Goal: Task Accomplishment & Management: Manage account settings

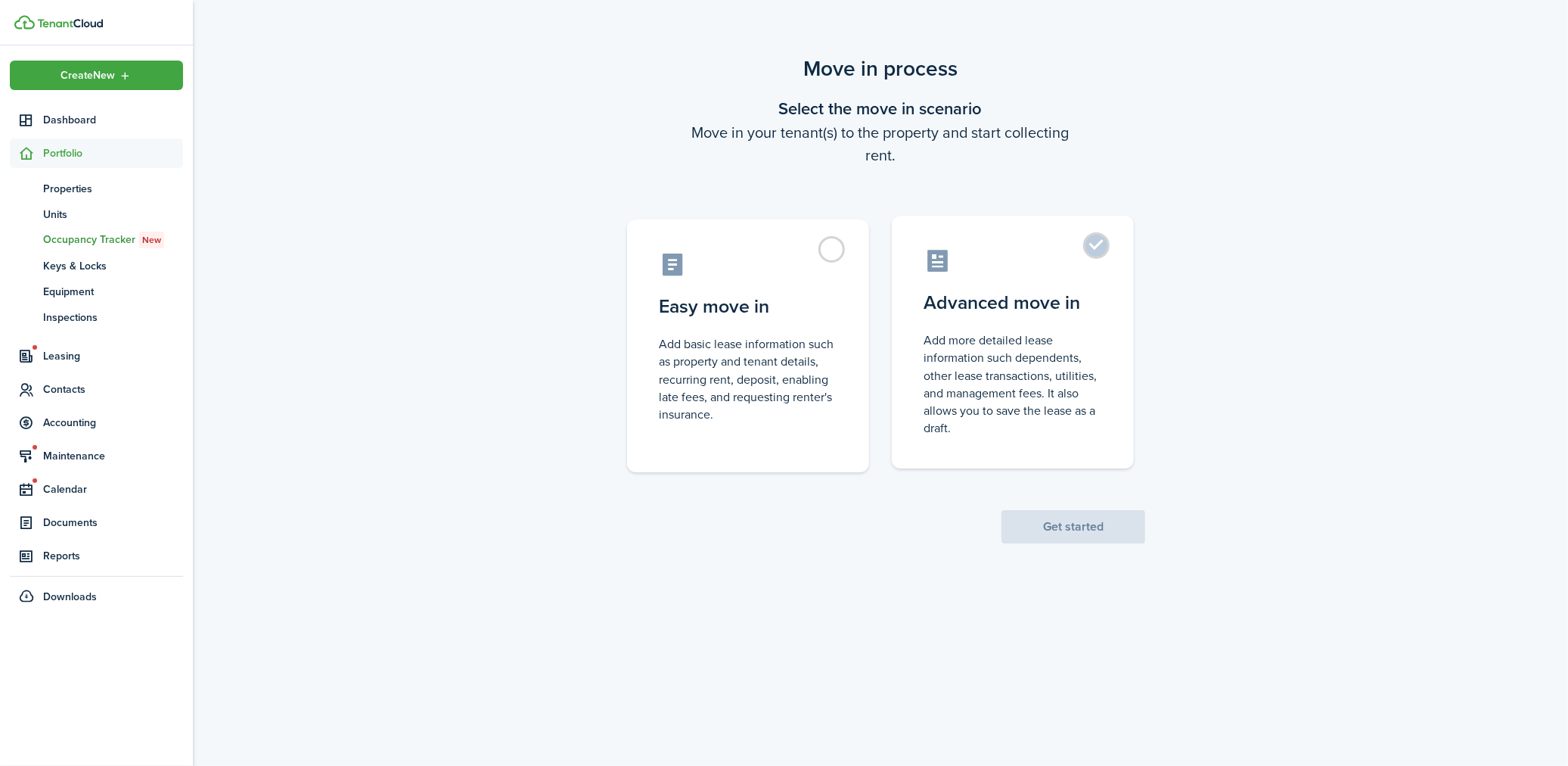
click at [999, 363] on control-radio-card-description "Add more detailed lease information such dependents, other lease transactions, …" at bounding box center [1013, 384] width 178 height 105
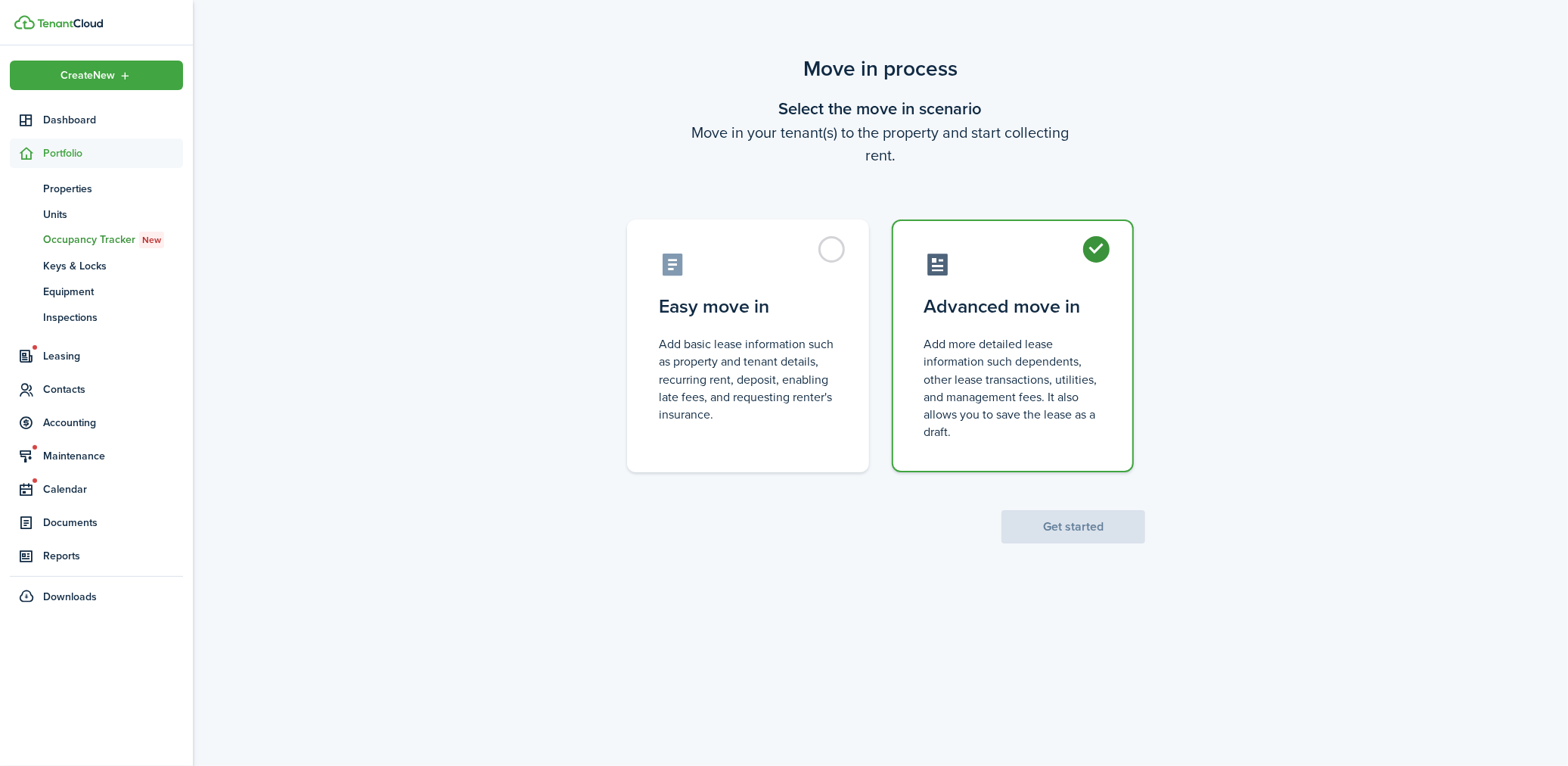
radio input "true"
click at [1069, 513] on button "Get started" at bounding box center [1073, 526] width 144 height 33
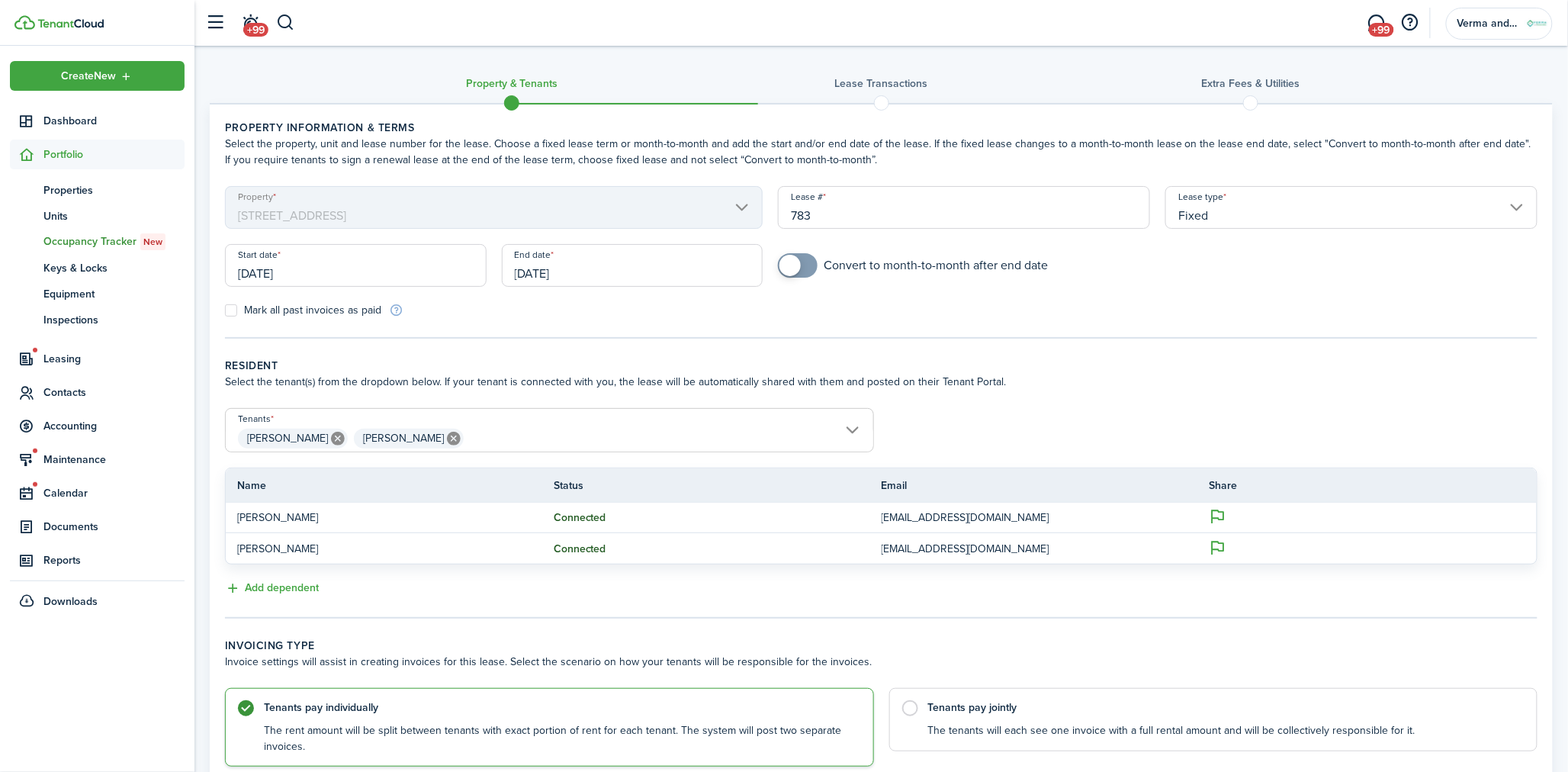
click at [584, 281] on input "[DATE]" at bounding box center [632, 266] width 261 height 43
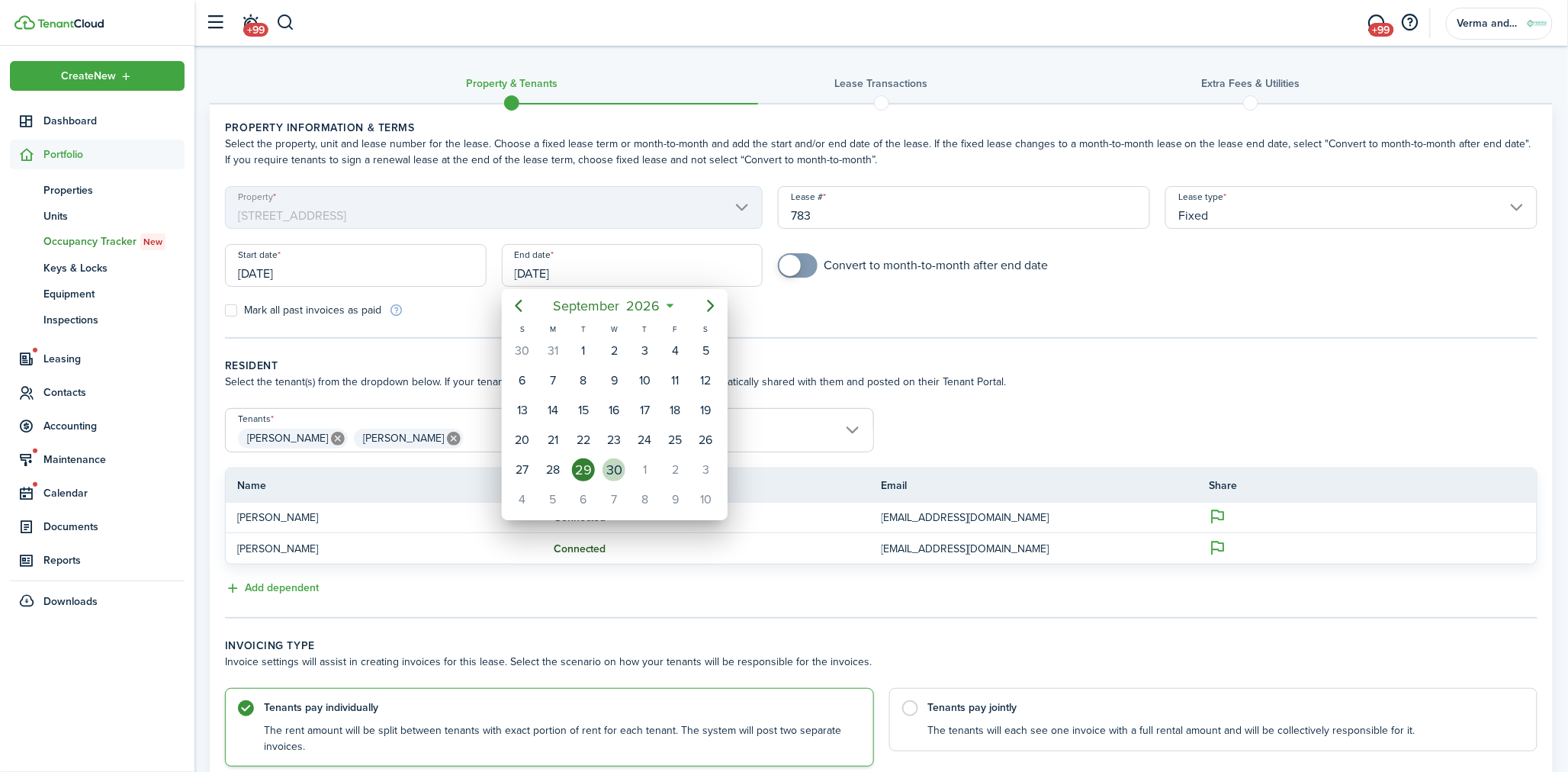
click at [619, 461] on div "30" at bounding box center [613, 470] width 23 height 23
type input "[DATE]"
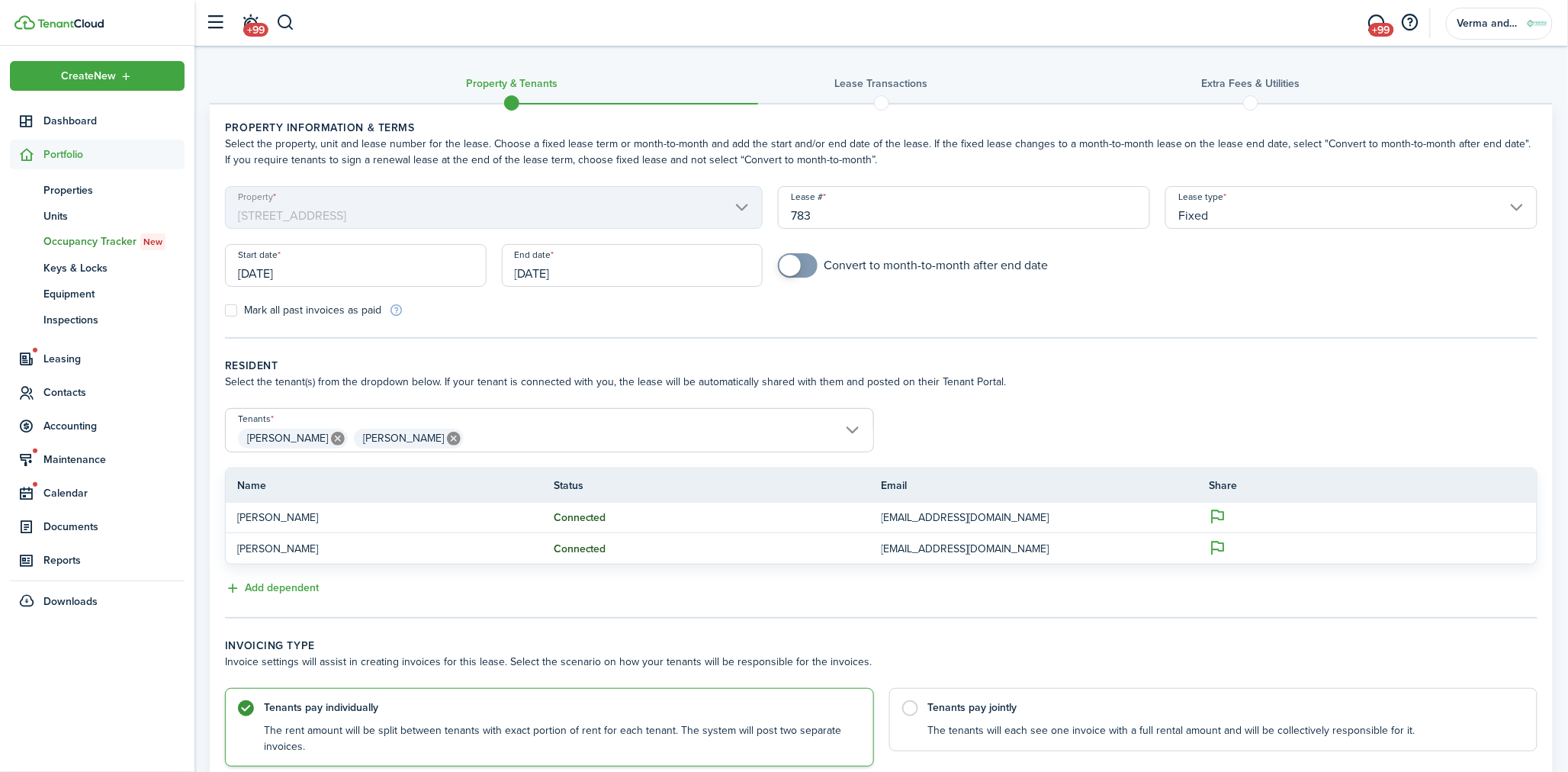
click at [378, 261] on input "[DATE]" at bounding box center [356, 266] width 261 height 43
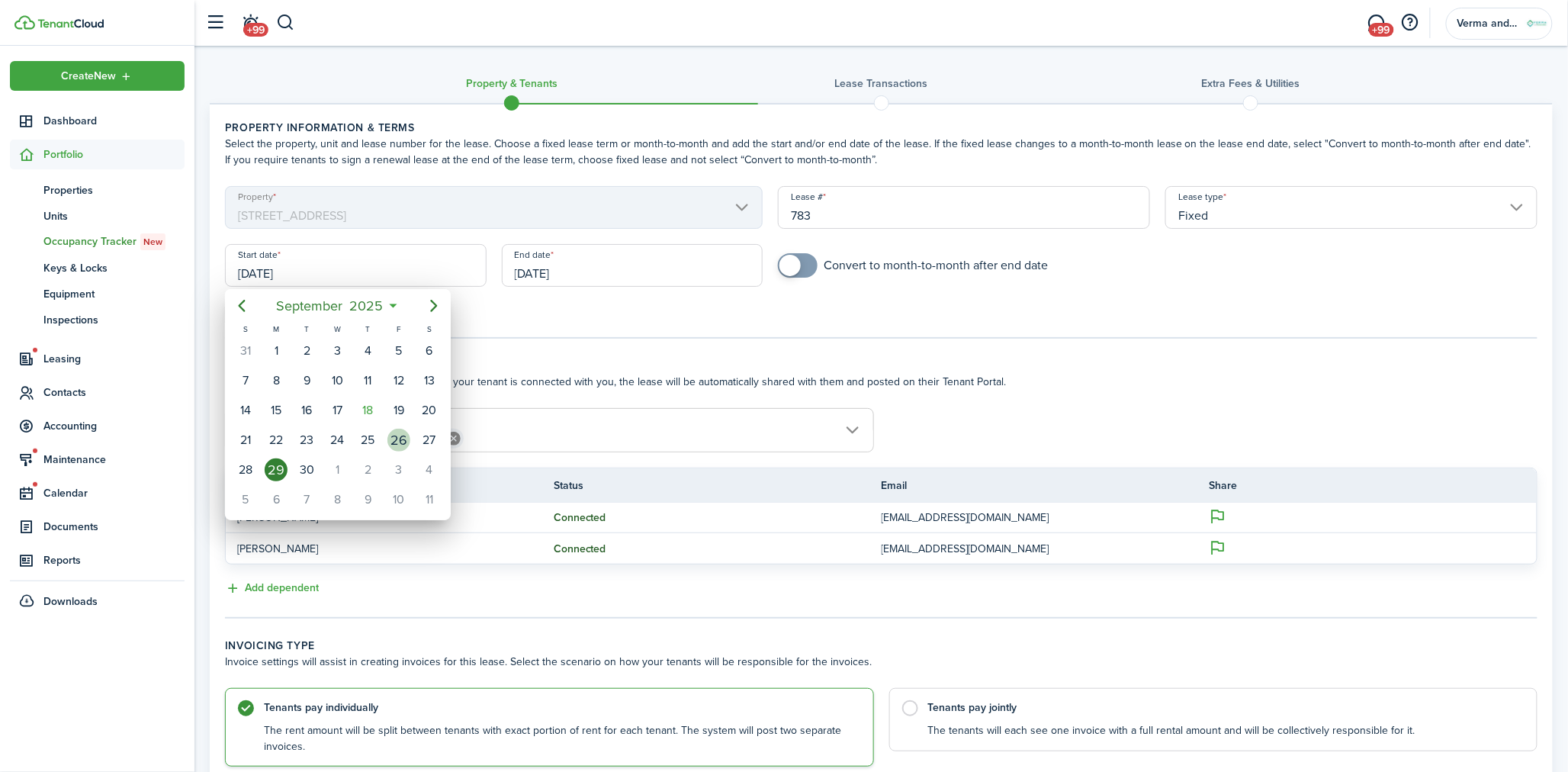
click at [409, 426] on div "26" at bounding box center [399, 440] width 31 height 29
type input "[DATE]"
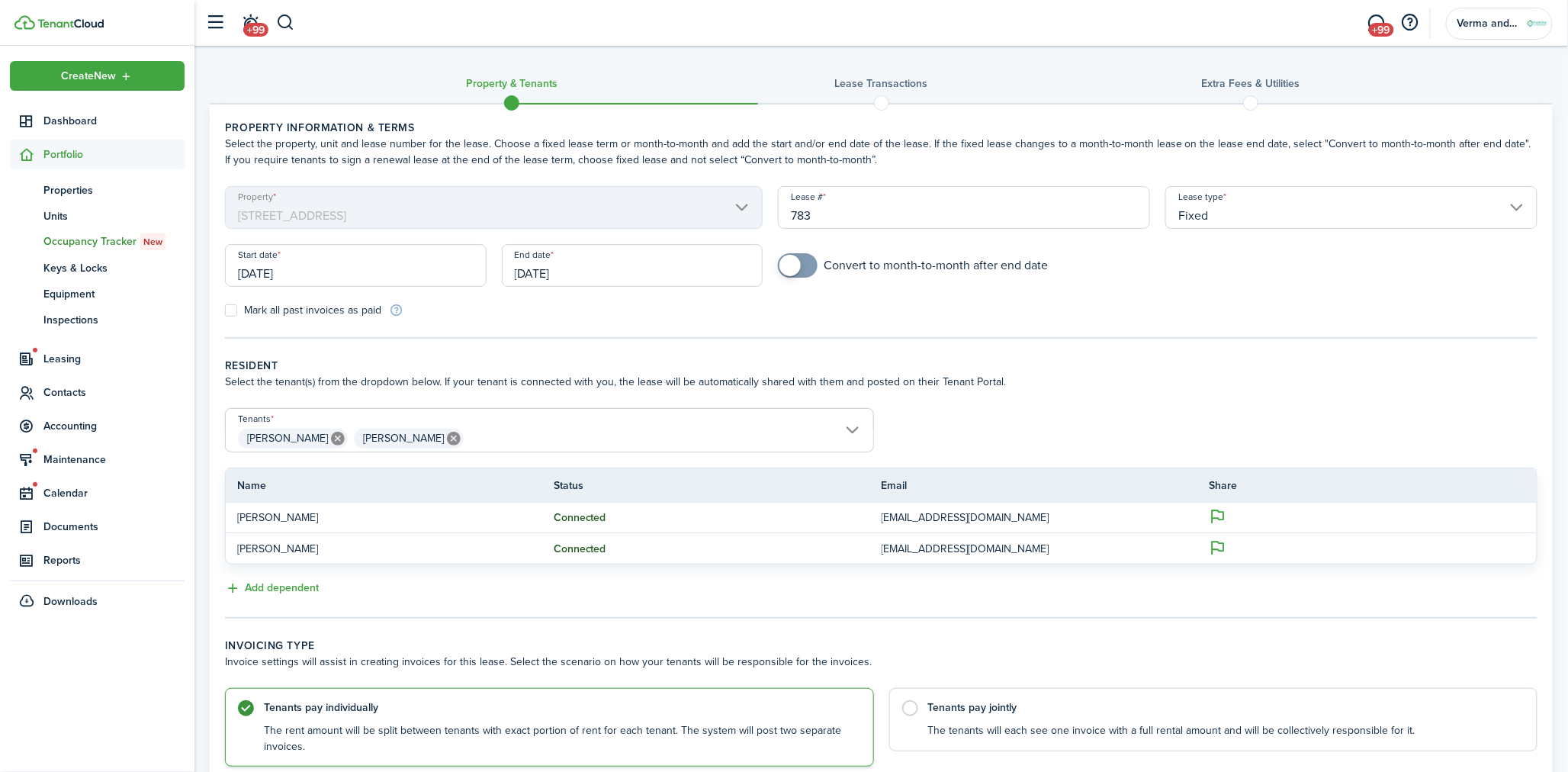
click at [623, 308] on div "Mark all past invoices as paid" at bounding box center [549, 309] width 663 height 16
click at [95, 348] on span "Leasing" at bounding box center [98, 358] width 175 height 30
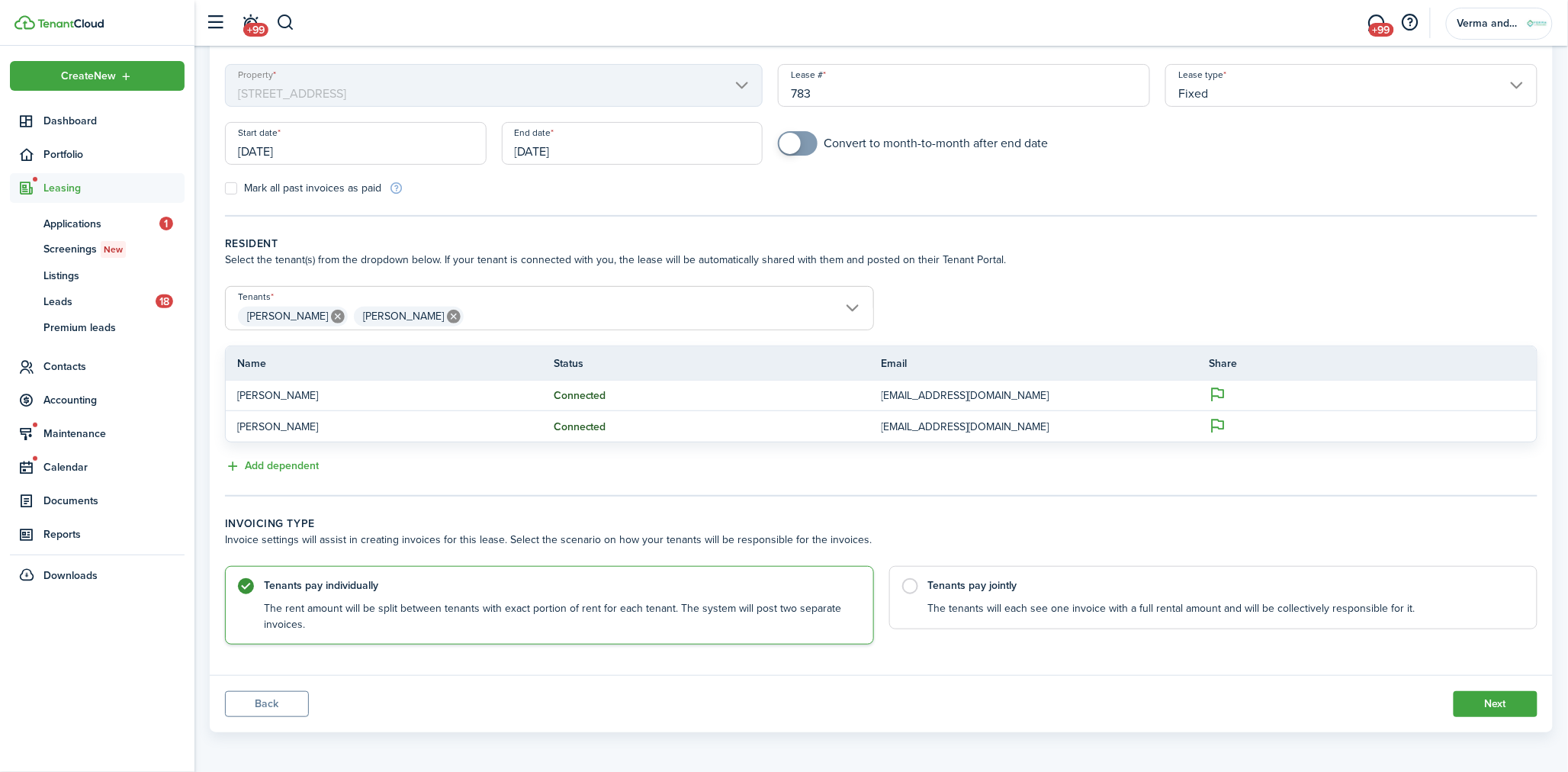
scroll to position [123, 0]
click at [1203, 578] on control-radio-card-title "Tenants pay jointly" at bounding box center [1224, 581] width 594 height 15
radio input "false"
radio input "true"
click at [1477, 703] on button "Next" at bounding box center [1495, 703] width 84 height 26
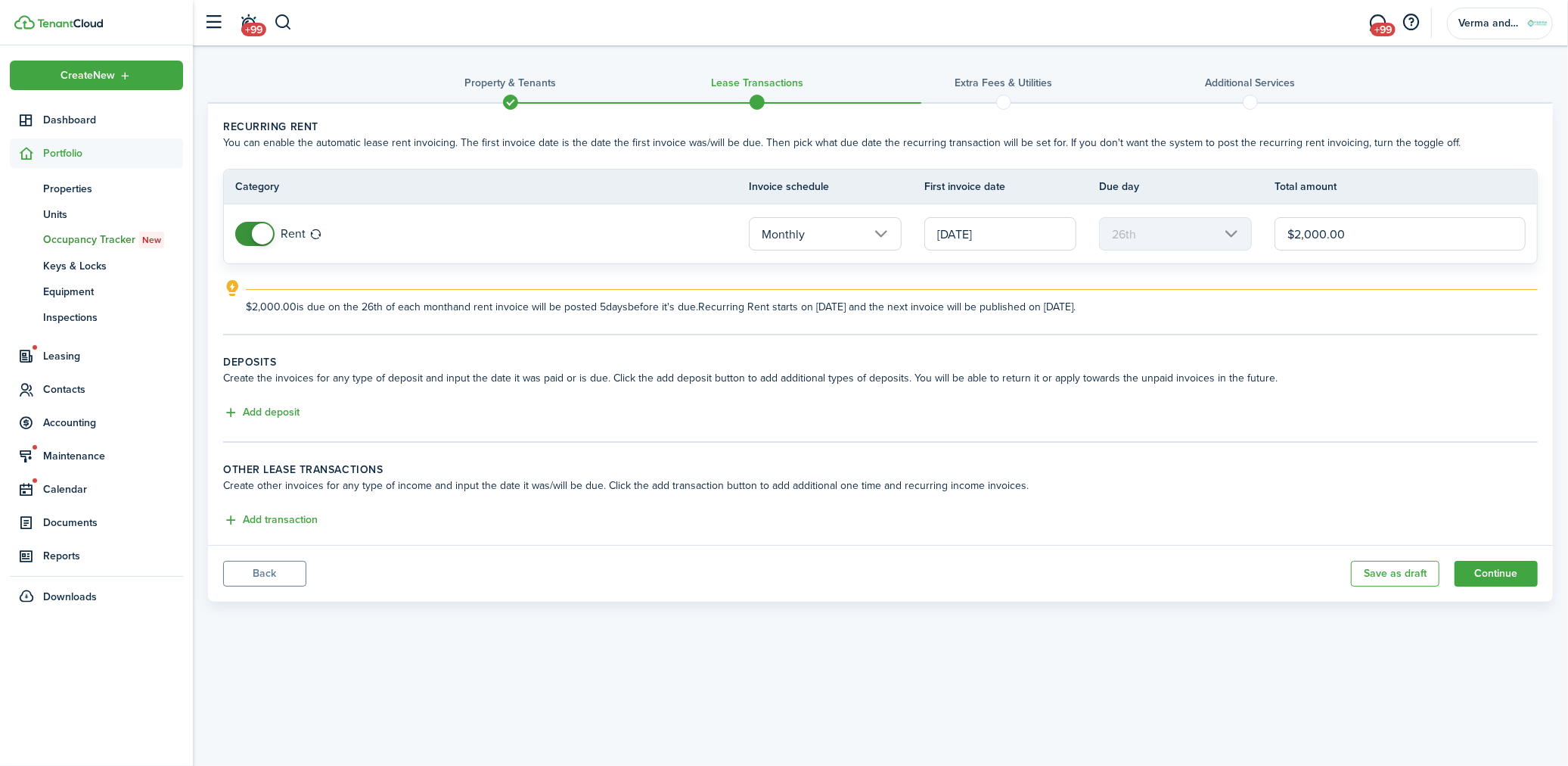
drag, startPoint x: 1385, startPoint y: 224, endPoint x: 756, endPoint y: 316, distance: 635.7
click at [892, 276] on lease-classic-rent "Recurring rent You can enable the automatic lease rent invoicing. The first inv…" at bounding box center [880, 217] width 1315 height 196
type input "$1,995.00"
click at [1046, 297] on div "$1,995.00 is due on the 26th of each month and rent invoice will be posted 5 da…" at bounding box center [892, 302] width 1292 height 26
click at [1132, 413] on div "Add deposit" at bounding box center [880, 412] width 1315 height 18
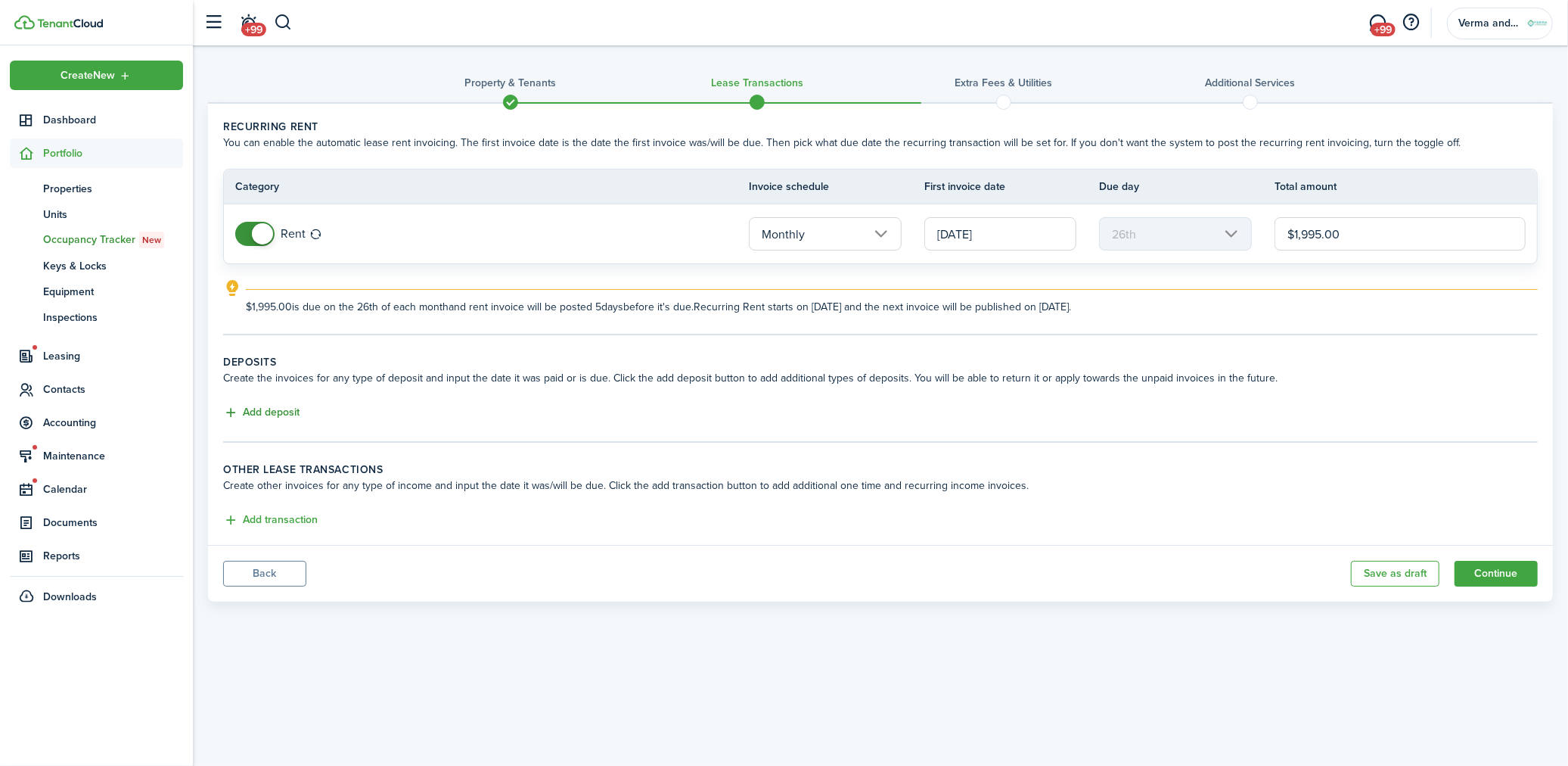
click at [260, 409] on button "Add deposit" at bounding box center [262, 412] width 76 height 17
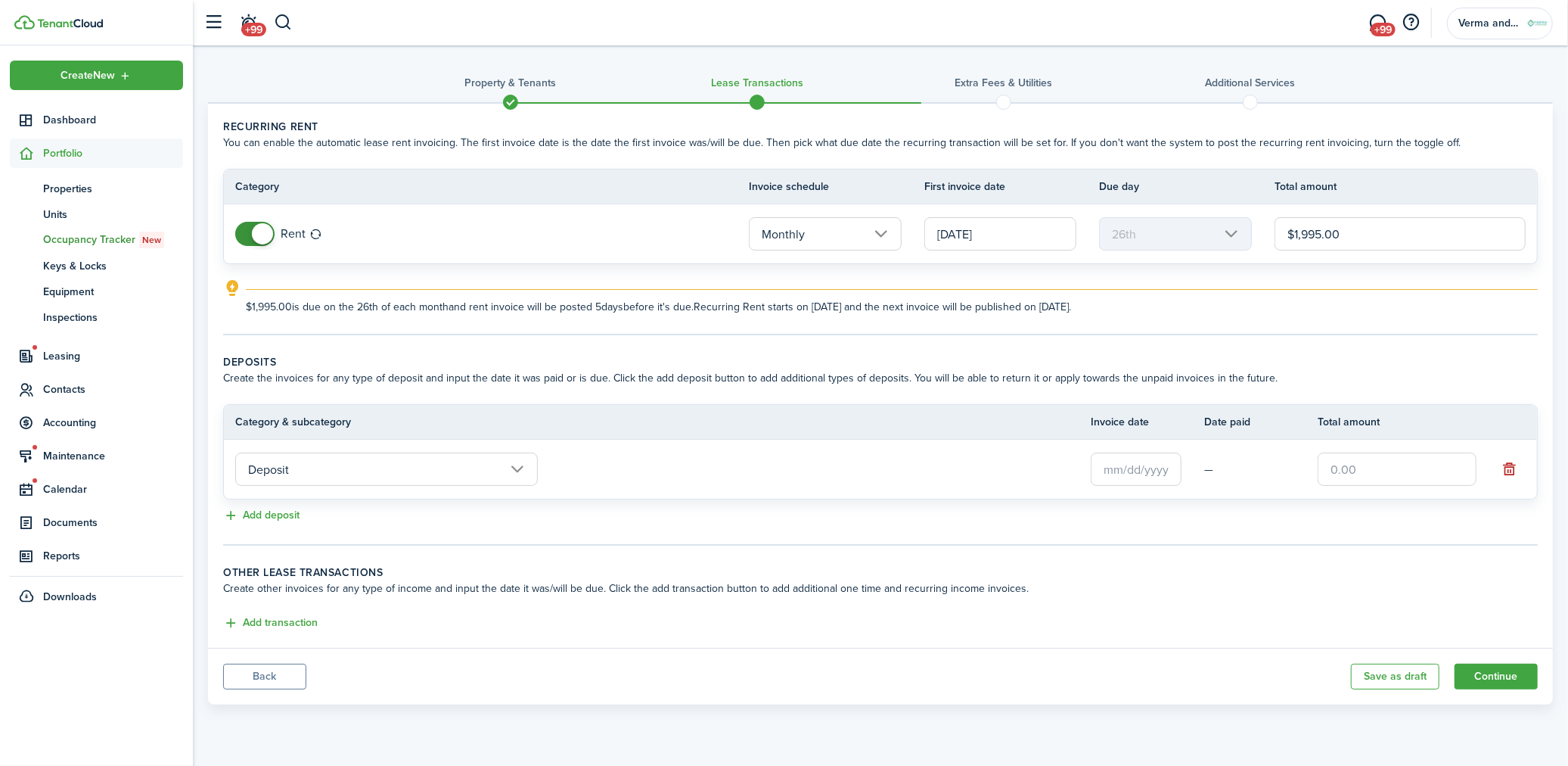
click at [1150, 464] on input "text" at bounding box center [1135, 468] width 91 height 33
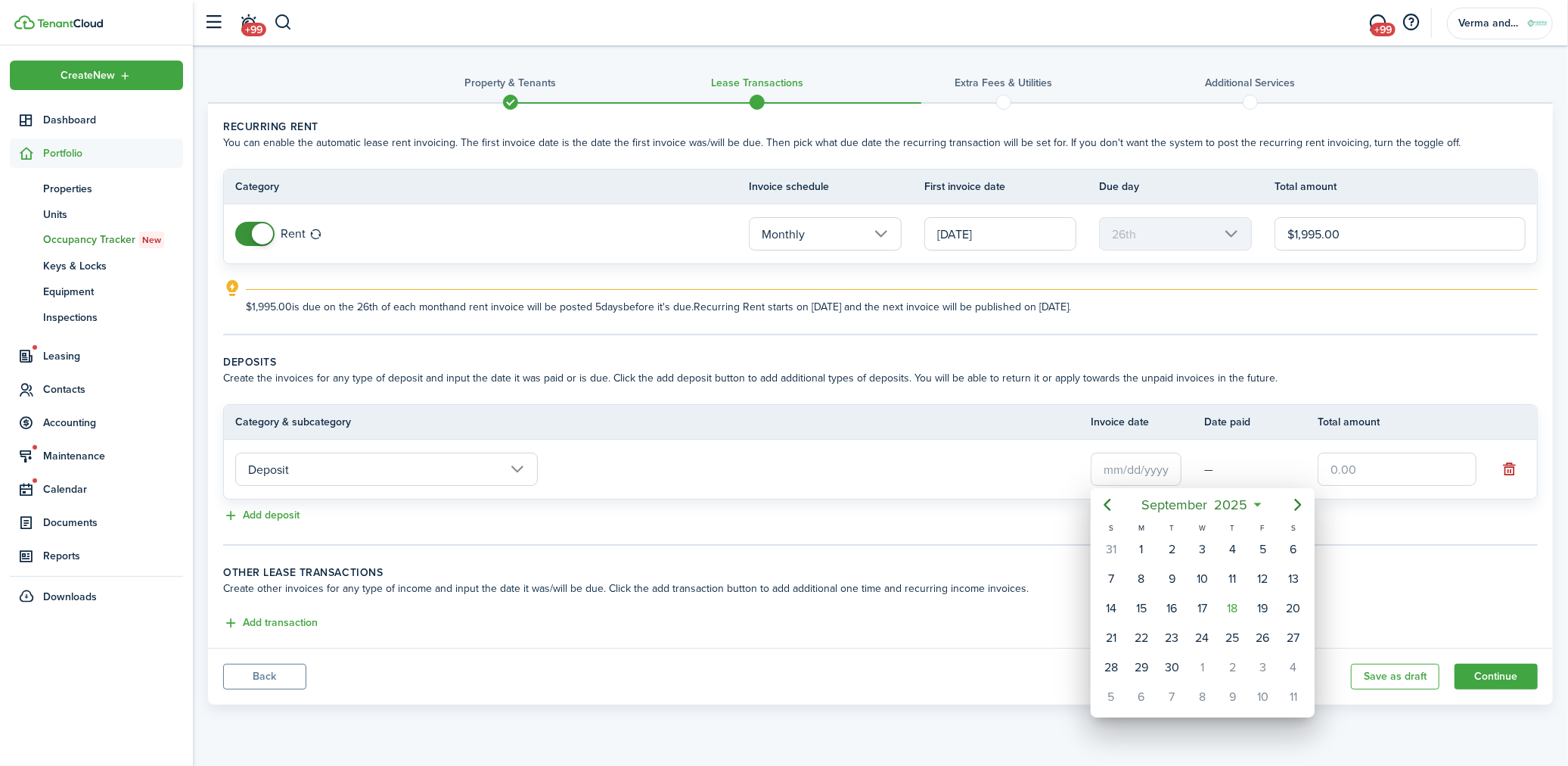
click at [512, 472] on div at bounding box center [784, 383] width 1810 height 1007
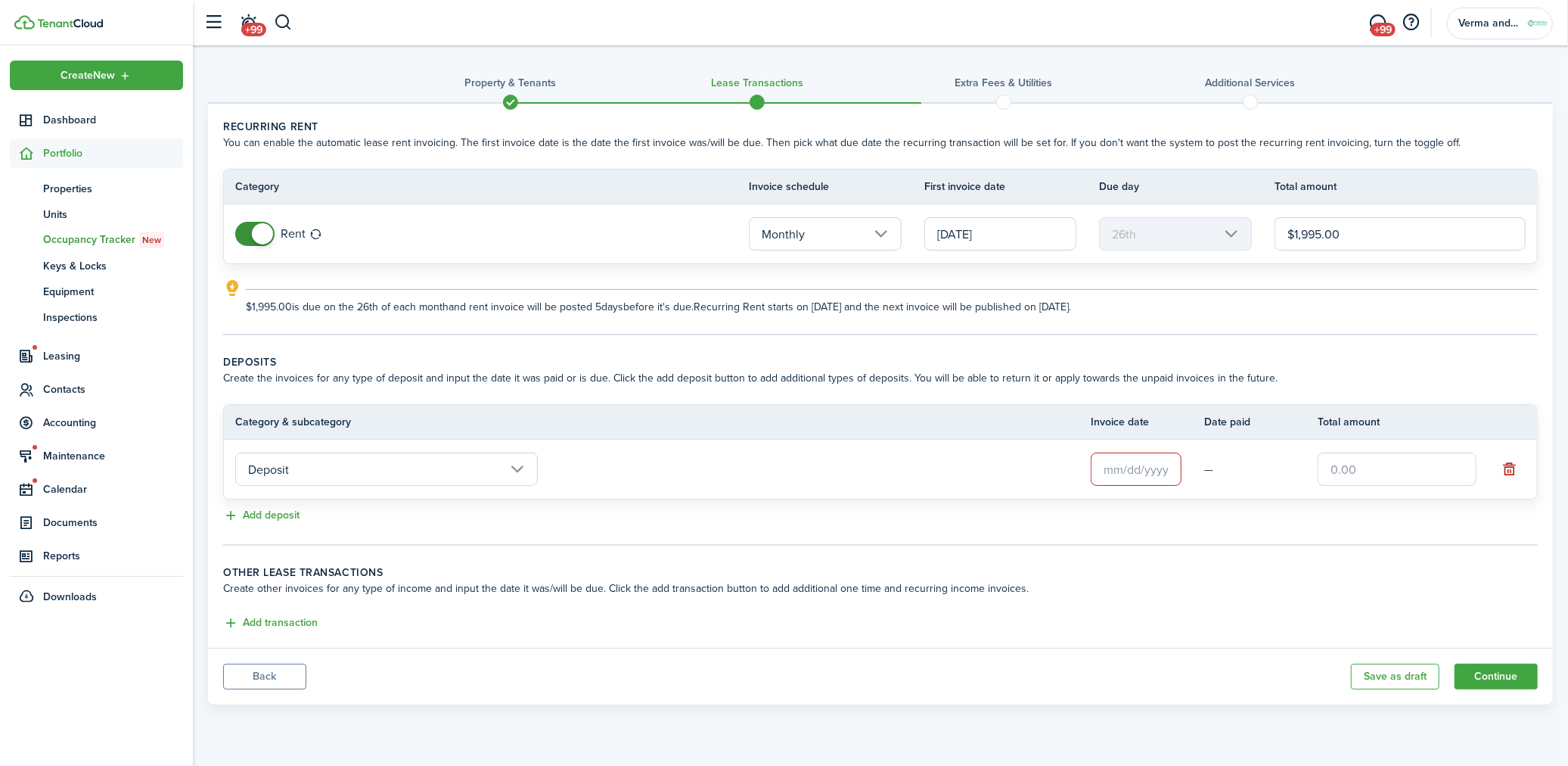
click at [512, 472] on input "Deposit" at bounding box center [387, 468] width 303 height 33
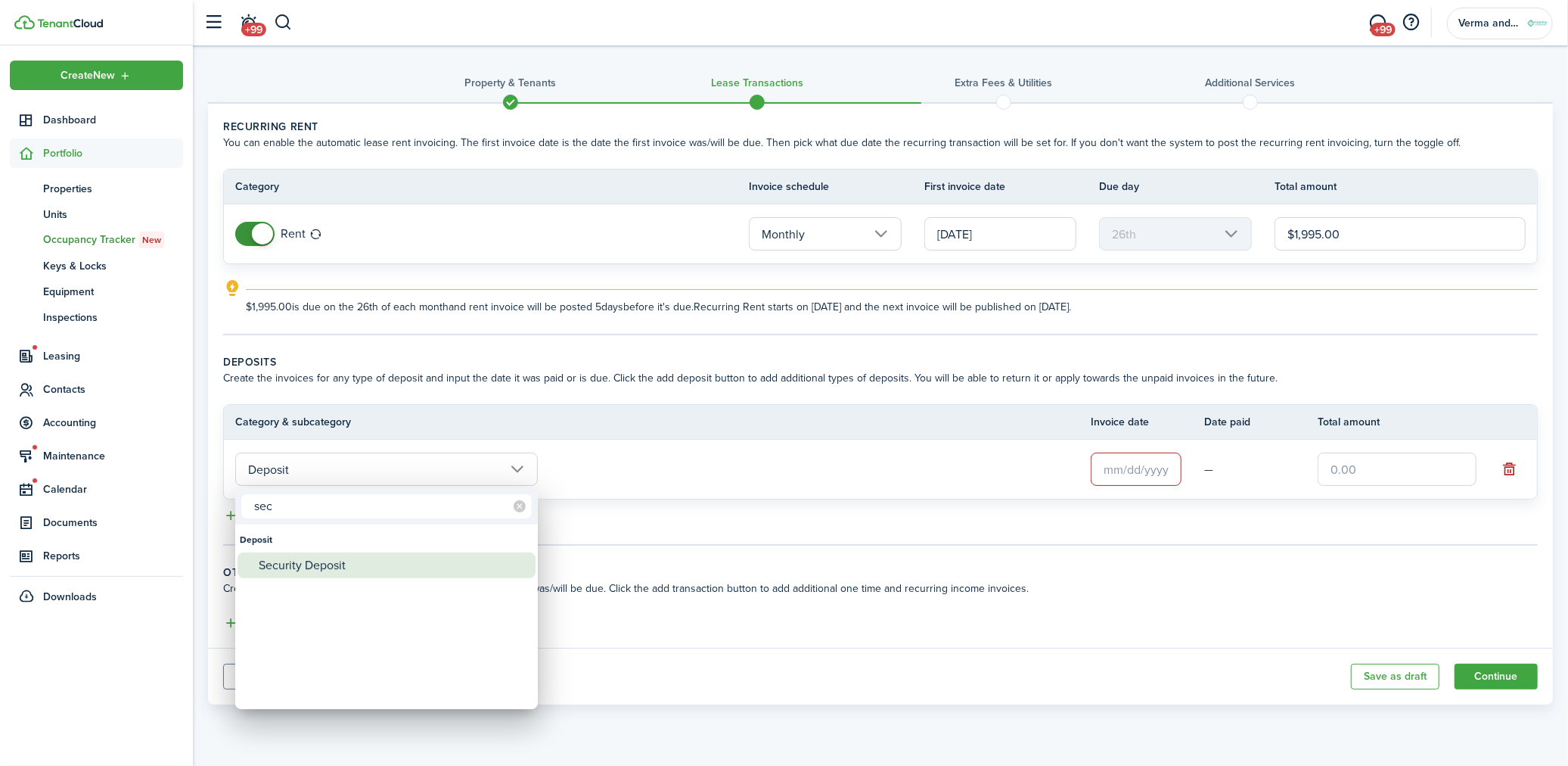
type input "sec"
click at [368, 560] on div "Security Deposit" at bounding box center [392, 565] width 268 height 26
type input "Deposit / Security Deposit"
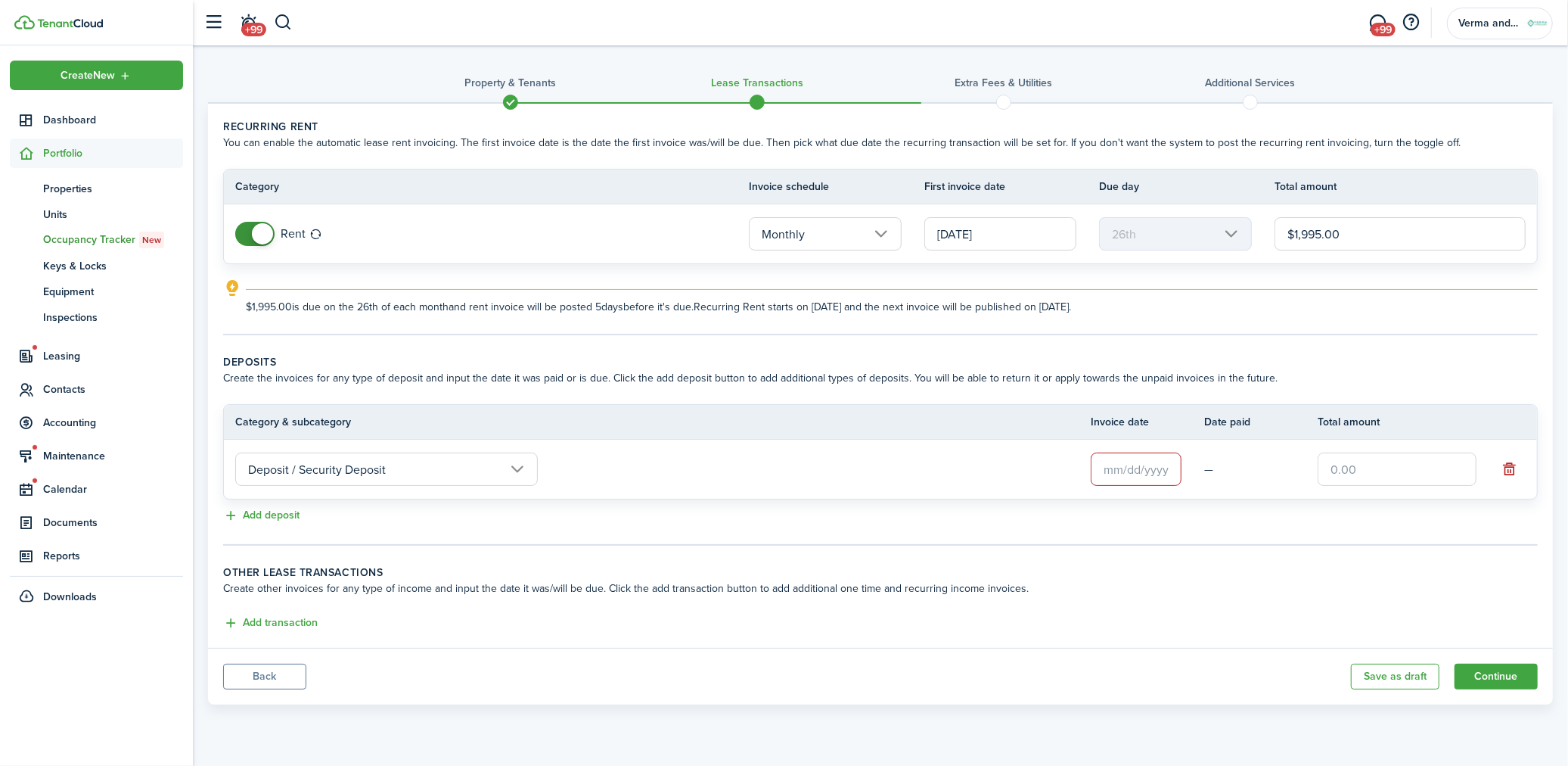
click at [1014, 469] on td "Deposit / Security Deposit" at bounding box center [657, 469] width 867 height 41
click at [1110, 457] on input "text" at bounding box center [1135, 468] width 91 height 33
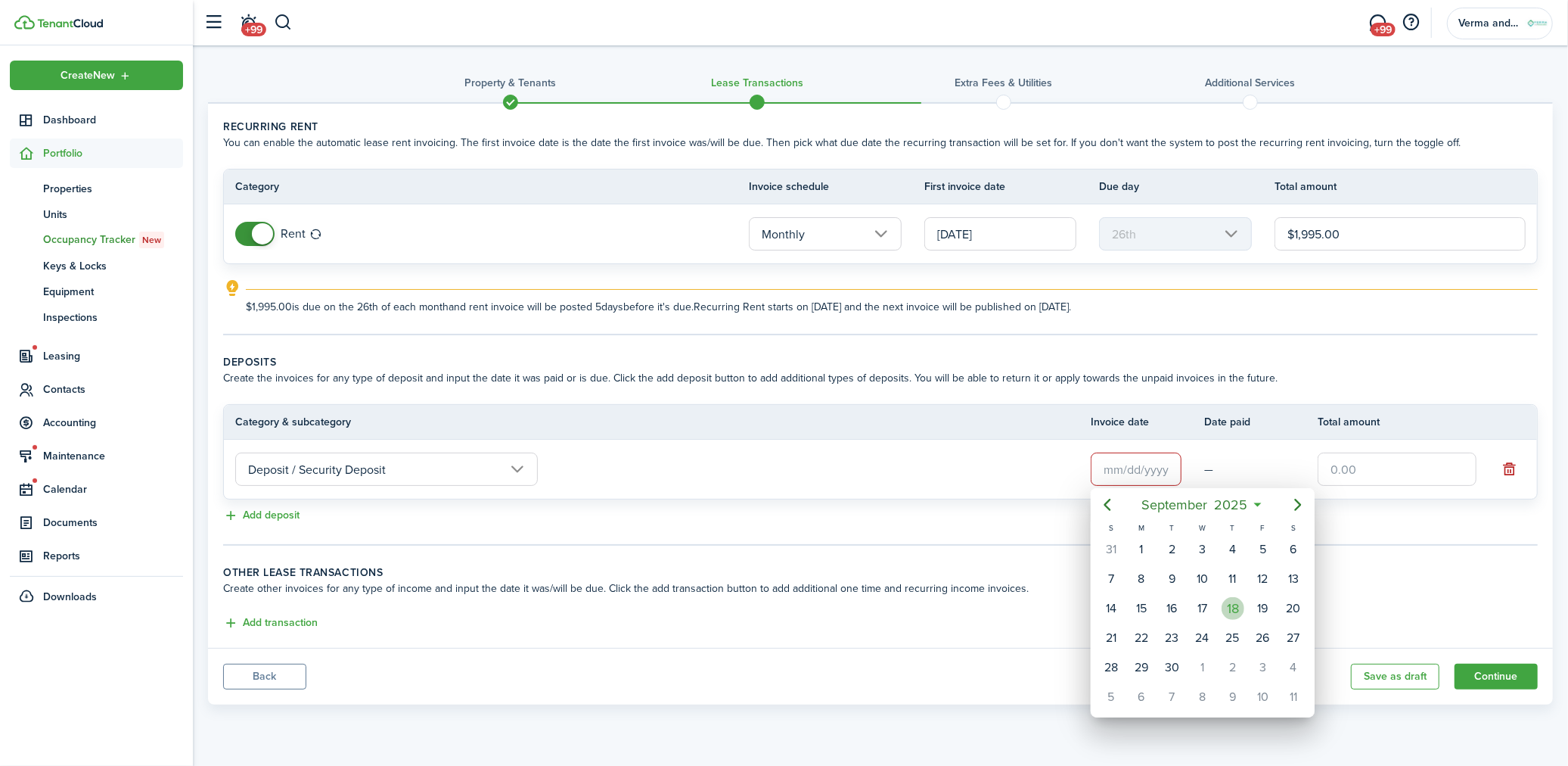
click at [1236, 600] on div "18" at bounding box center [1232, 608] width 23 height 23
type input "[DATE]"
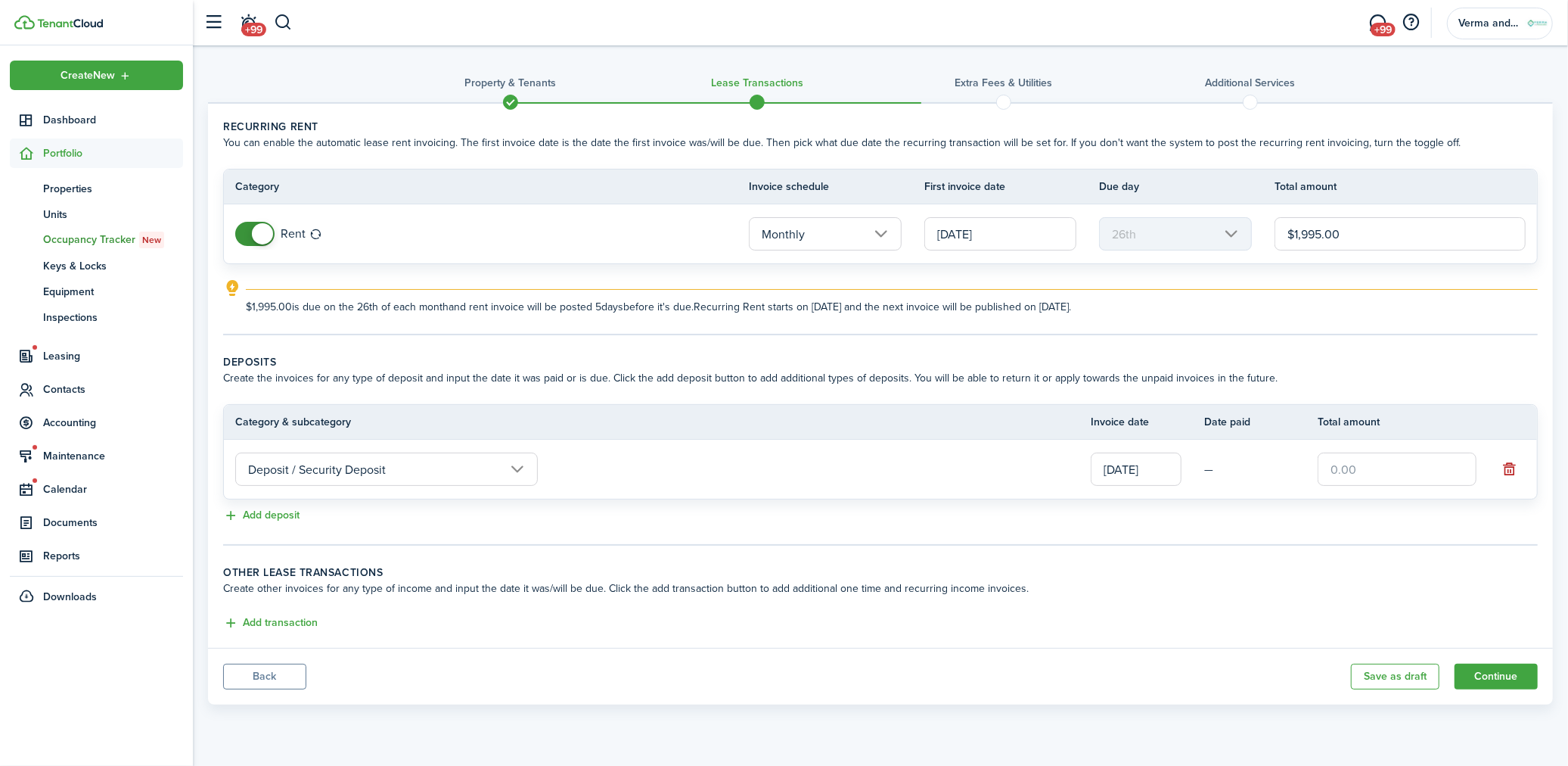
click at [1377, 489] on tr "Deposit / Security Deposit [DATE] —" at bounding box center [880, 468] width 1313 height 59
click at [1388, 471] on input "text" at bounding box center [1396, 468] width 159 height 33
type input "$1,995.00"
click at [290, 503] on lease-classic-deposit "Deposits Create the invoices for any type of deposit and input the date it was …" at bounding box center [880, 440] width 1315 height 171
click at [286, 512] on button "Add deposit" at bounding box center [262, 515] width 76 height 17
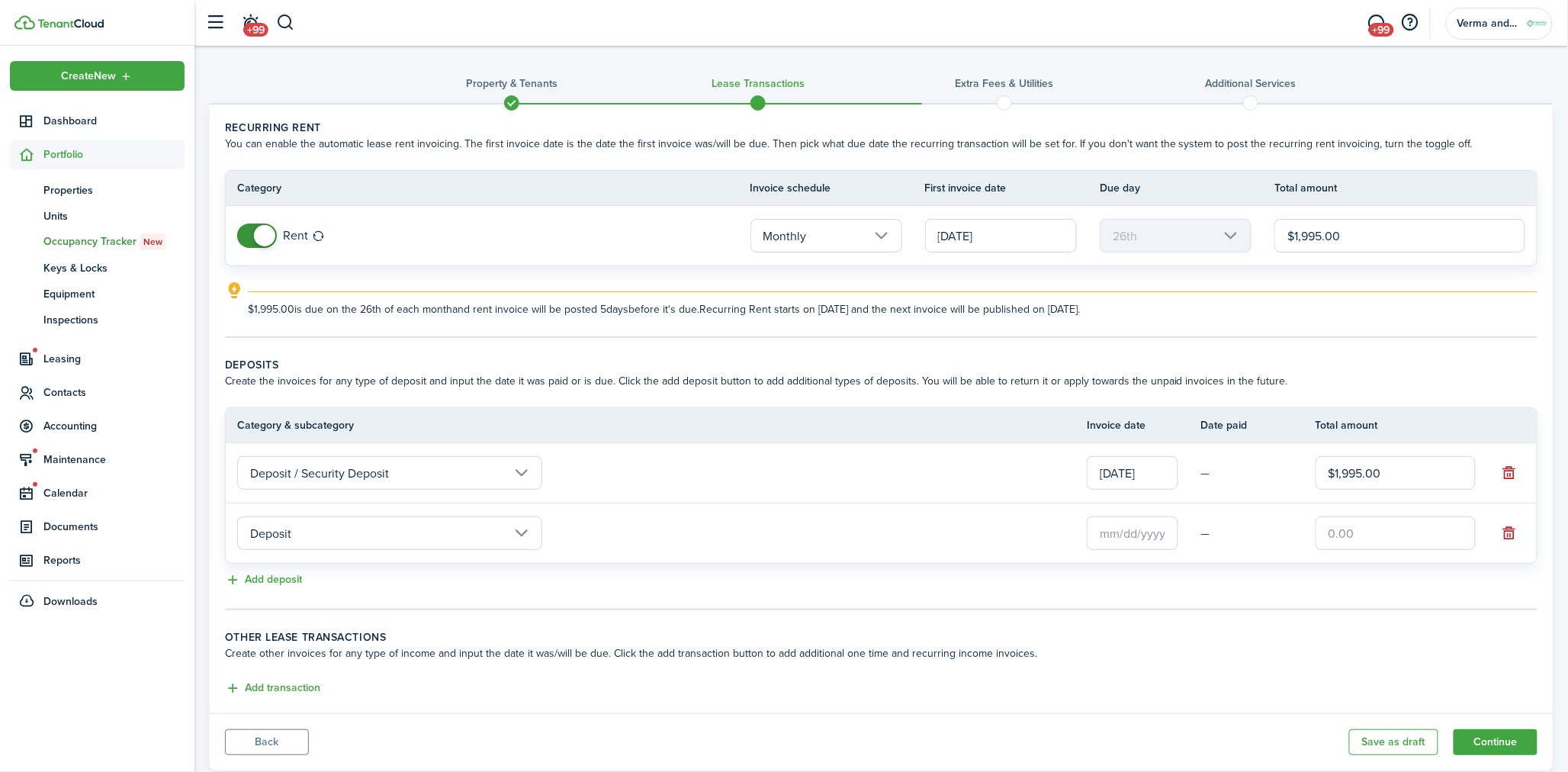
click at [339, 530] on input "Deposit" at bounding box center [390, 533] width 305 height 33
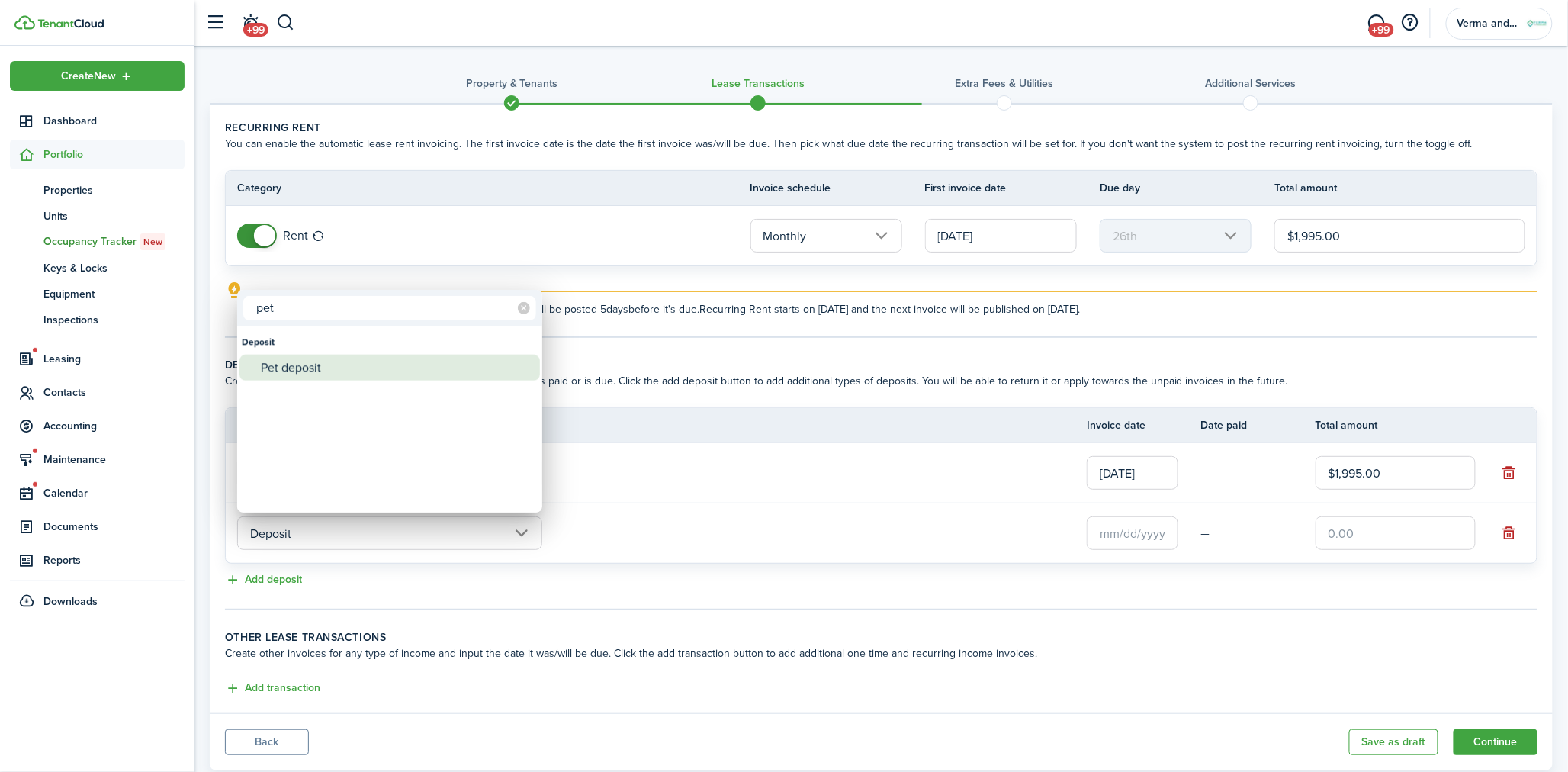
type input "pet"
click at [334, 359] on div "Pet deposit" at bounding box center [395, 368] width 270 height 26
type input "Deposit / Pet deposit"
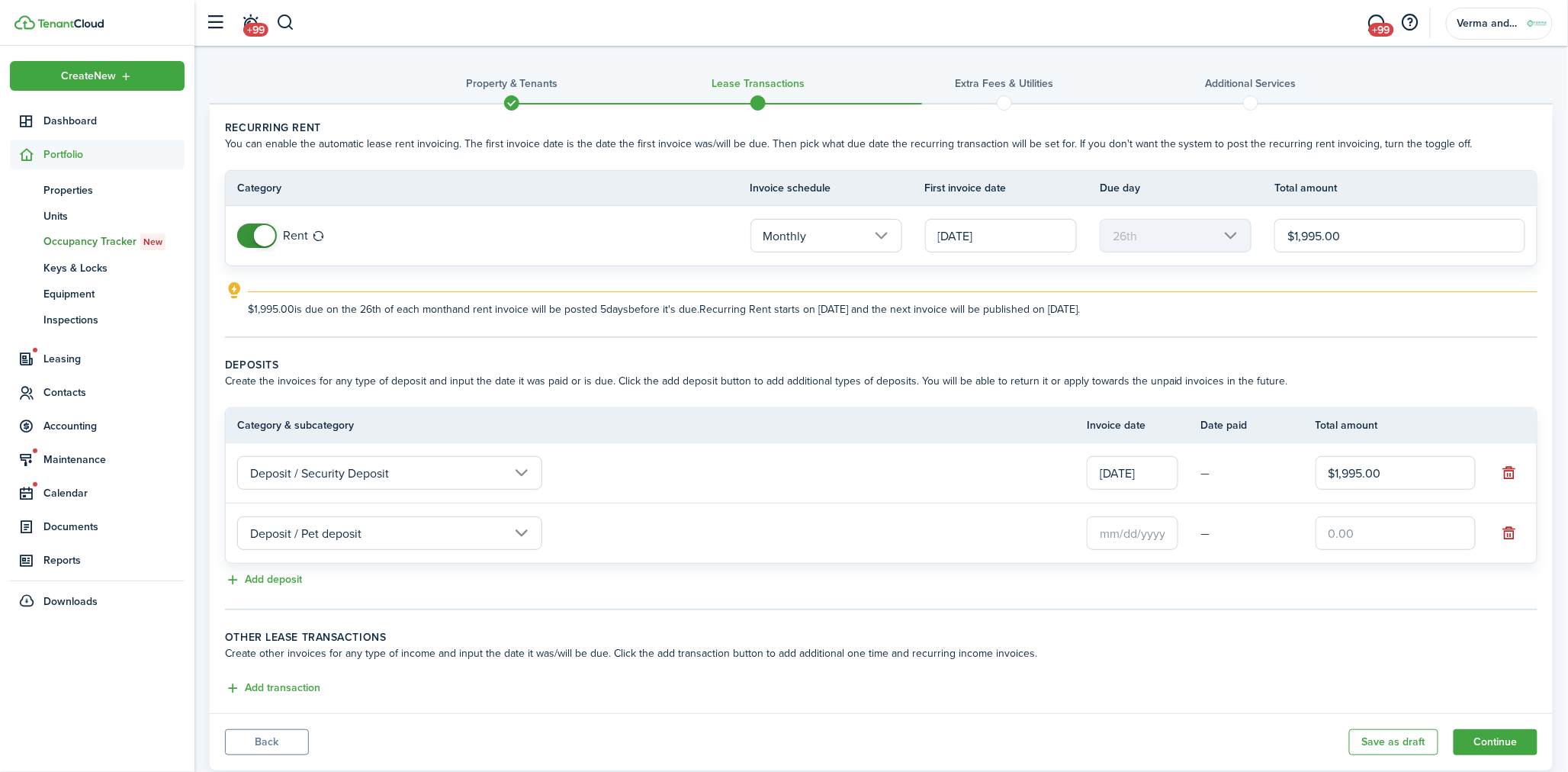
click at [1115, 519] on input "text" at bounding box center [1132, 533] width 92 height 33
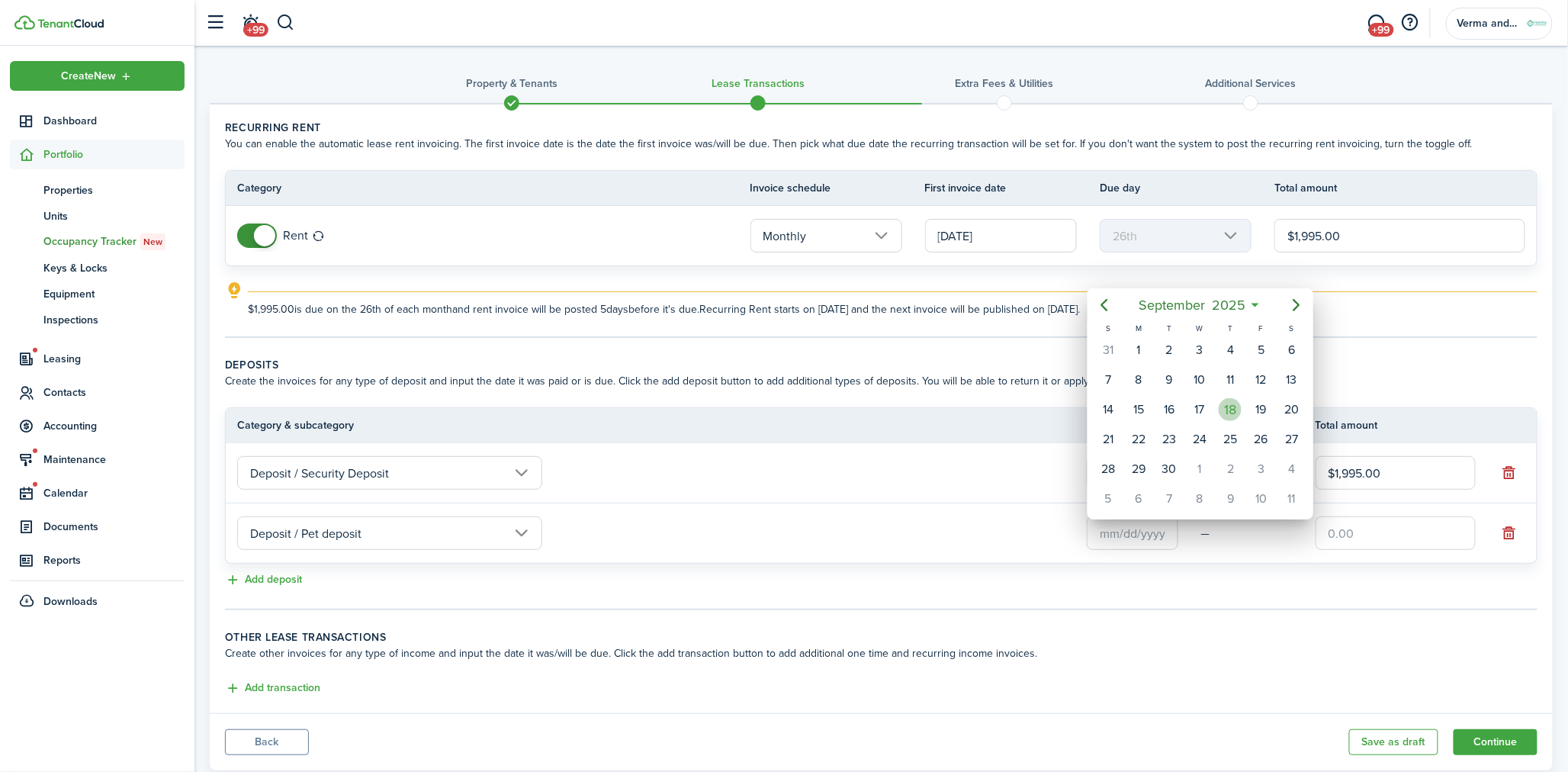
click at [1224, 404] on div "18" at bounding box center [1230, 410] width 23 height 23
type input "[DATE]"
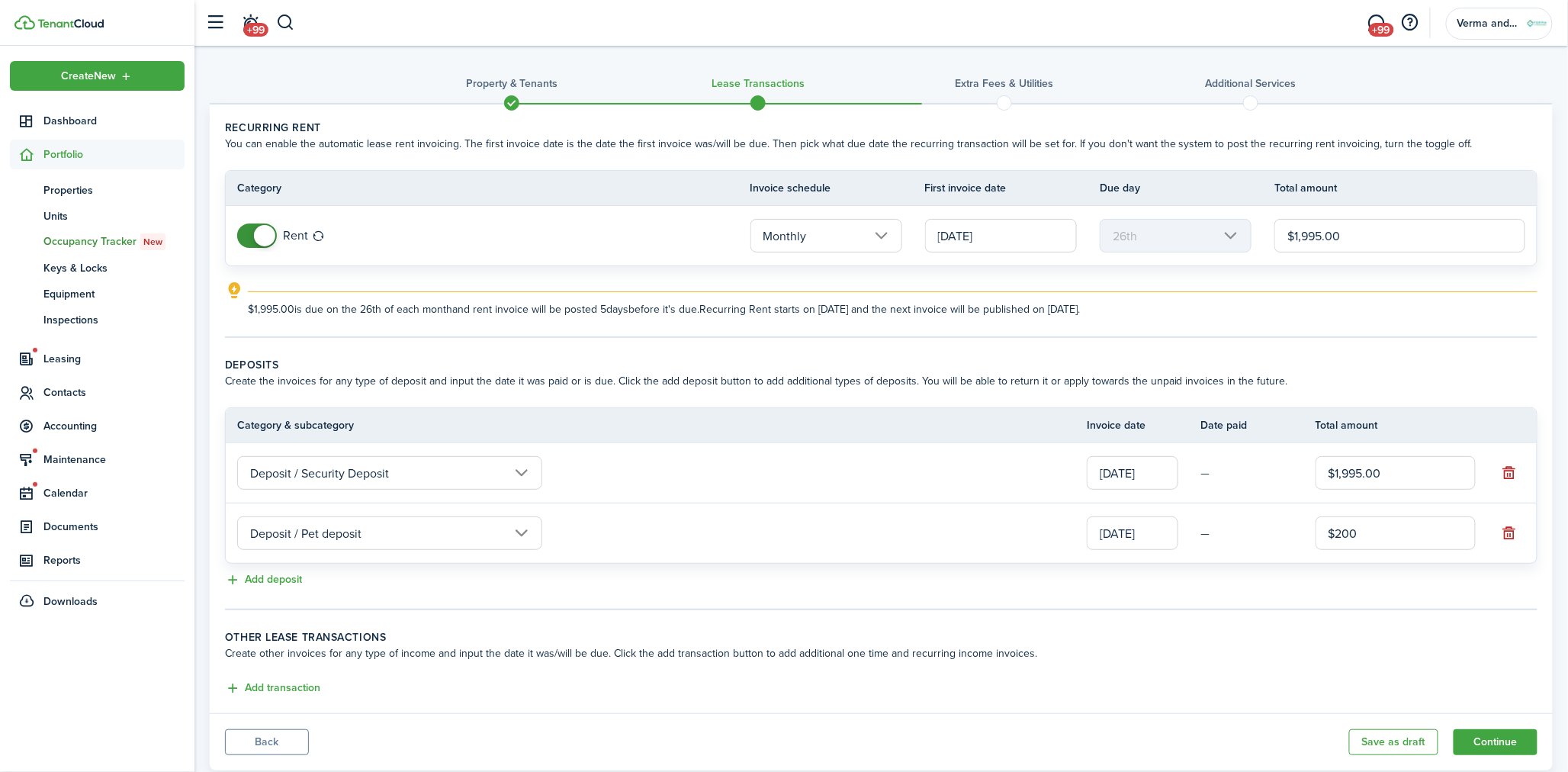
type input "$200.00"
click at [280, 682] on button "Add transaction" at bounding box center [272, 688] width 95 height 17
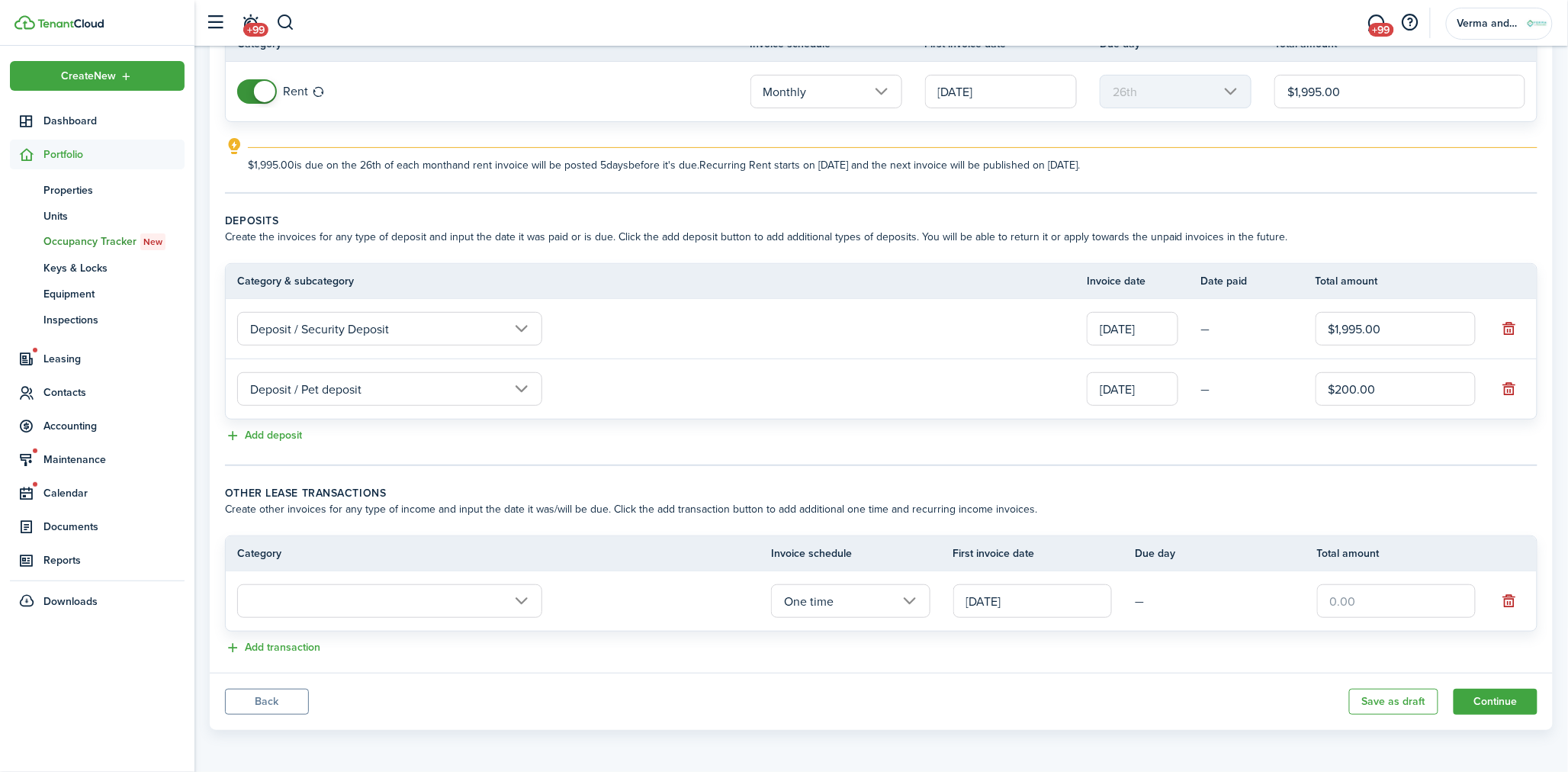
scroll to position [142, 0]
click at [405, 603] on input "text" at bounding box center [390, 601] width 305 height 33
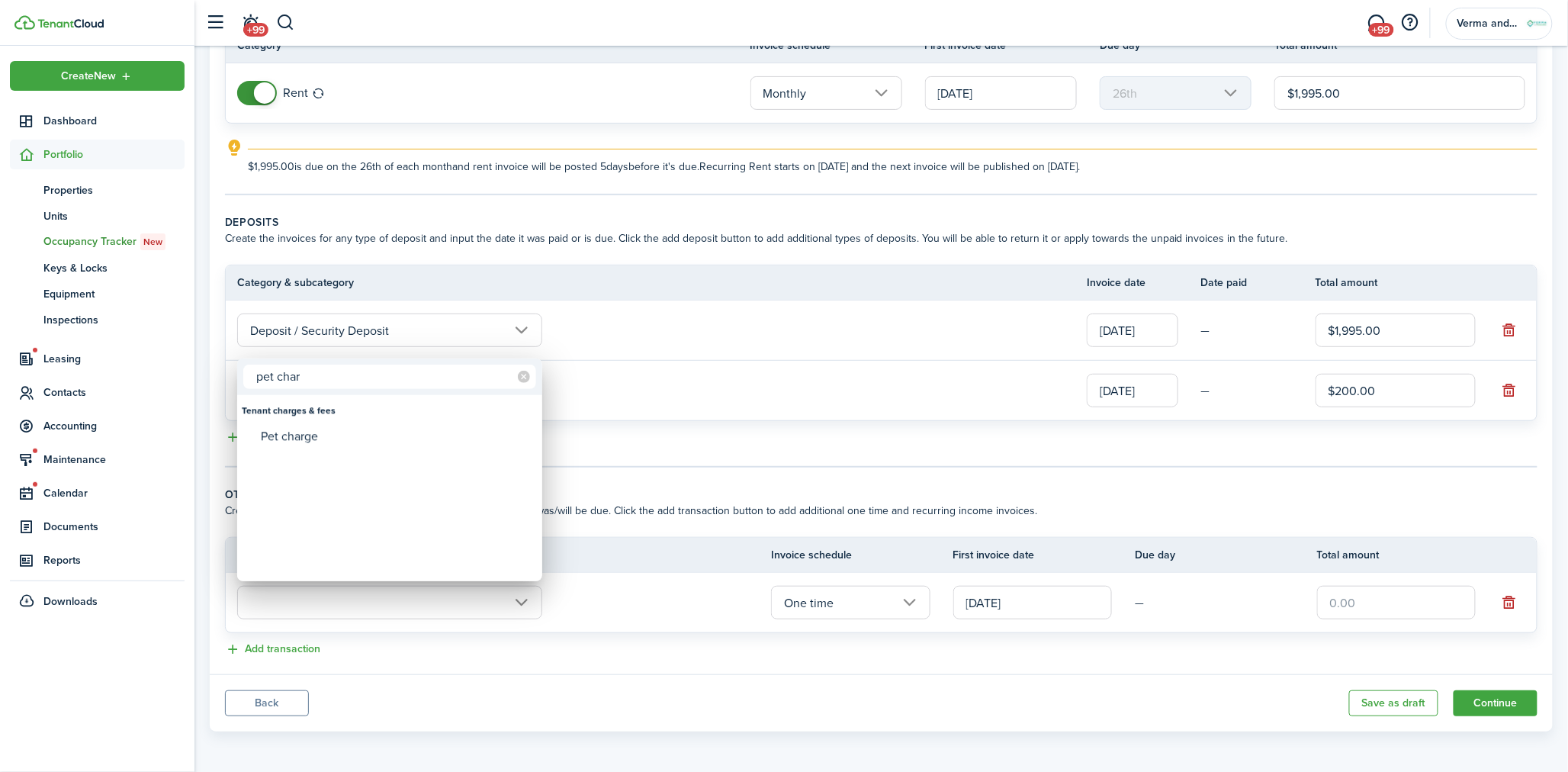
type input "pet char"
click at [381, 427] on div "Pet charge" at bounding box center [395, 436] width 270 height 26
type input "Tenant charges & fees / Pet charge"
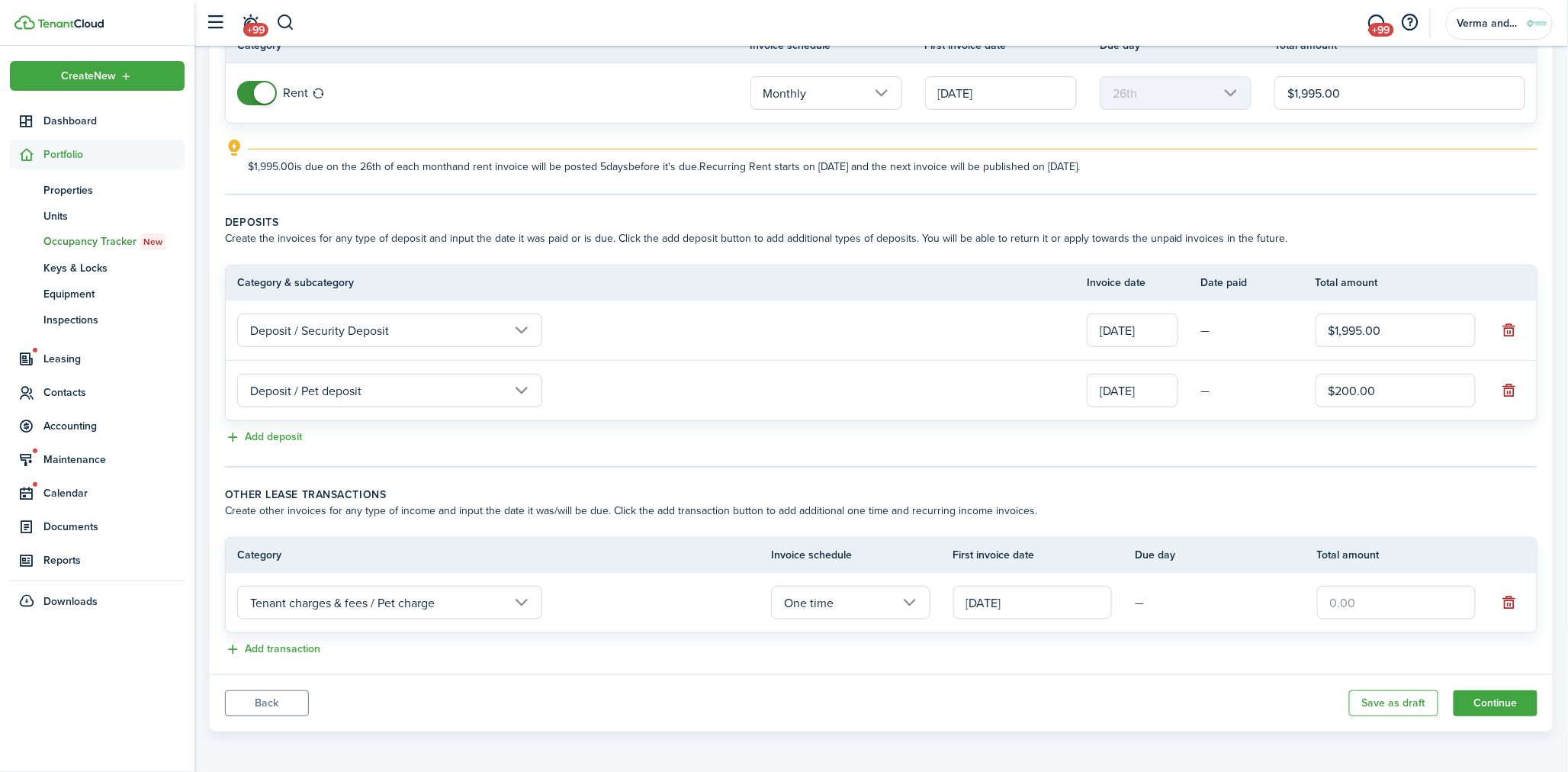
click at [848, 600] on input "One time" at bounding box center [850, 601] width 159 height 33
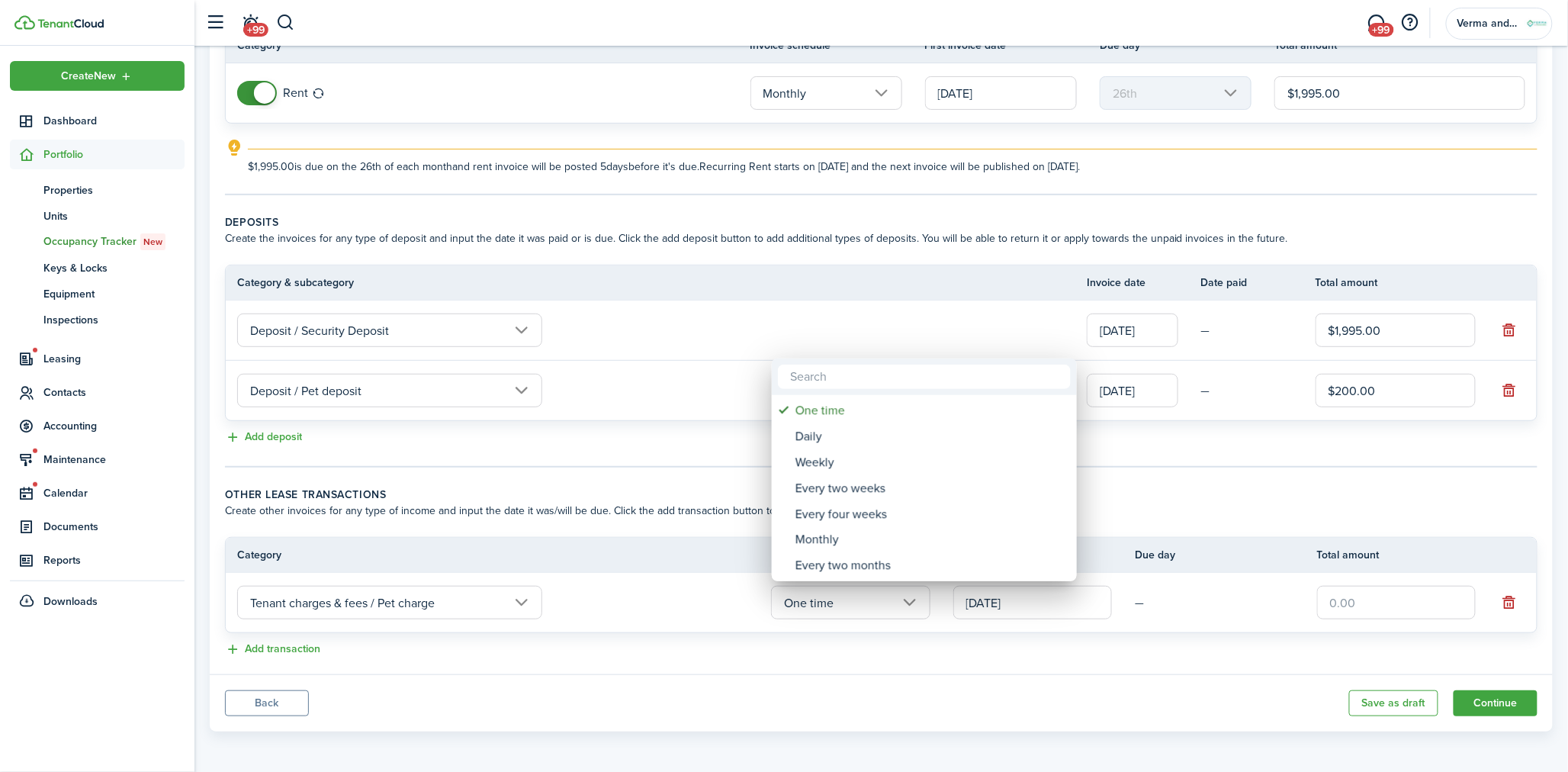
click at [1290, 552] on div at bounding box center [784, 386] width 1812 height 1015
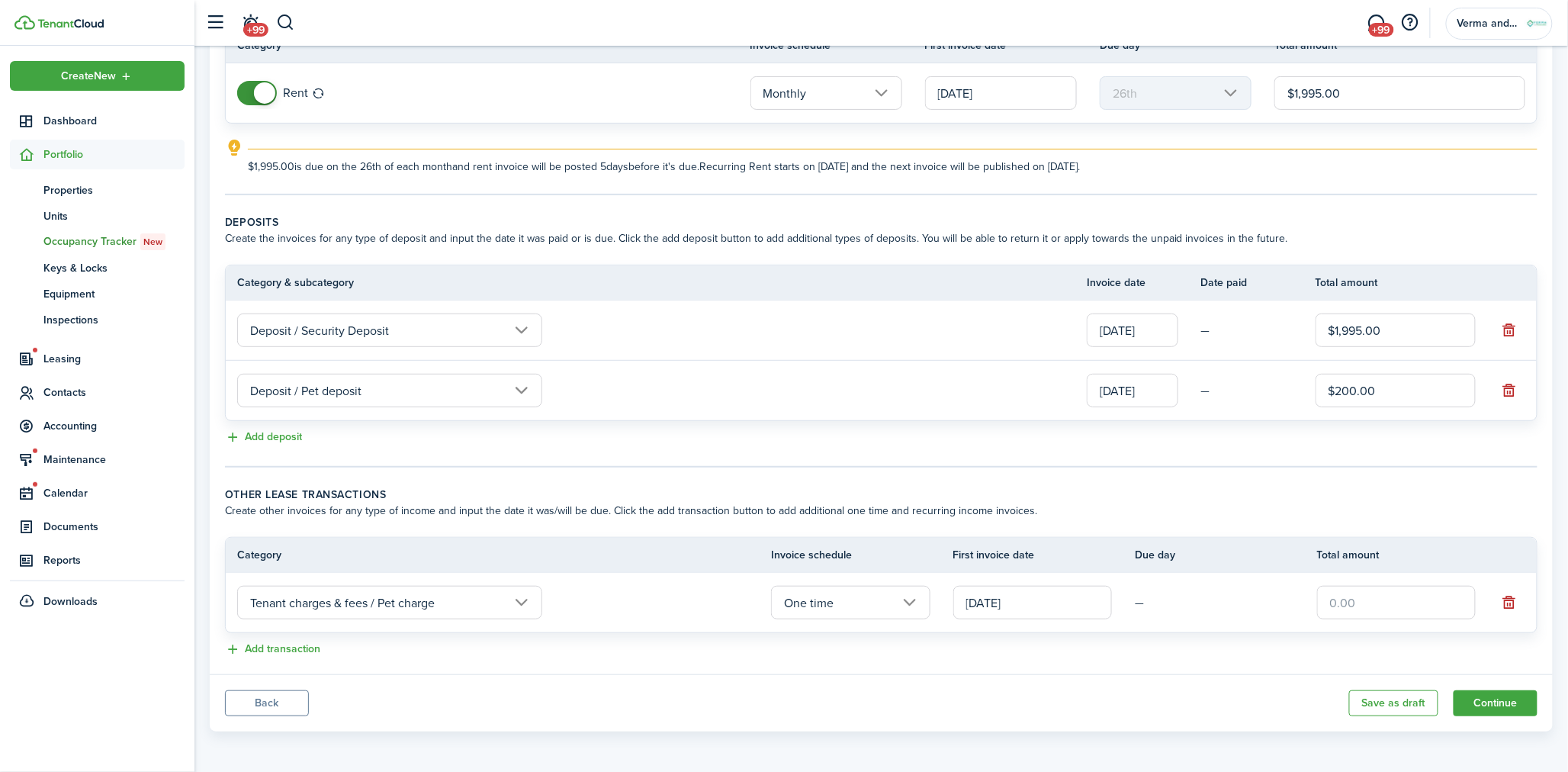
click at [820, 597] on input "One time" at bounding box center [850, 601] width 159 height 33
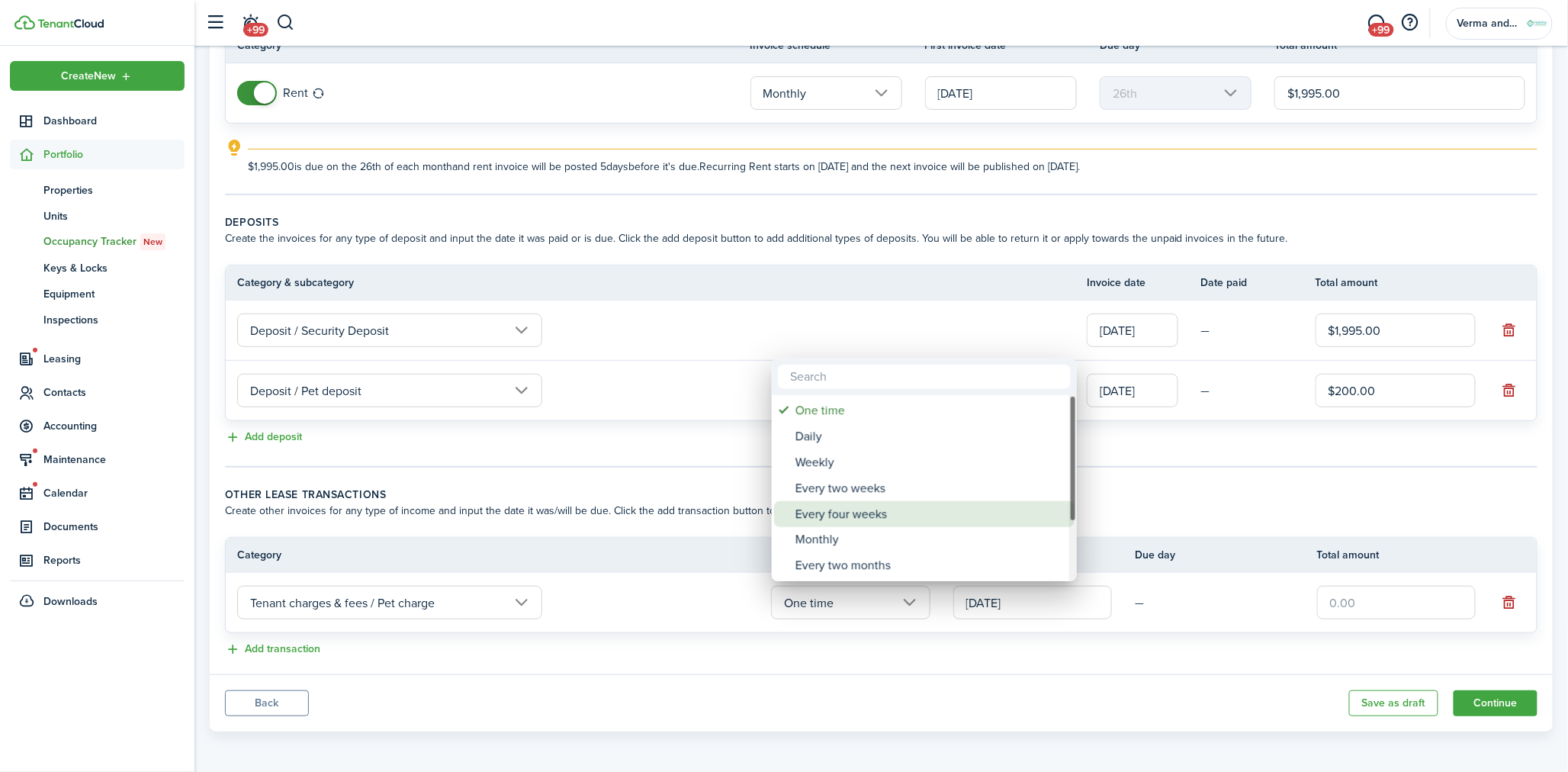
click at [849, 534] on div "Monthly" at bounding box center [930, 540] width 270 height 26
type input "Monthly"
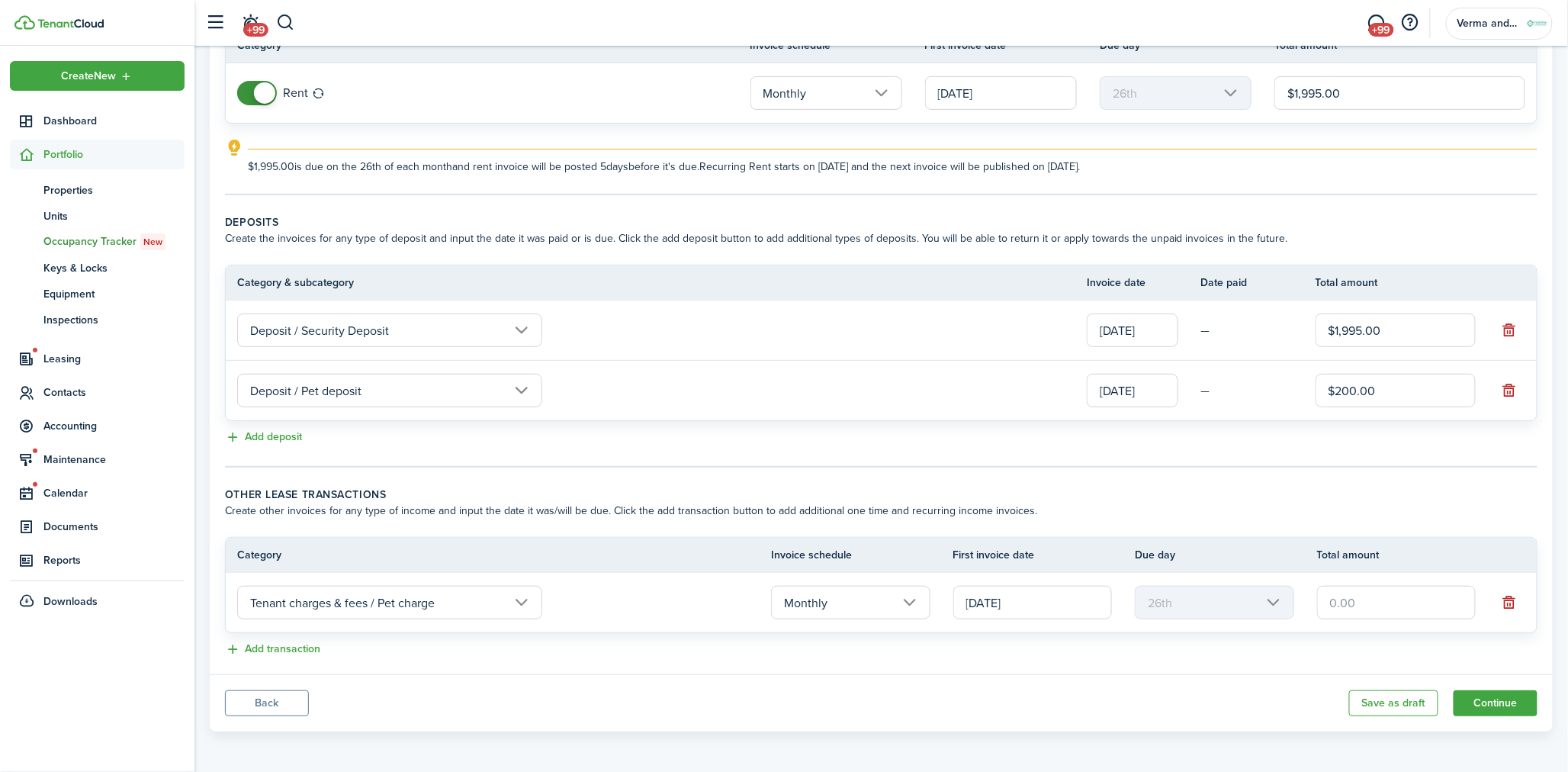
click at [1016, 628] on tr "Tenant charges & fees / Pet charge Monthly [DATE] 26th" at bounding box center [881, 601] width 1311 height 59
click at [1020, 598] on input "[DATE]" at bounding box center [1032, 601] width 159 height 33
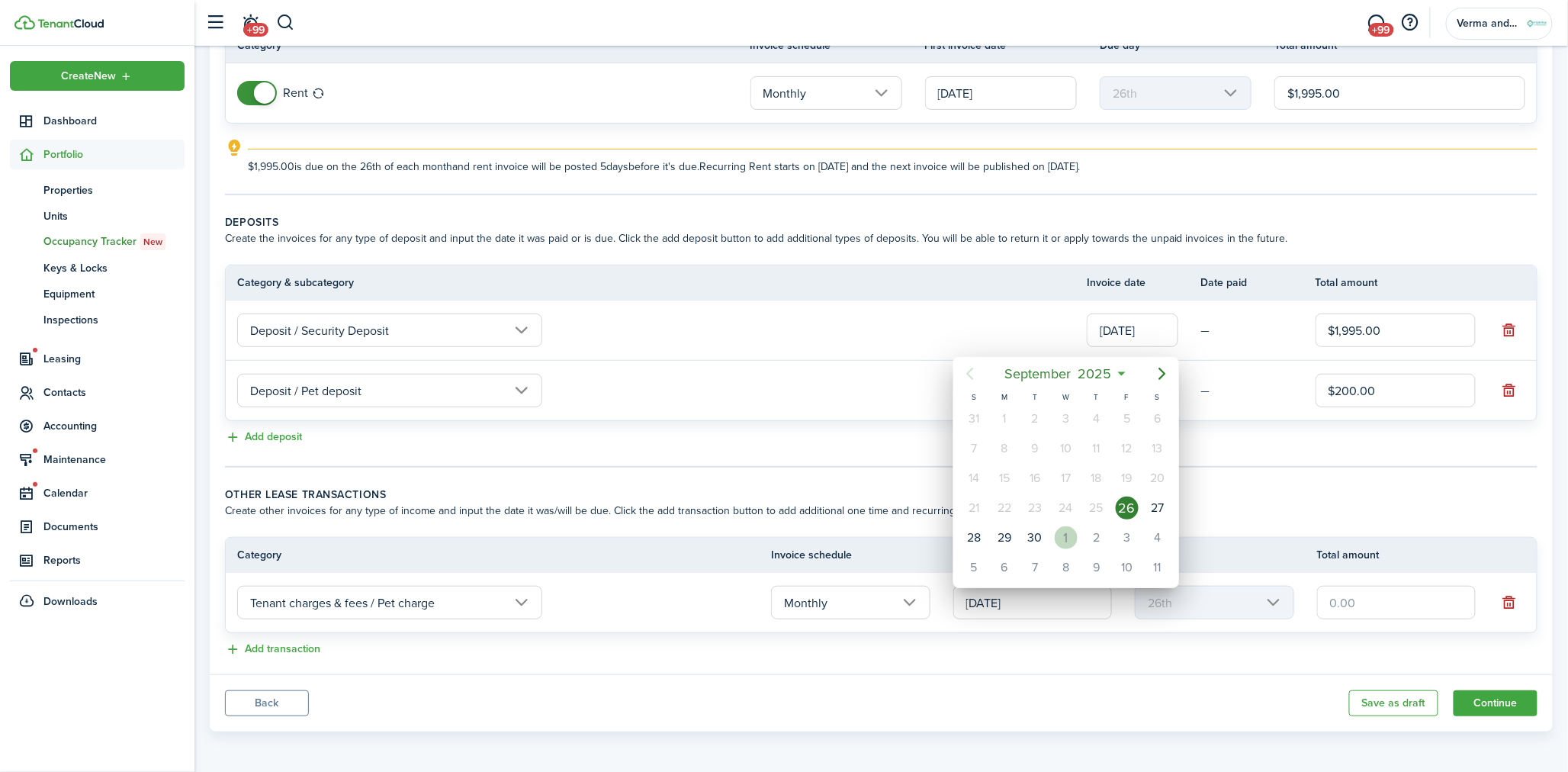
click at [1068, 530] on div "1" at bounding box center [1066, 537] width 23 height 23
type input "[DATE]"
type input "1st"
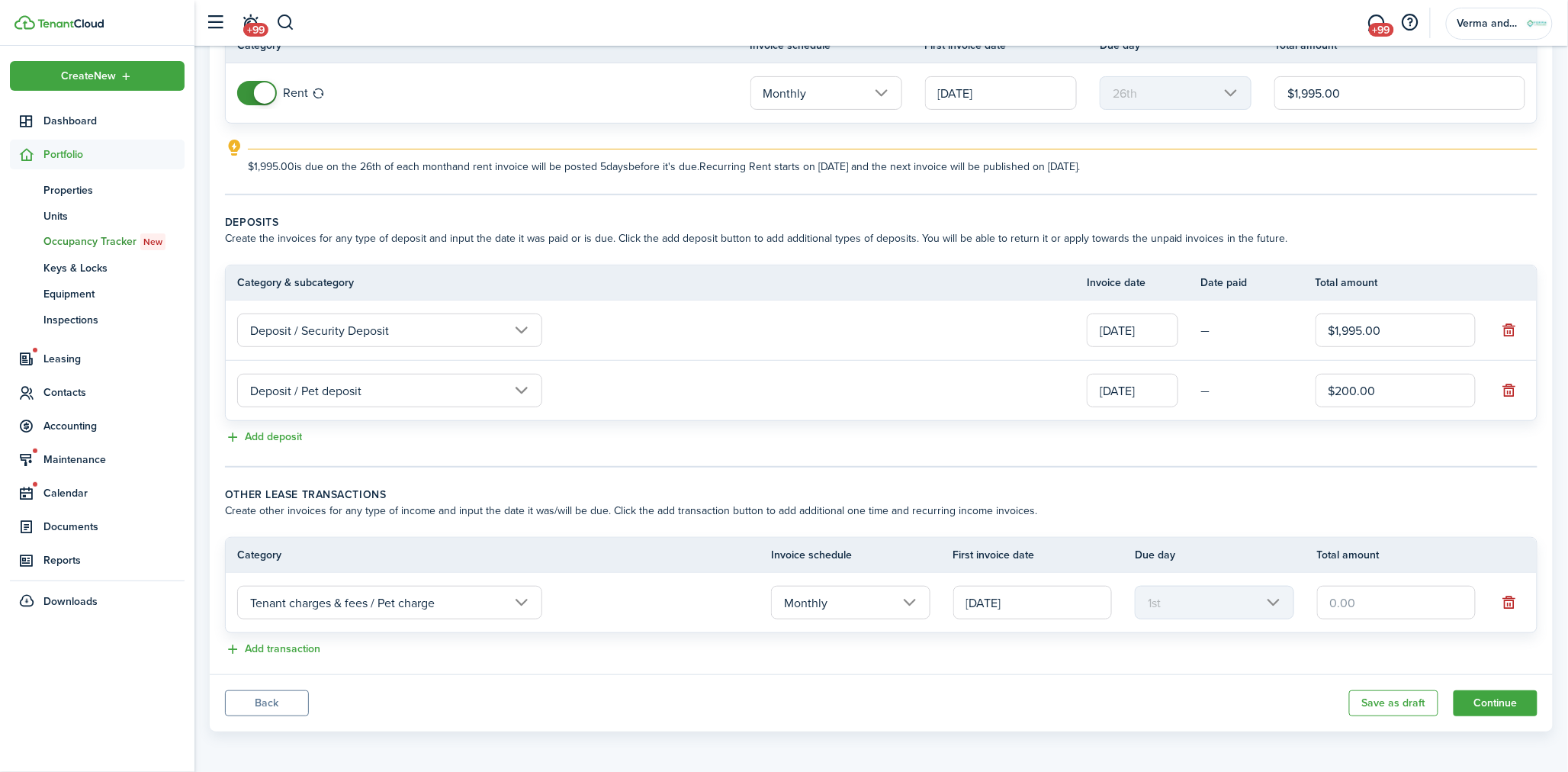
scroll to position [0, 0]
click at [1407, 597] on input "text" at bounding box center [1396, 601] width 159 height 33
type input "$35.00"
click at [1344, 512] on wizard-step-header-description "Create other invoices for any type of income and input the date it was/will be …" at bounding box center [882, 510] width 1313 height 16
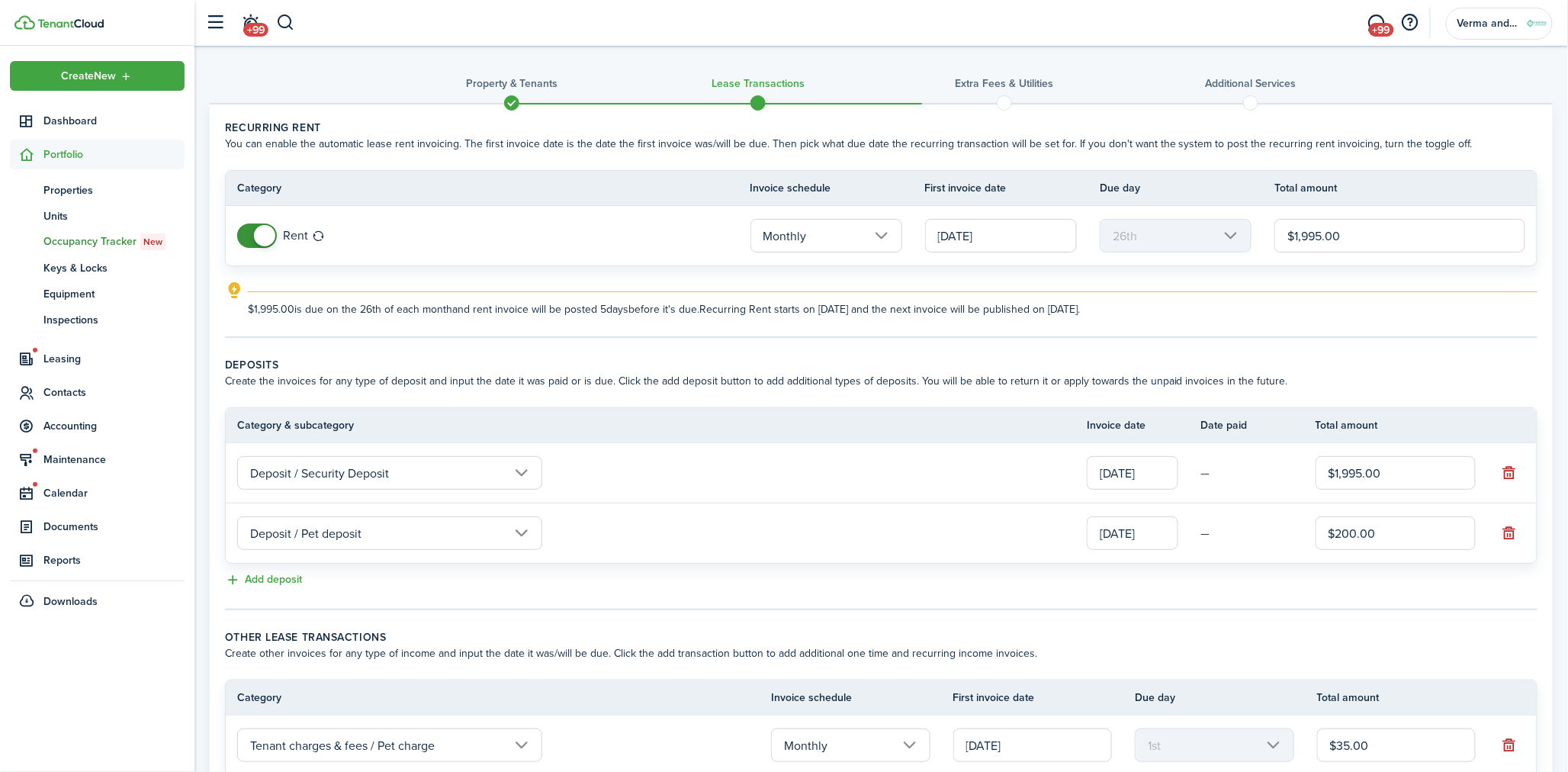
click at [1001, 239] on input "[DATE]" at bounding box center [1001, 235] width 152 height 33
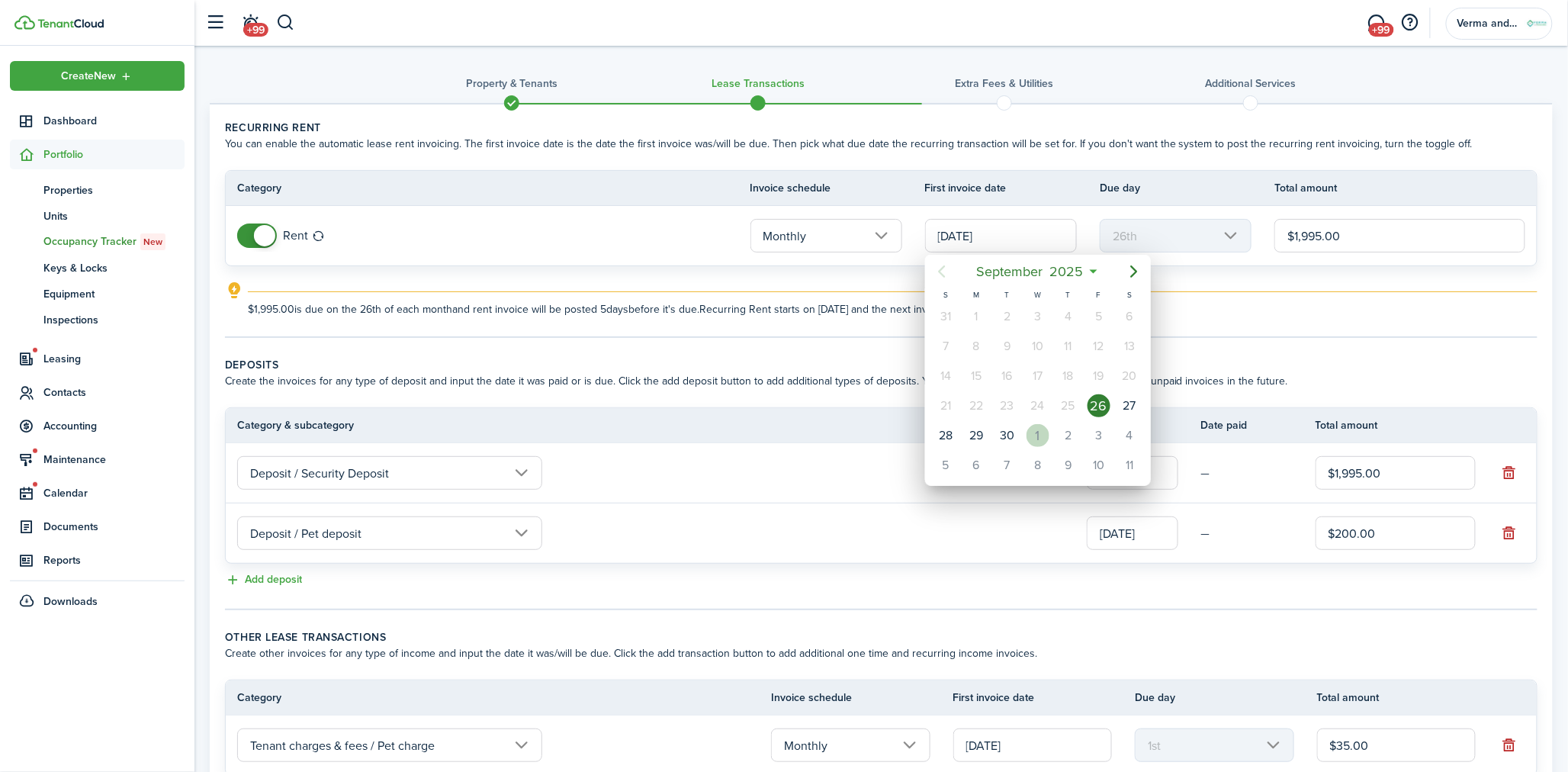
click at [1039, 428] on div "1" at bounding box center [1038, 435] width 23 height 23
type input "[DATE]"
type input "1st"
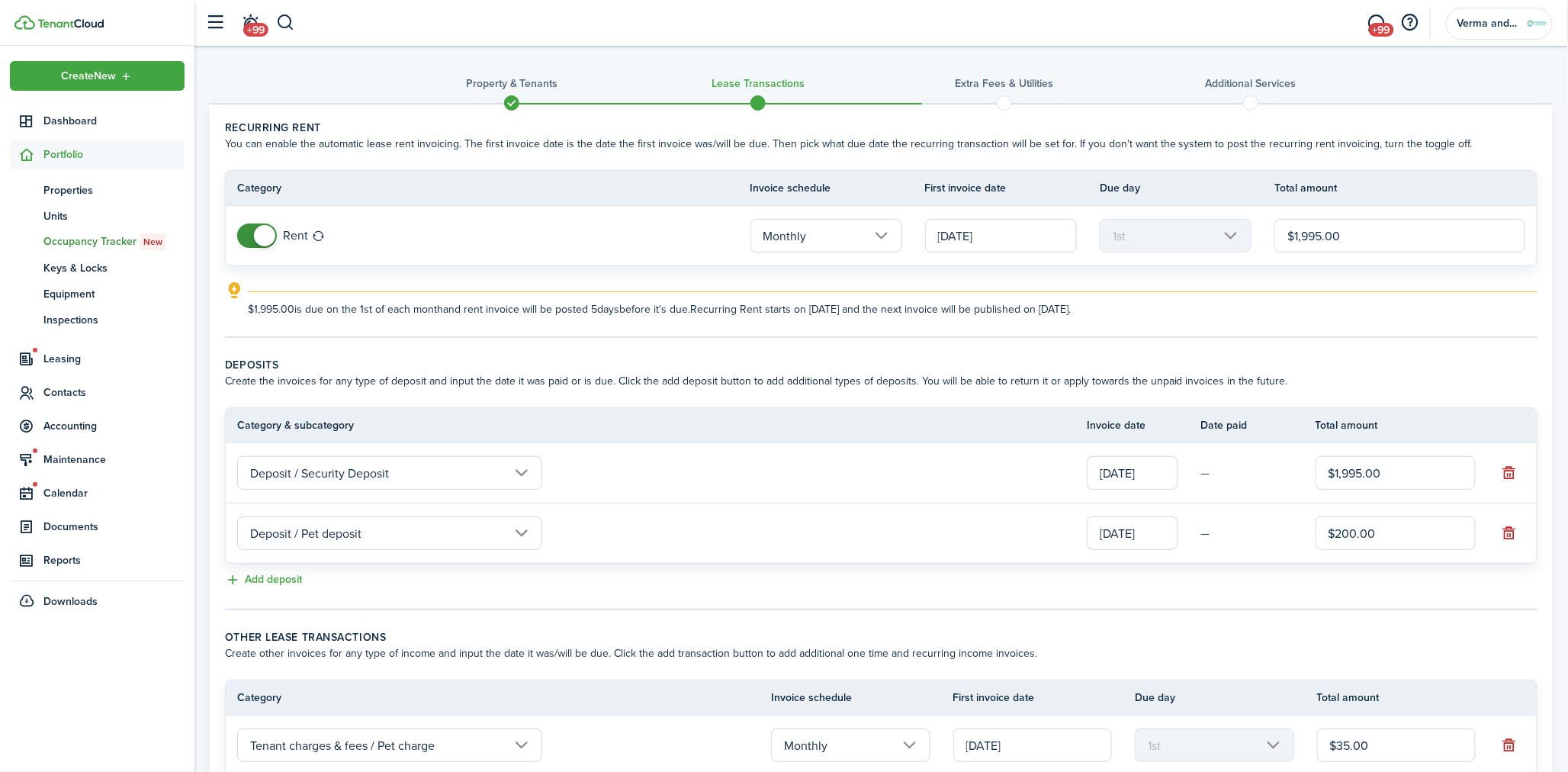
click at [1045, 344] on panel-main-body "Recurring rent You can enable the automatic lease rent invoicing. The first inv…" at bounding box center [881, 460] width 1343 height 712
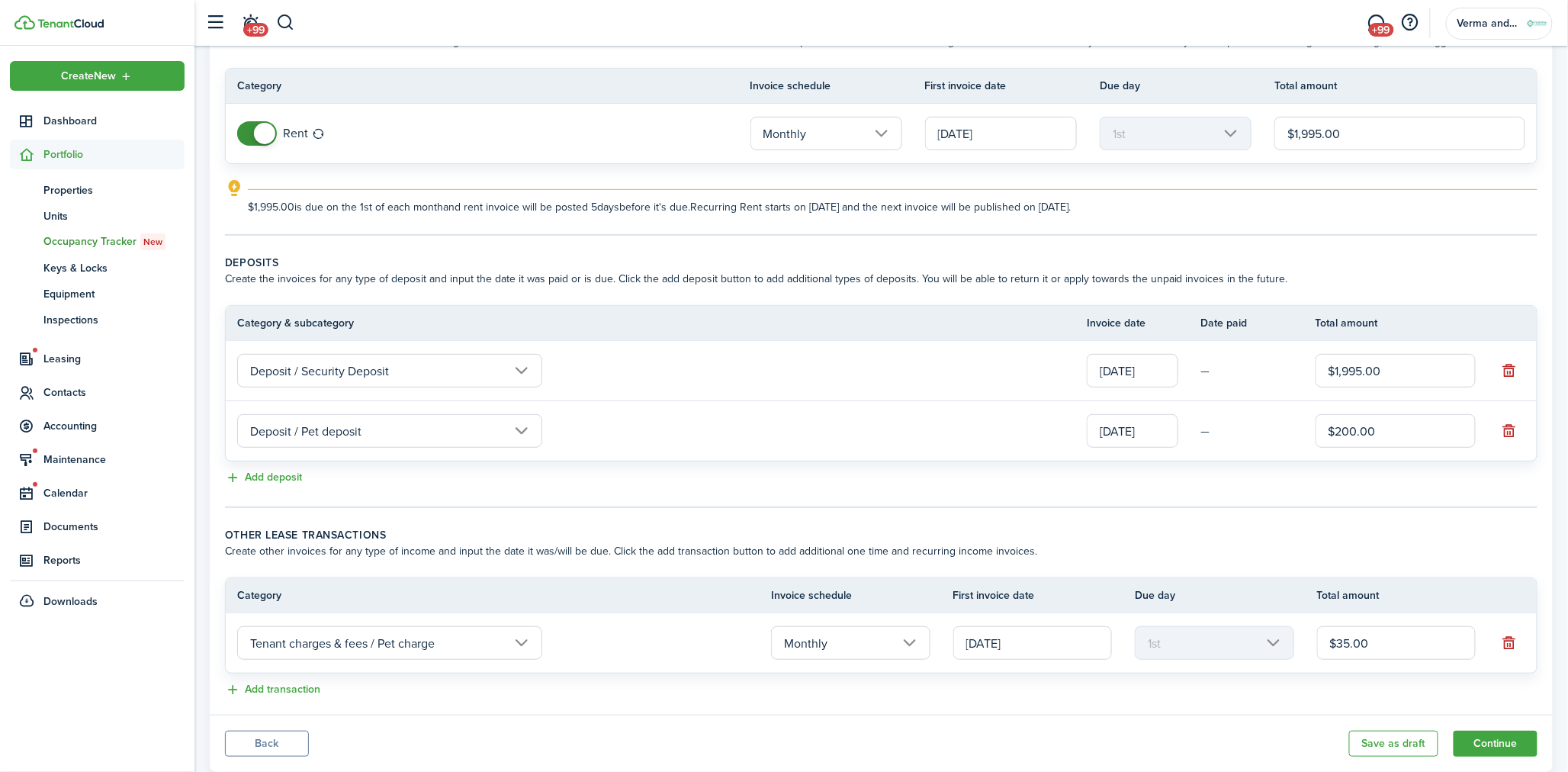
scroll to position [142, 0]
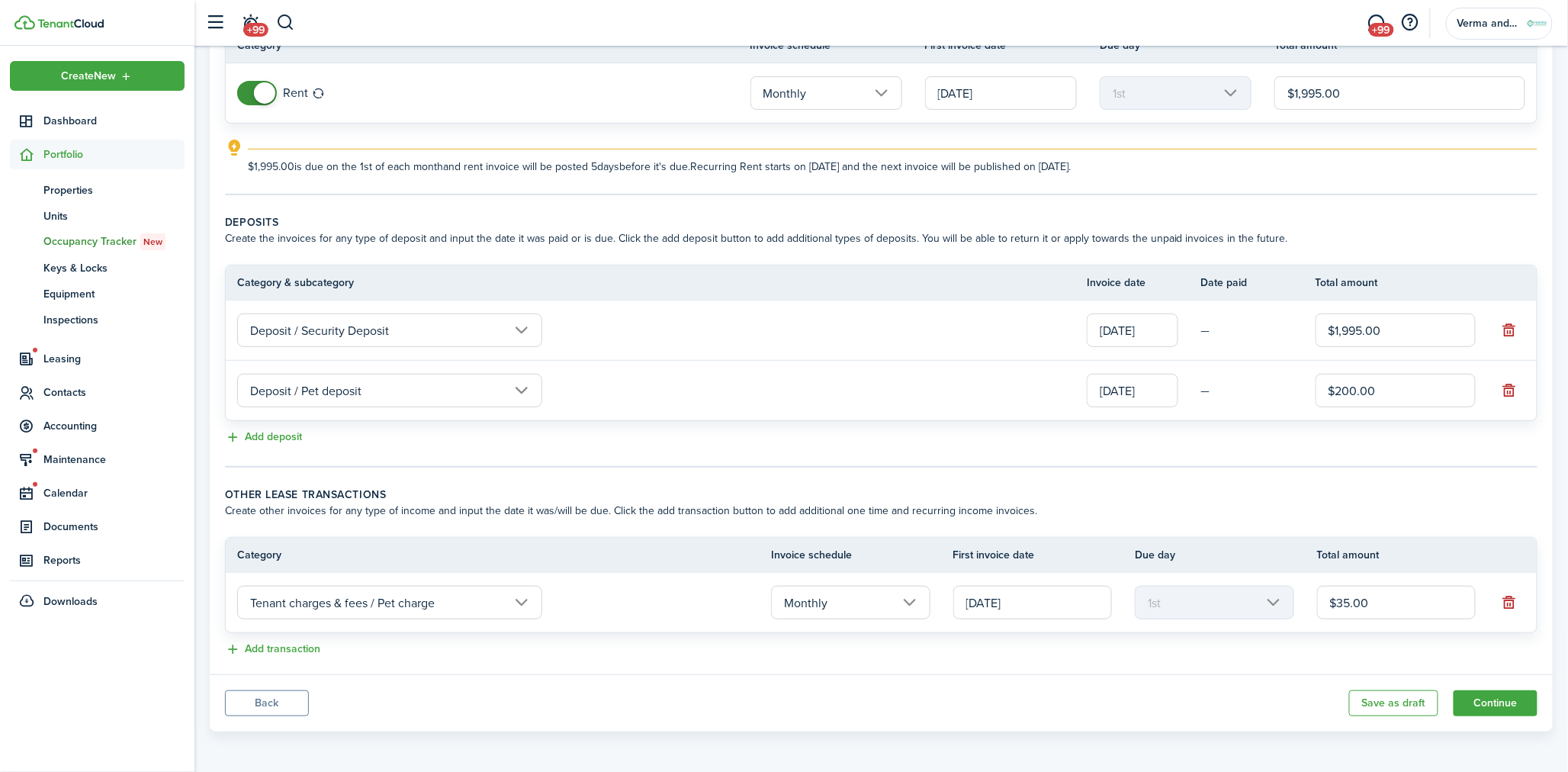
click at [965, 464] on tc-wizard-step "Deposits Create the invoices for any type of deposit and input the date it was …" at bounding box center [882, 340] width 1313 height 253
click at [1491, 697] on button "Continue" at bounding box center [1495, 703] width 84 height 26
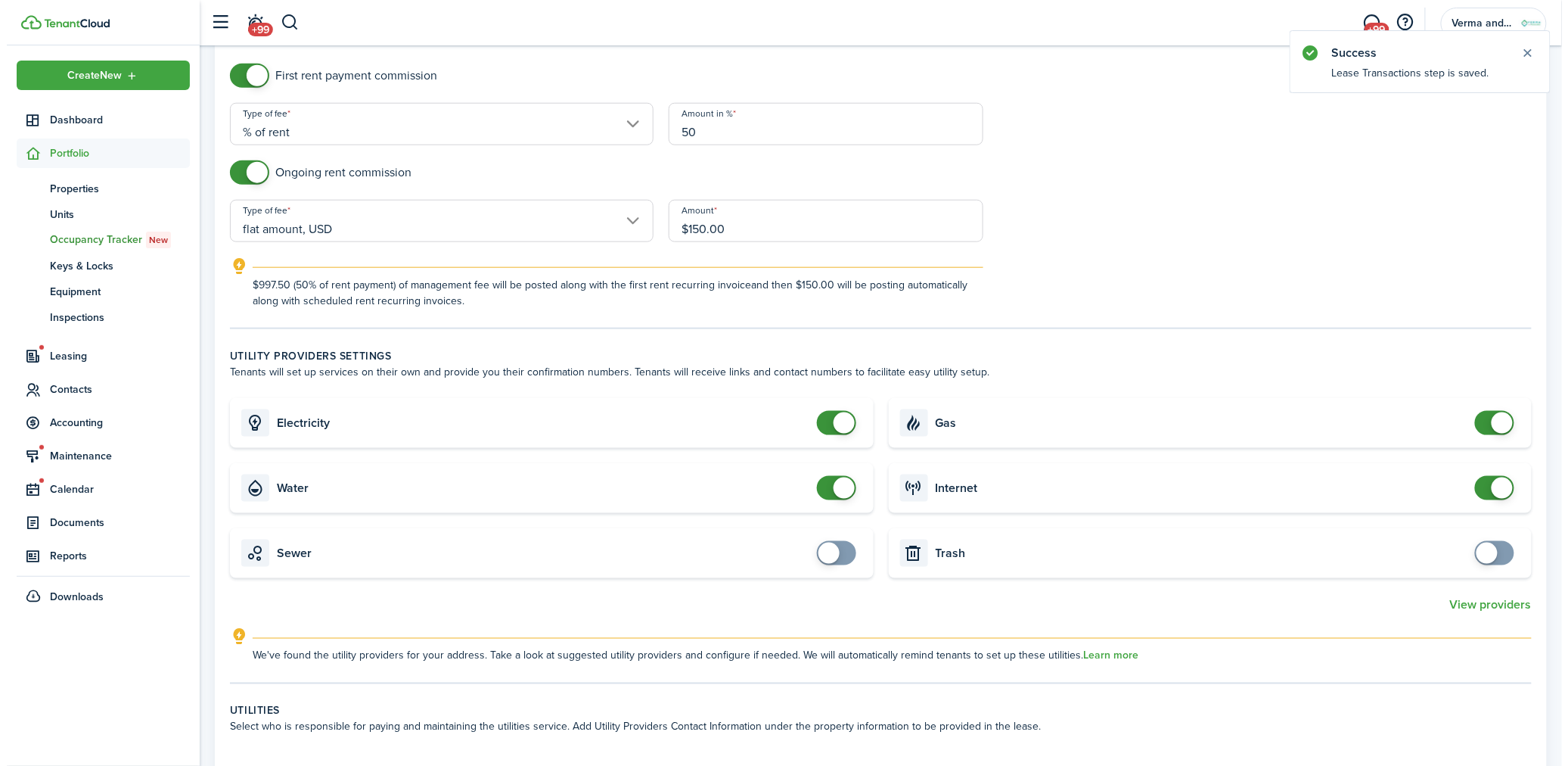
scroll to position [588, 0]
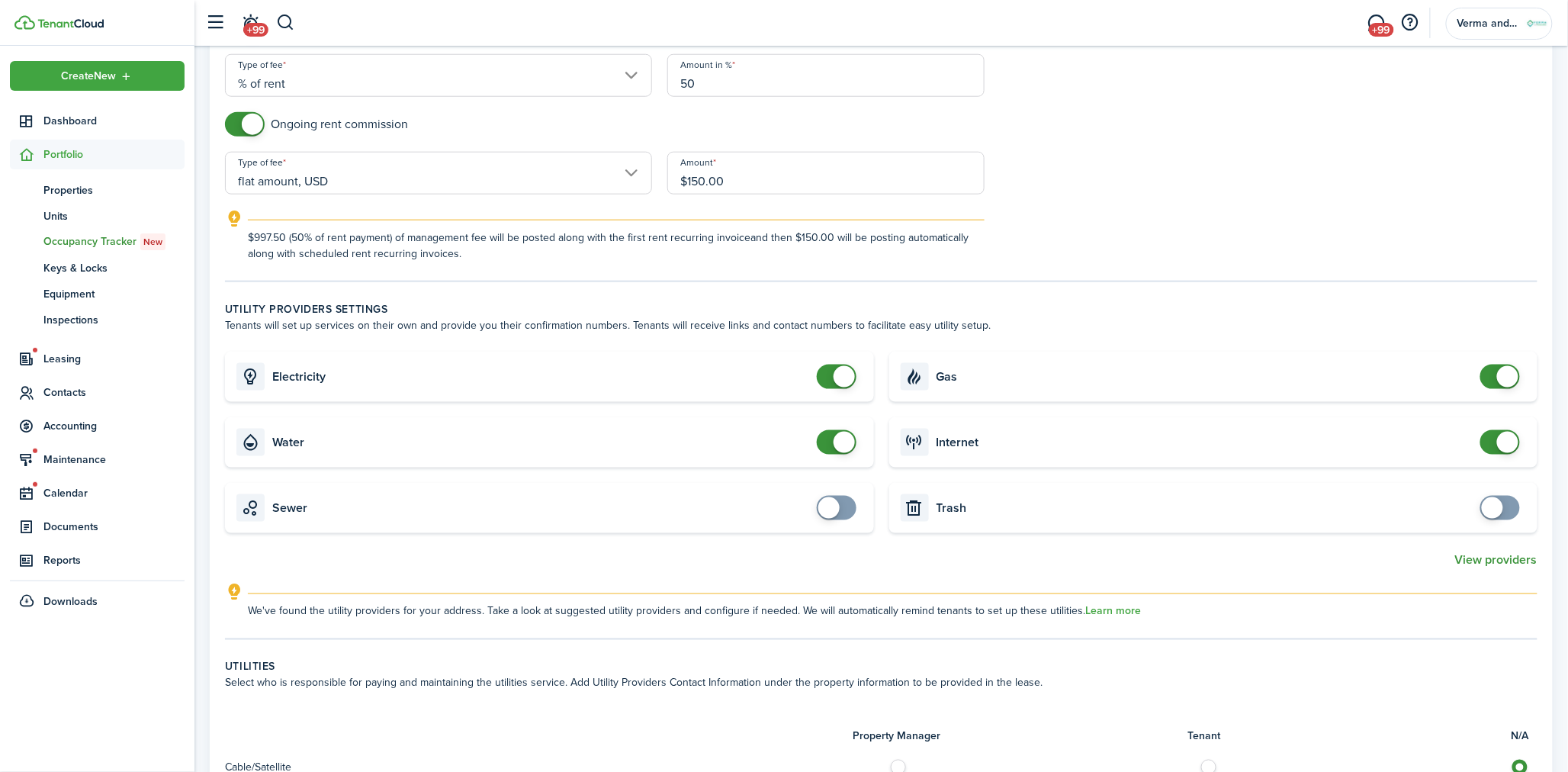
click at [1481, 560] on button "View providers" at bounding box center [1496, 560] width 82 height 14
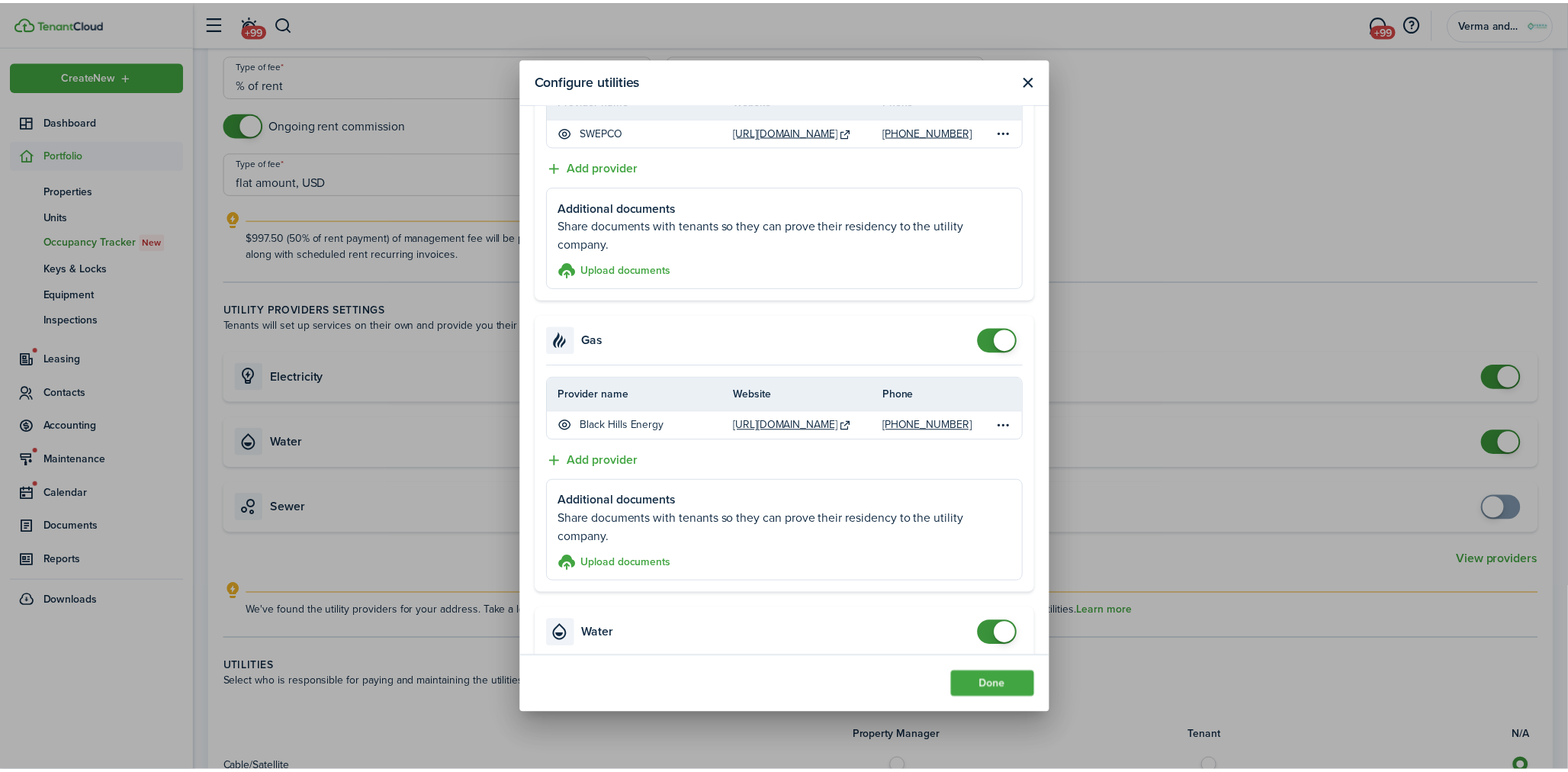
scroll to position [170, 0]
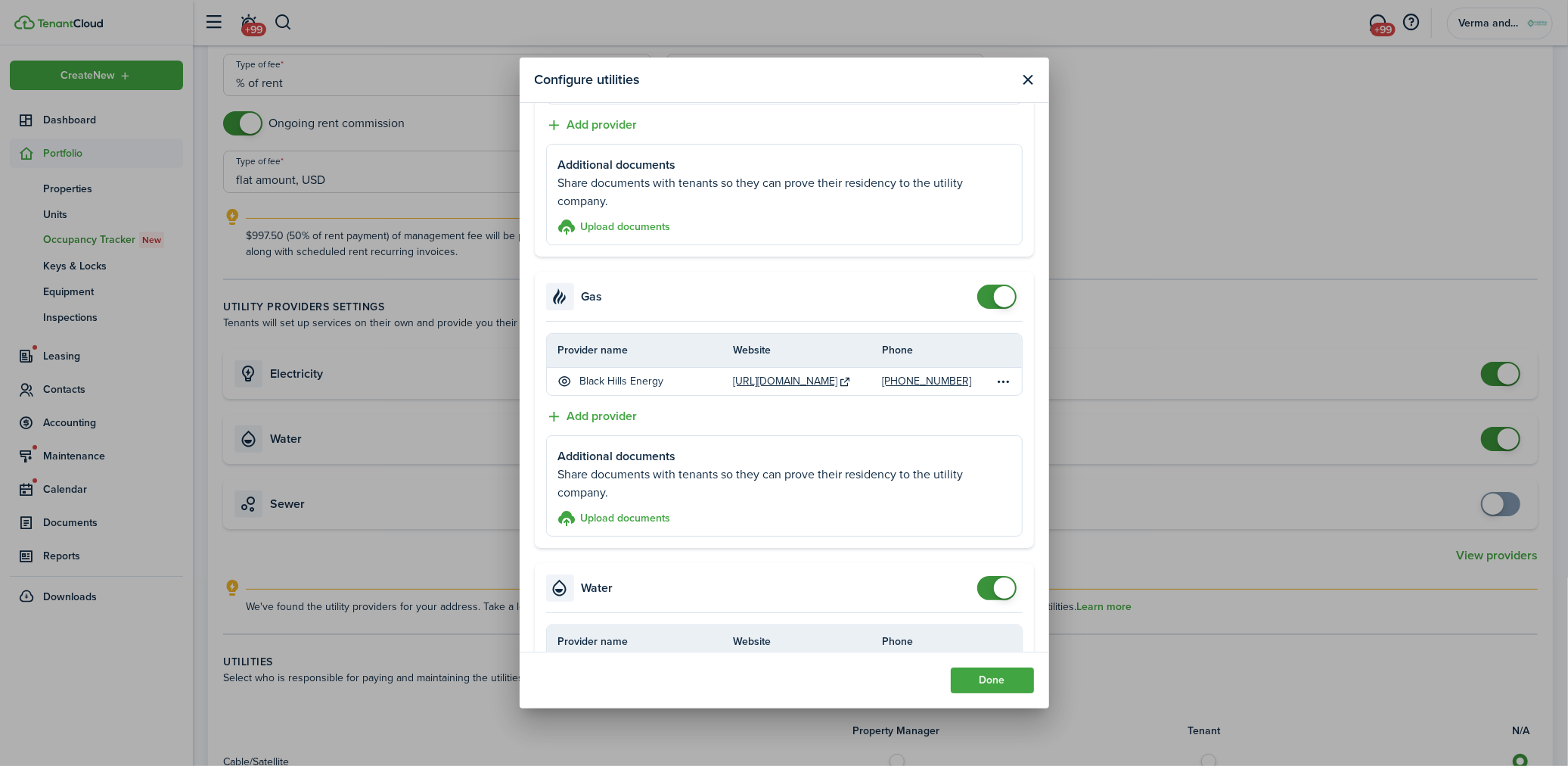
click at [1023, 79] on button "Close modal" at bounding box center [1028, 80] width 19 height 19
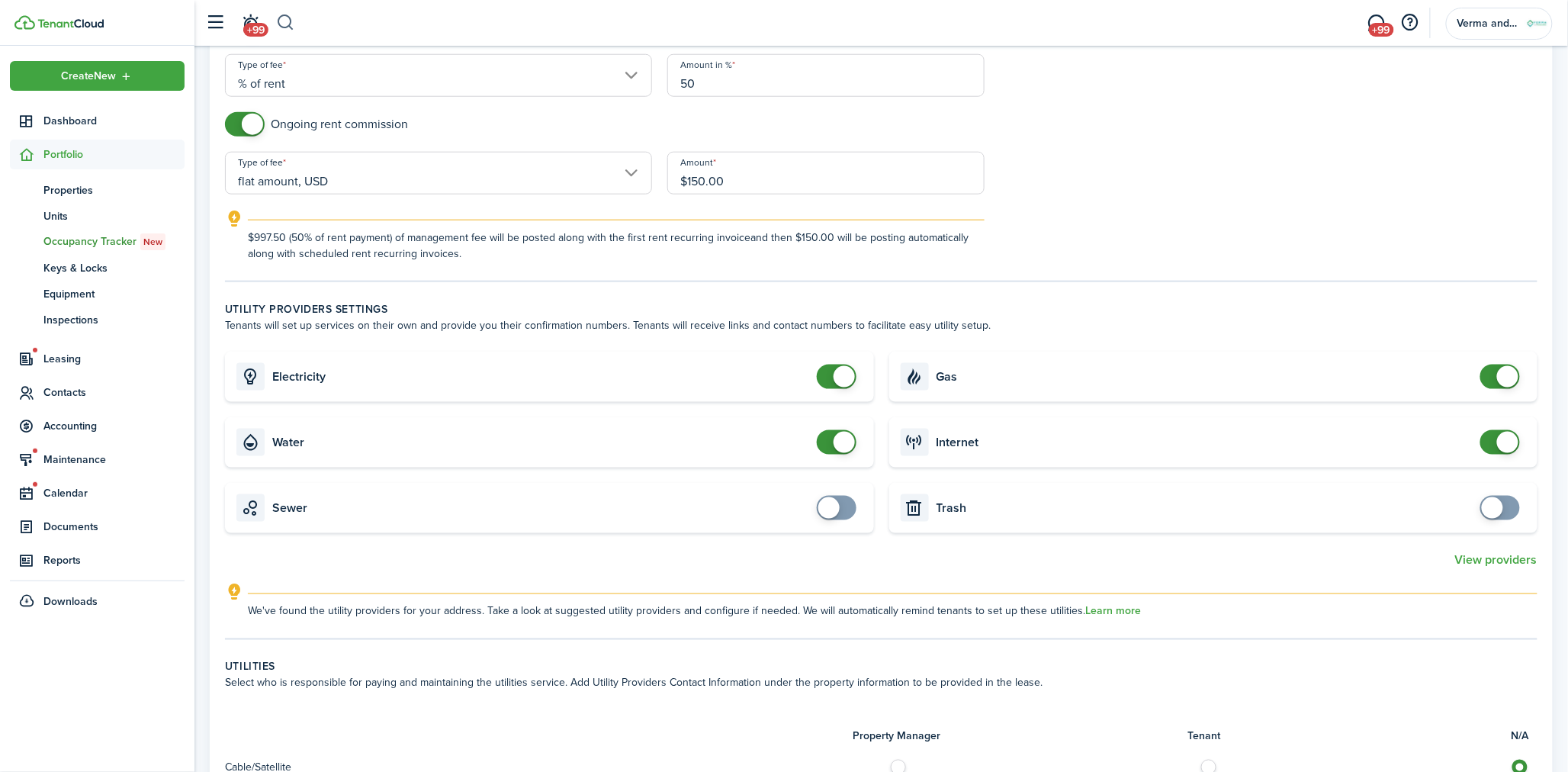
click at [284, 29] on button "button" at bounding box center [285, 23] width 19 height 26
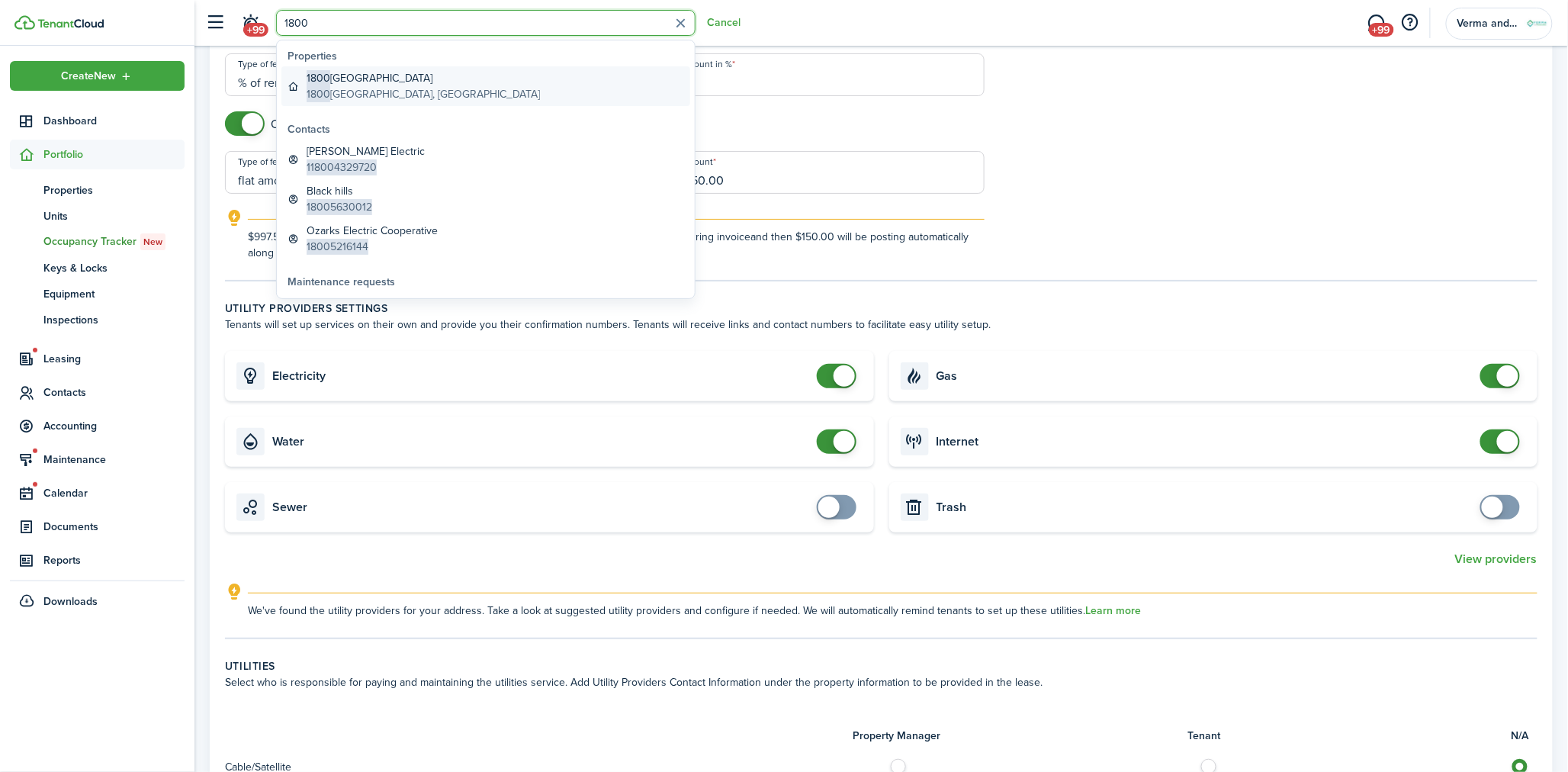
type input "1800"
click at [1178, 137] on div "Ongoing rent commission" at bounding box center [881, 131] width 1327 height 39
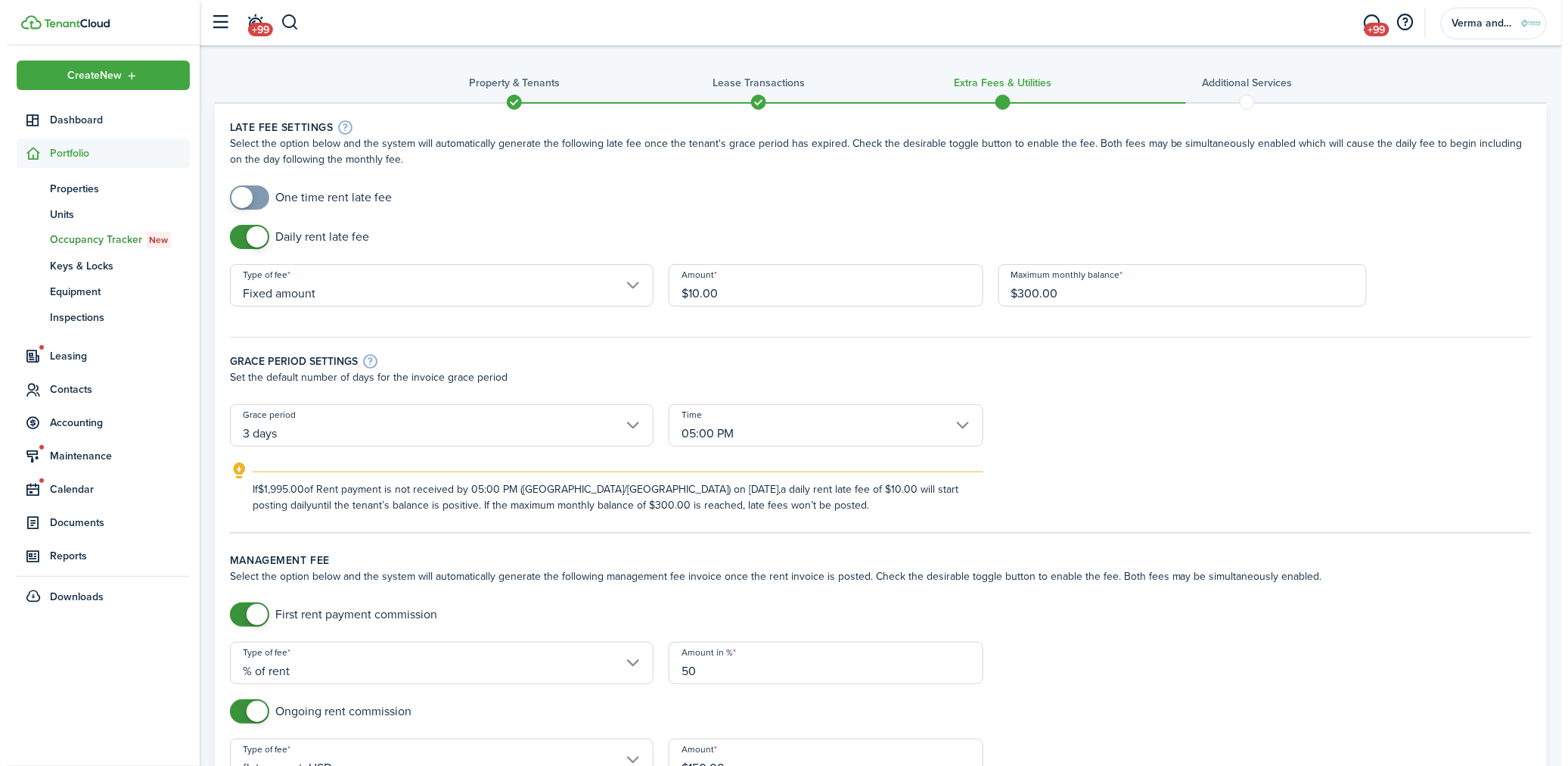
scroll to position [588, 0]
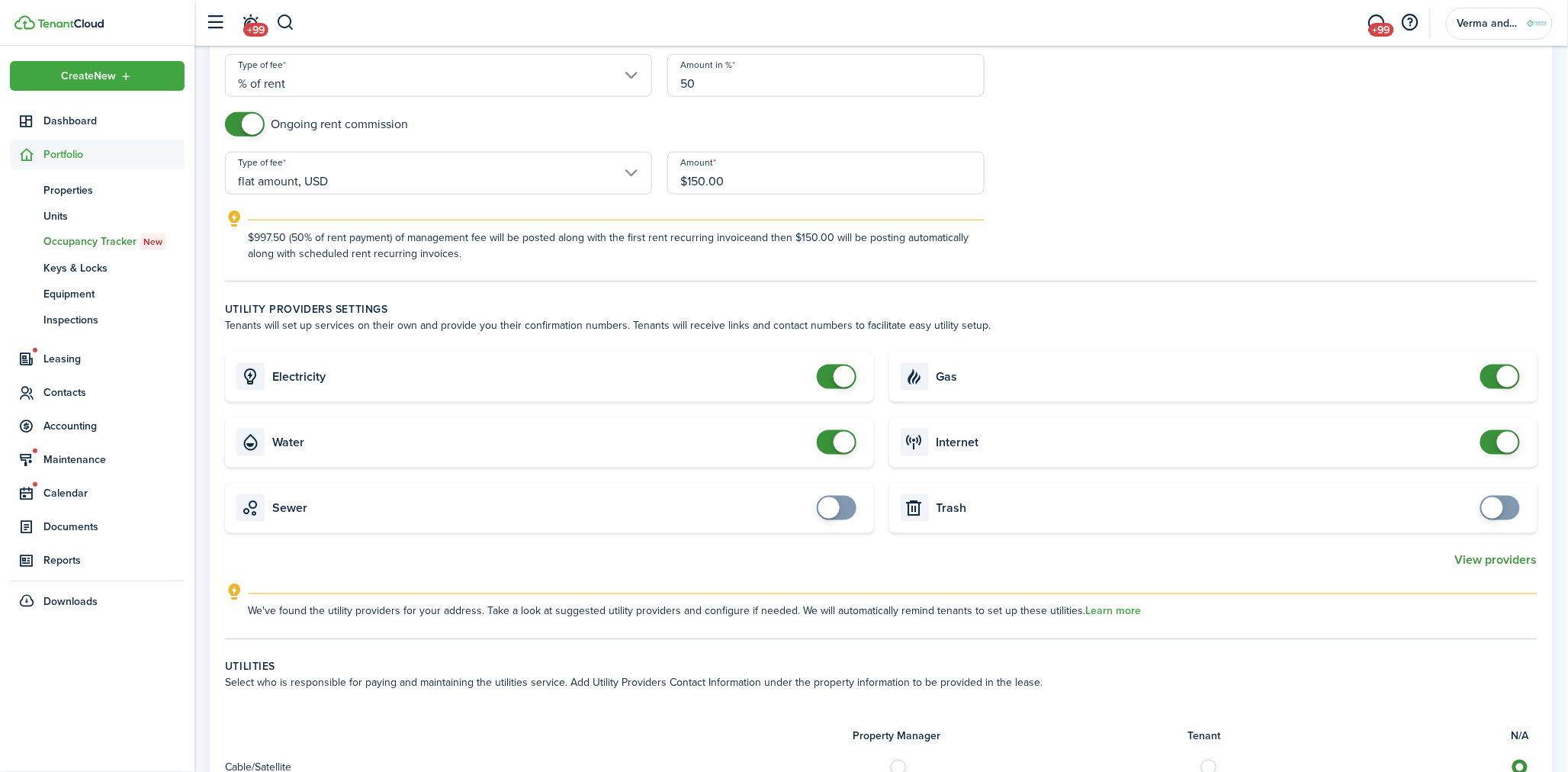
click at [1485, 555] on button "View providers" at bounding box center [1496, 560] width 82 height 14
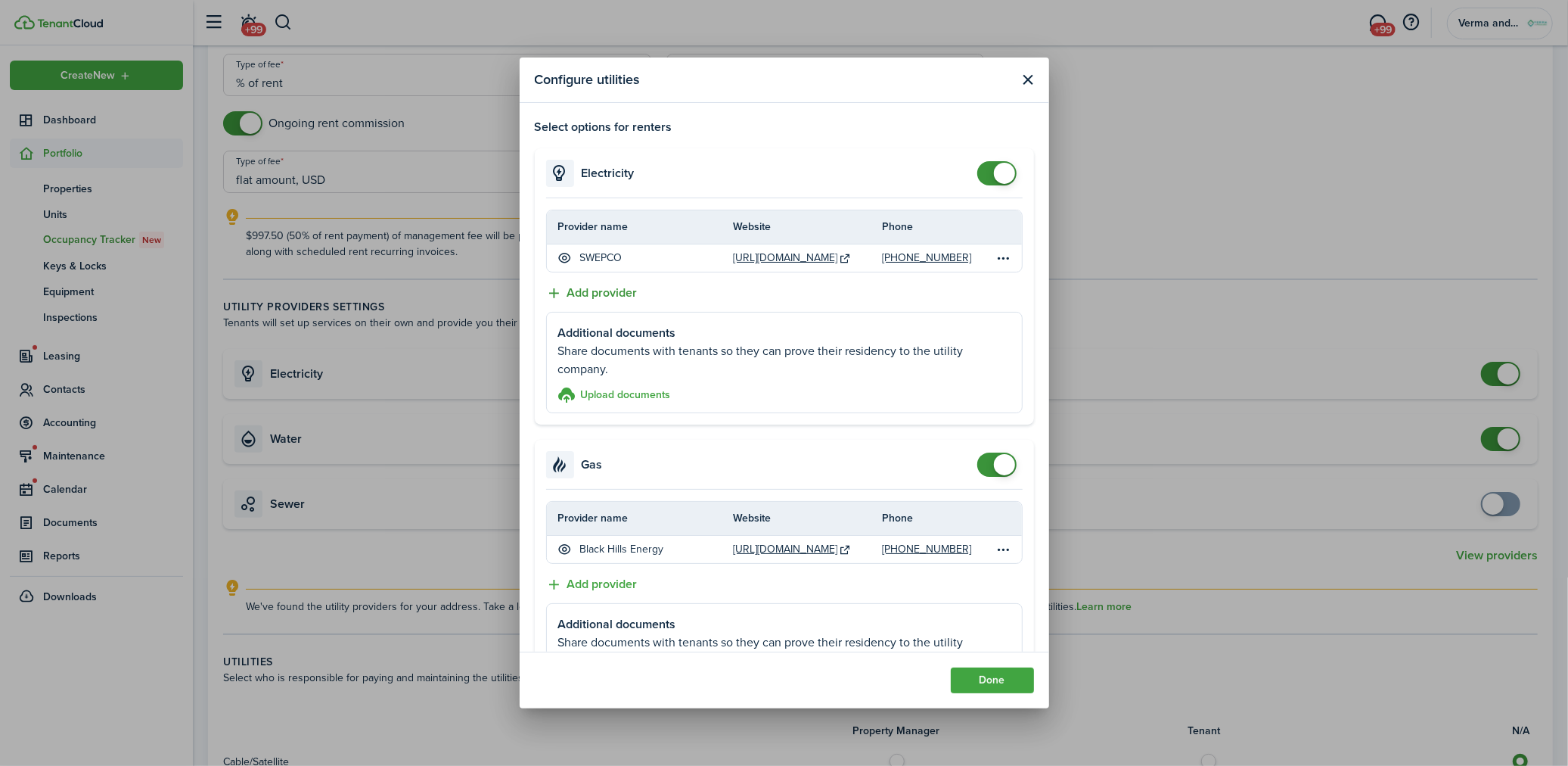
click at [603, 290] on button "Add provider" at bounding box center [592, 293] width 92 height 19
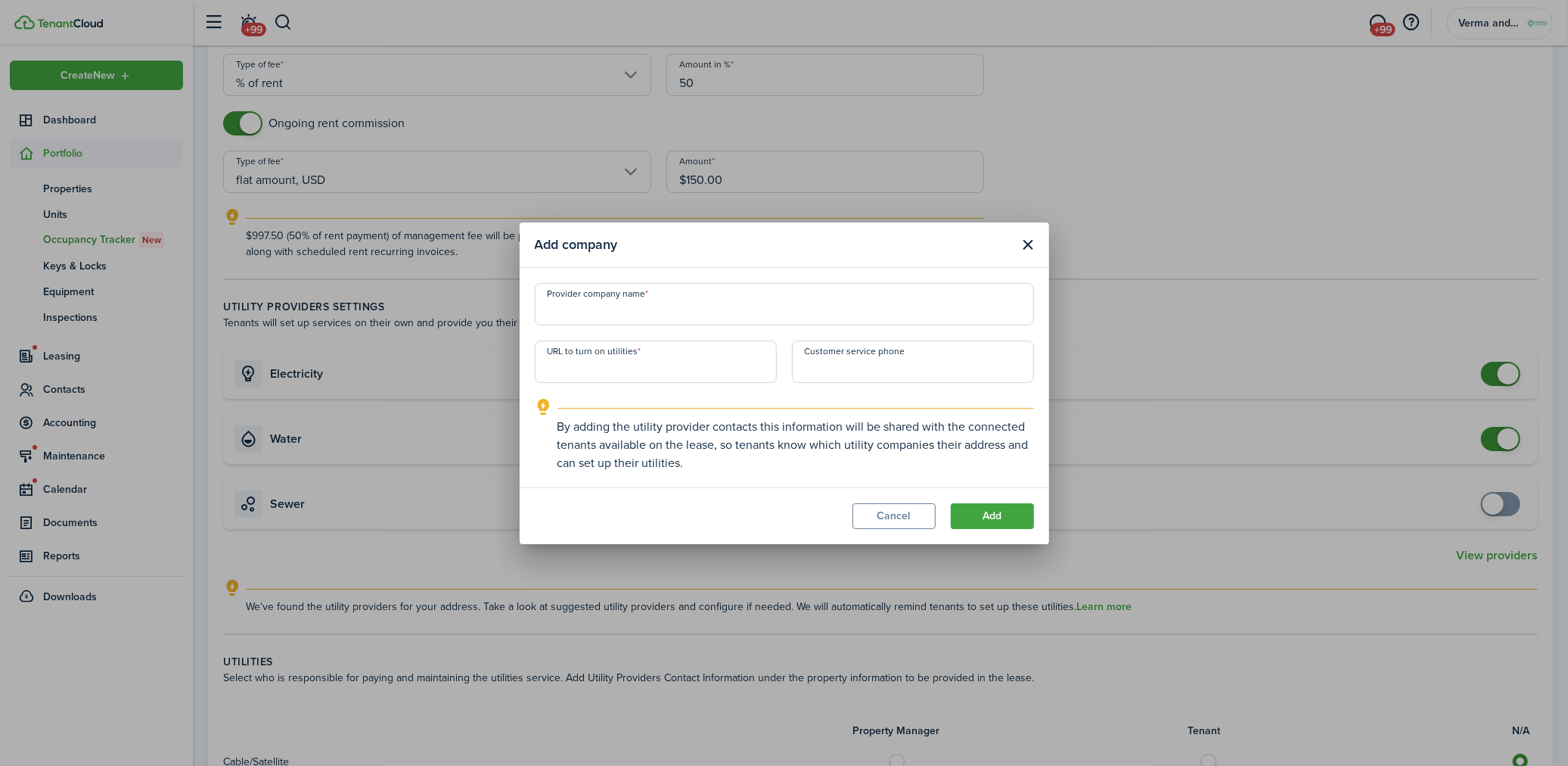
click at [614, 298] on input "Provider company name" at bounding box center [784, 304] width 499 height 43
type input "[PERSON_NAME] Elecctric"
paste input "[URL][DOMAIN_NAME]"
type input "[URL][DOMAIN_NAME]"
click at [847, 374] on input "+1" at bounding box center [913, 361] width 242 height 43
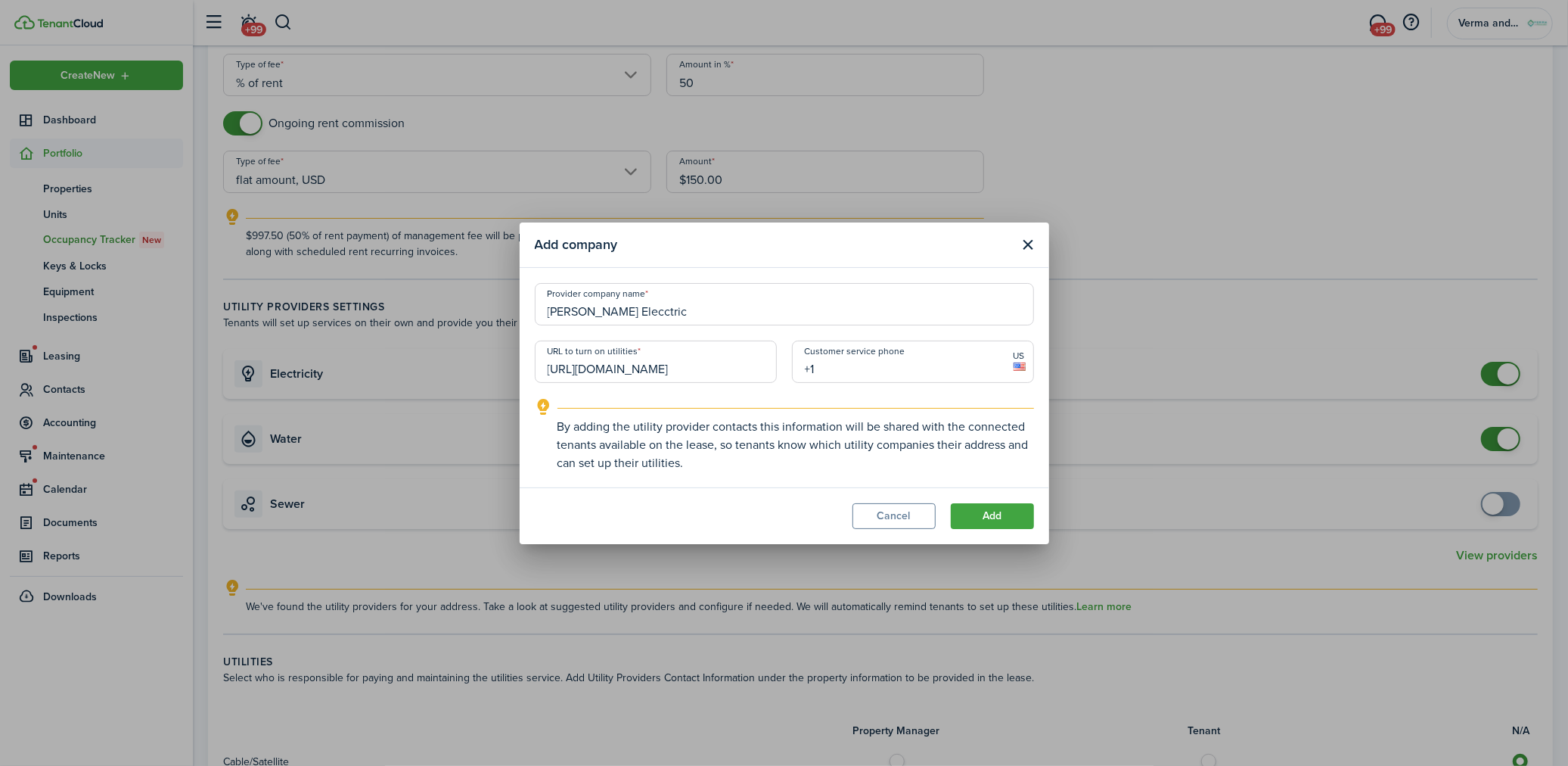
paste input "[PHONE_NUMBER]"
type input "[PHONE_NUMBER]"
click at [973, 505] on button "Add" at bounding box center [993, 516] width 83 height 26
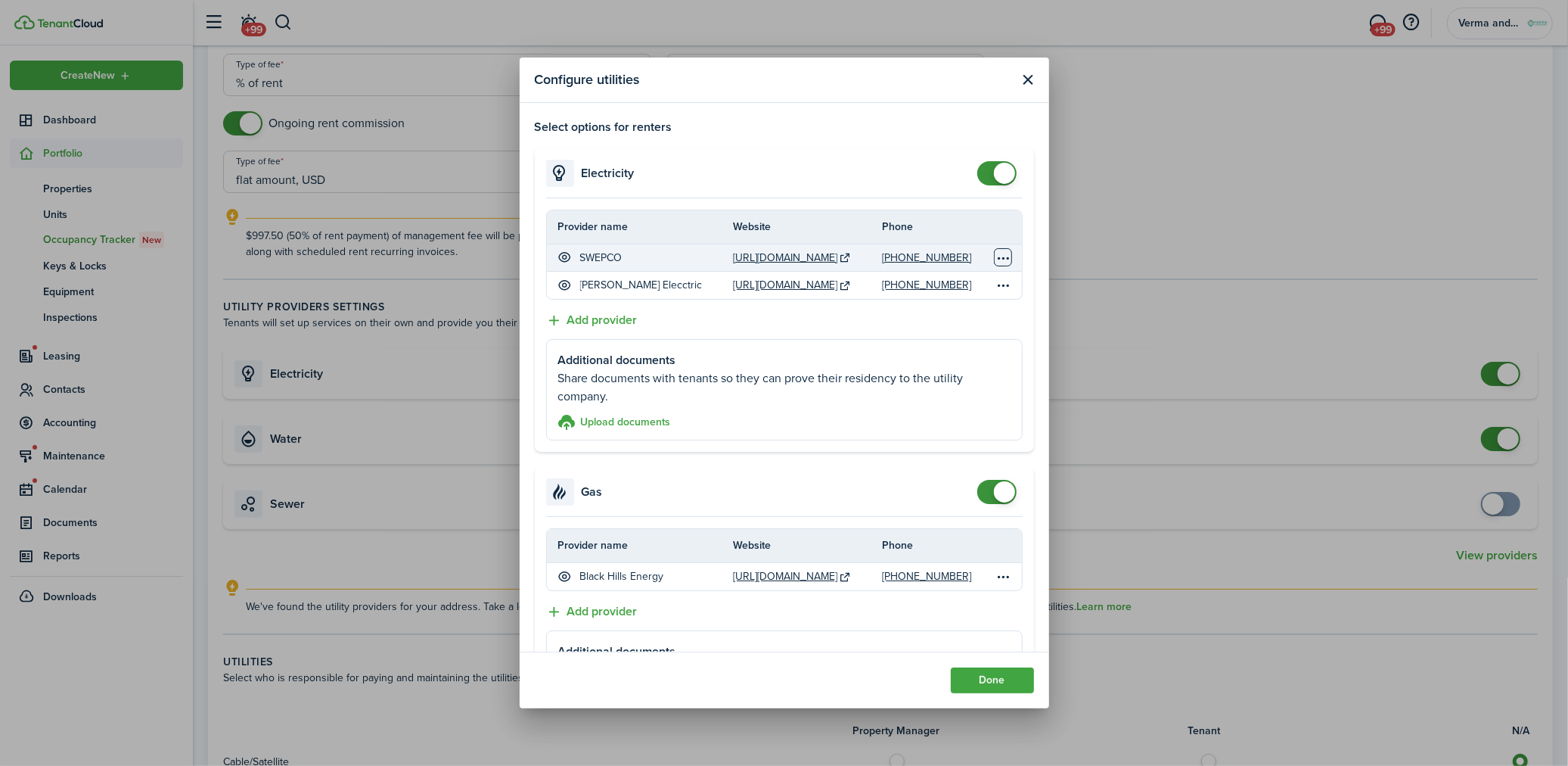
click at [993, 252] on table-menu-btn-icon "Open menu" at bounding box center [1002, 257] width 18 height 18
click at [952, 287] on button "Hide provider" at bounding box center [934, 287] width 133 height 26
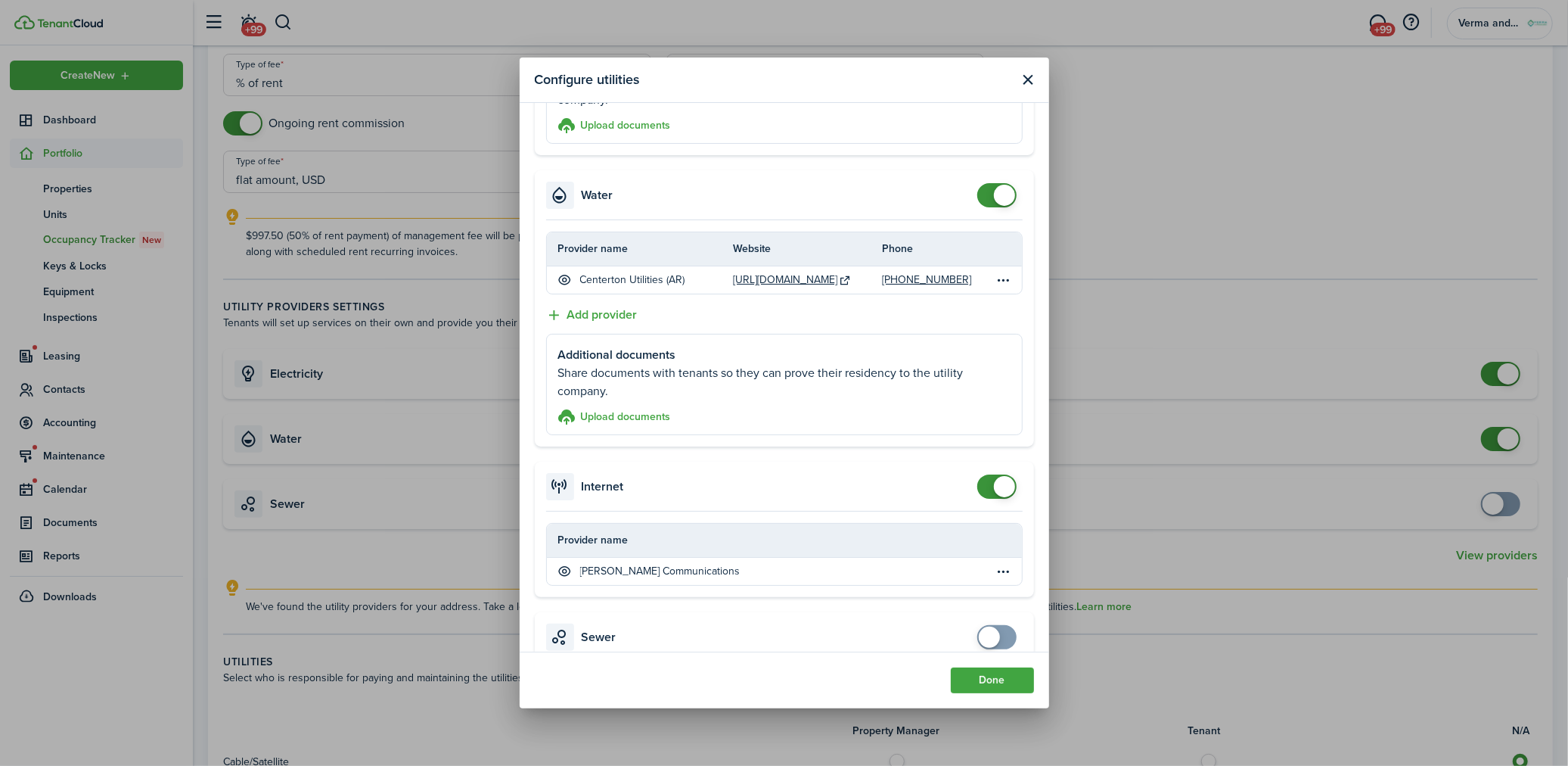
scroll to position [672, 0]
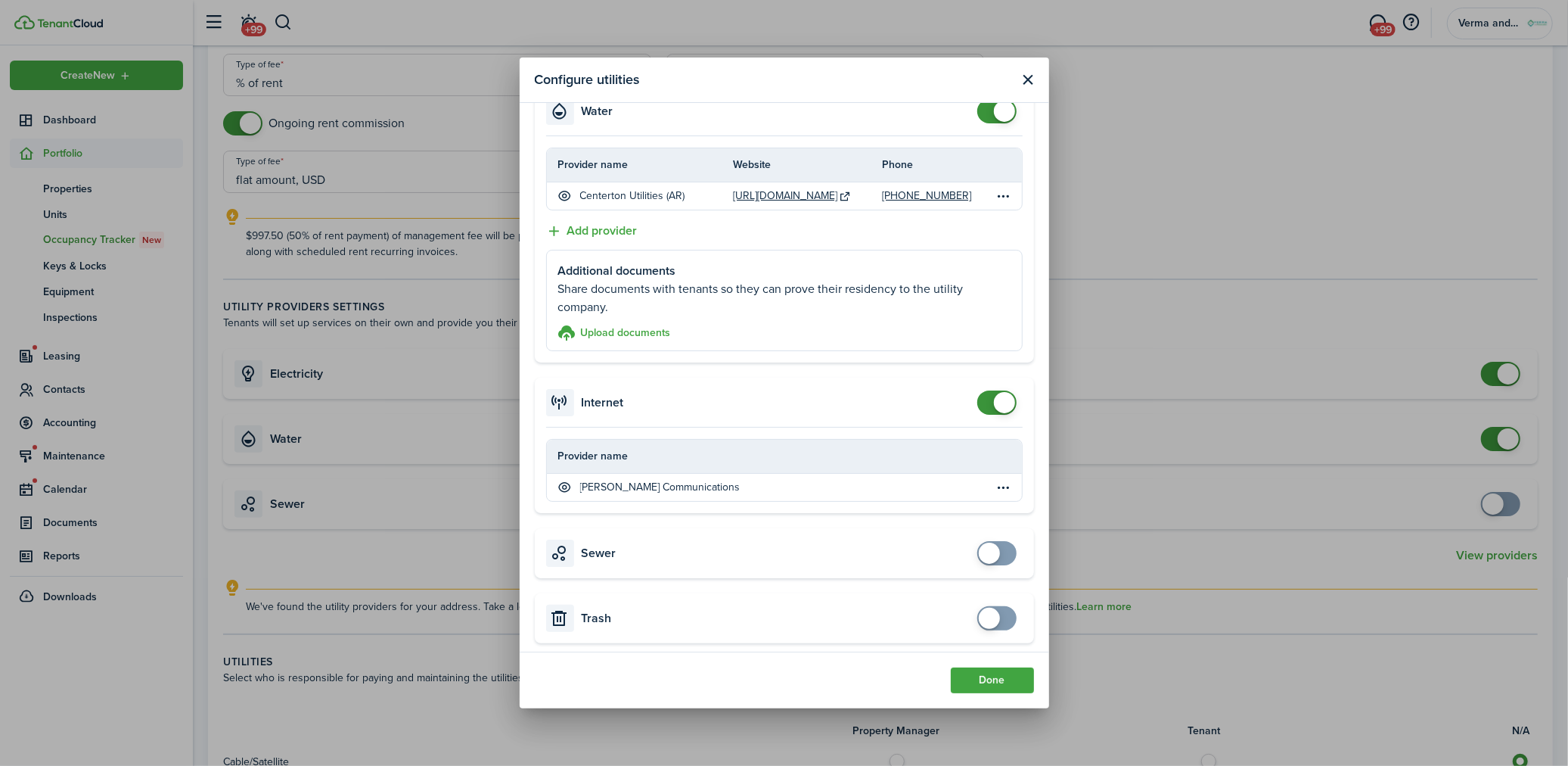
checkbox input "false"
click at [989, 394] on span at bounding box center [997, 402] width 15 height 24
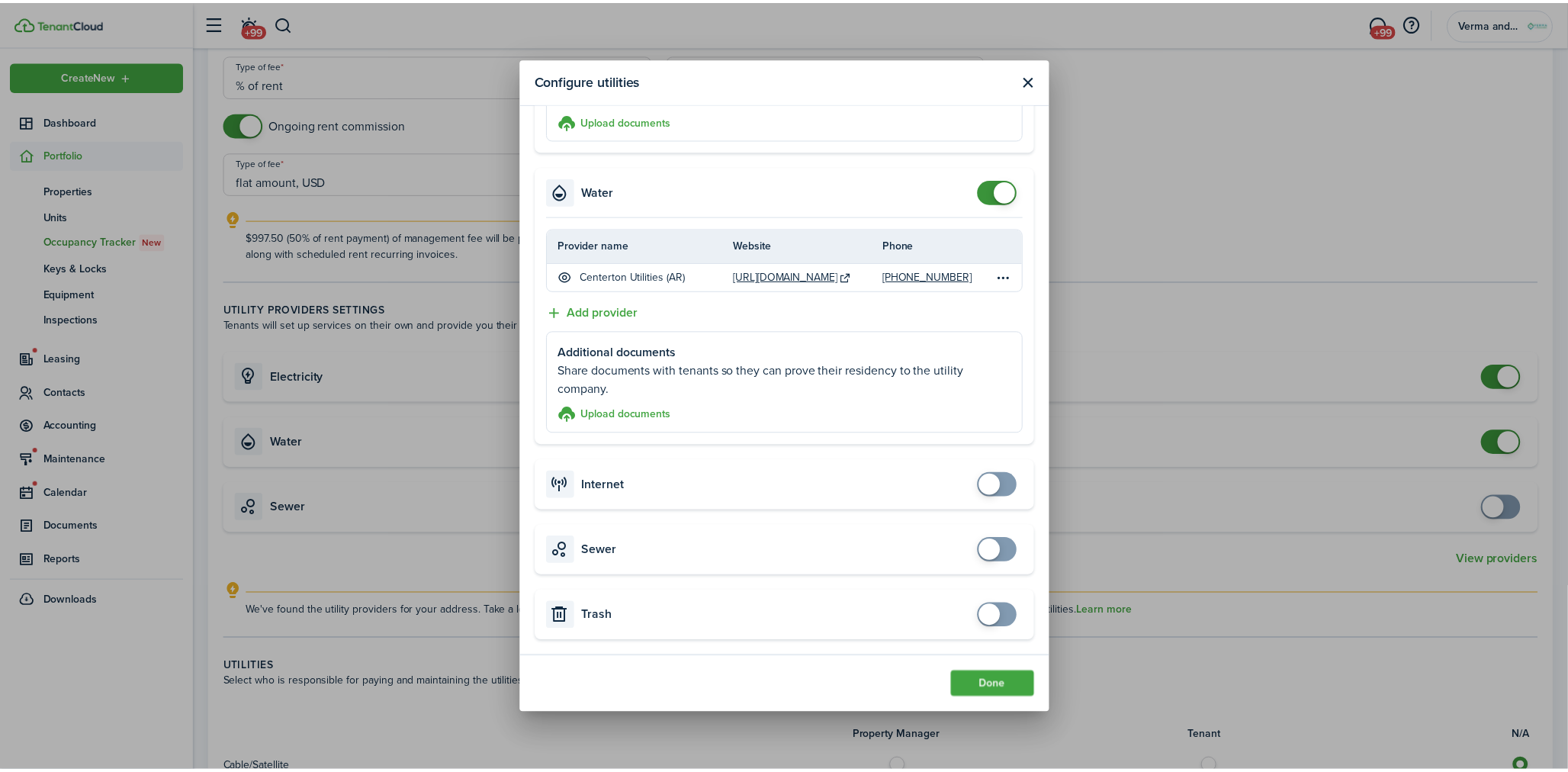
scroll to position [599, 0]
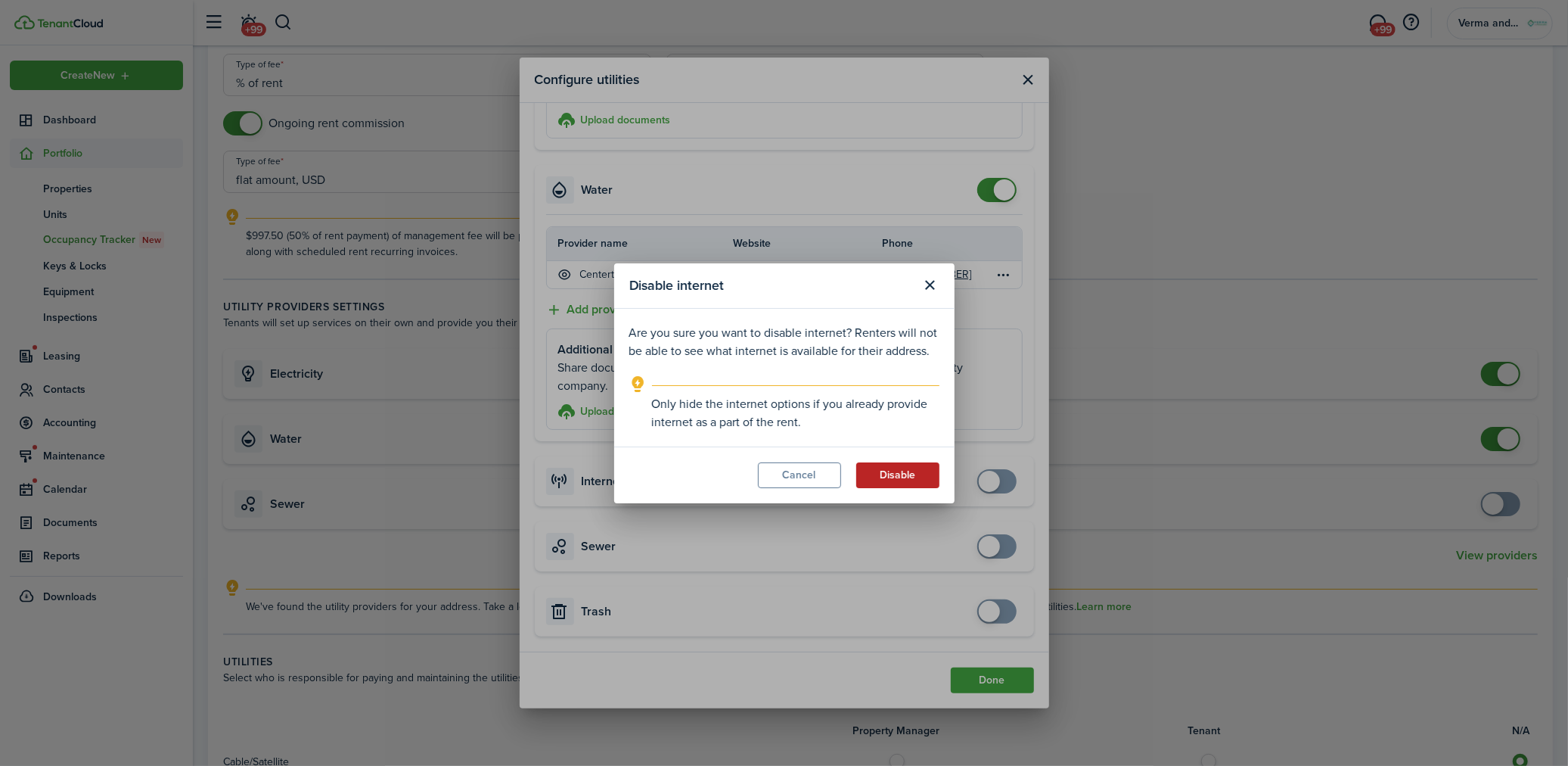
drag, startPoint x: 926, startPoint y: 457, endPoint x: 926, endPoint y: 468, distance: 11.0
click at [926, 468] on modal-footer "Cancel Disable" at bounding box center [784, 474] width 340 height 57
click at [925, 470] on button "Disable" at bounding box center [897, 475] width 83 height 26
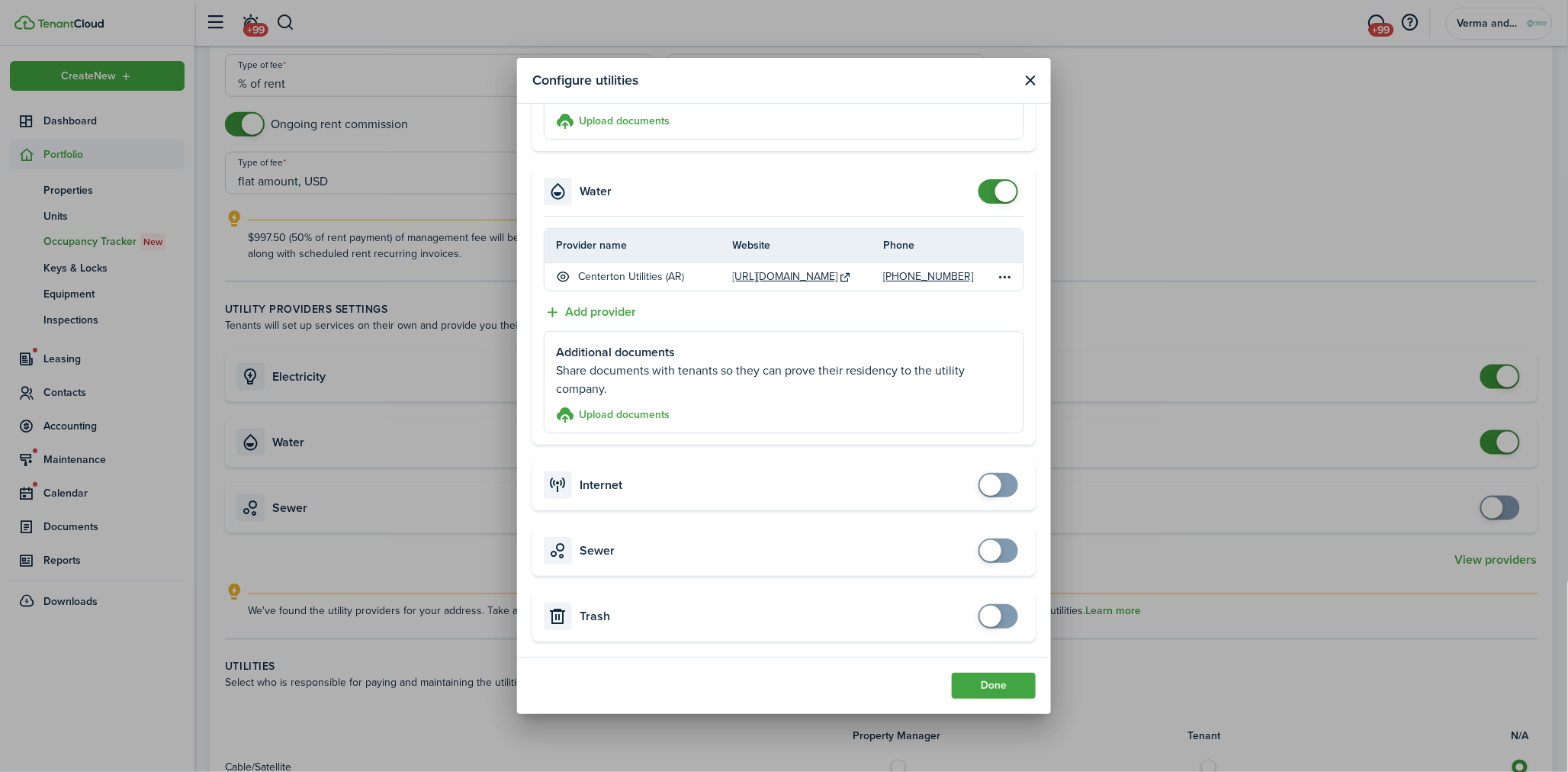
checkbox input "true"
click at [982, 620] on span at bounding box center [990, 616] width 21 height 21
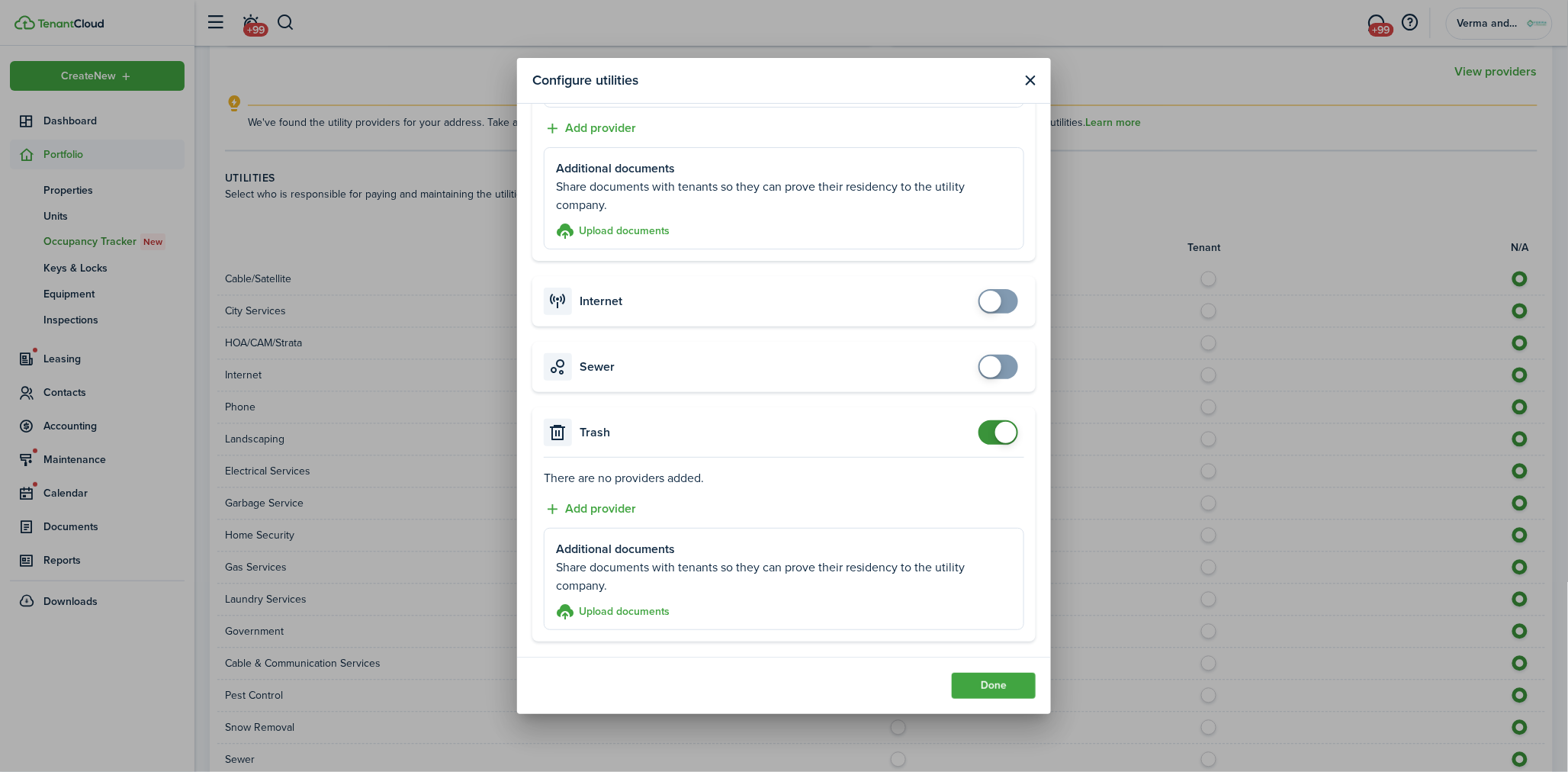
scroll to position [1186, 0]
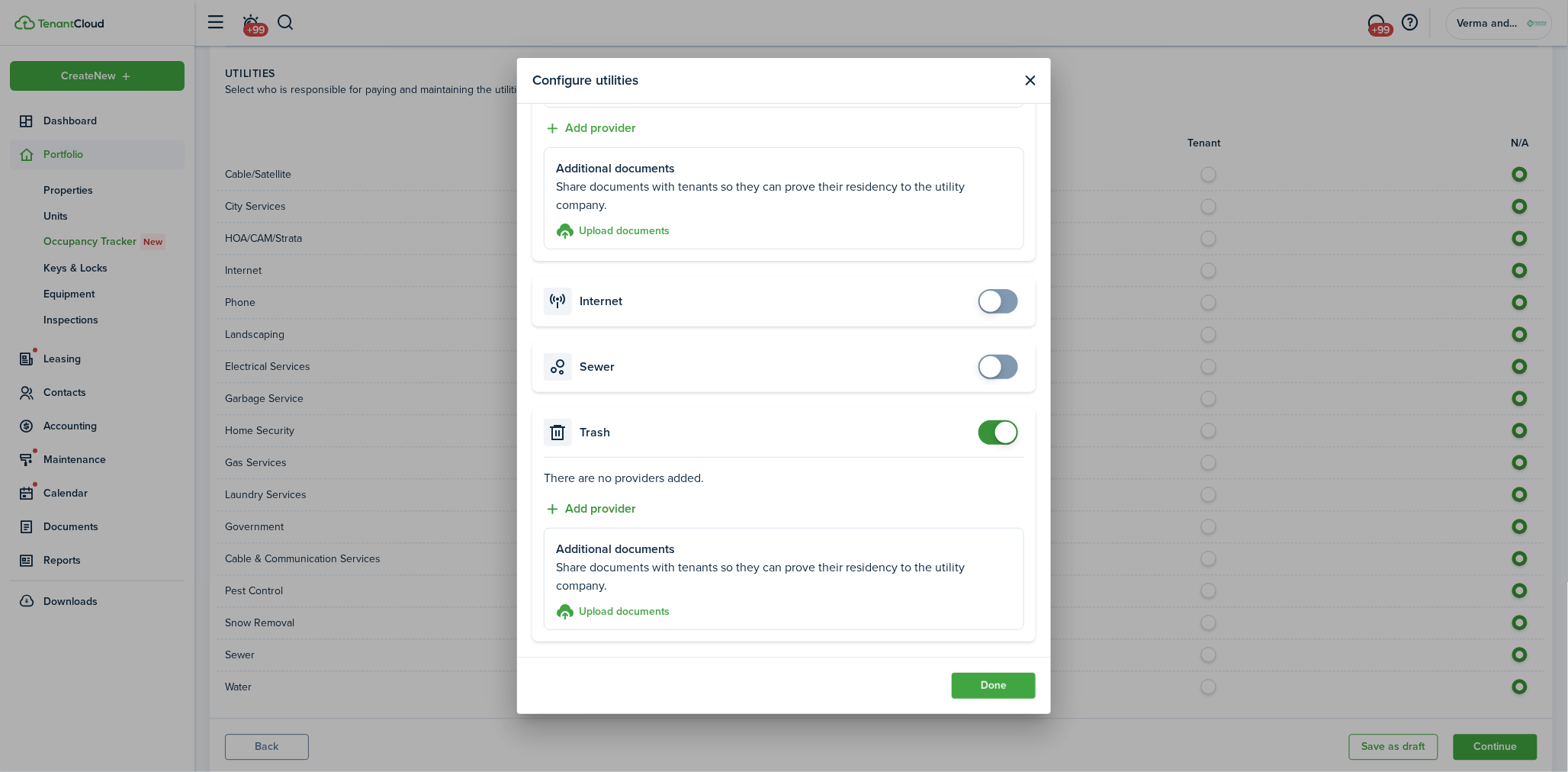
click at [612, 501] on button "Add provider" at bounding box center [590, 509] width 93 height 19
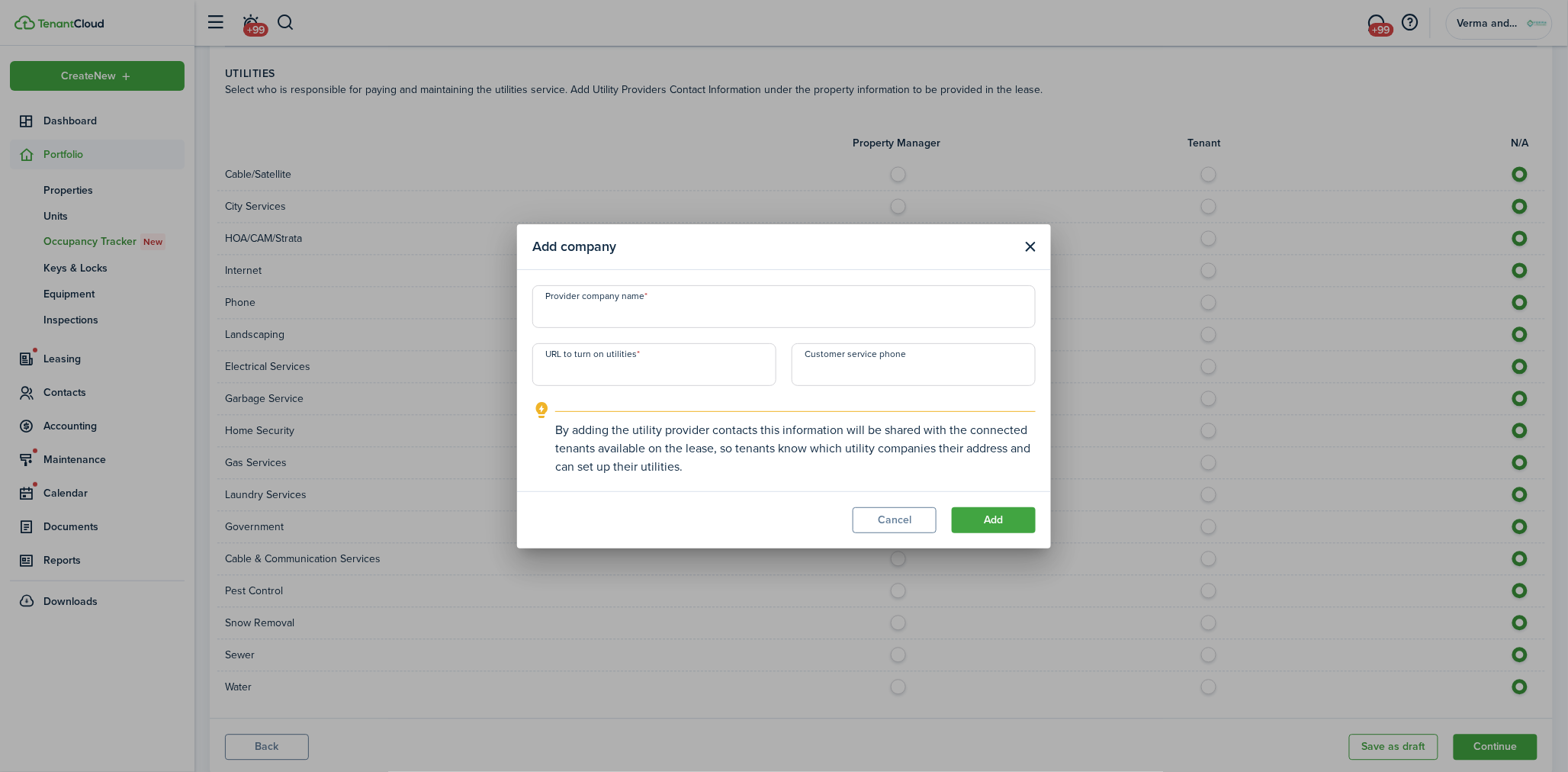
click at [697, 308] on input "Provider company name" at bounding box center [783, 307] width 503 height 43
type input "WM Waste Management"
paste input "[PHONE_NUMBER]"
type input "[PHONE_NUMBER]"
paste input "[PHONE_NUMBER]"
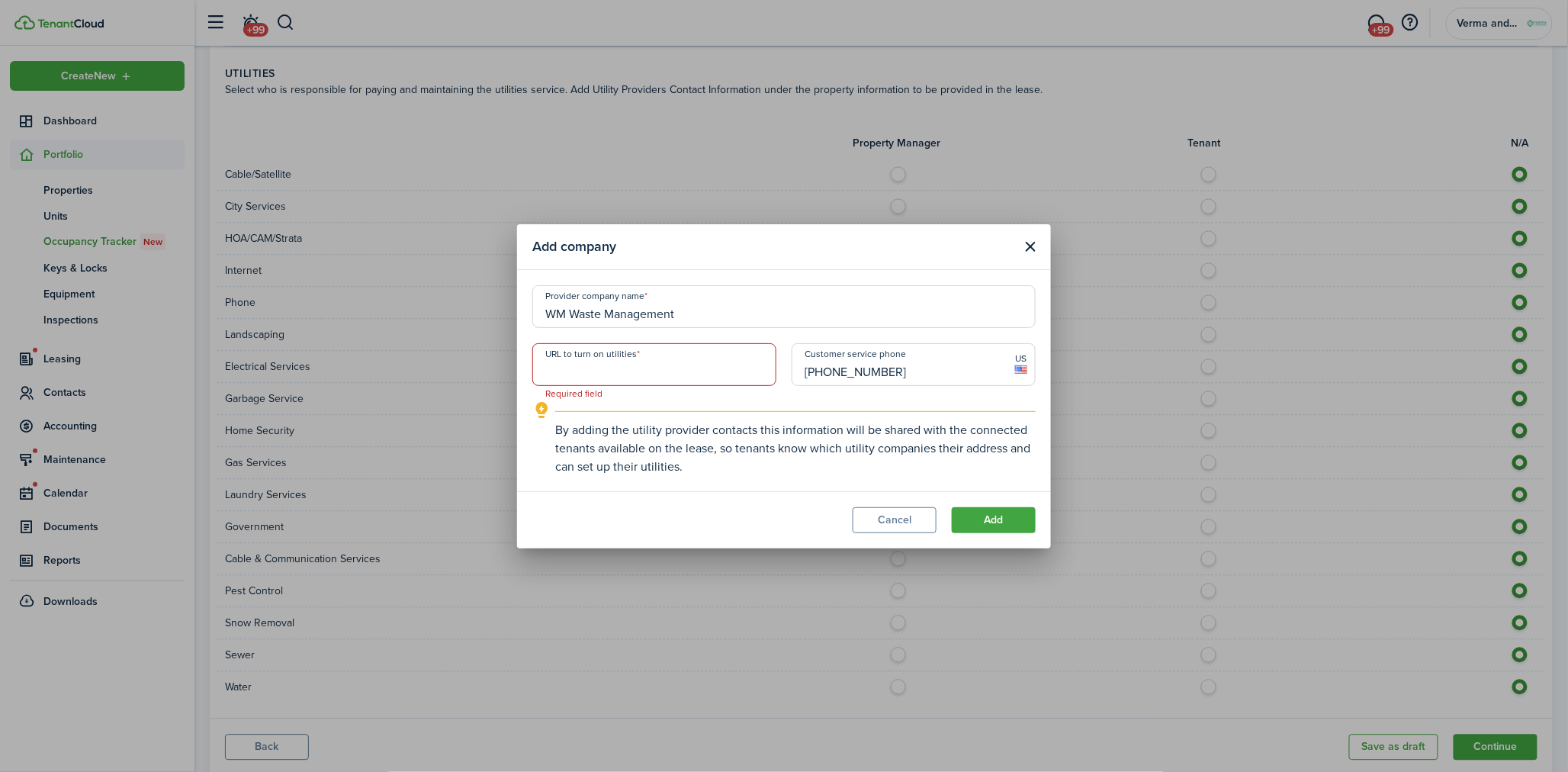
type input "[PHONE_NUMBER]"
click at [688, 350] on input "URL to turn on utilities" at bounding box center [654, 364] width 244 height 43
paste input "[URL][DOMAIN_NAME]"
type input "[URL][DOMAIN_NAME]"
click at [836, 368] on input "[PHONE_NUMBER]" at bounding box center [913, 364] width 244 height 43
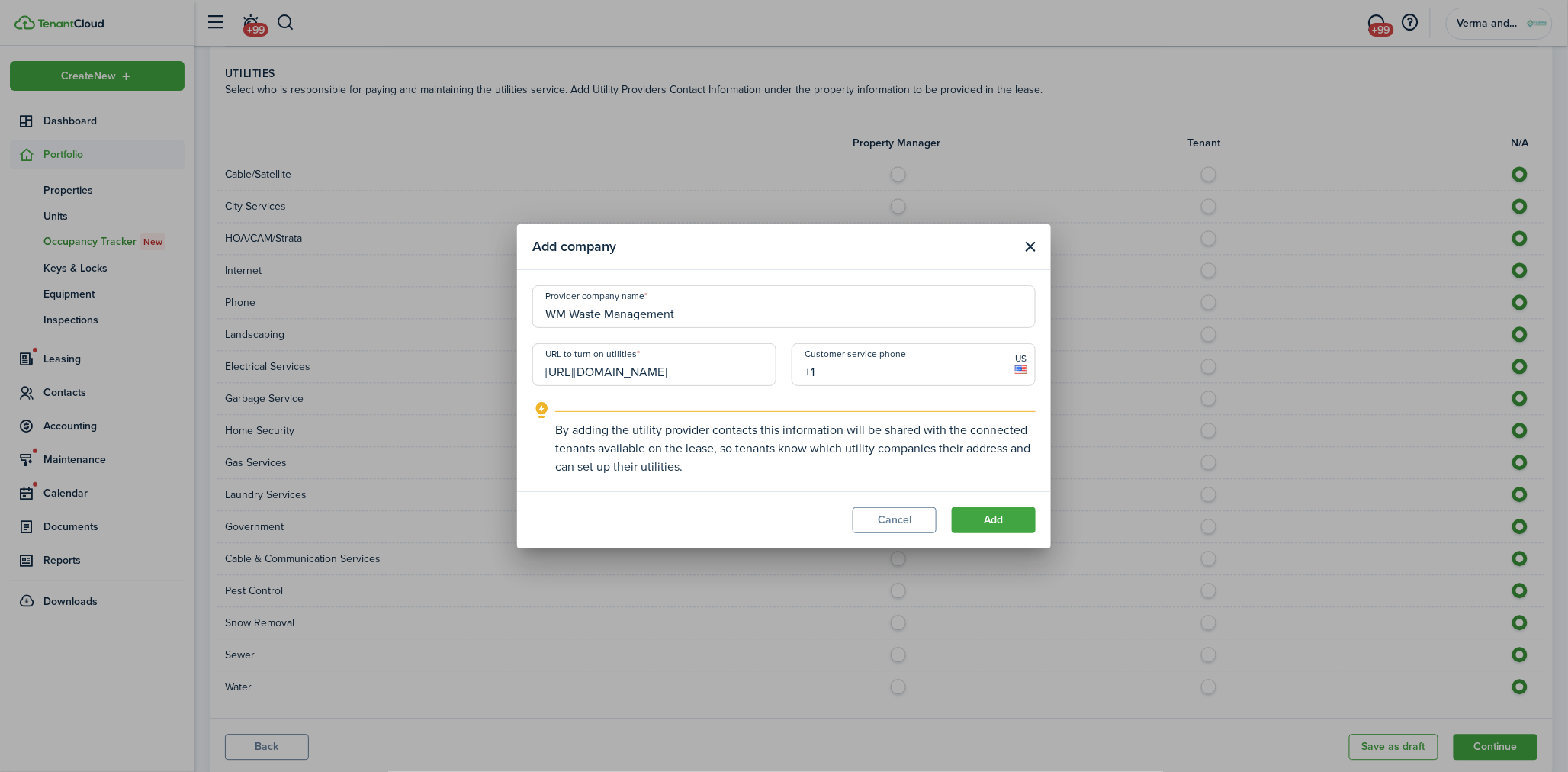
paste input "[PHONE_NUMBER]"
type input "[PHONE_NUMBER]"
click at [988, 512] on button "Add" at bounding box center [994, 520] width 84 height 26
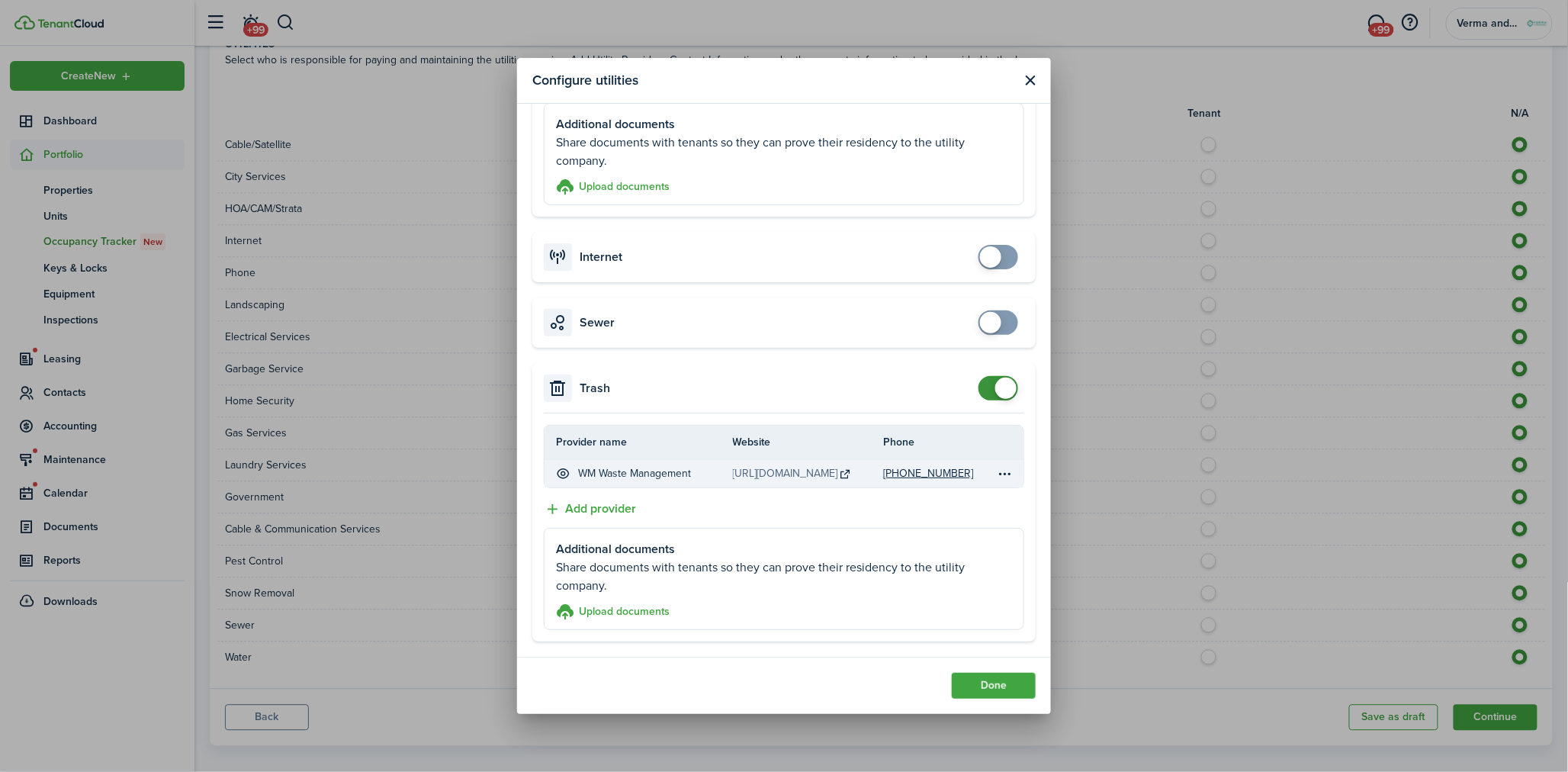
scroll to position [1230, 0]
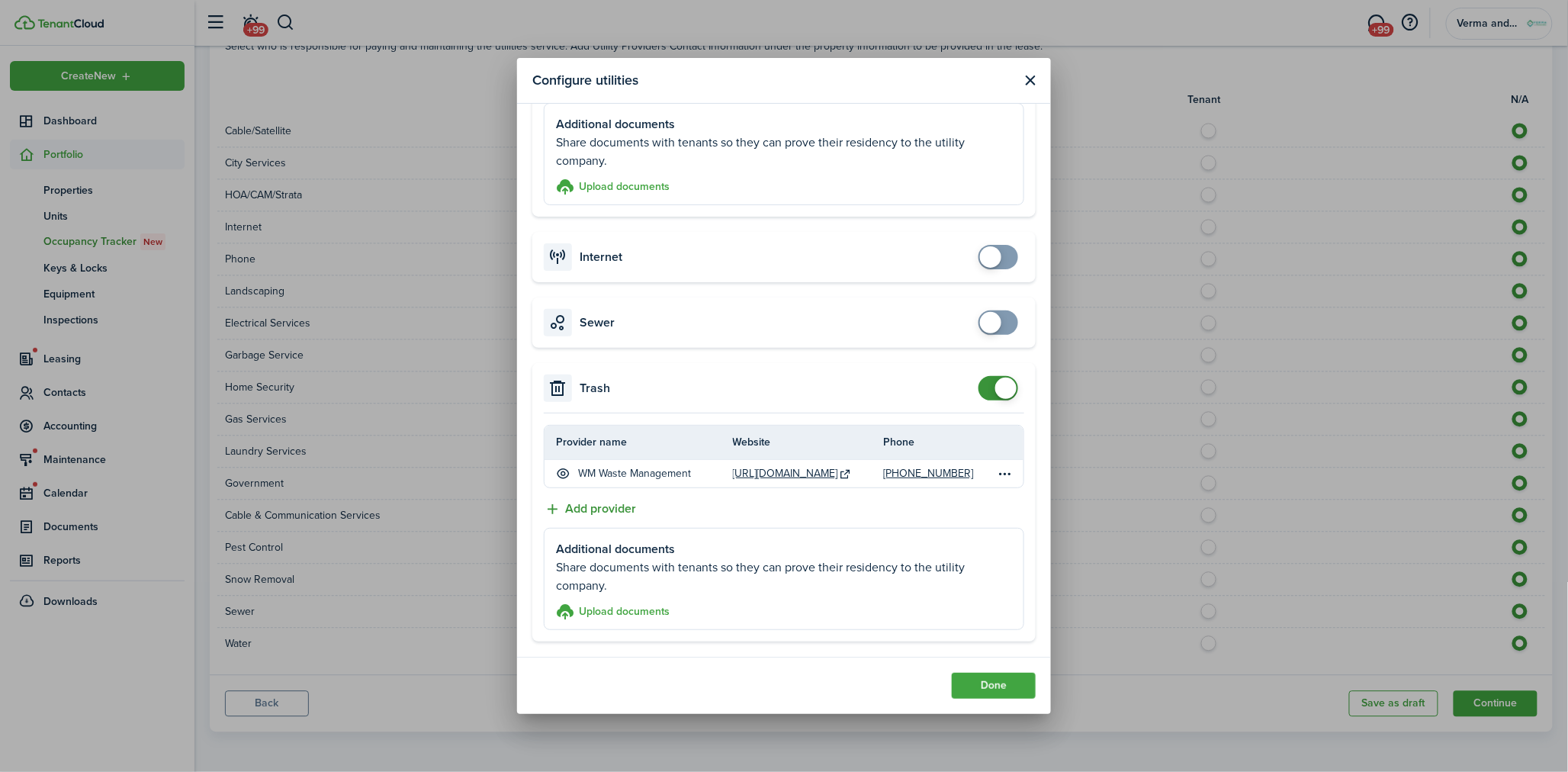
click at [611, 502] on button "Add provider" at bounding box center [590, 509] width 93 height 19
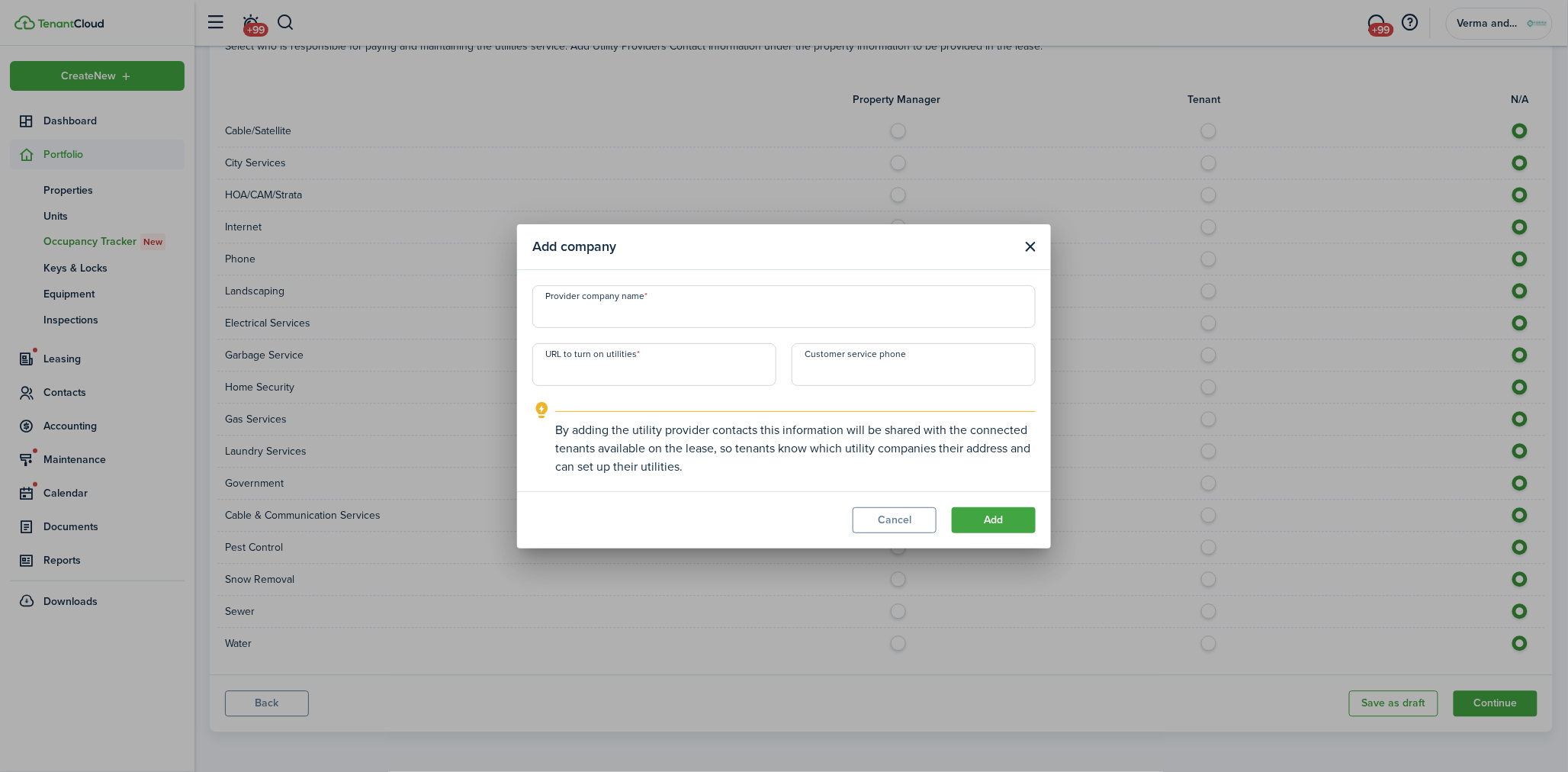
click at [638, 314] on input "Provider company name" at bounding box center [783, 307] width 503 height 43
type input "[GEOGRAPHIC_DATA]"
paste input "[URL][DOMAIN_NAME]"
type input "[URL][DOMAIN_NAME]"
click at [878, 370] on input "+1" at bounding box center [913, 364] width 244 height 43
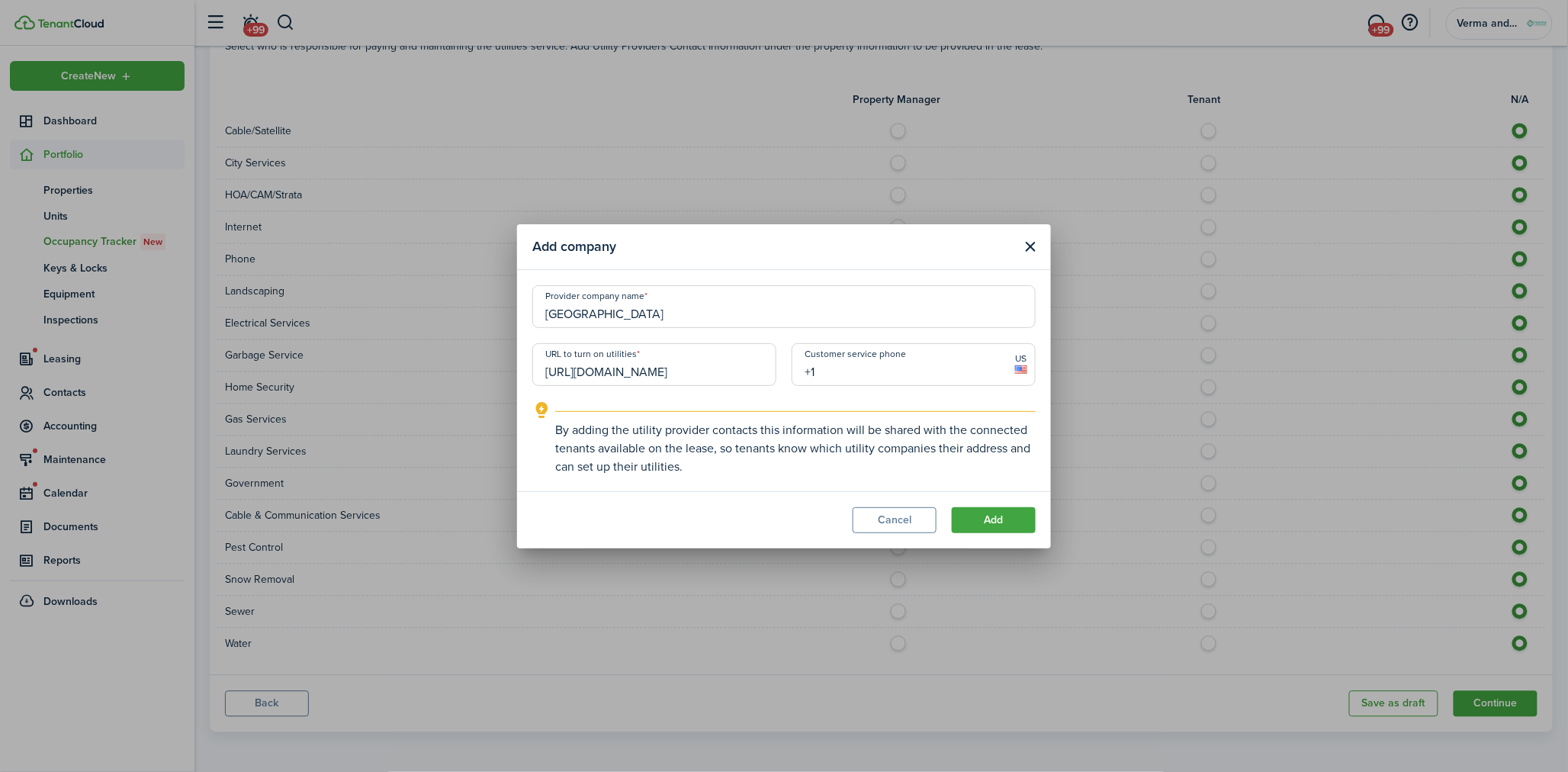
paste input "[PHONE_NUMBER]"
type input "[PHONE_NUMBER]"
click at [968, 512] on button "Add" at bounding box center [994, 520] width 84 height 26
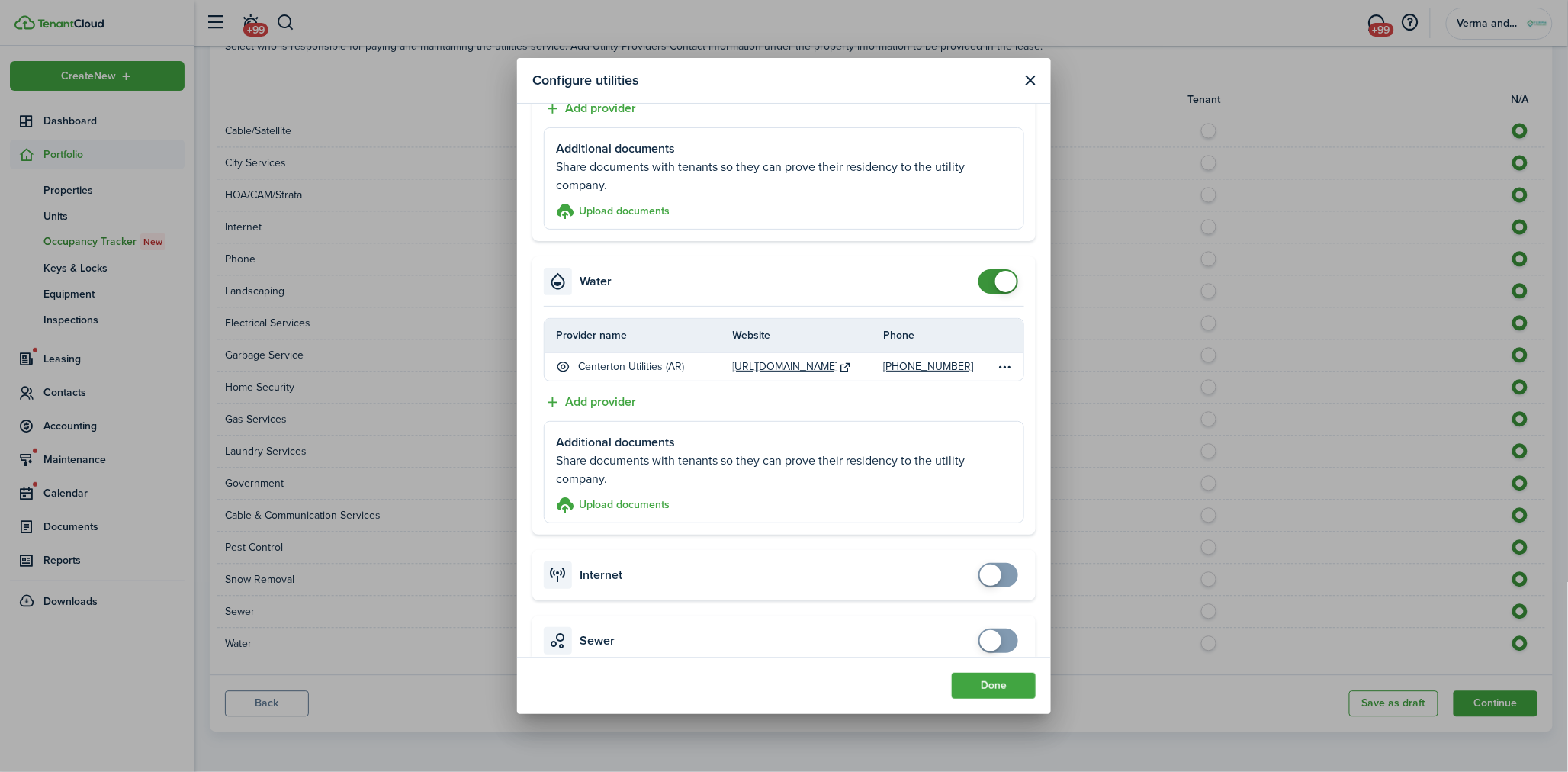
scroll to position [855, 0]
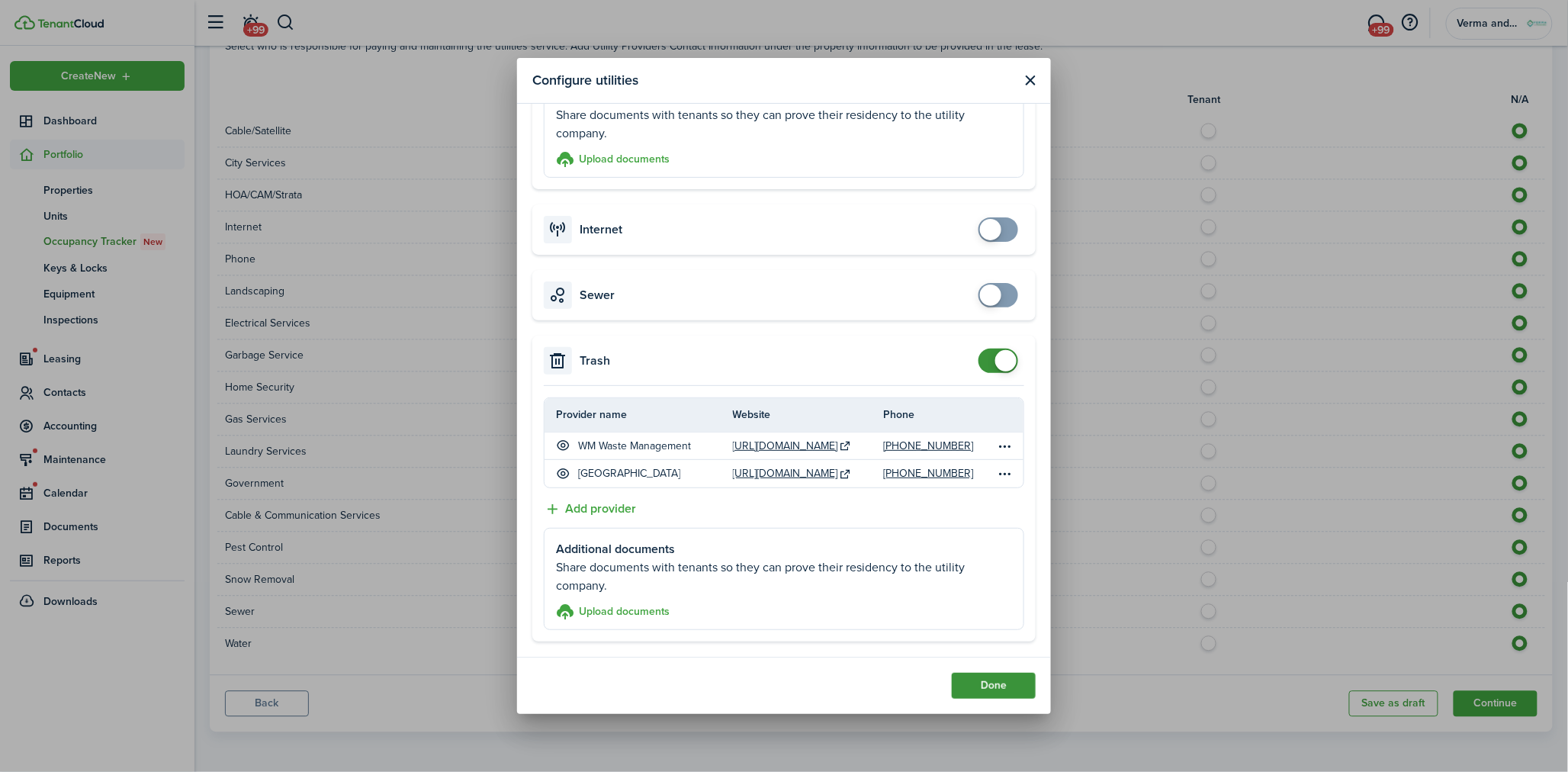
click at [1001, 690] on button "Done" at bounding box center [994, 685] width 84 height 26
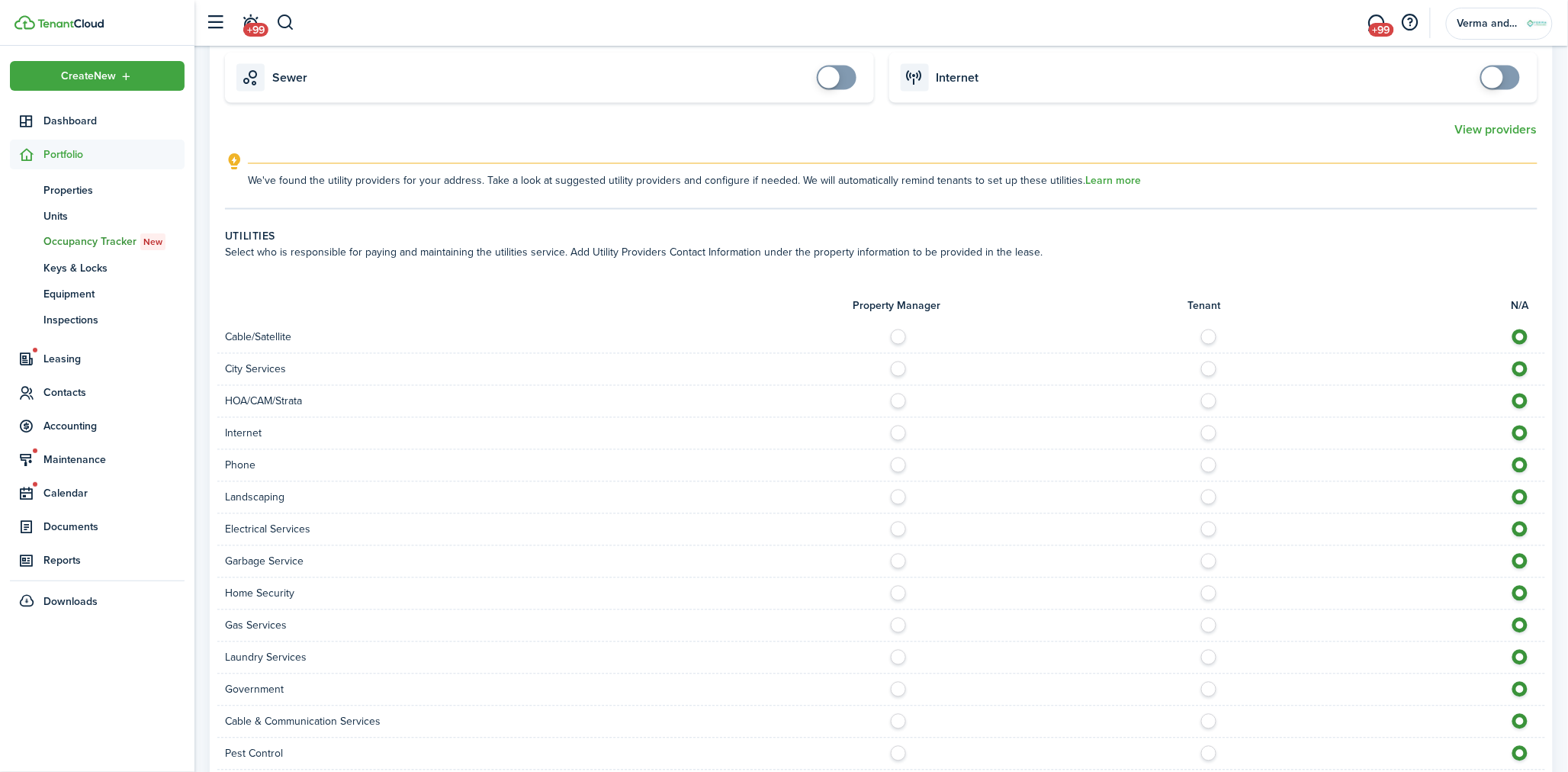
scroll to position [1230, 0]
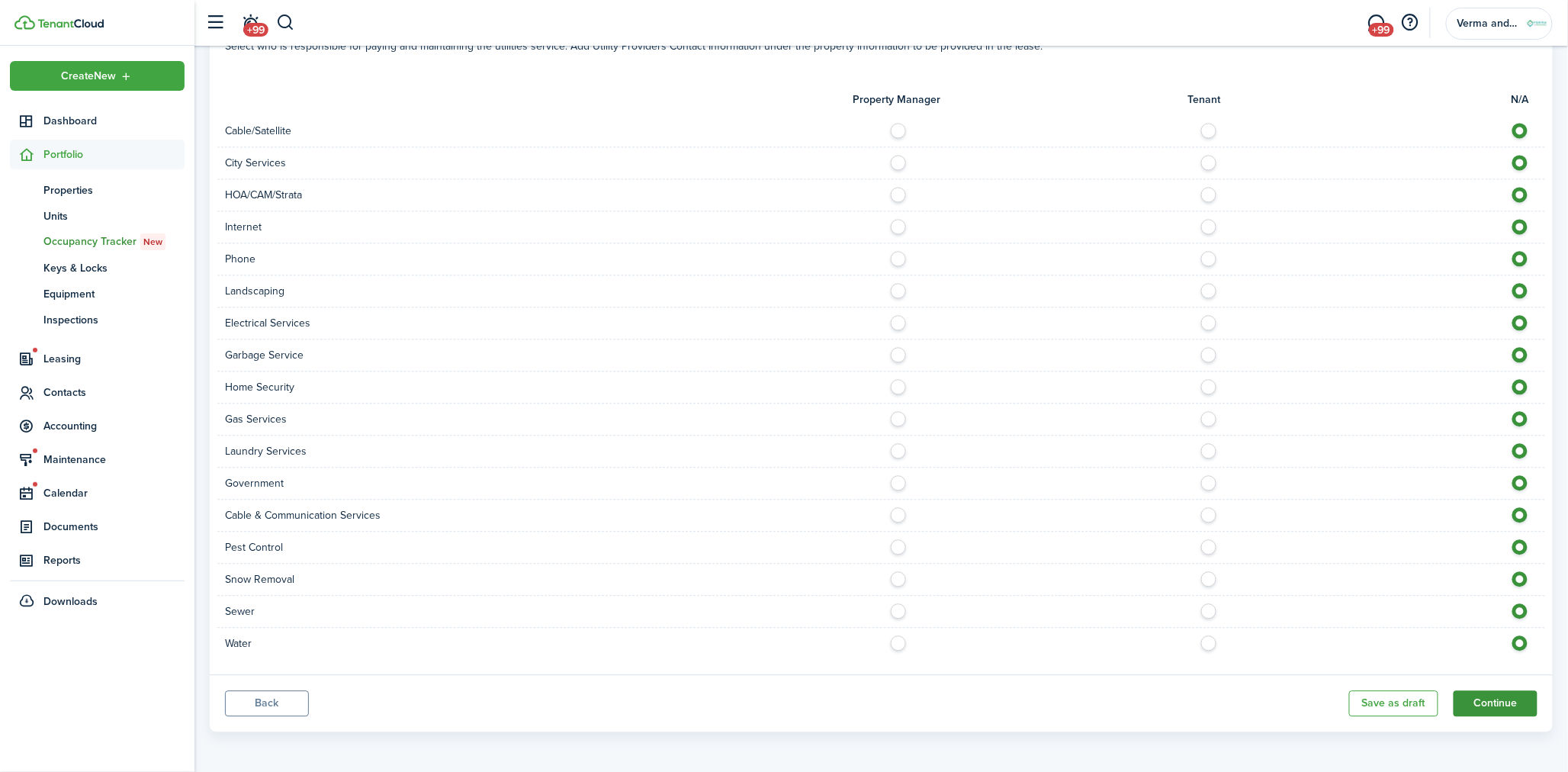
click at [1495, 703] on button "Continue" at bounding box center [1495, 703] width 84 height 26
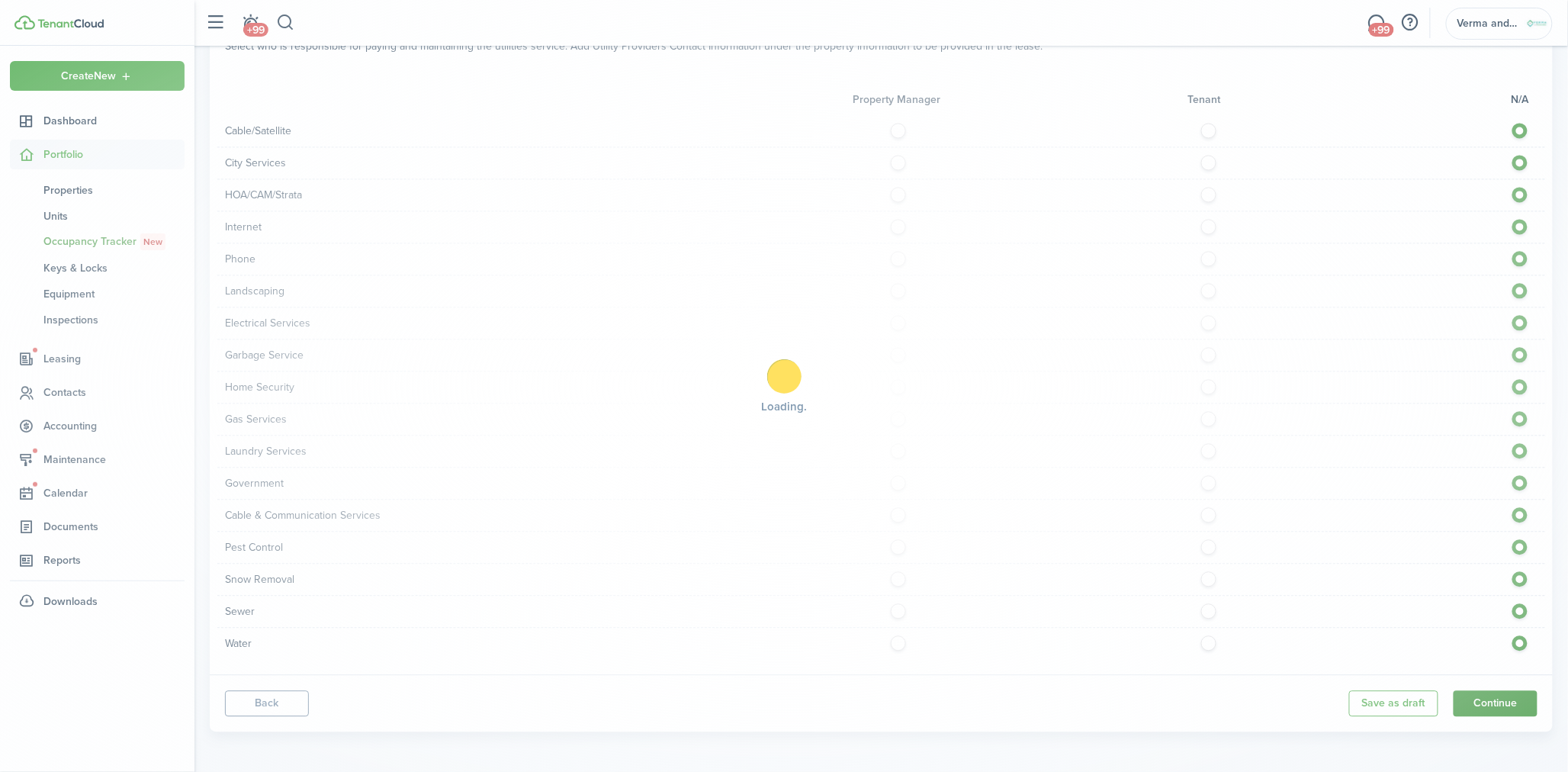
scroll to position [721, 0]
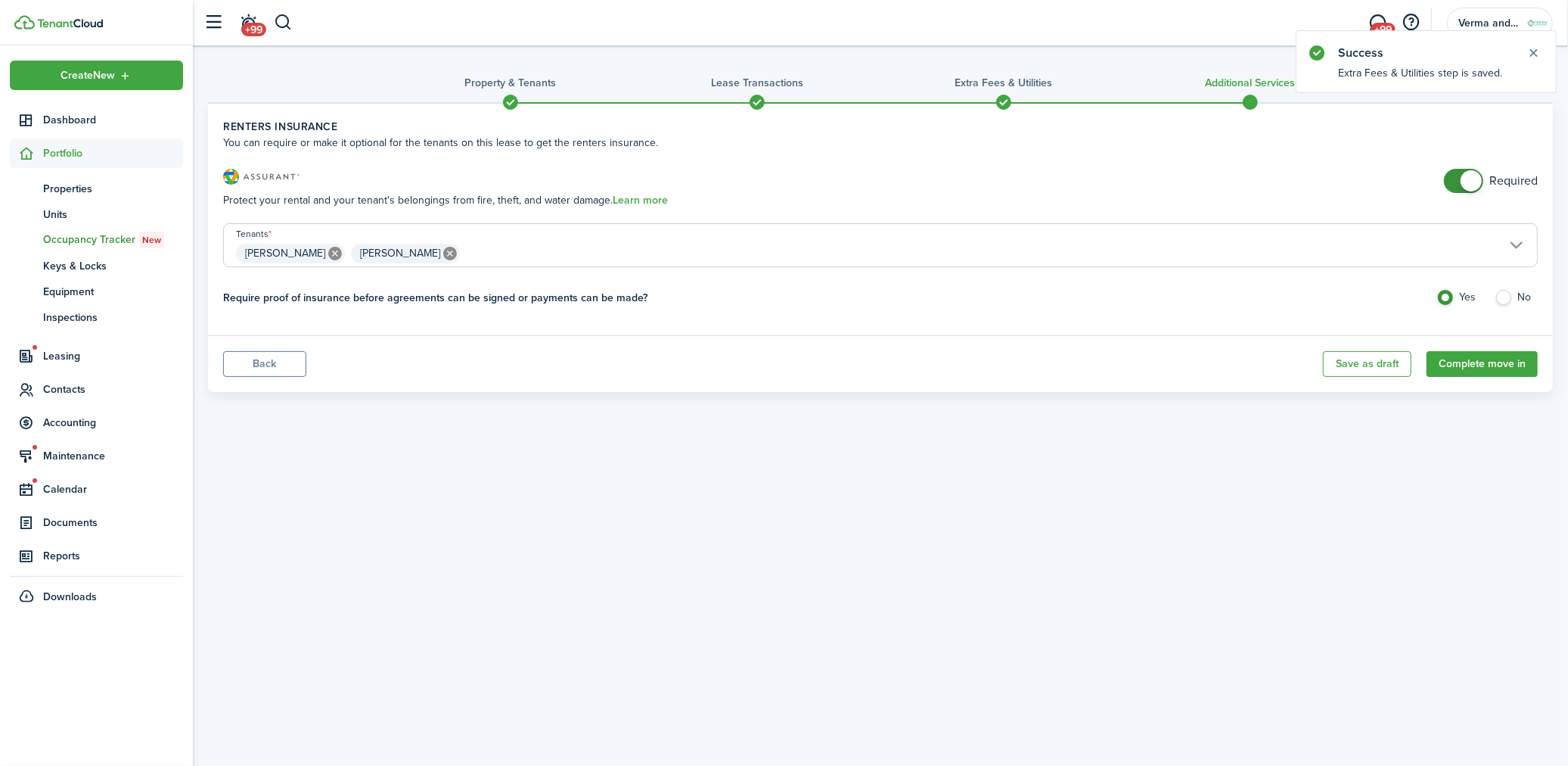
checkbox input "false"
click at [1456, 182] on span at bounding box center [1463, 180] width 15 height 24
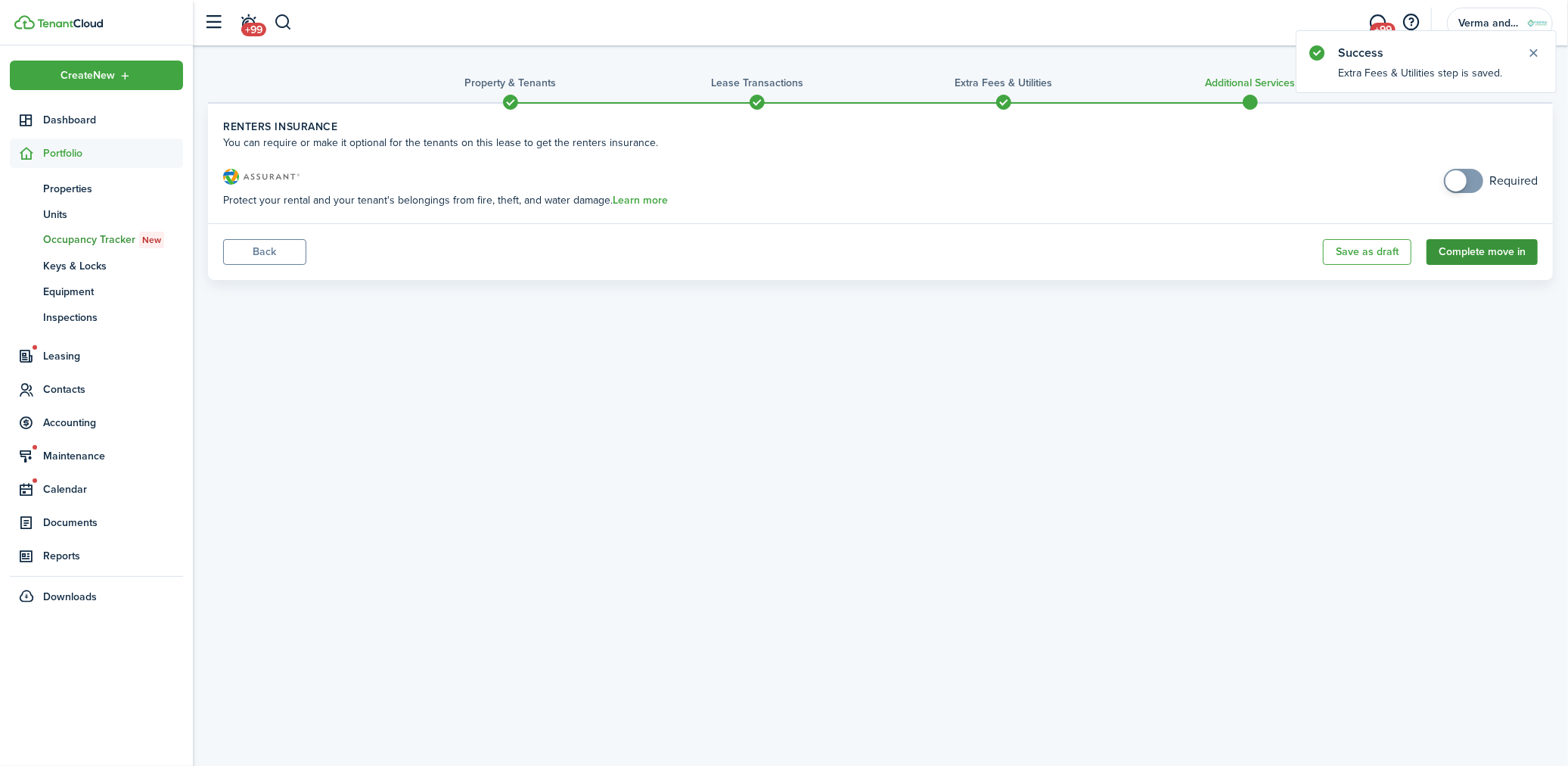
click at [1465, 252] on button "Complete move in" at bounding box center [1481, 252] width 111 height 26
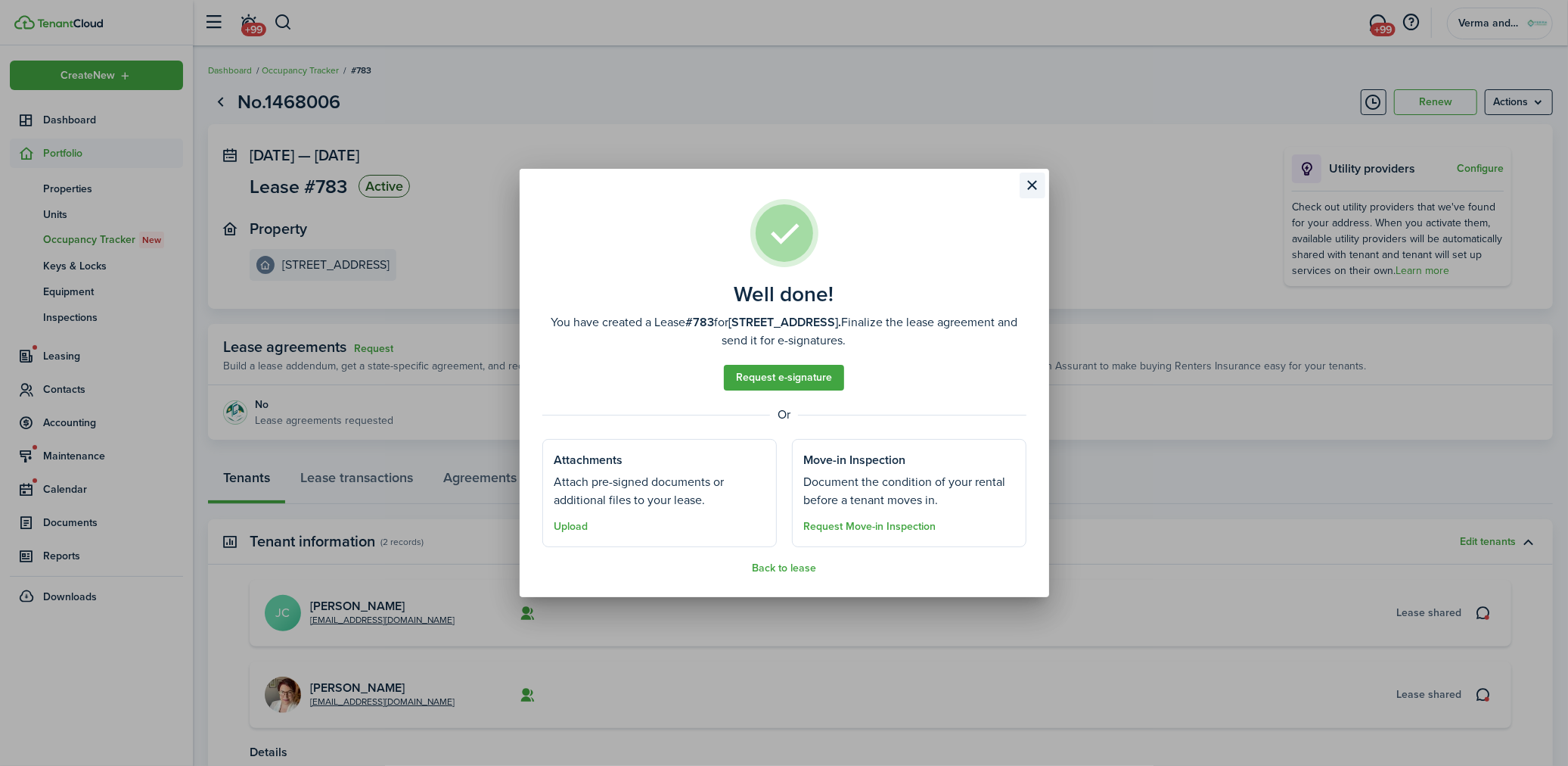
click at [1028, 182] on button "Close modal" at bounding box center [1033, 185] width 25 height 26
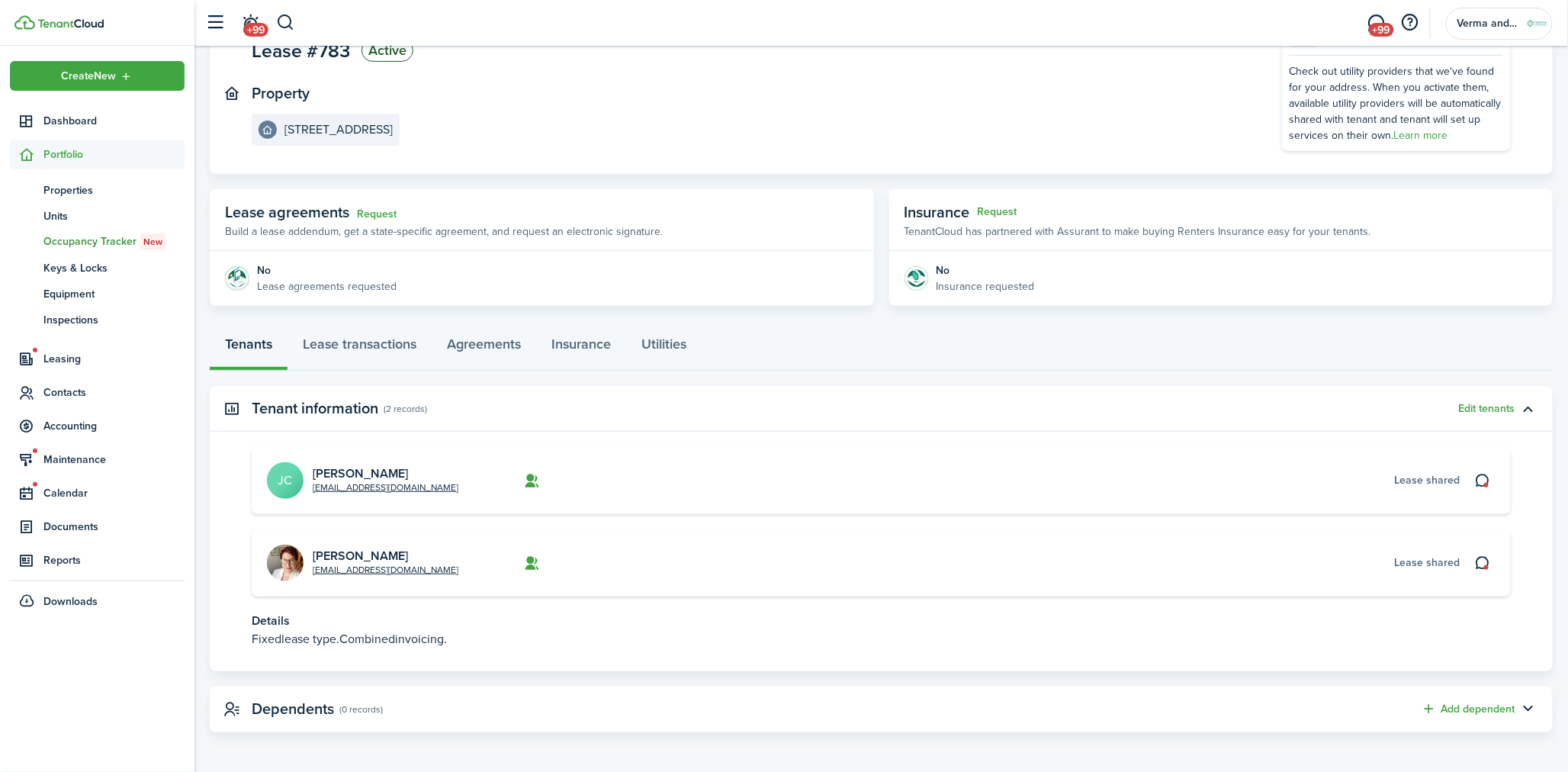
scroll to position [139, 0]
drag, startPoint x: 401, startPoint y: 482, endPoint x: 310, endPoint y: 493, distance: 91.7
click at [310, 493] on card "[EMAIL_ADDRESS][DOMAIN_NAME] [PERSON_NAME] [PERSON_NAME] shared" at bounding box center [881, 479] width 1259 height 67
copy link "[EMAIL_ADDRESS][DOMAIN_NAME]"
click at [454, 592] on card "[EMAIL_ADDRESS][DOMAIN_NAME] [PERSON_NAME] Lease shared" at bounding box center [881, 561] width 1259 height 67
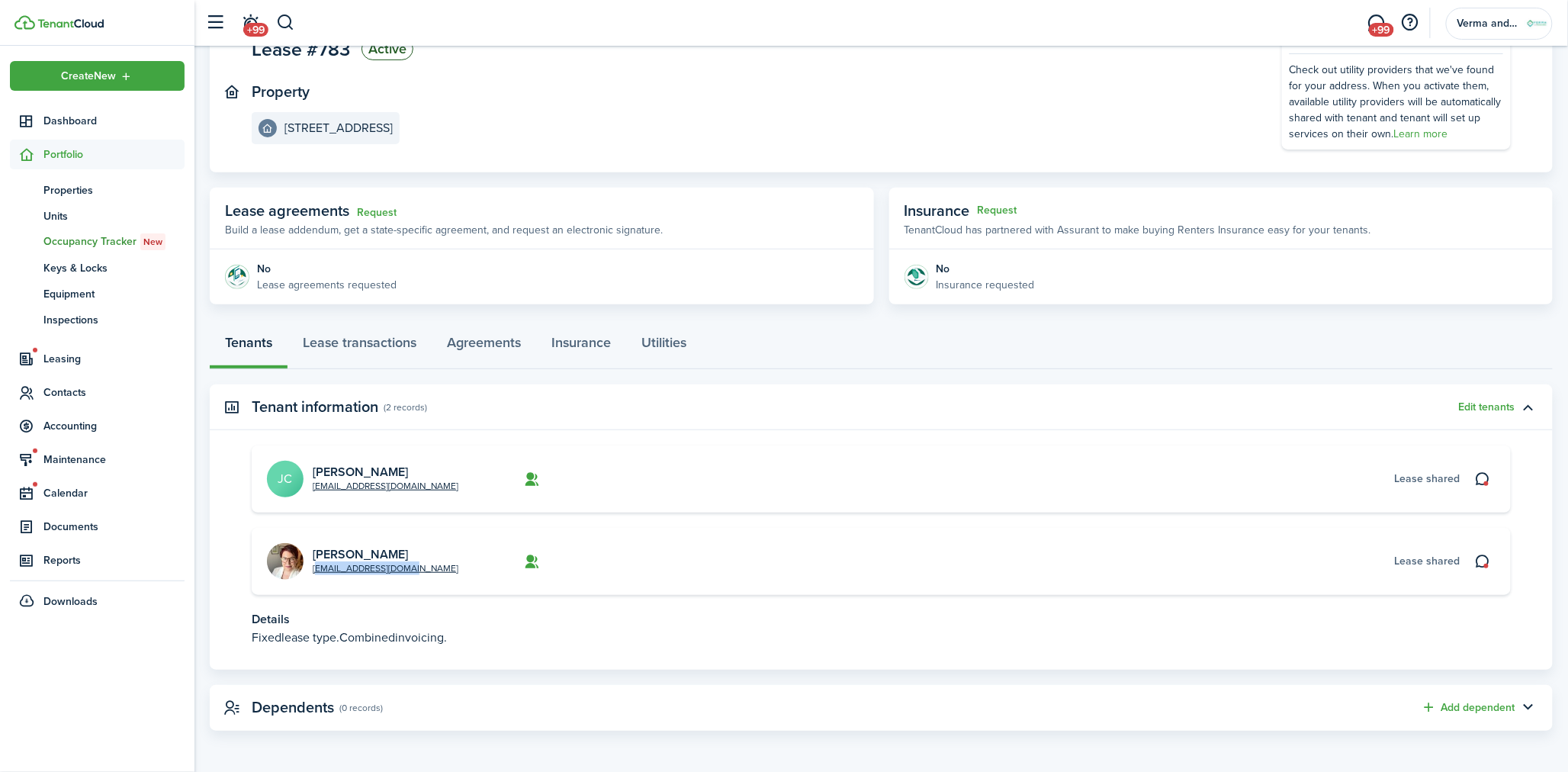
drag, startPoint x: 400, startPoint y: 568, endPoint x: 308, endPoint y: 571, distance: 92.0
click at [308, 571] on card "[EMAIL_ADDRESS][DOMAIN_NAME] [PERSON_NAME] Lease shared" at bounding box center [881, 561] width 1259 height 67
copy link "[EMAIL_ADDRESS][DOMAIN_NAME]"
click at [129, 67] on div "Create New" at bounding box center [98, 75] width 175 height 30
click at [293, 155] on link "Create new property" at bounding box center [265, 154] width 134 height 26
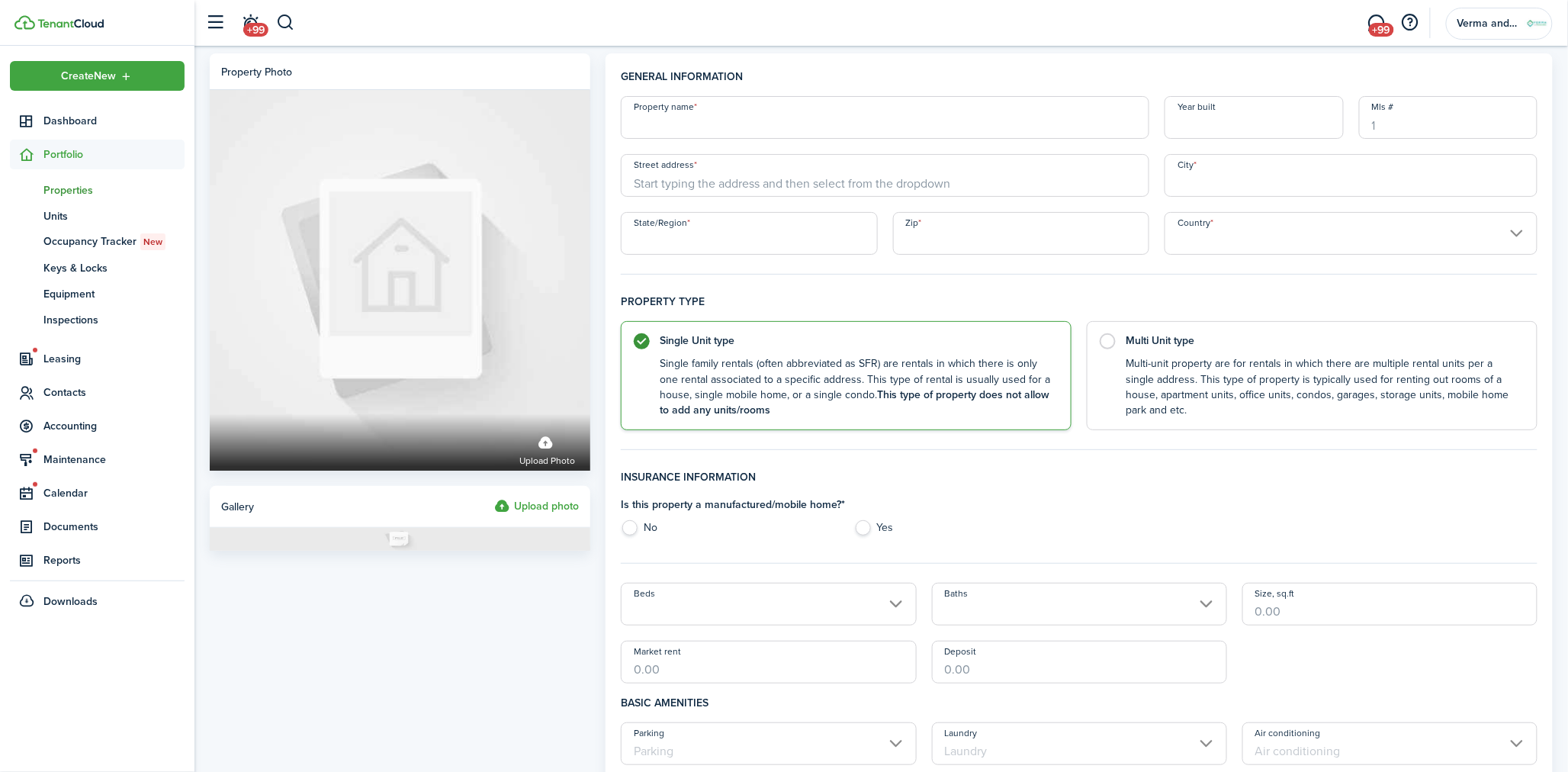
click at [718, 107] on input "Property name" at bounding box center [884, 117] width 529 height 43
type input "1801 Poigai"
type input "2025"
click at [781, 218] on div "[STREET_ADDRESS]" at bounding box center [885, 209] width 529 height 25
type input "1801 SW Poigai Wy"
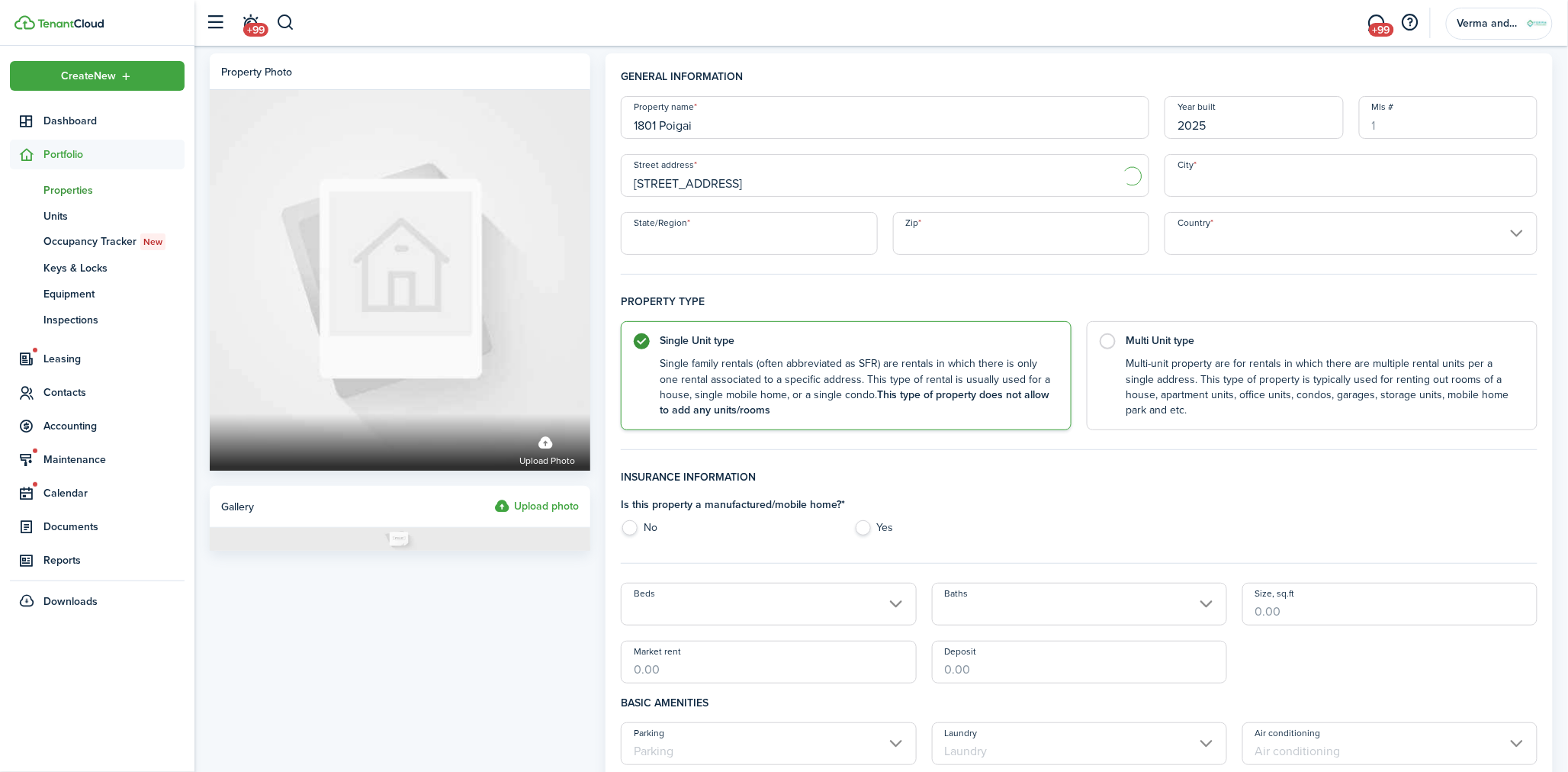
type input "[GEOGRAPHIC_DATA]"
type input "AR"
type input "72712"
type input "[GEOGRAPHIC_DATA]"
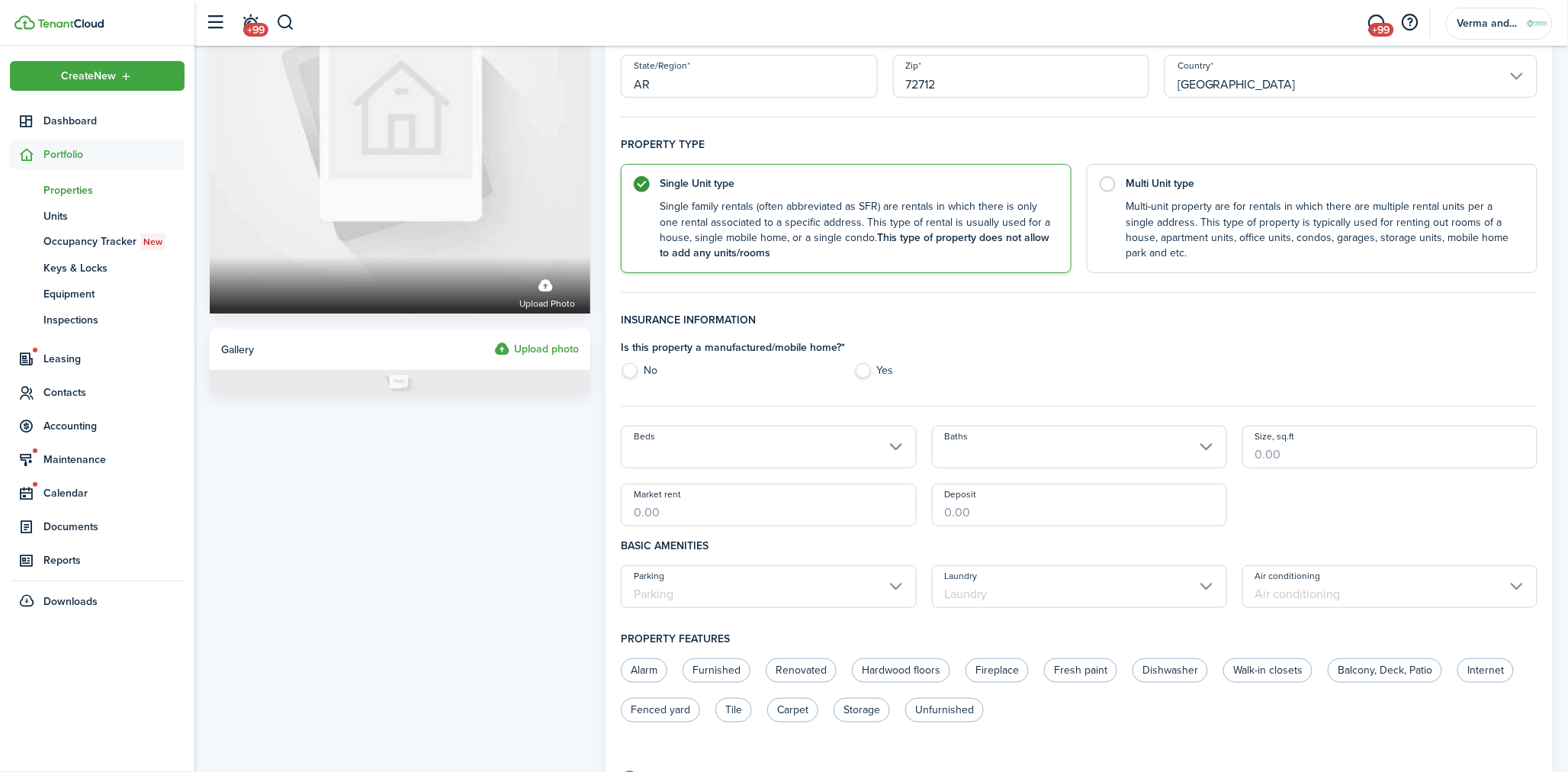
scroll to position [170, 0]
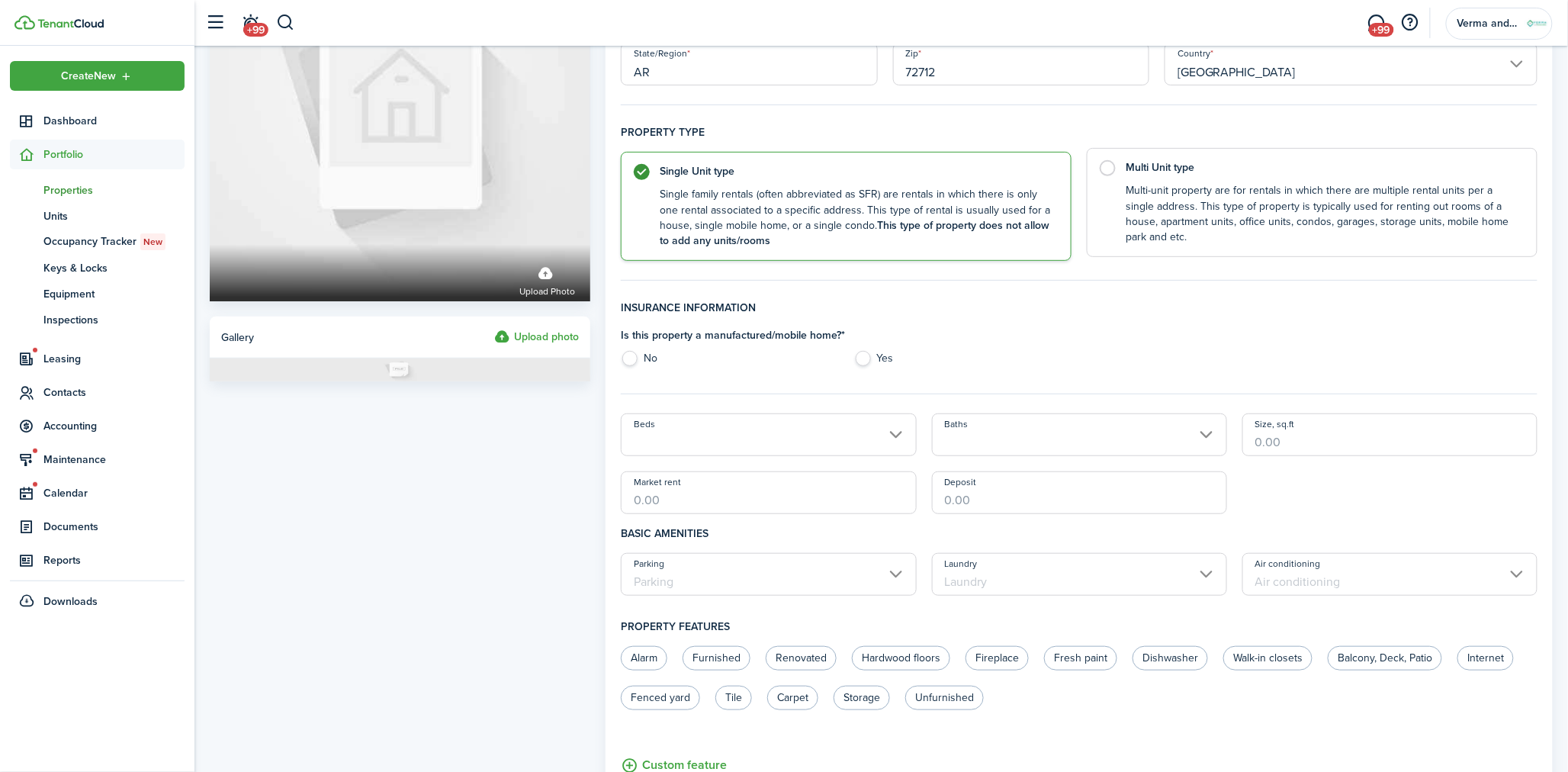
click at [1188, 205] on control-radio-card-description "Multi-unit property are for rentals in which there are multiple rental units pe…" at bounding box center [1324, 214] width 396 height 62
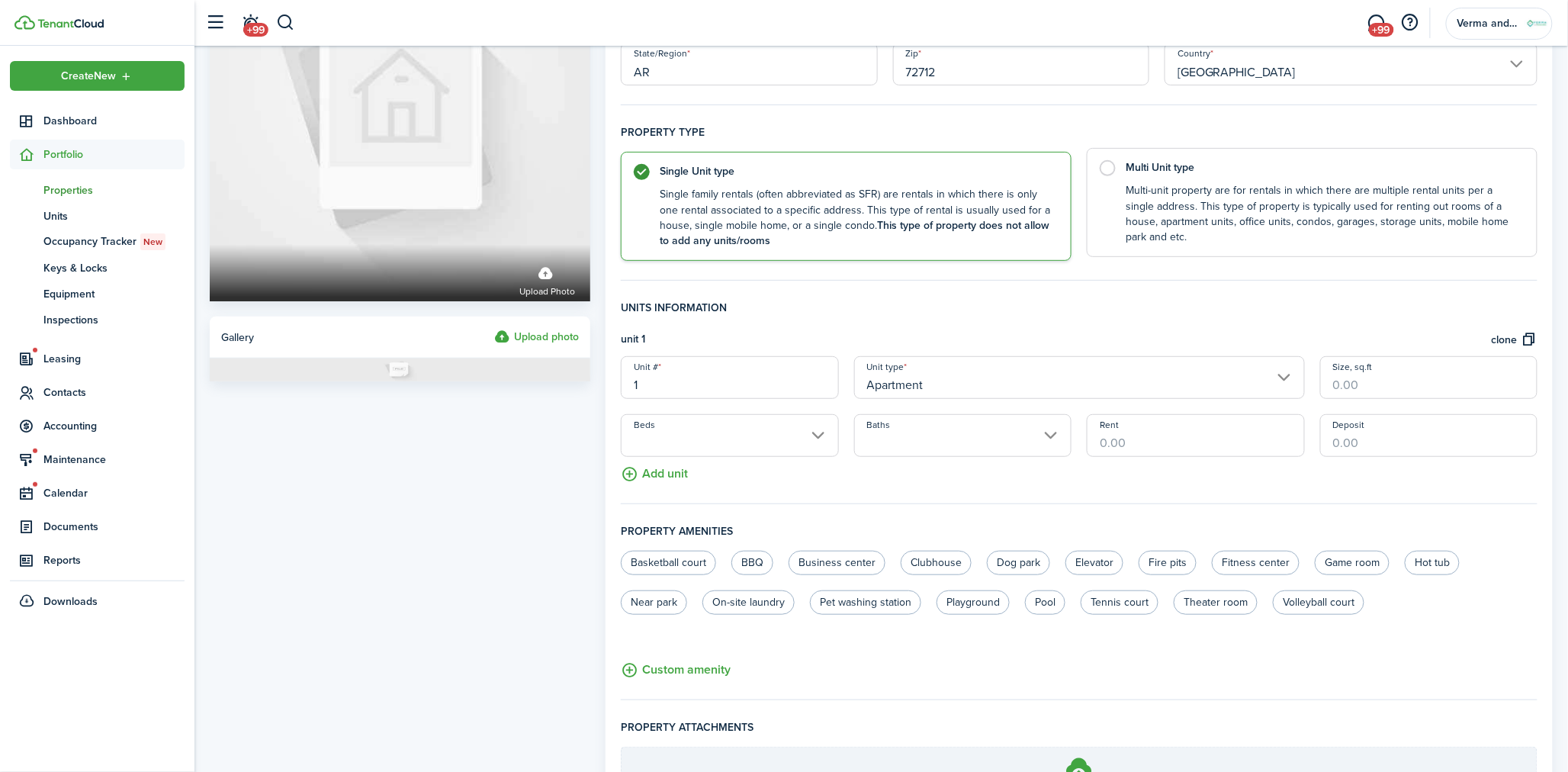
radio input "false"
radio input "true"
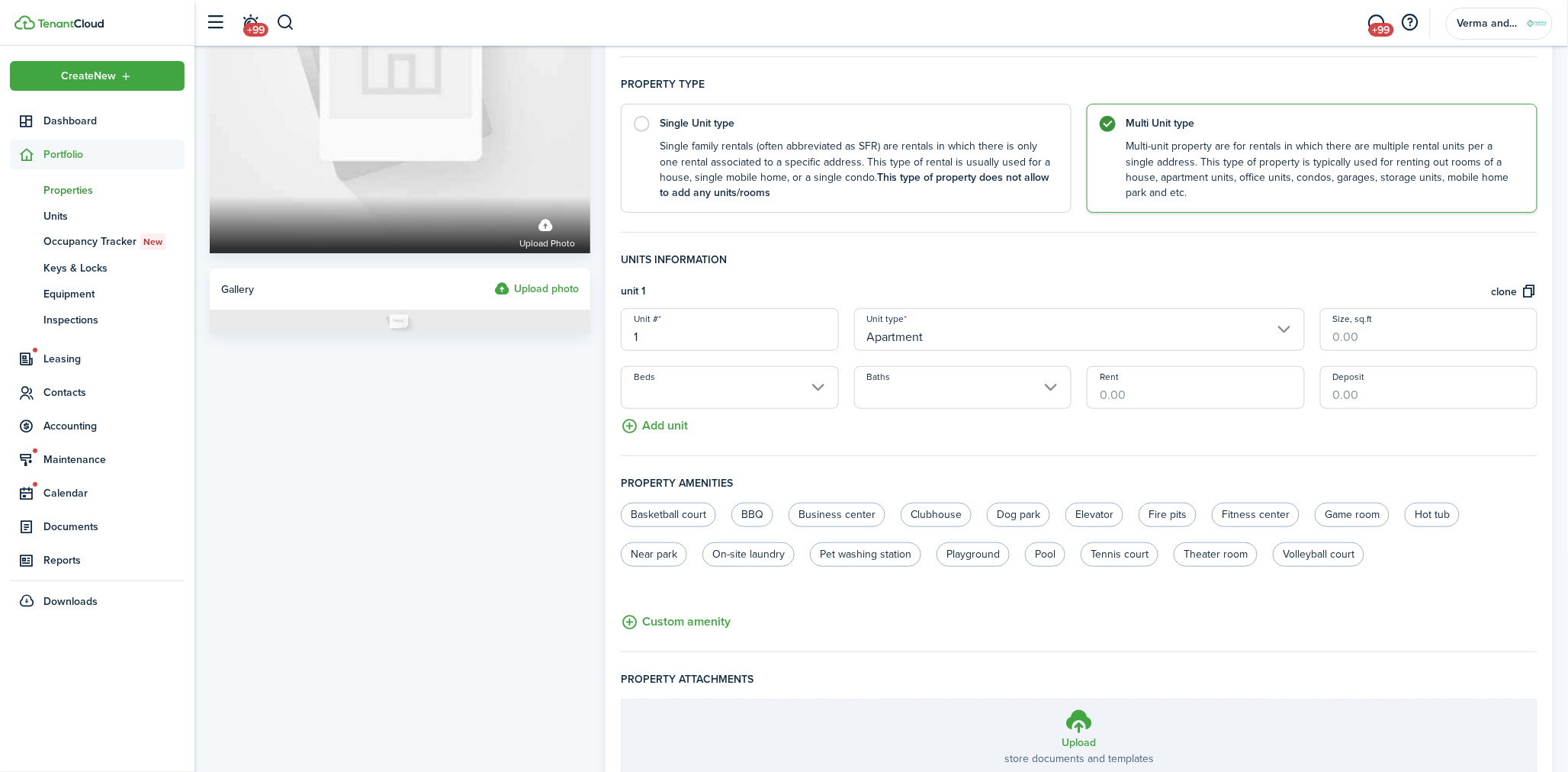
scroll to position [254, 0]
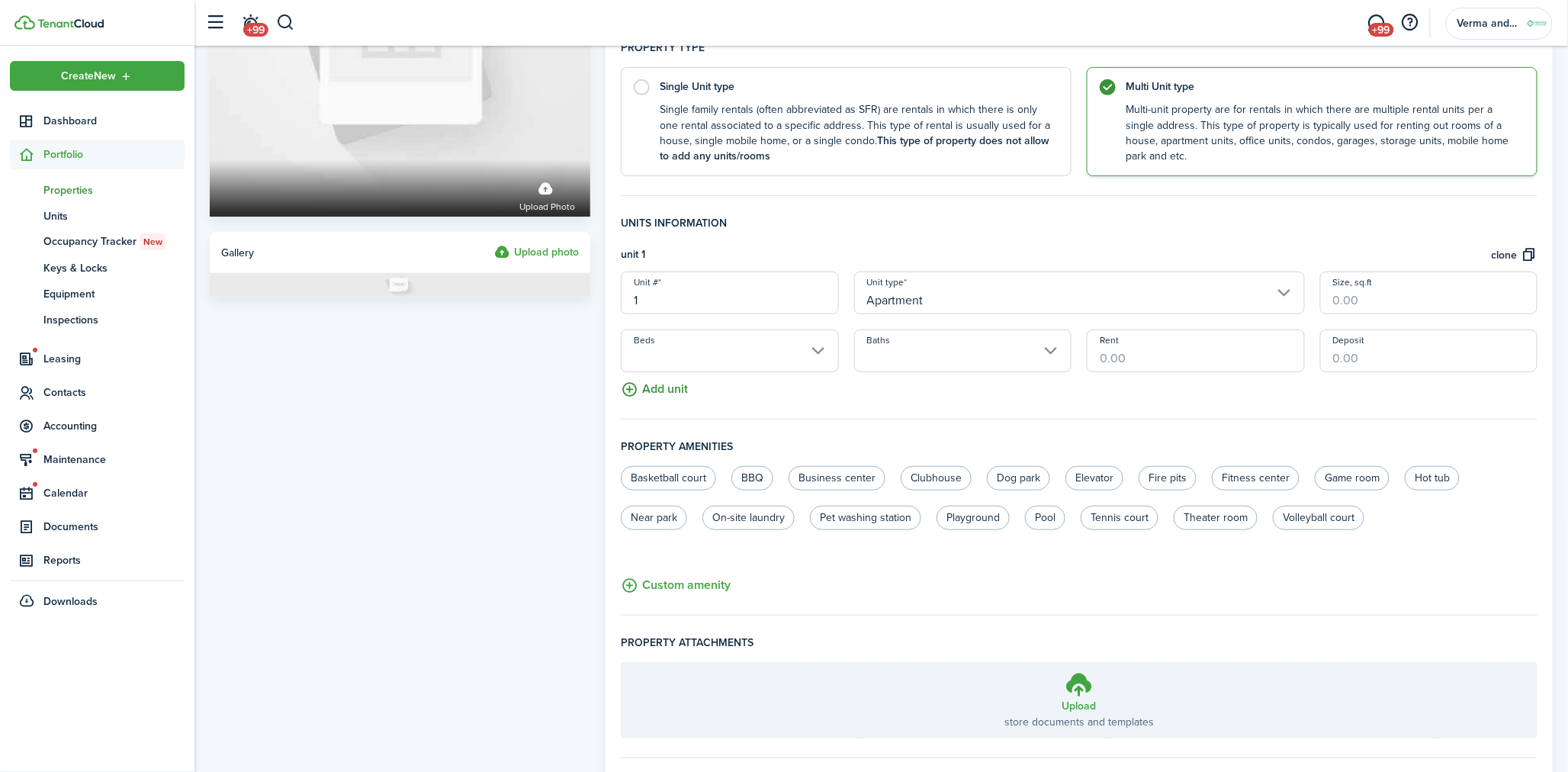
click at [668, 390] on button "Add unit" at bounding box center [654, 385] width 67 height 27
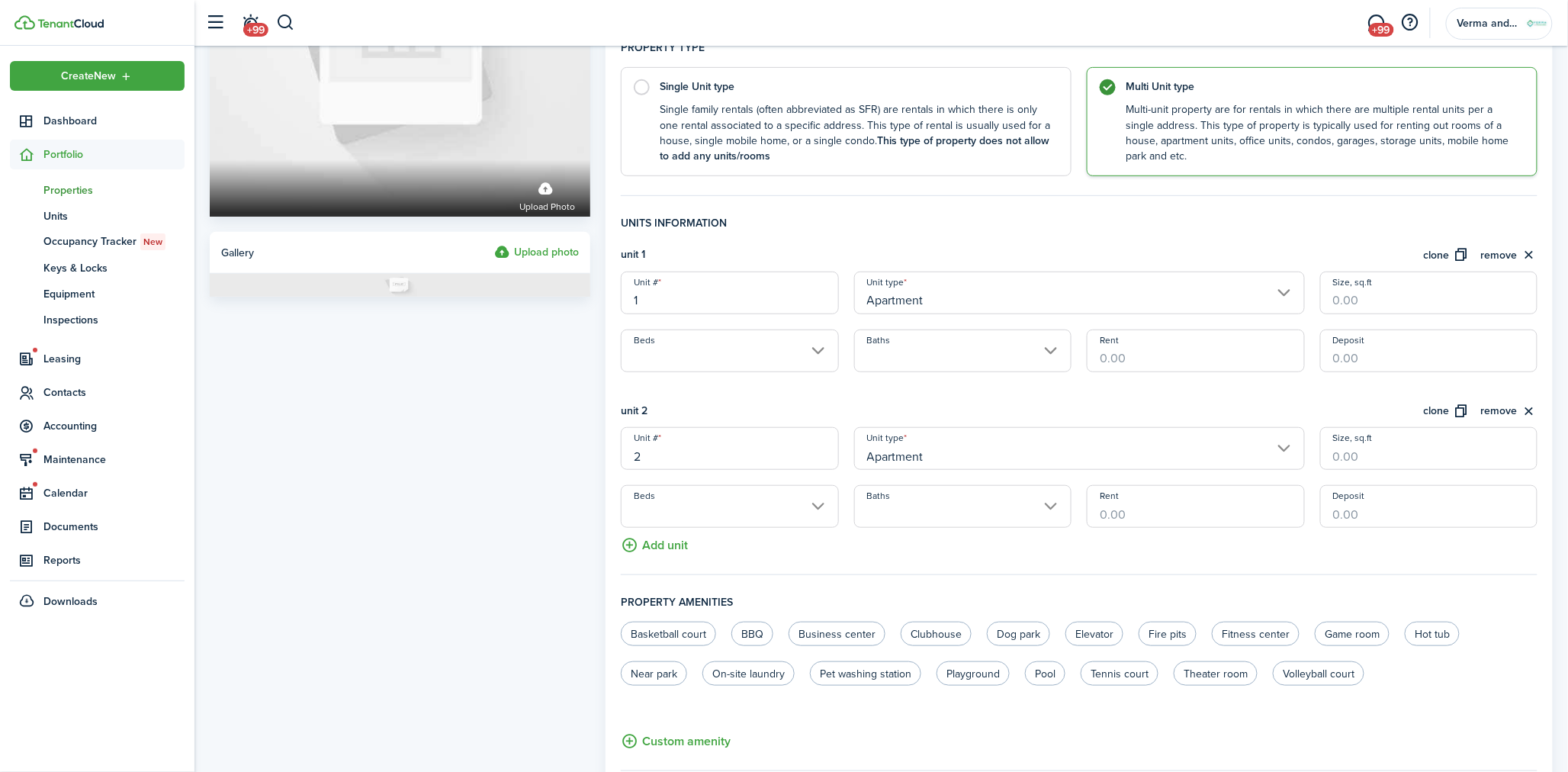
click at [728, 439] on input "2" at bounding box center [729, 448] width 218 height 43
click at [743, 413] on div "unit 2 clone remove" at bounding box center [1079, 415] width 917 height 25
click at [955, 285] on input "Apartment" at bounding box center [1080, 293] width 451 height 43
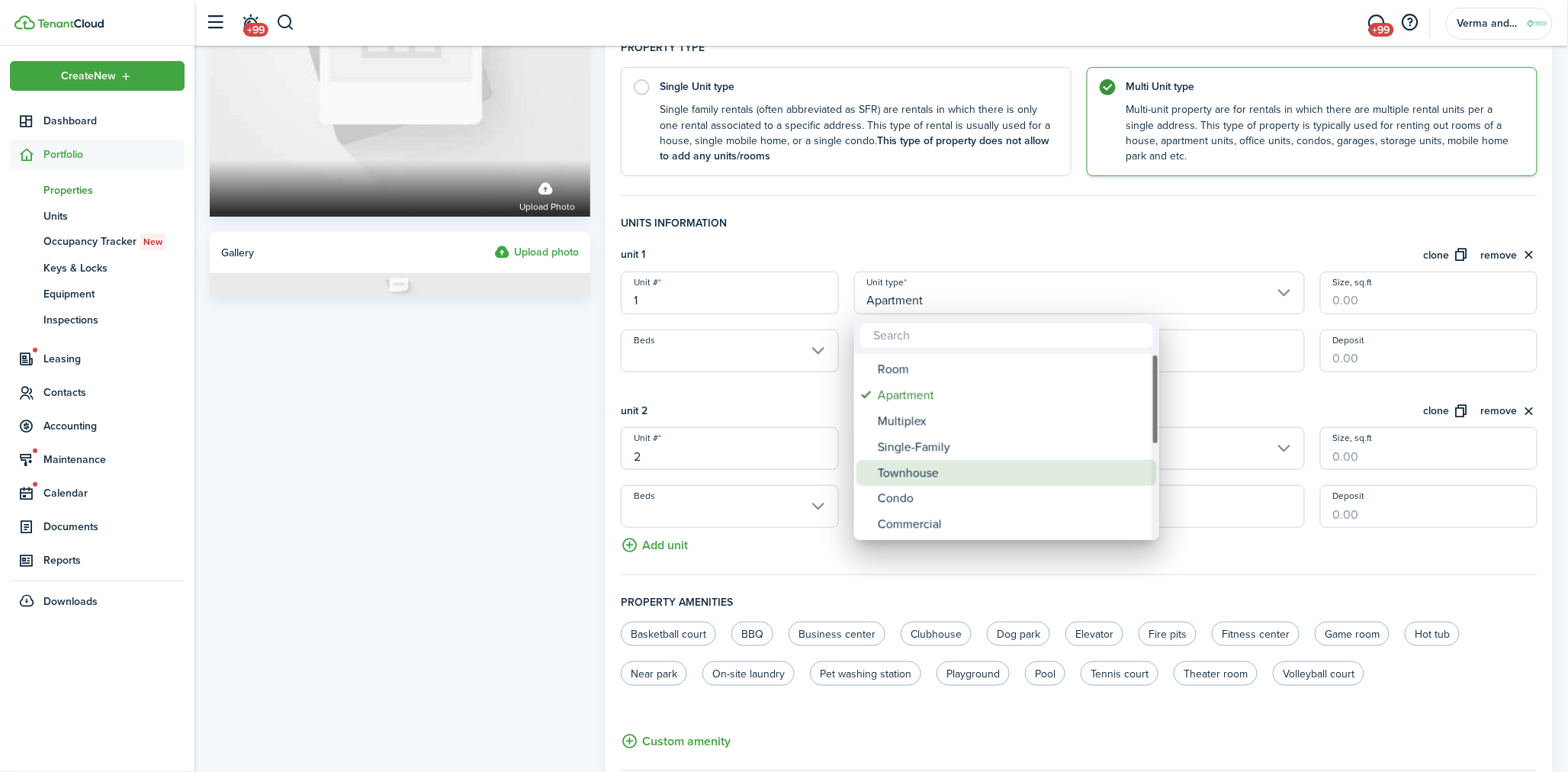
click at [1032, 482] on div "Townhouse" at bounding box center [1012, 473] width 270 height 26
type input "Townhouse"
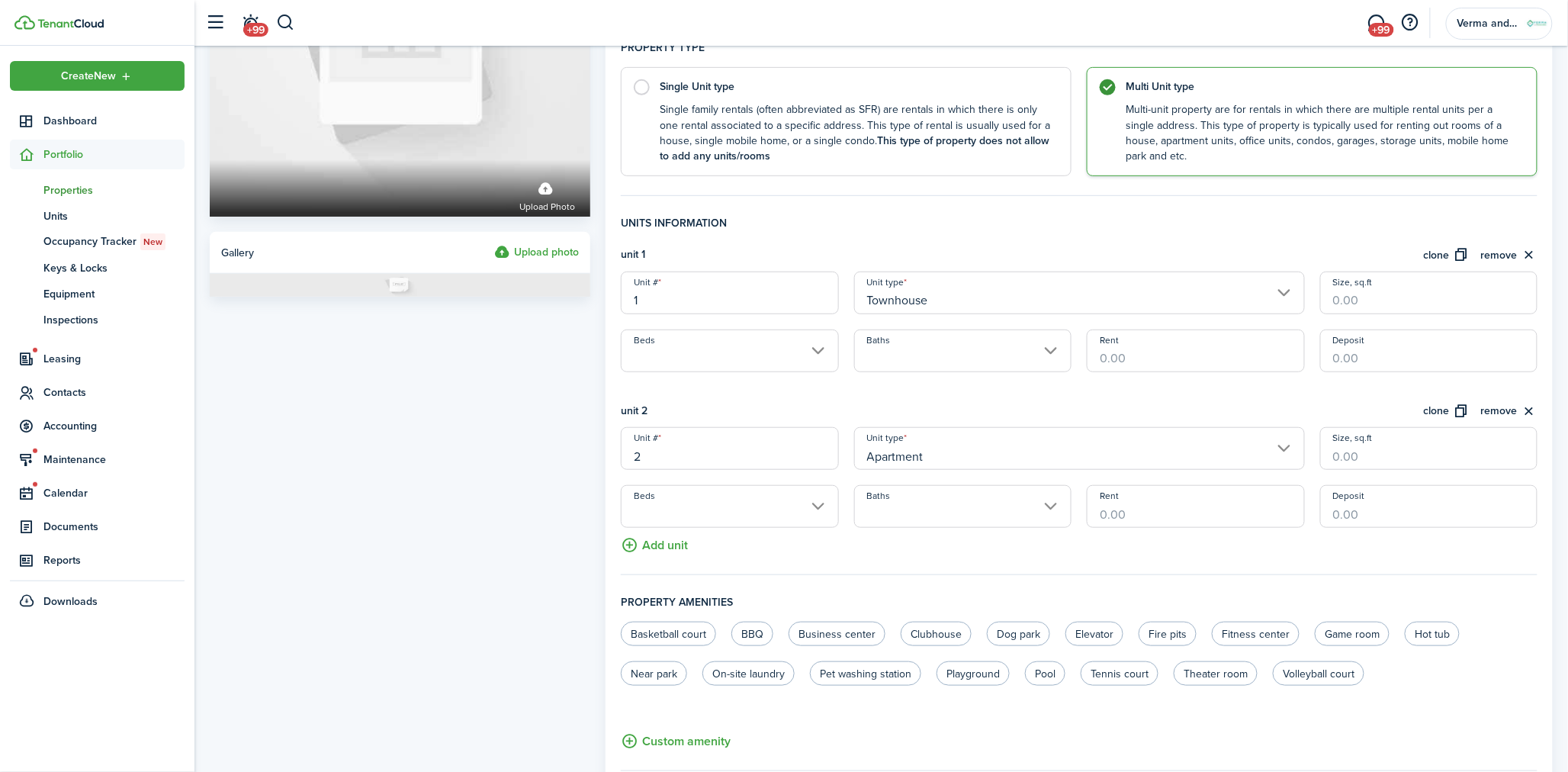
click at [1007, 458] on input "Apartment" at bounding box center [1080, 448] width 451 height 43
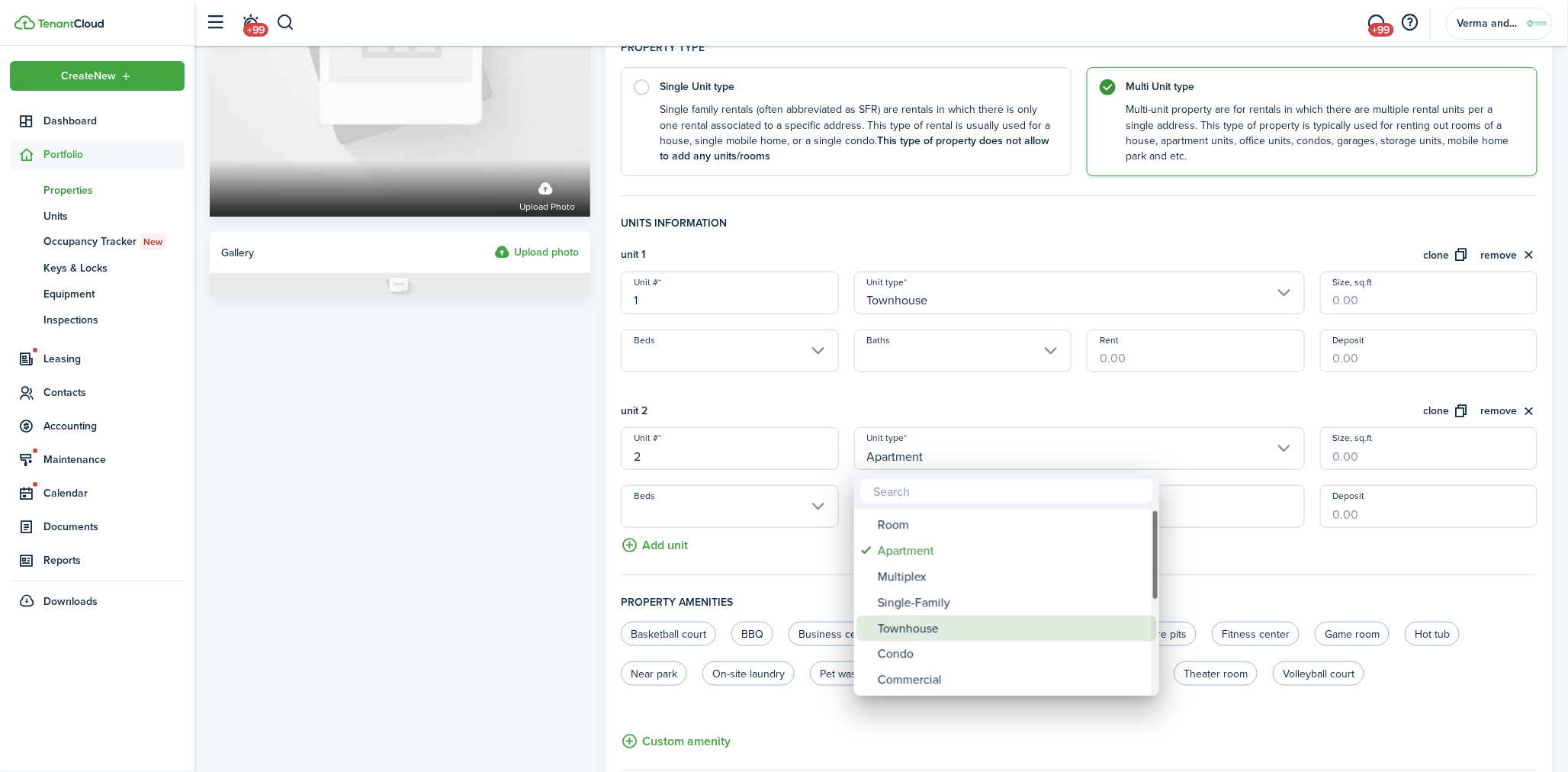
click at [984, 630] on div "Townhouse" at bounding box center [1012, 628] width 270 height 26
type input "Townhouse"
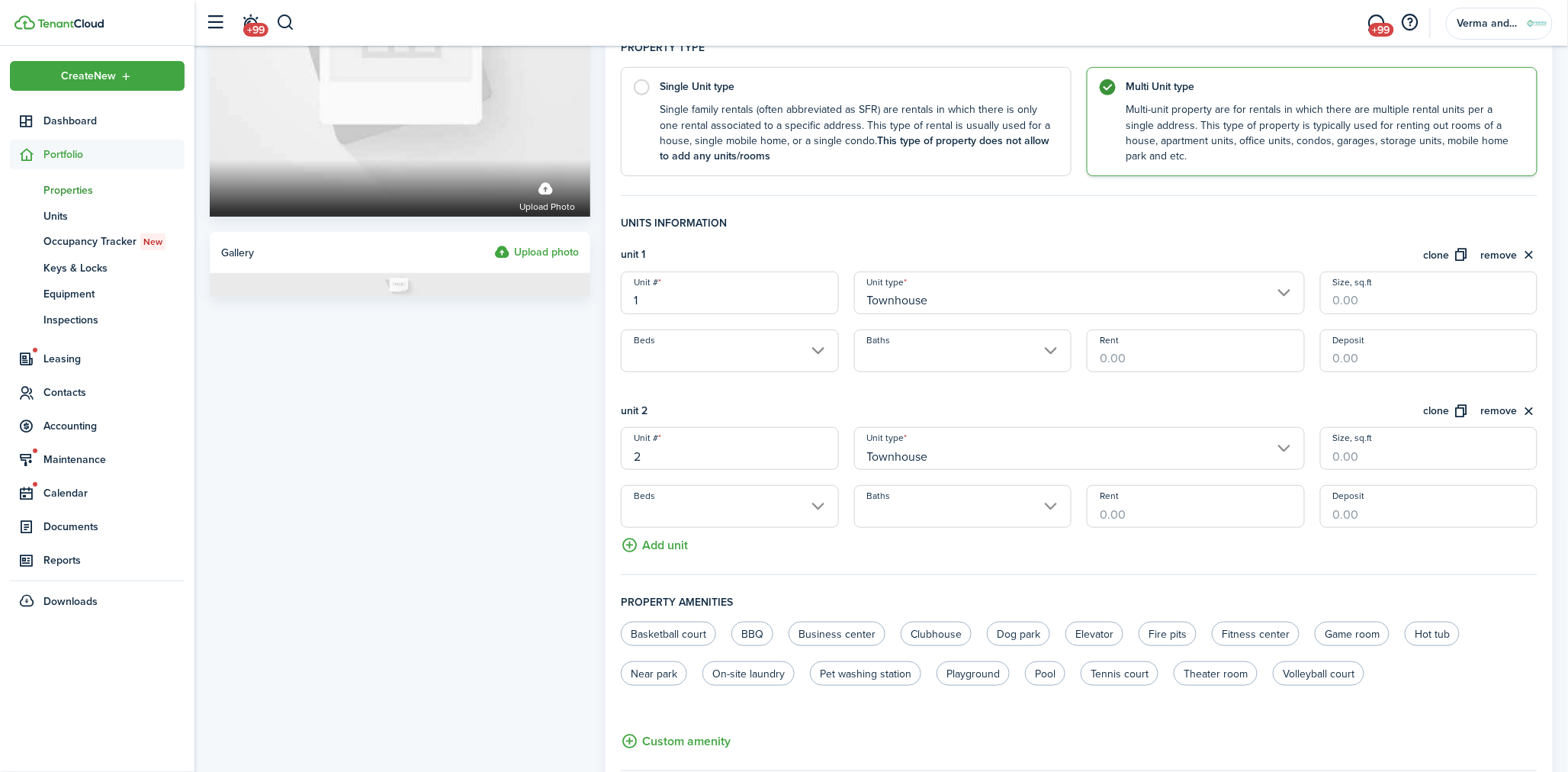
click at [742, 359] on input "Beds" at bounding box center [729, 350] width 218 height 43
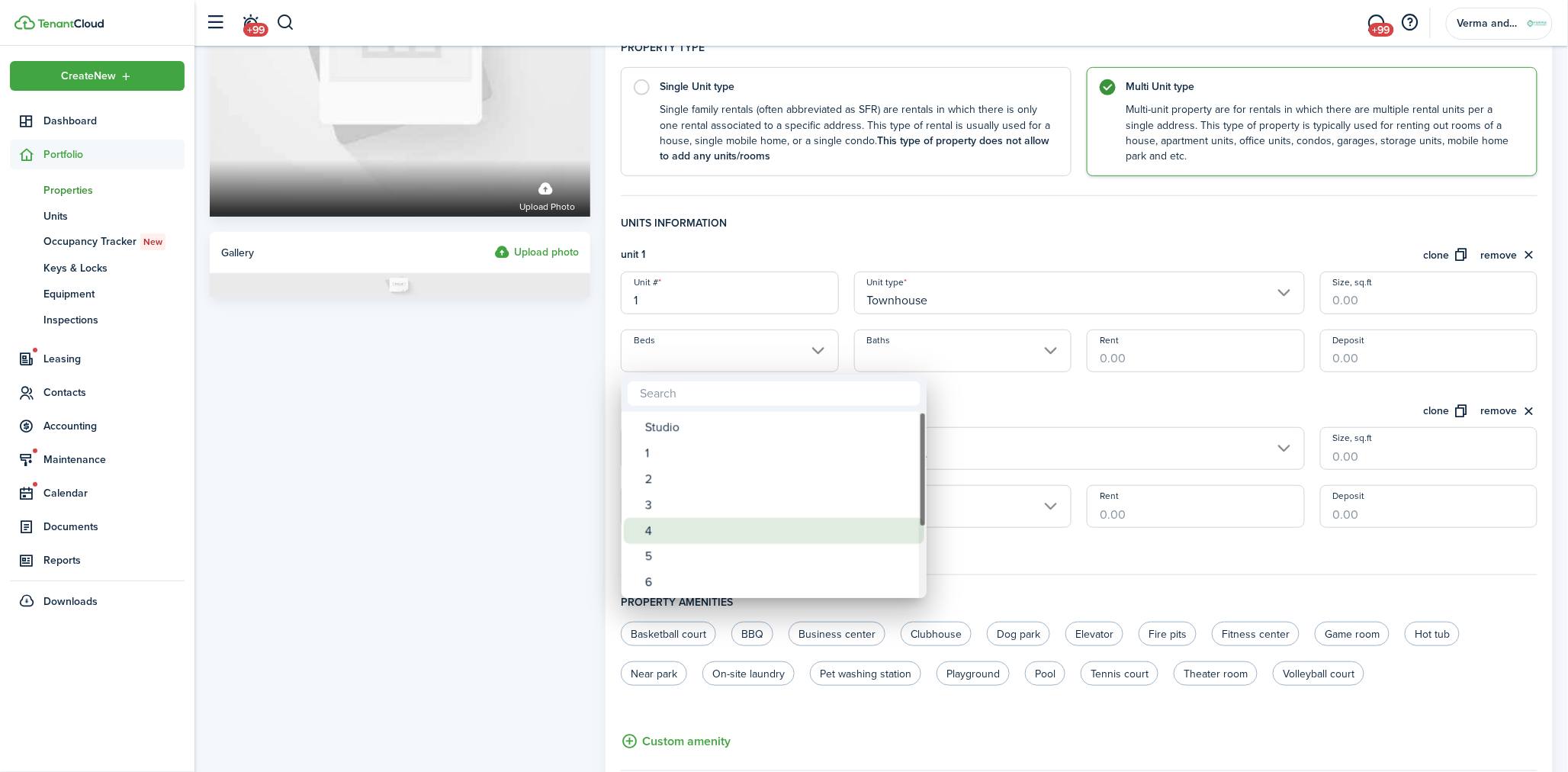
click at [738, 518] on div "4" at bounding box center [780, 530] width 270 height 26
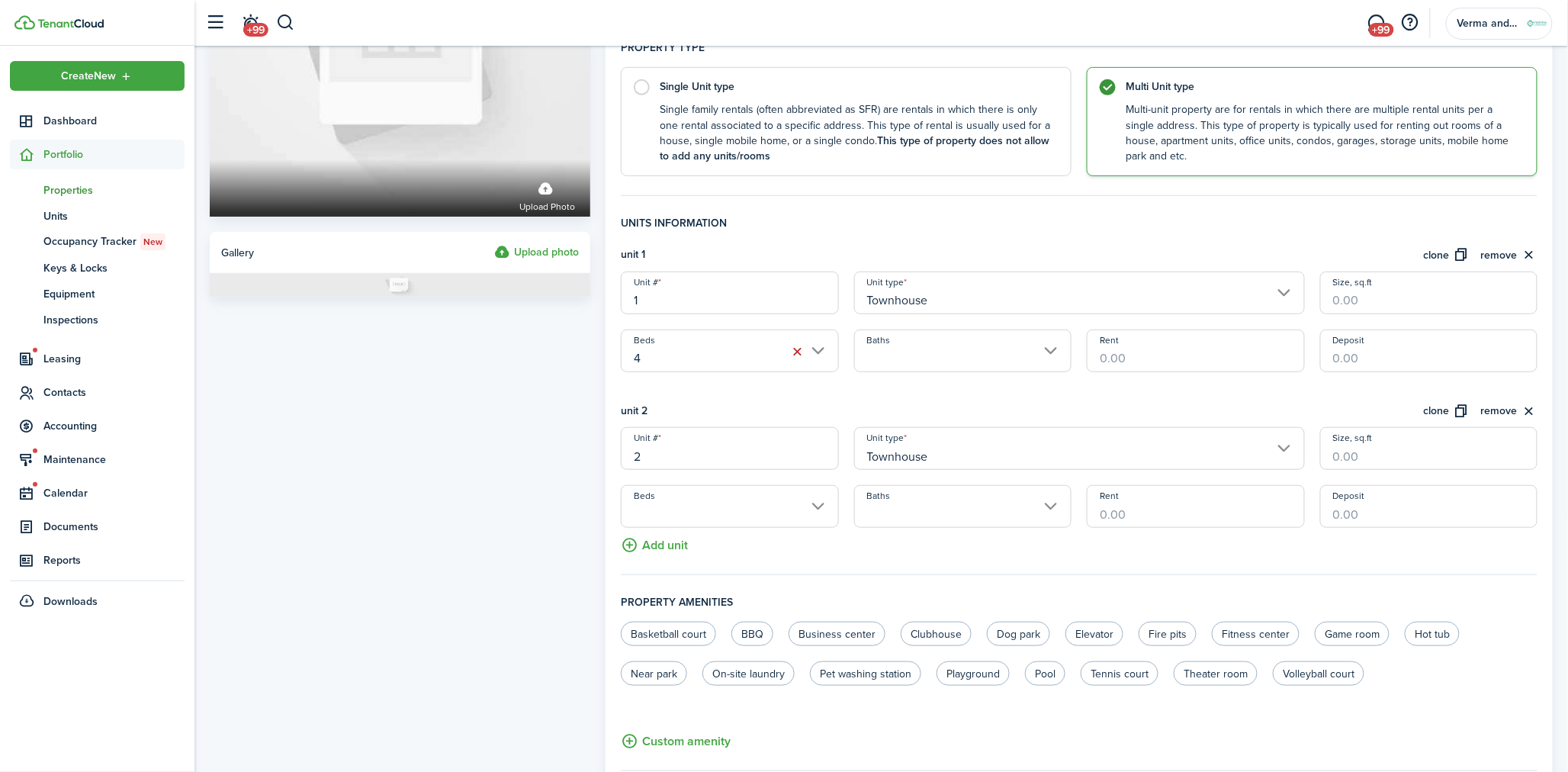
click at [690, 351] on input "4" at bounding box center [729, 350] width 218 height 43
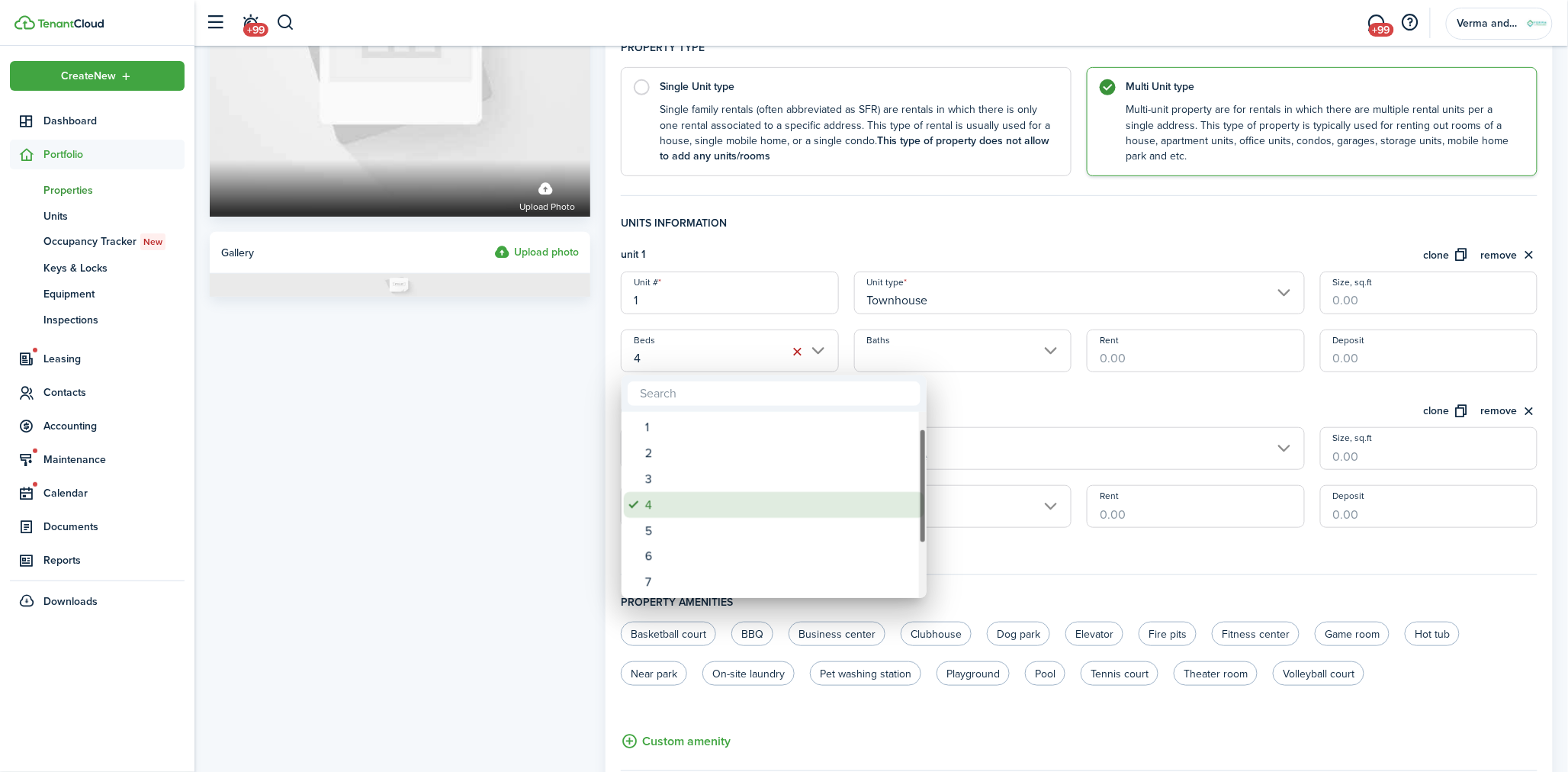
click at [704, 483] on div "3" at bounding box center [780, 479] width 270 height 26
type input "3"
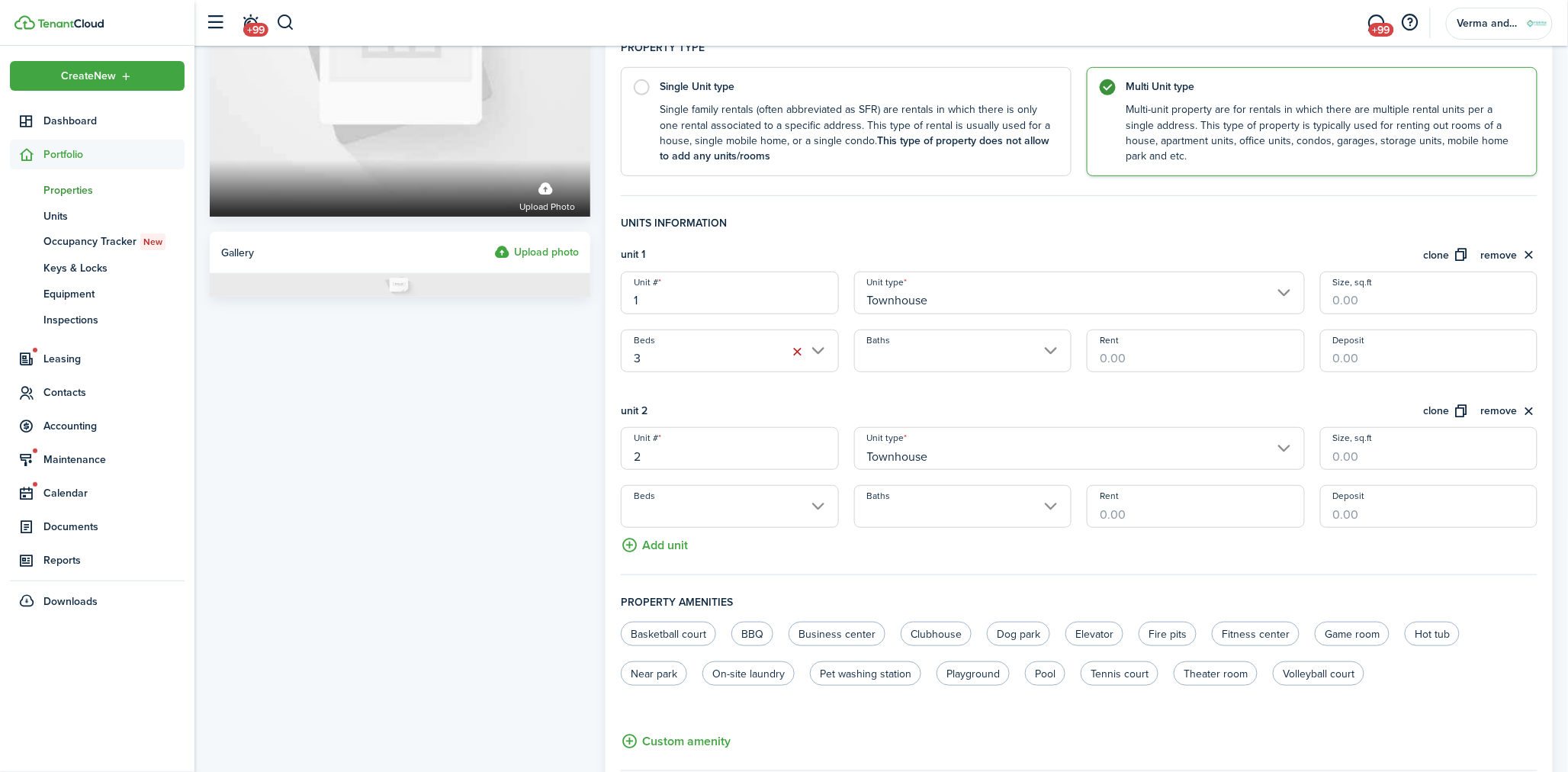
click at [909, 353] on input "Baths" at bounding box center [963, 350] width 218 height 43
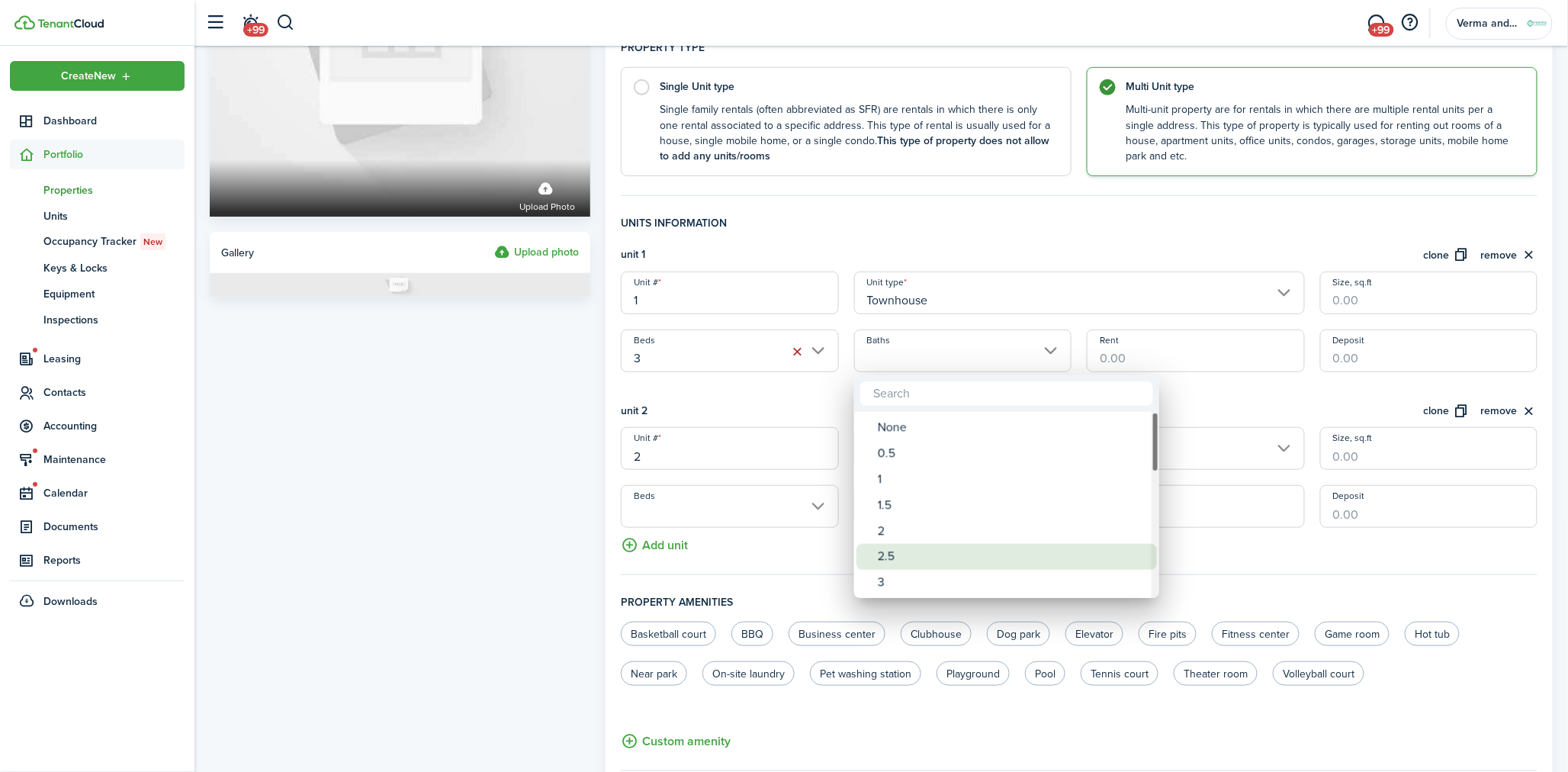
click at [924, 560] on div "2.5" at bounding box center [1012, 557] width 270 height 26
type input "2.5"
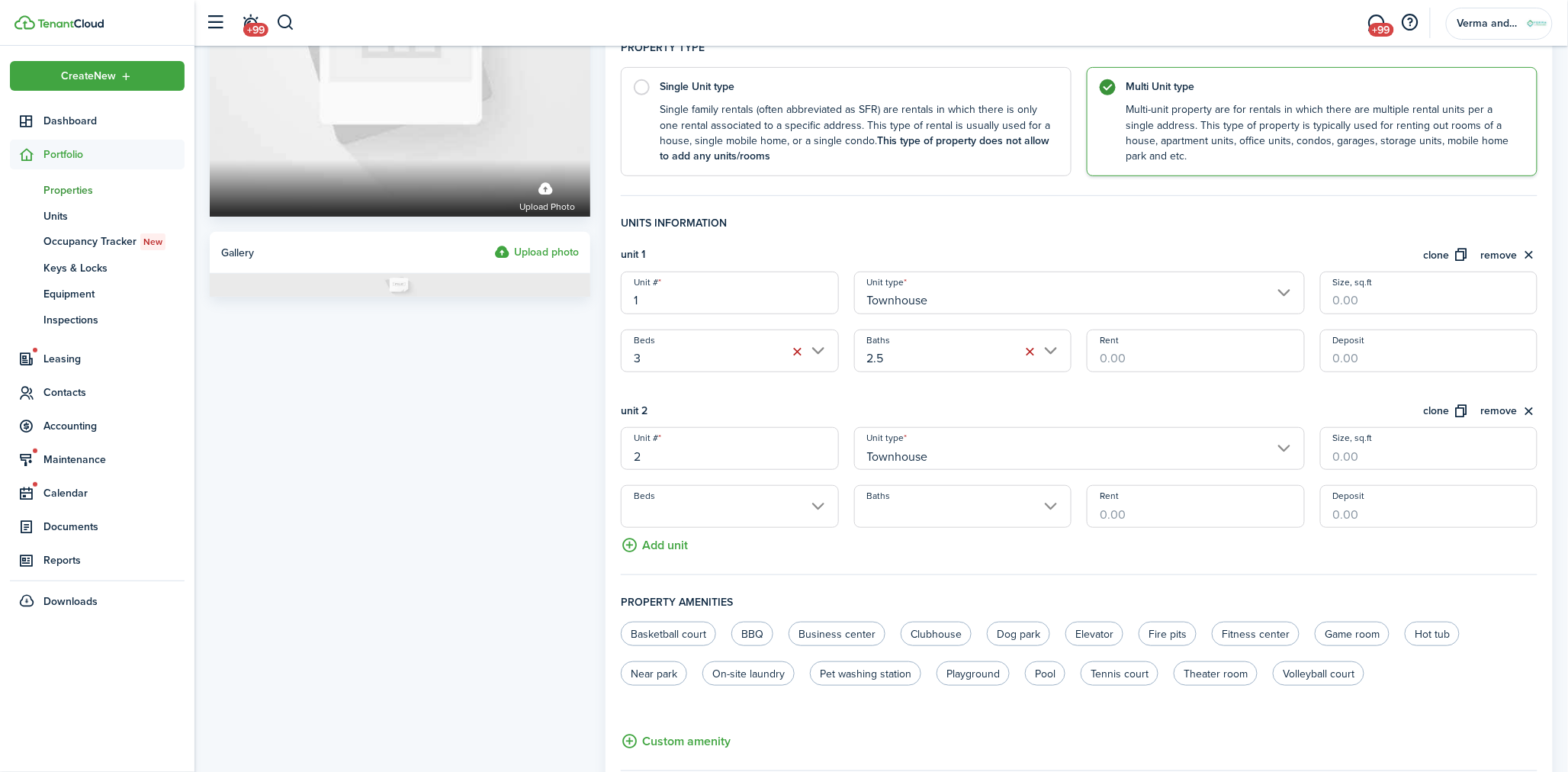
click at [1126, 358] on input "Rent" at bounding box center [1195, 350] width 218 height 43
type input "$1,650.00"
click at [1410, 299] on input "Size, sq.ft" at bounding box center [1429, 293] width 218 height 43
type input "1,450"
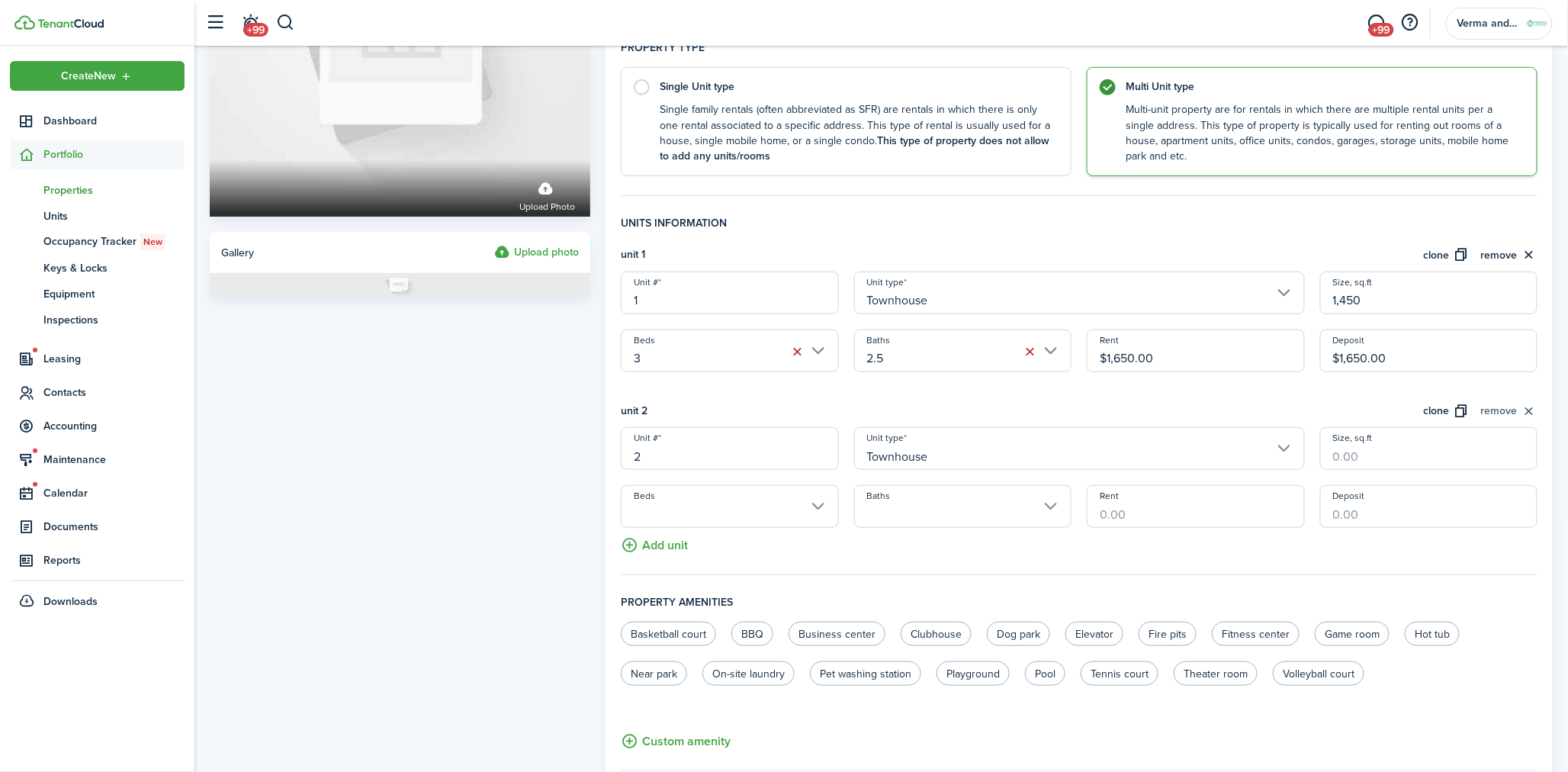
click at [1527, 405] on button "remove" at bounding box center [1509, 411] width 57 height 17
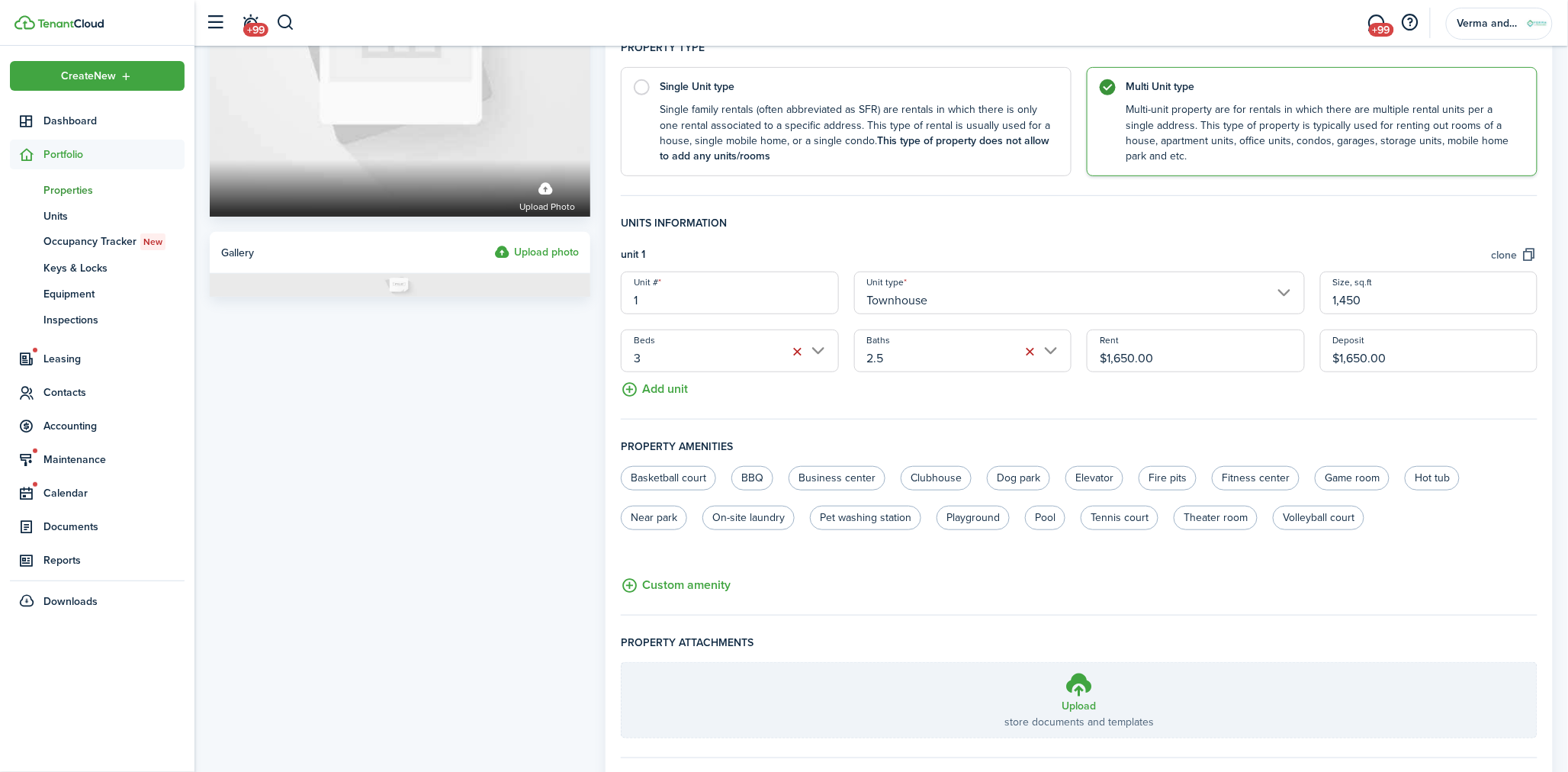
click at [1510, 260] on button "clone" at bounding box center [1514, 254] width 45 height 17
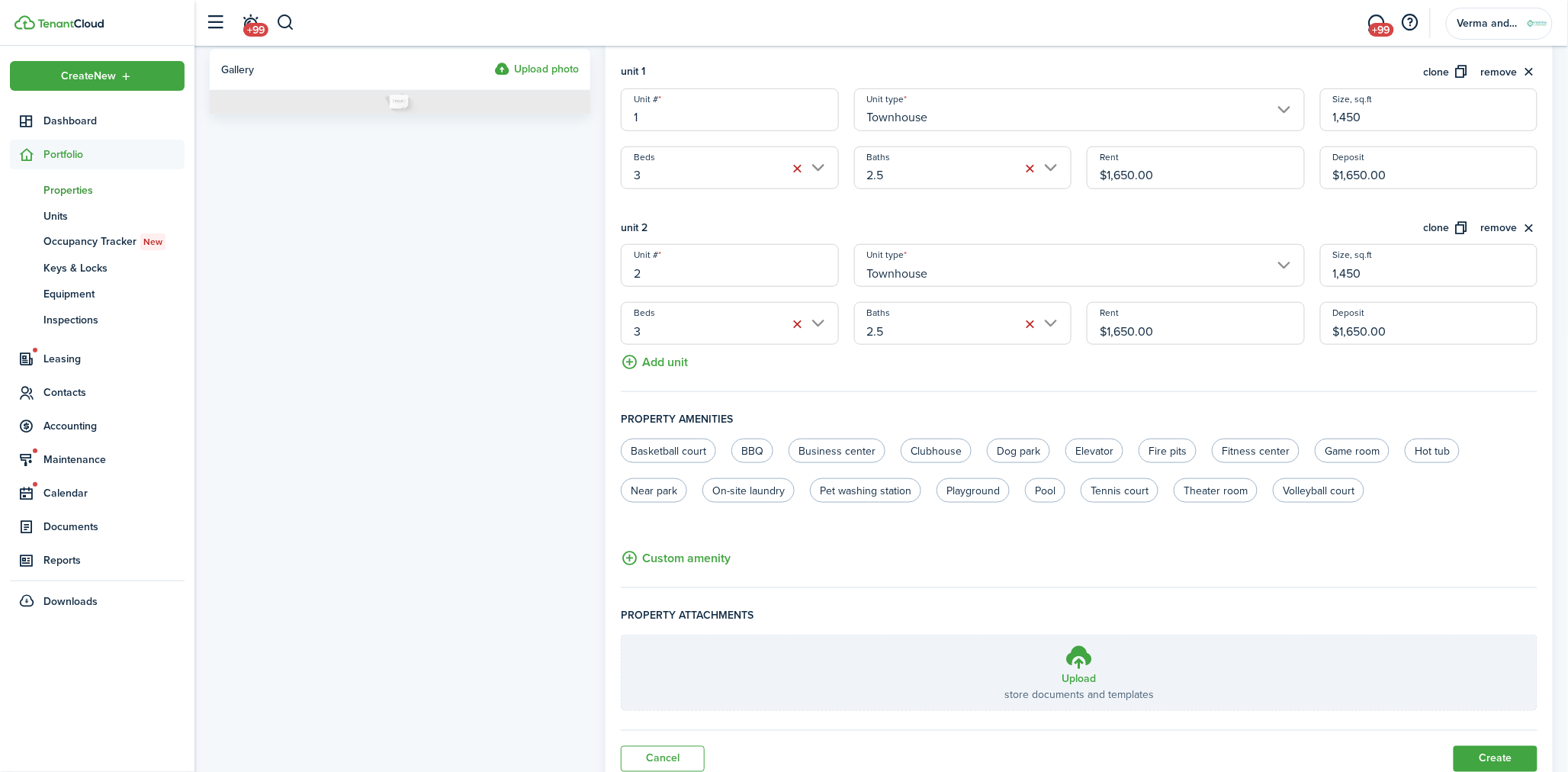
scroll to position [495, 0]
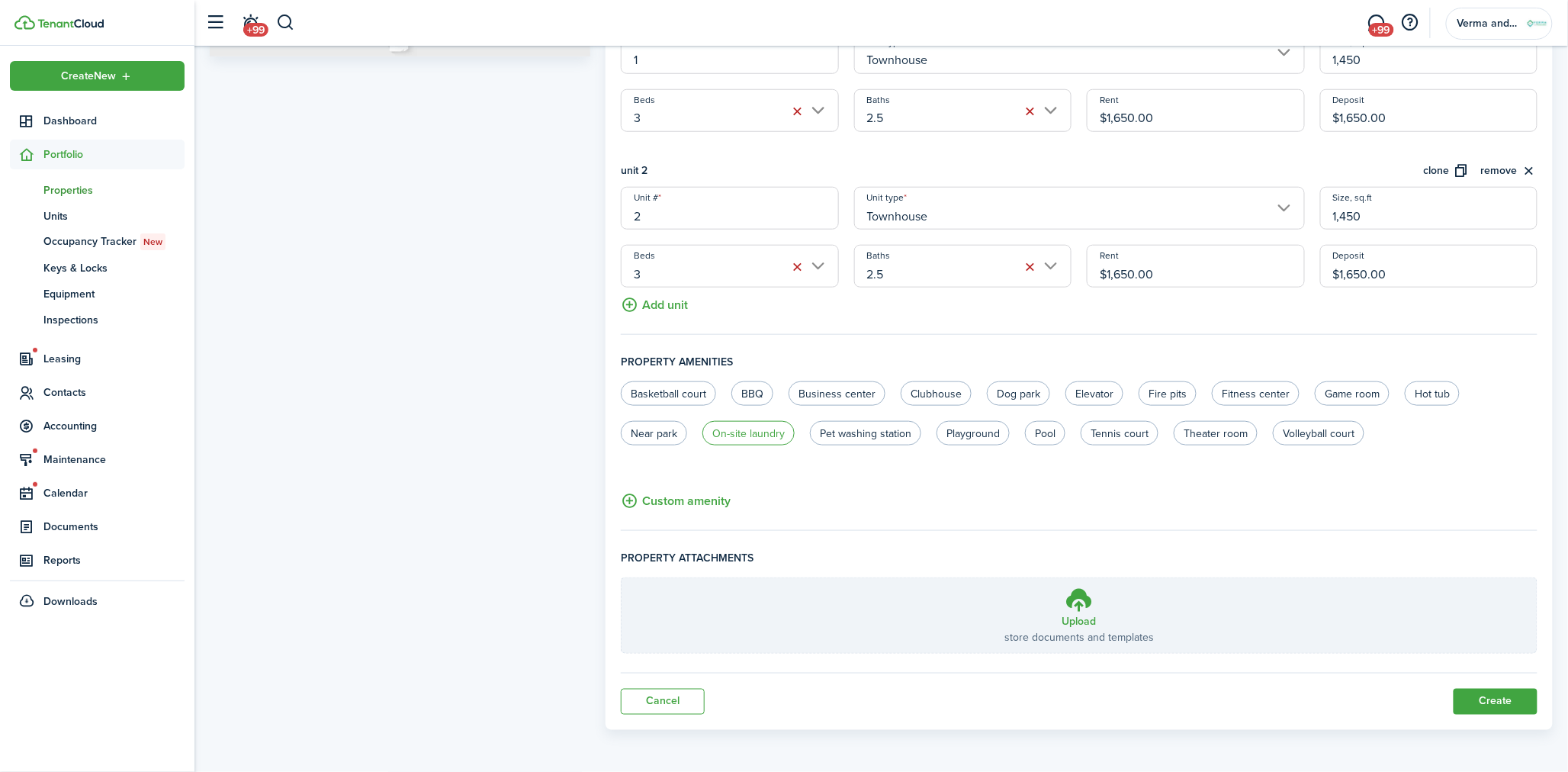
click at [767, 434] on label "On-site laundry" at bounding box center [749, 433] width 93 height 24
radio input "true"
click at [1481, 694] on button "Create" at bounding box center [1495, 702] width 84 height 26
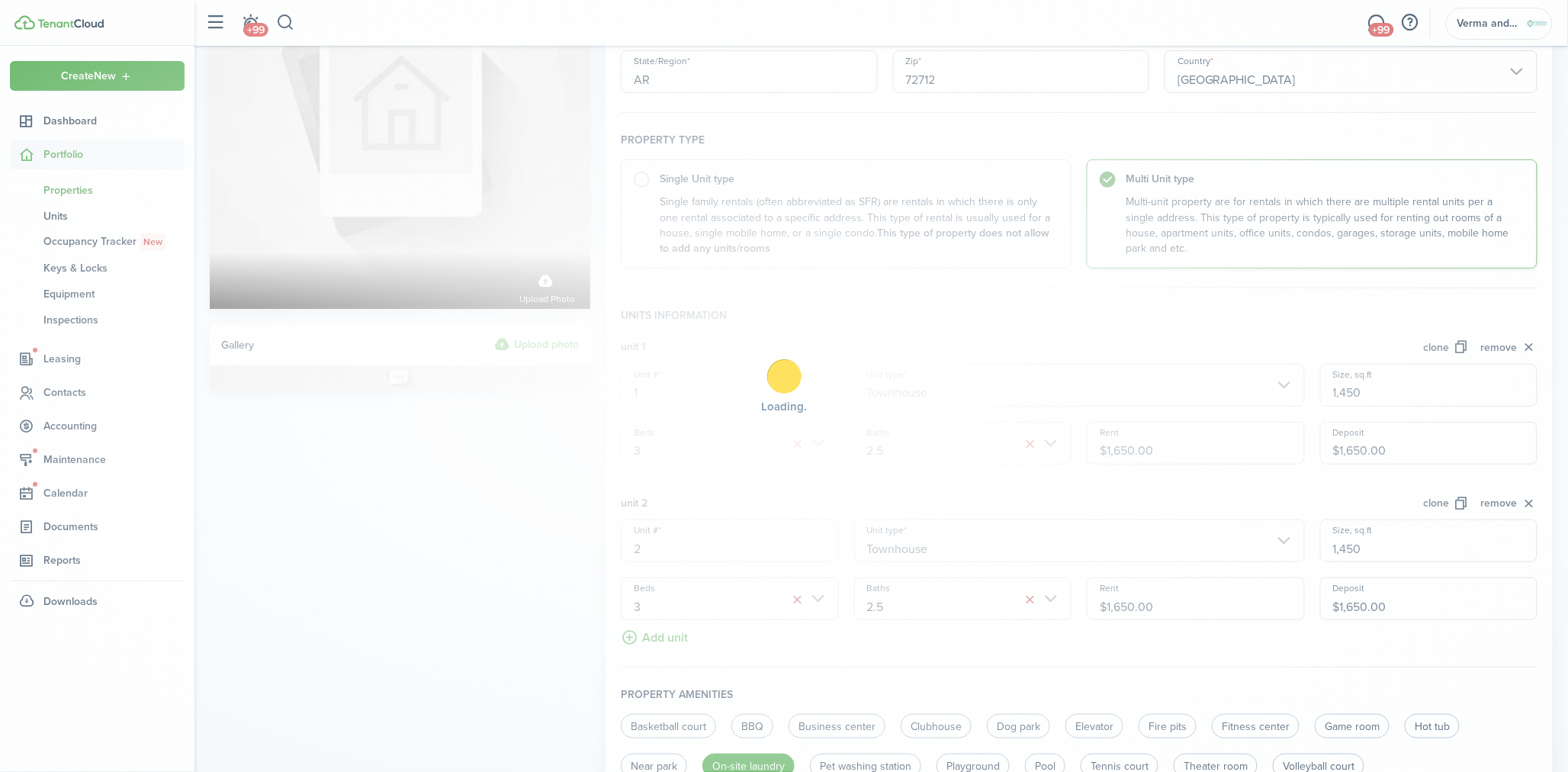
scroll to position [156, 0]
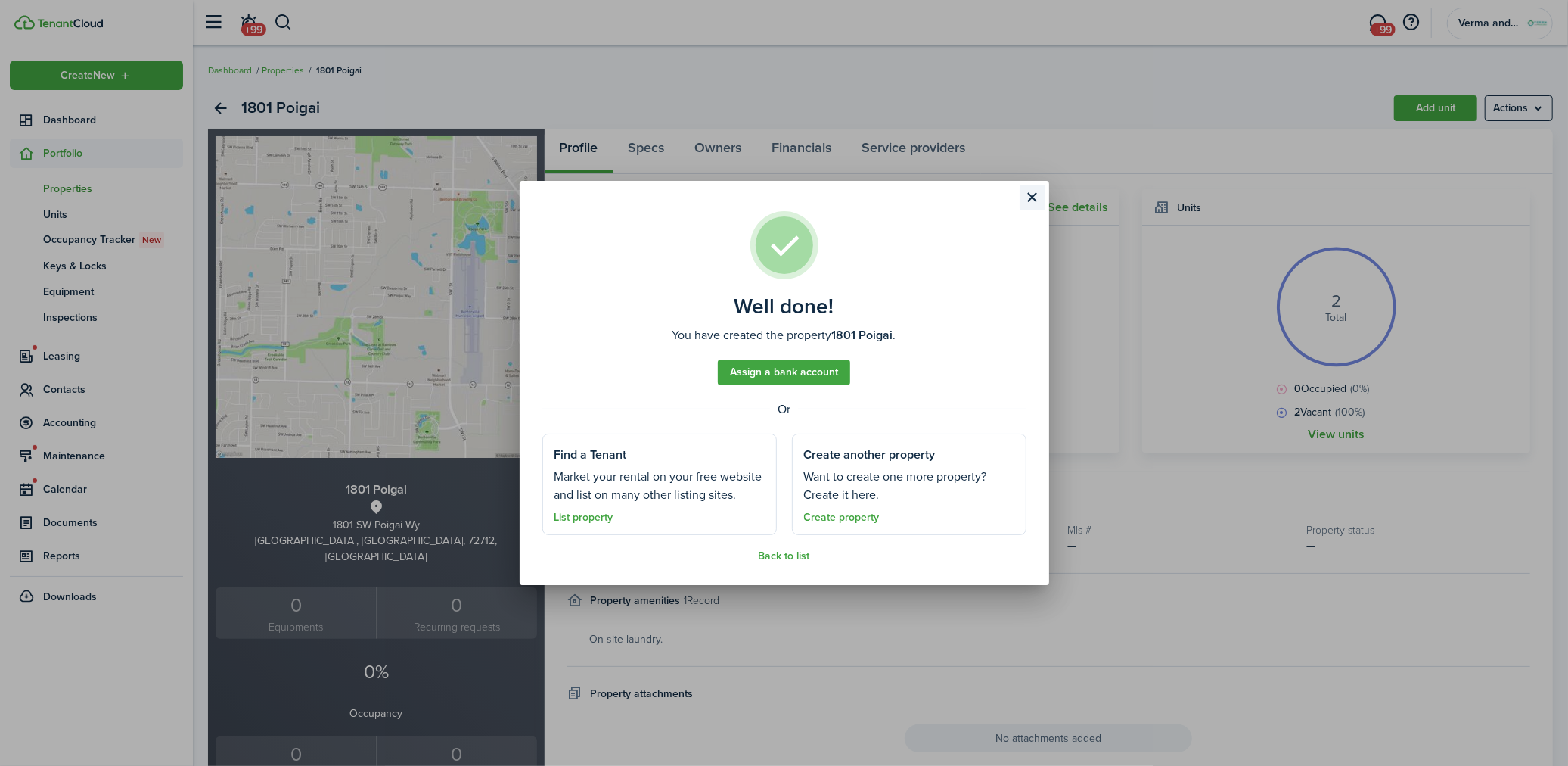
click at [1028, 196] on button "Close modal" at bounding box center [1033, 197] width 25 height 26
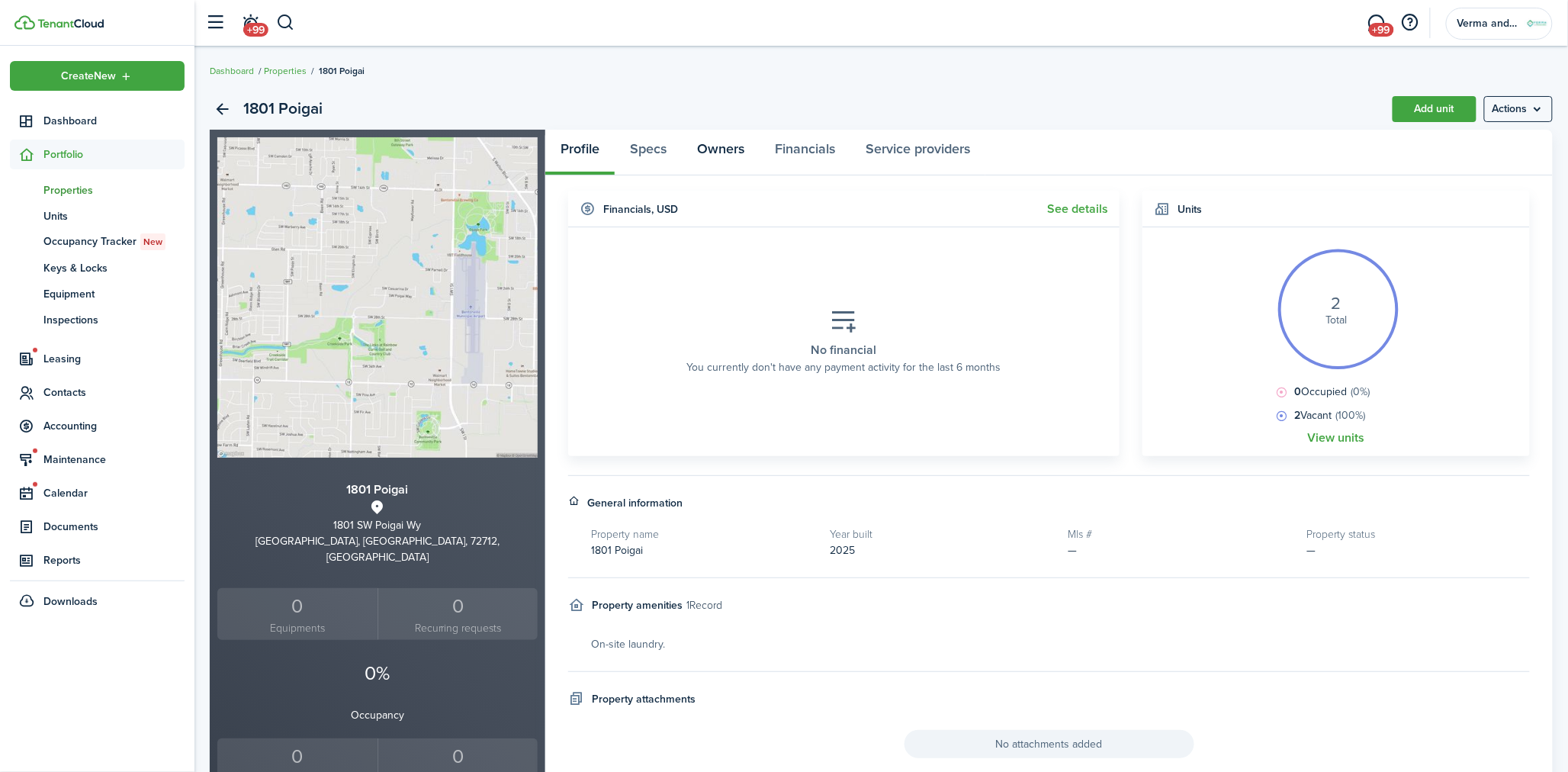
click at [718, 164] on link "Owners" at bounding box center [721, 152] width 78 height 45
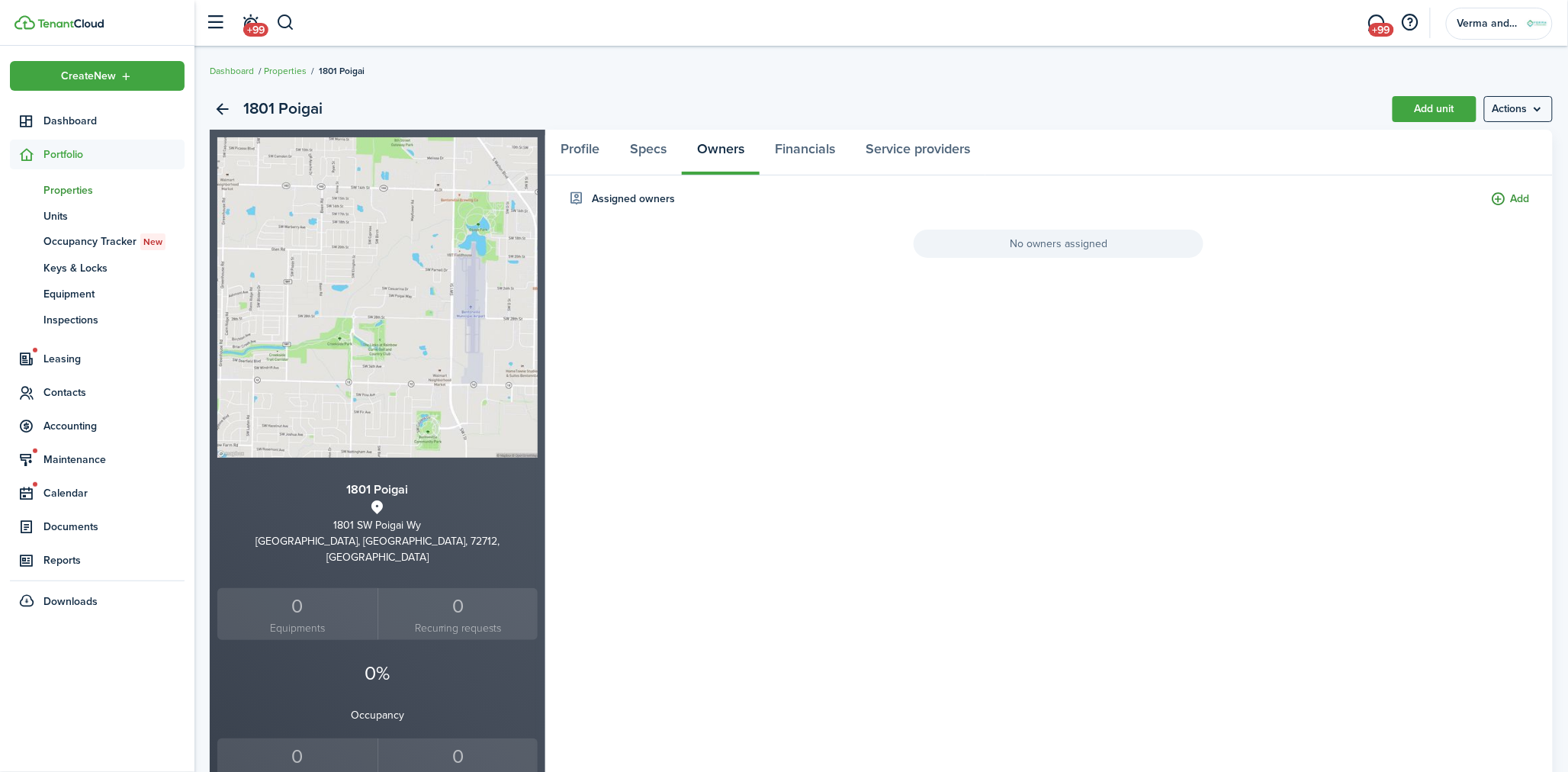
click at [1511, 198] on button "Add" at bounding box center [1510, 199] width 39 height 17
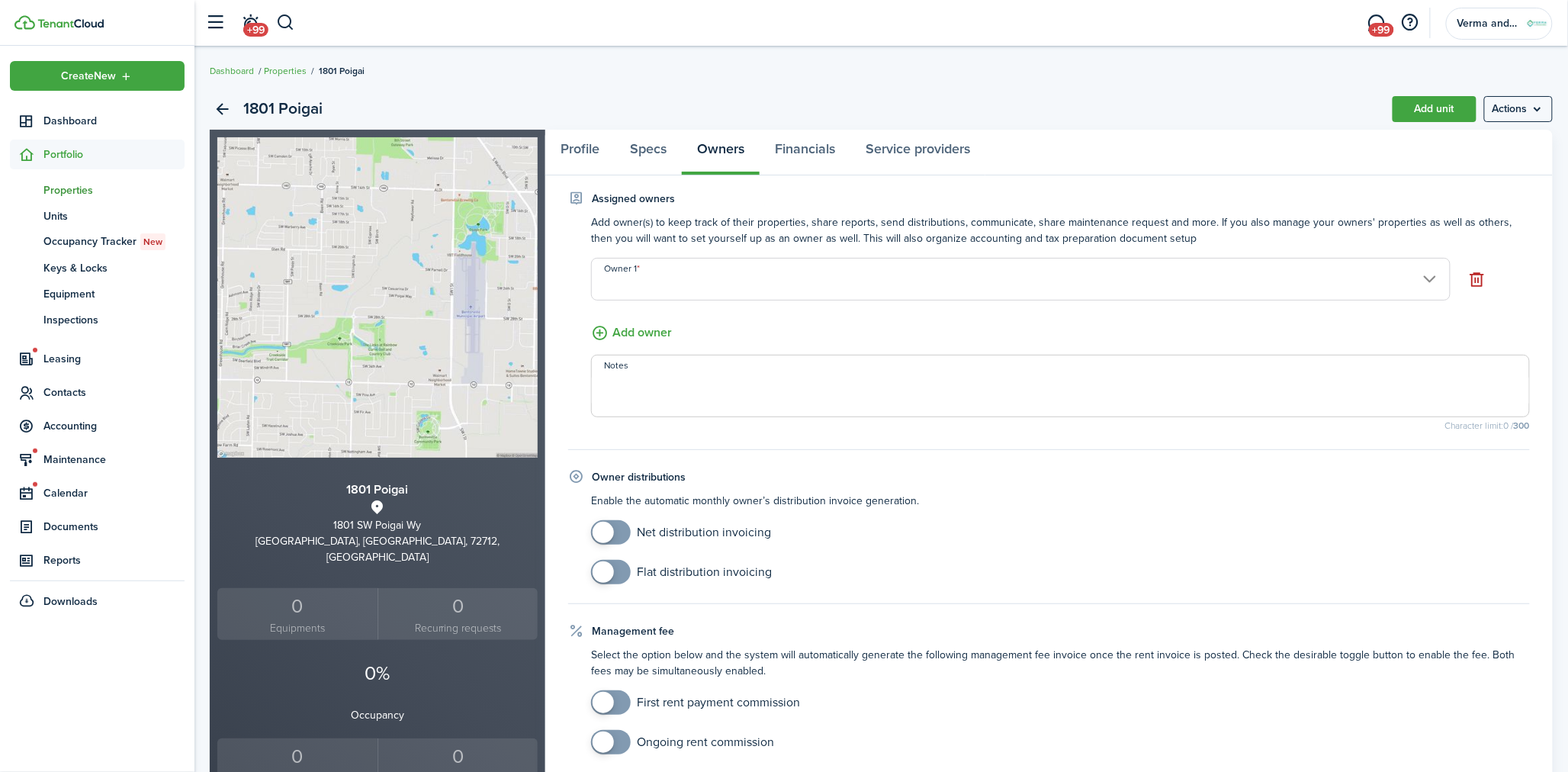
click at [787, 269] on input "Owner 1" at bounding box center [1020, 279] width 859 height 43
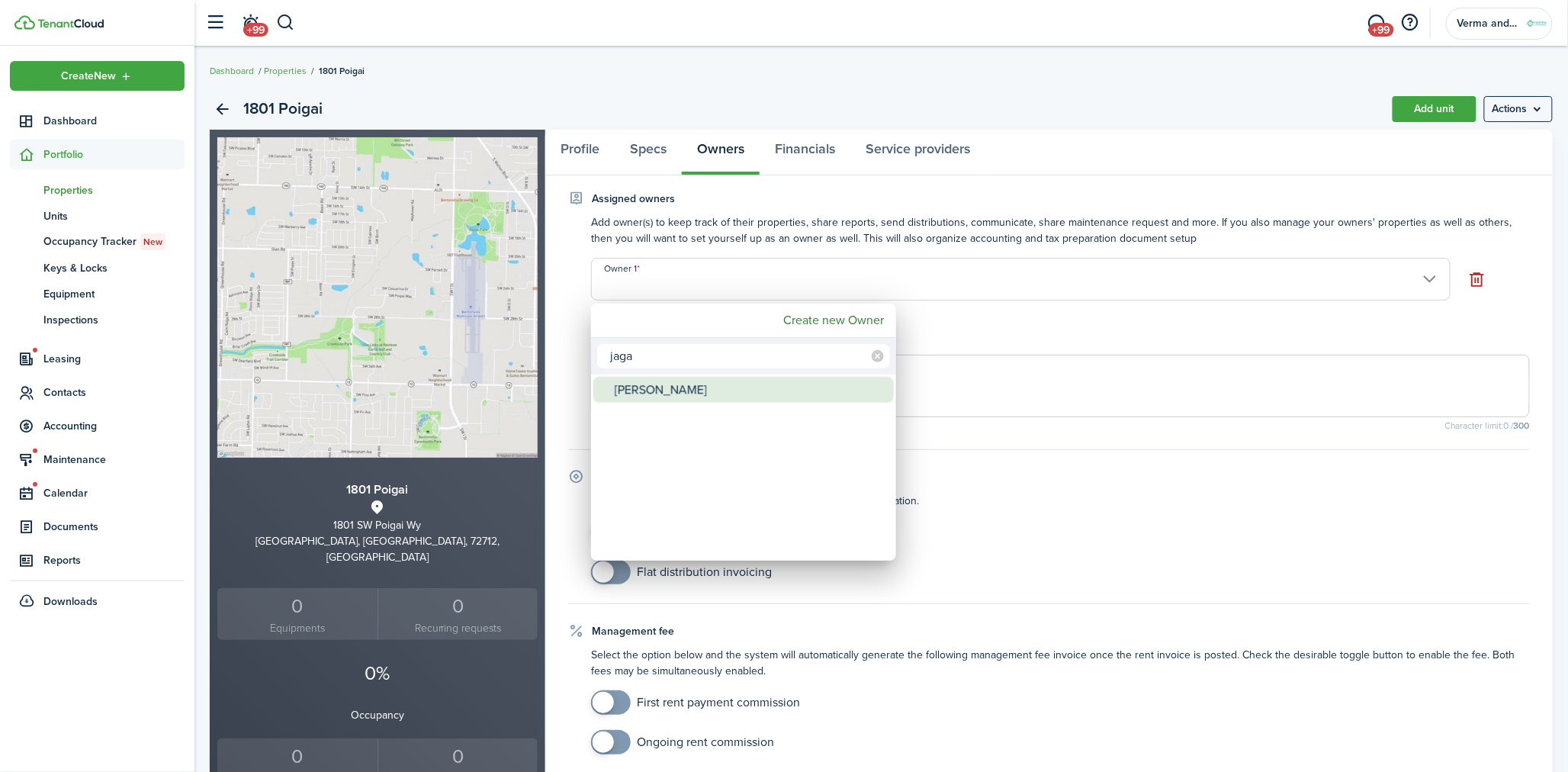
type input "jaga"
click at [710, 386] on div "[PERSON_NAME]" at bounding box center [749, 390] width 270 height 26
type input "[PERSON_NAME]"
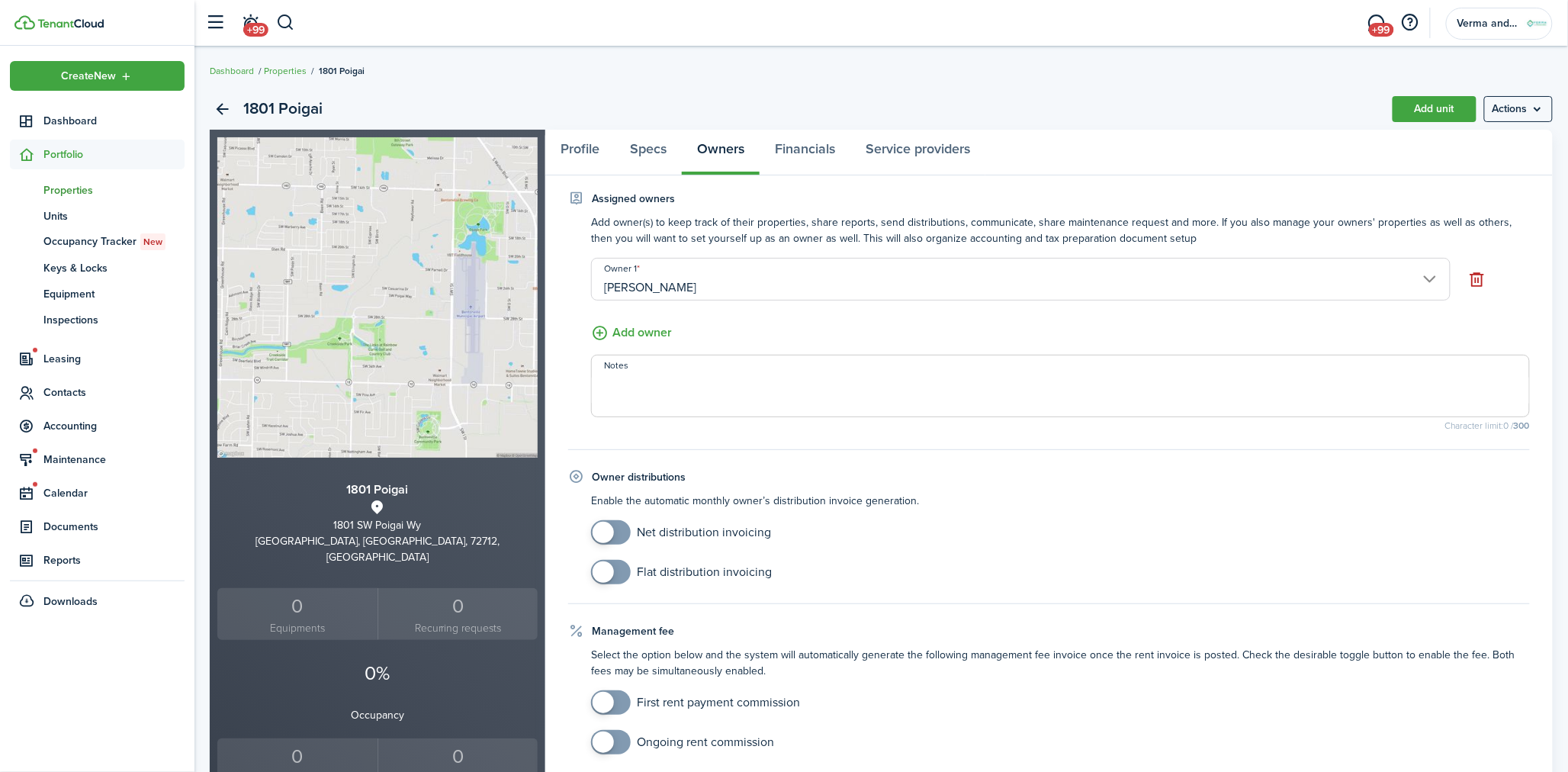
click at [784, 392] on textarea "Notes" at bounding box center [1061, 390] width 937 height 37
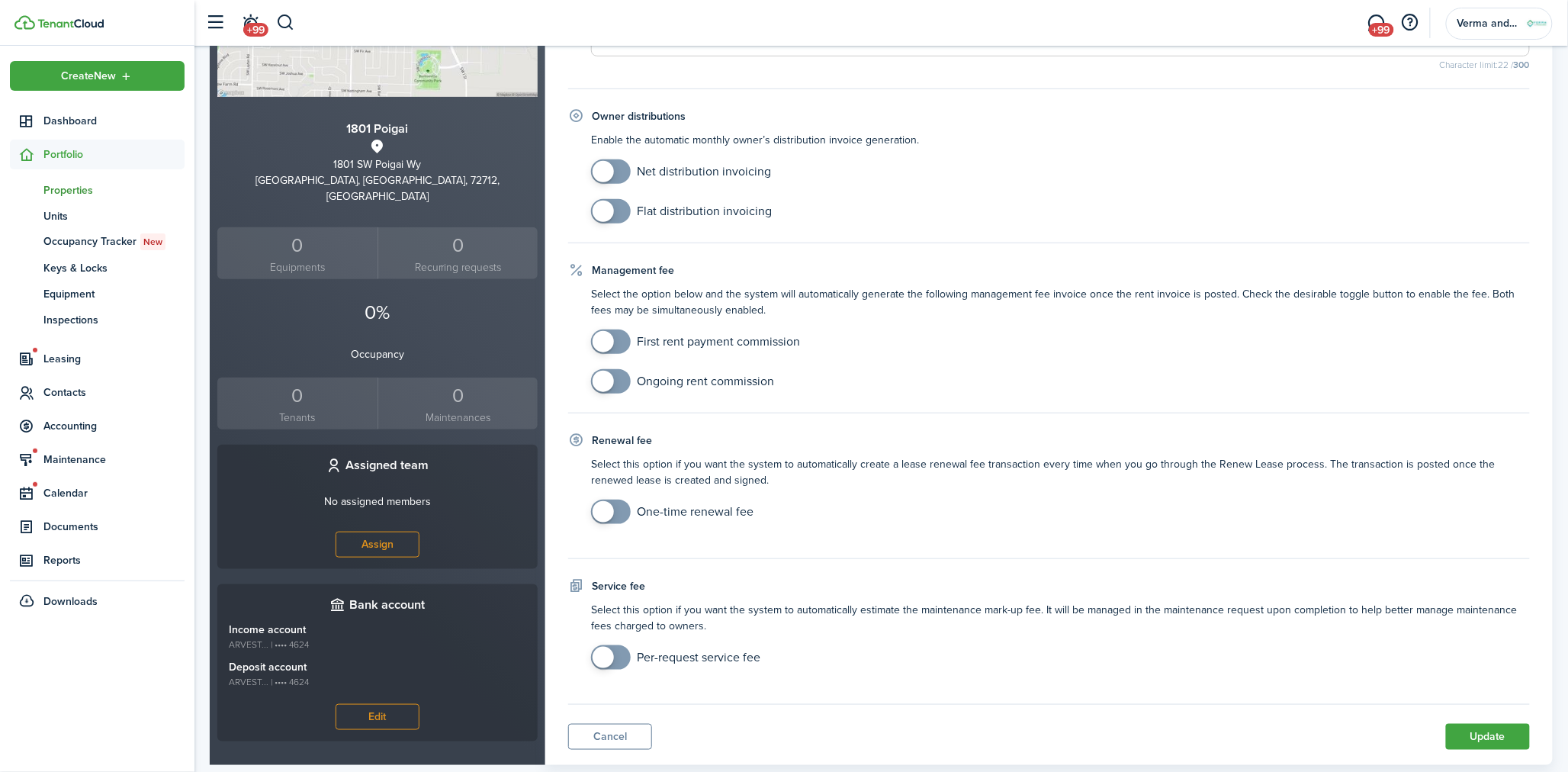
scroll to position [397, 0]
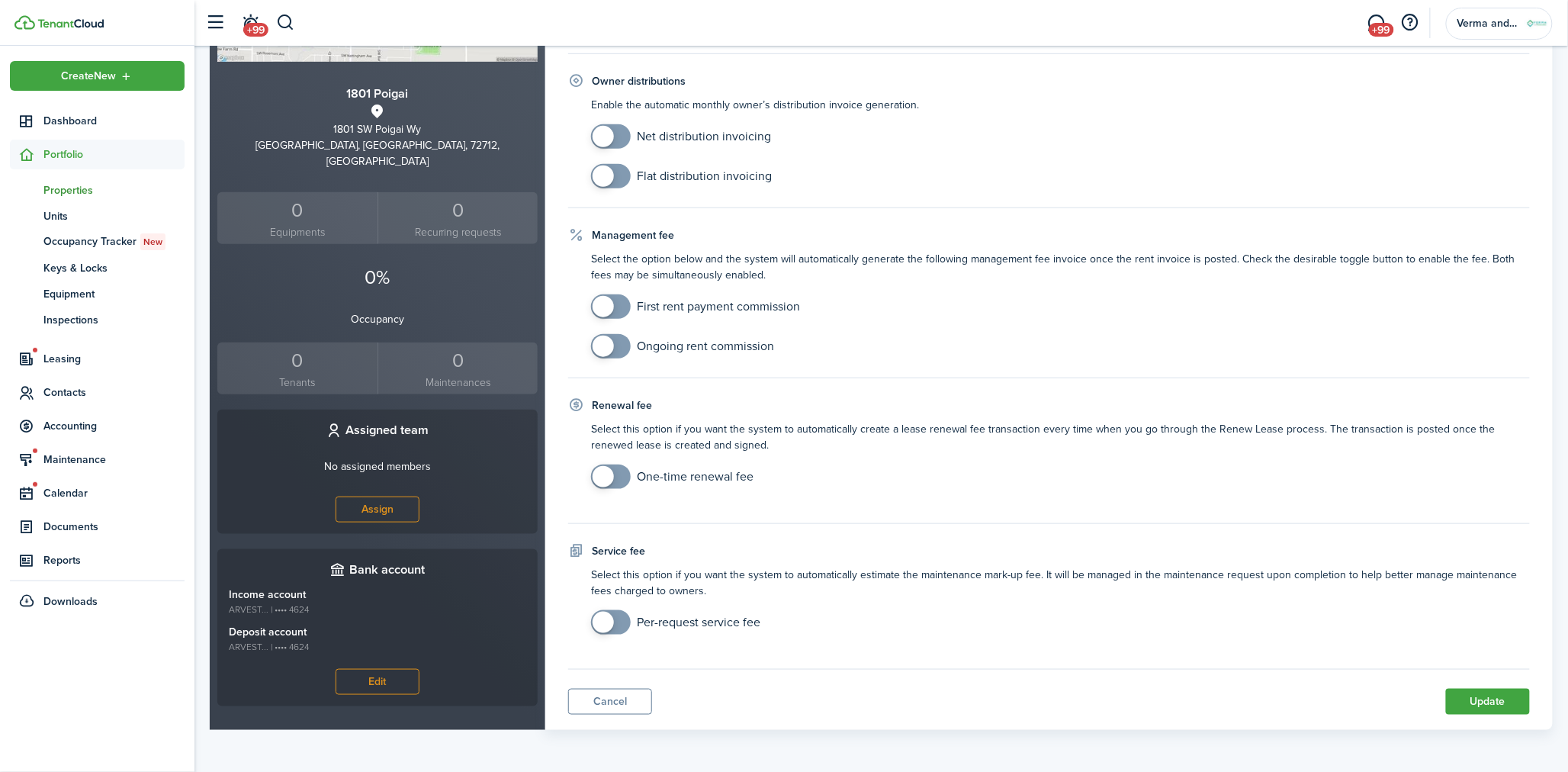
type textarea "listing only [DATE]"
checkbox input "true"
click at [595, 308] on span at bounding box center [603, 306] width 21 height 21
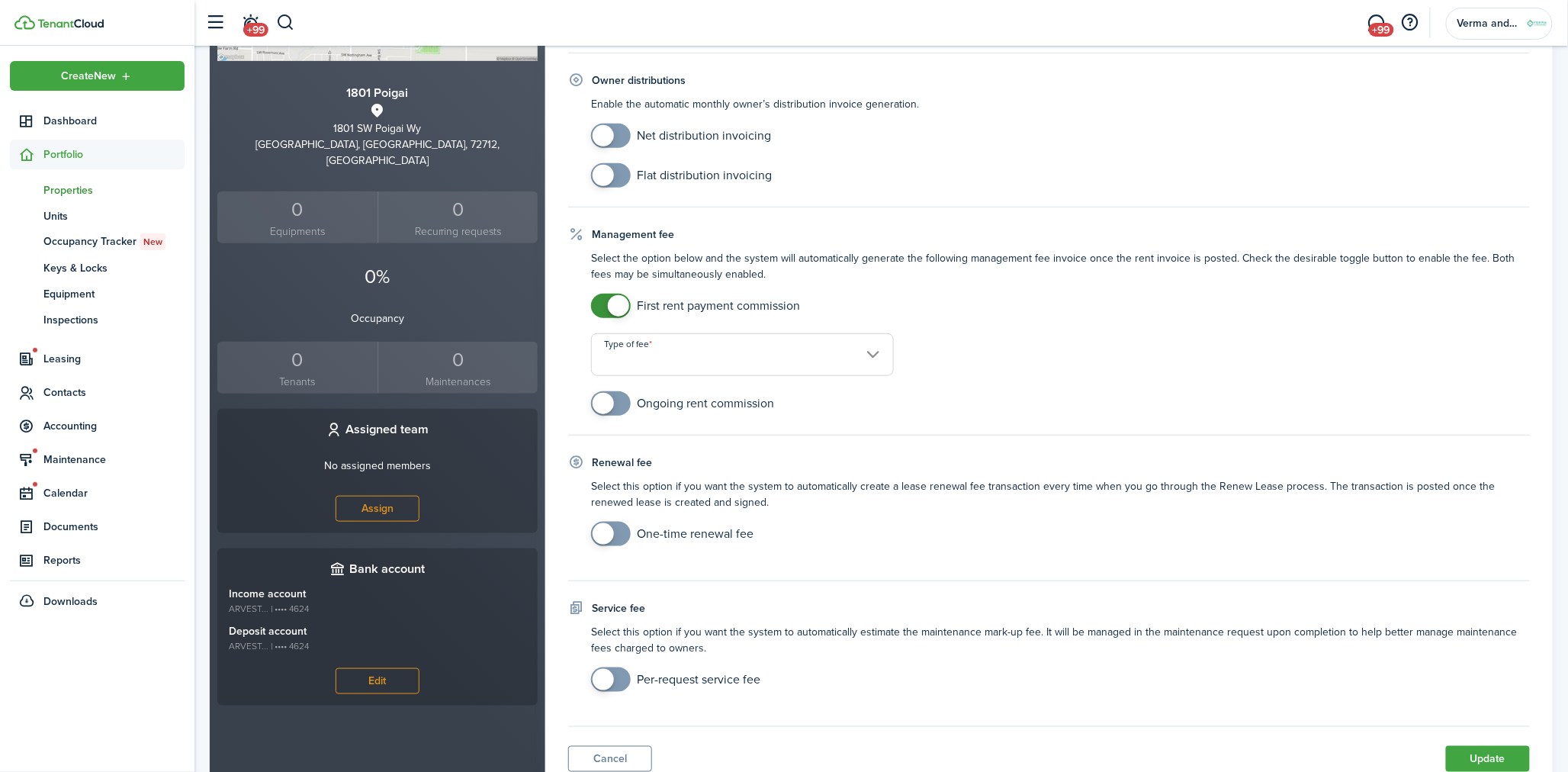
click at [730, 356] on input "Type of fee" at bounding box center [742, 355] width 302 height 43
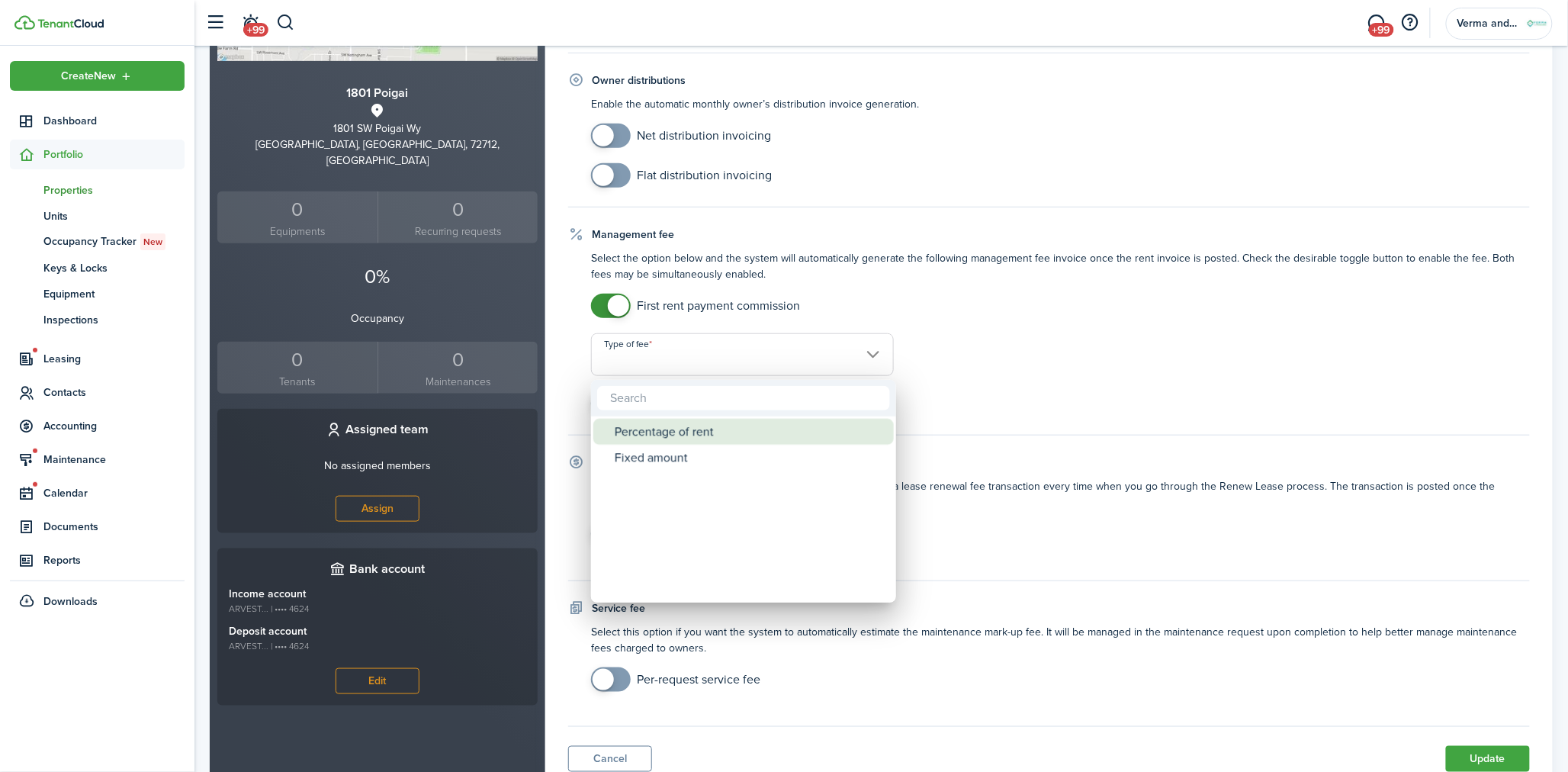
click at [752, 430] on div "Percentage of rent" at bounding box center [749, 432] width 270 height 26
type input "Percentage of rent"
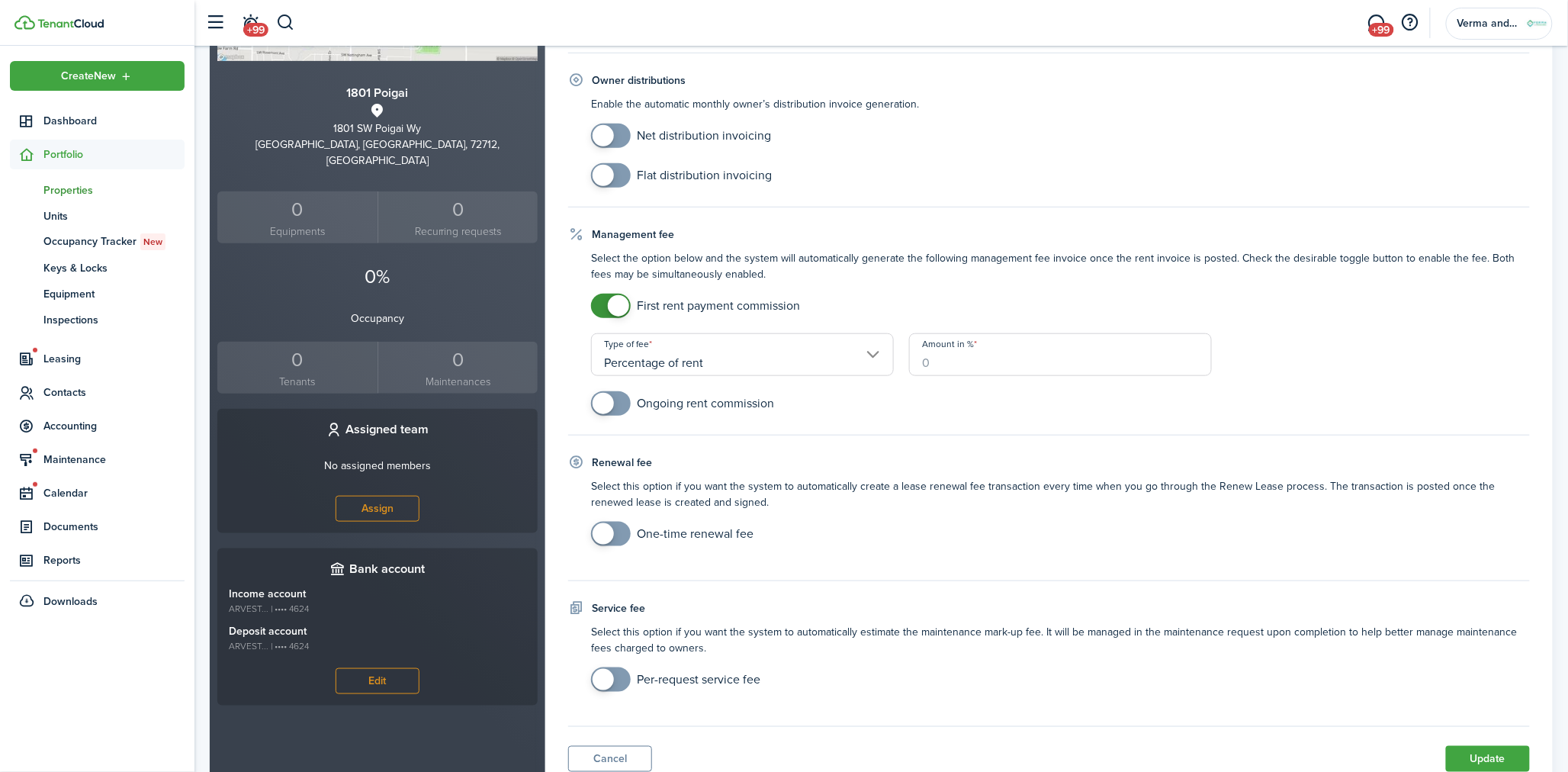
click at [1010, 364] on input "Amount in %" at bounding box center [1060, 355] width 302 height 43
type input "50"
click at [1408, 318] on mobiscroll-switch "First rent payment commission" at bounding box center [1061, 306] width 939 height 24
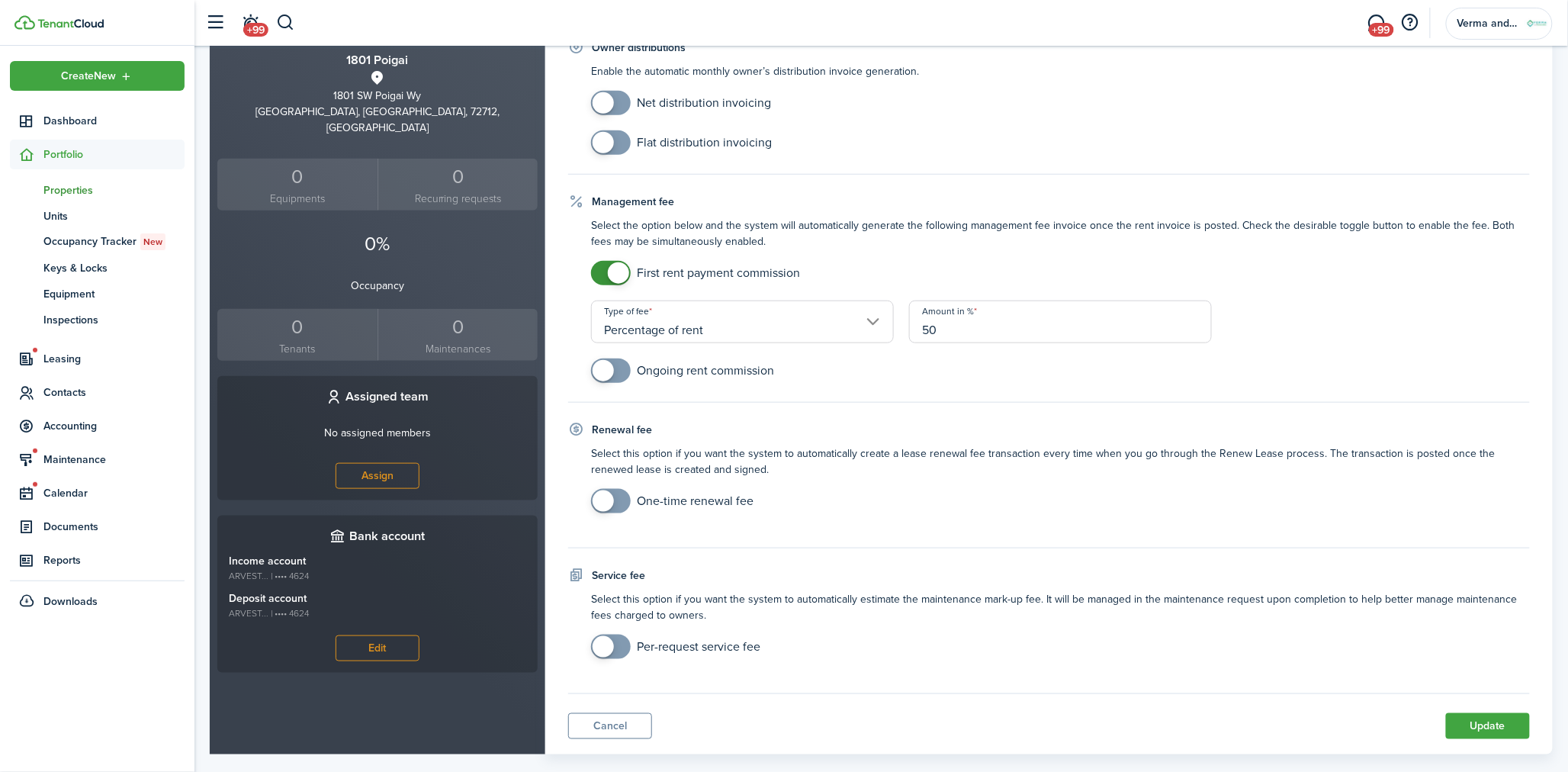
scroll to position [454, 0]
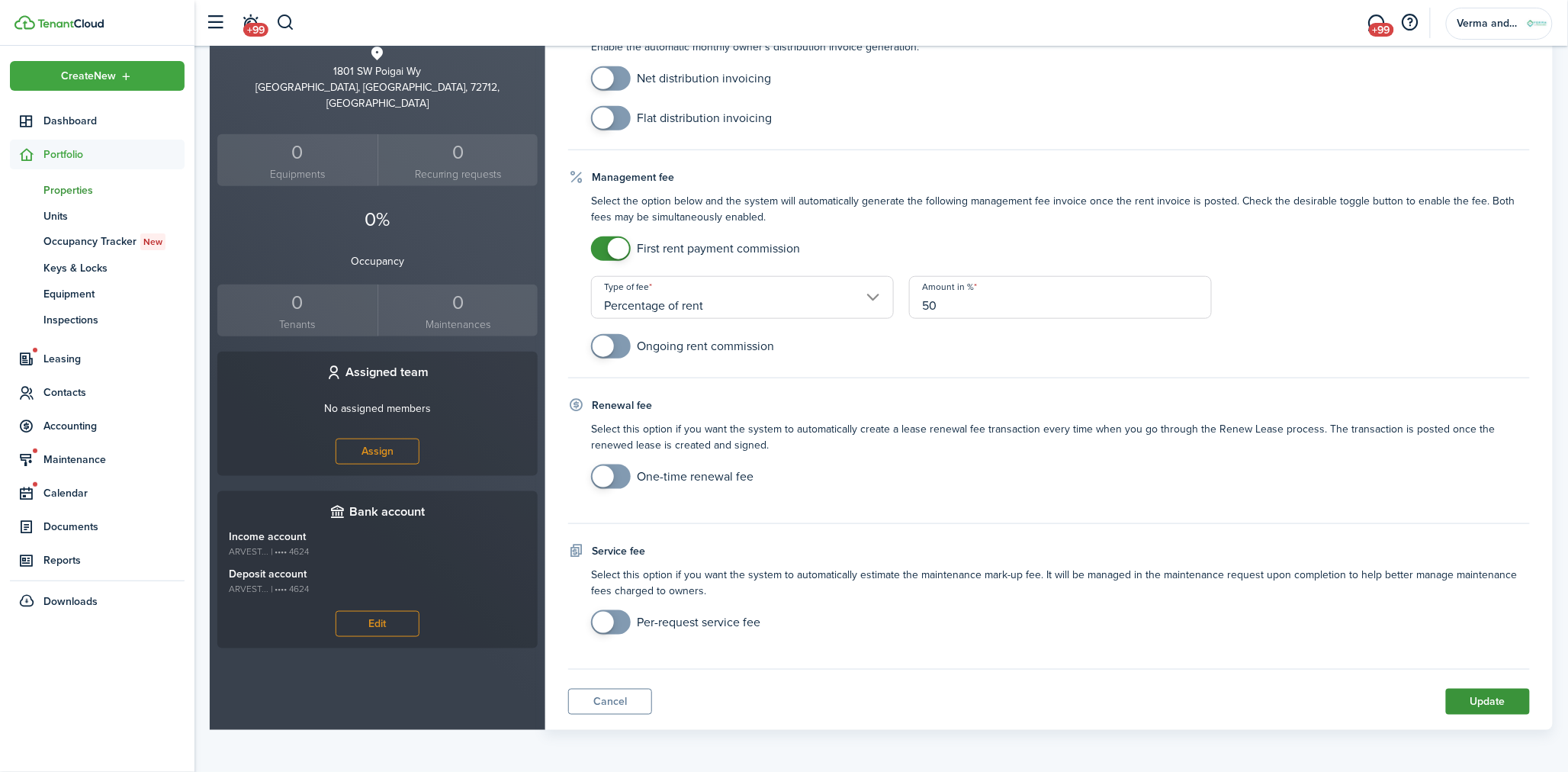
click at [1514, 689] on button "Update" at bounding box center [1487, 702] width 84 height 26
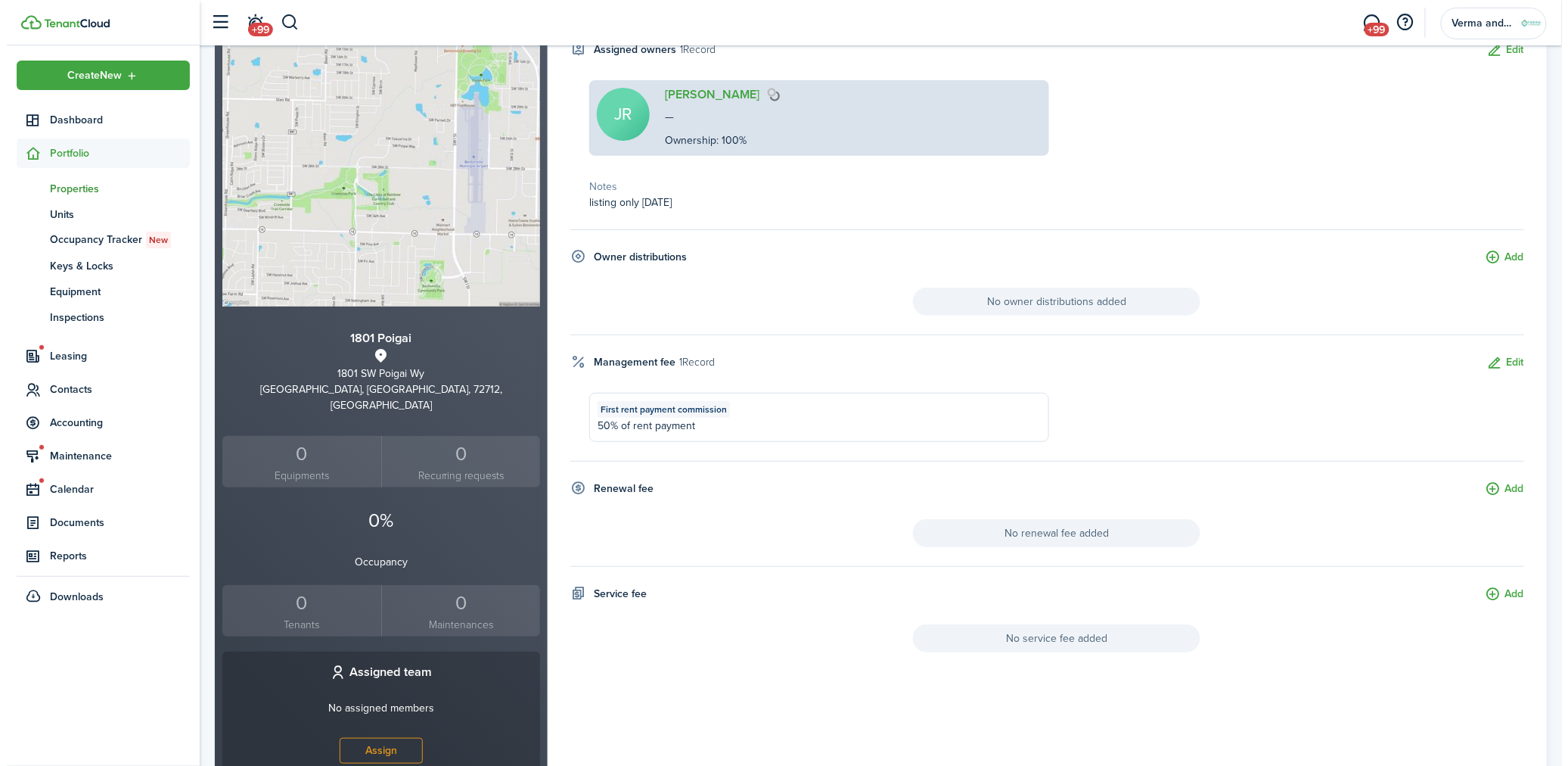
scroll to position [375, 0]
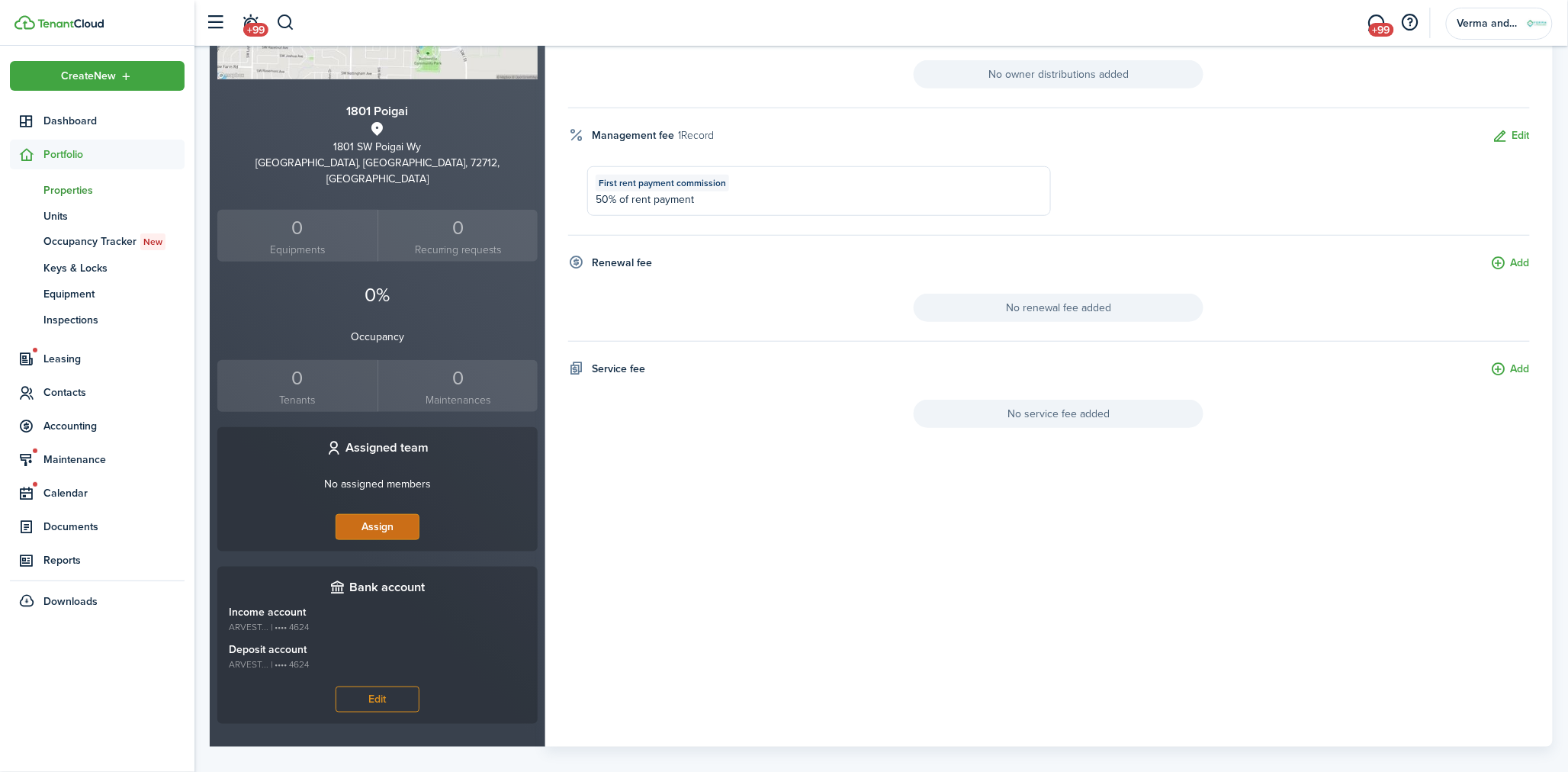
click at [385, 514] on button "Assign" at bounding box center [378, 527] width 84 height 26
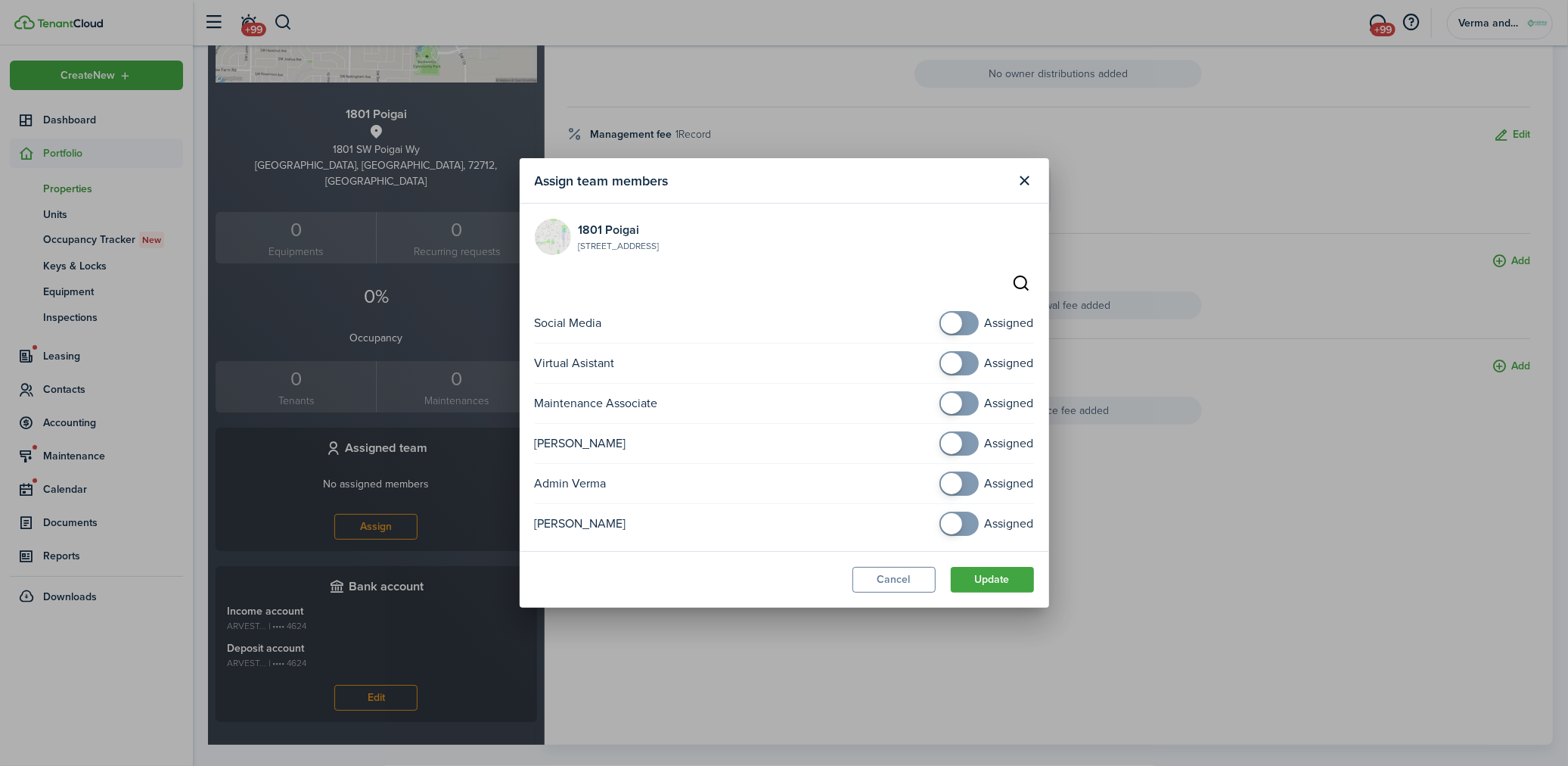
checkbox input "true"
click at [961, 321] on span at bounding box center [959, 323] width 15 height 24
checkbox input "true"
click at [963, 360] on span at bounding box center [959, 363] width 15 height 24
checkbox input "true"
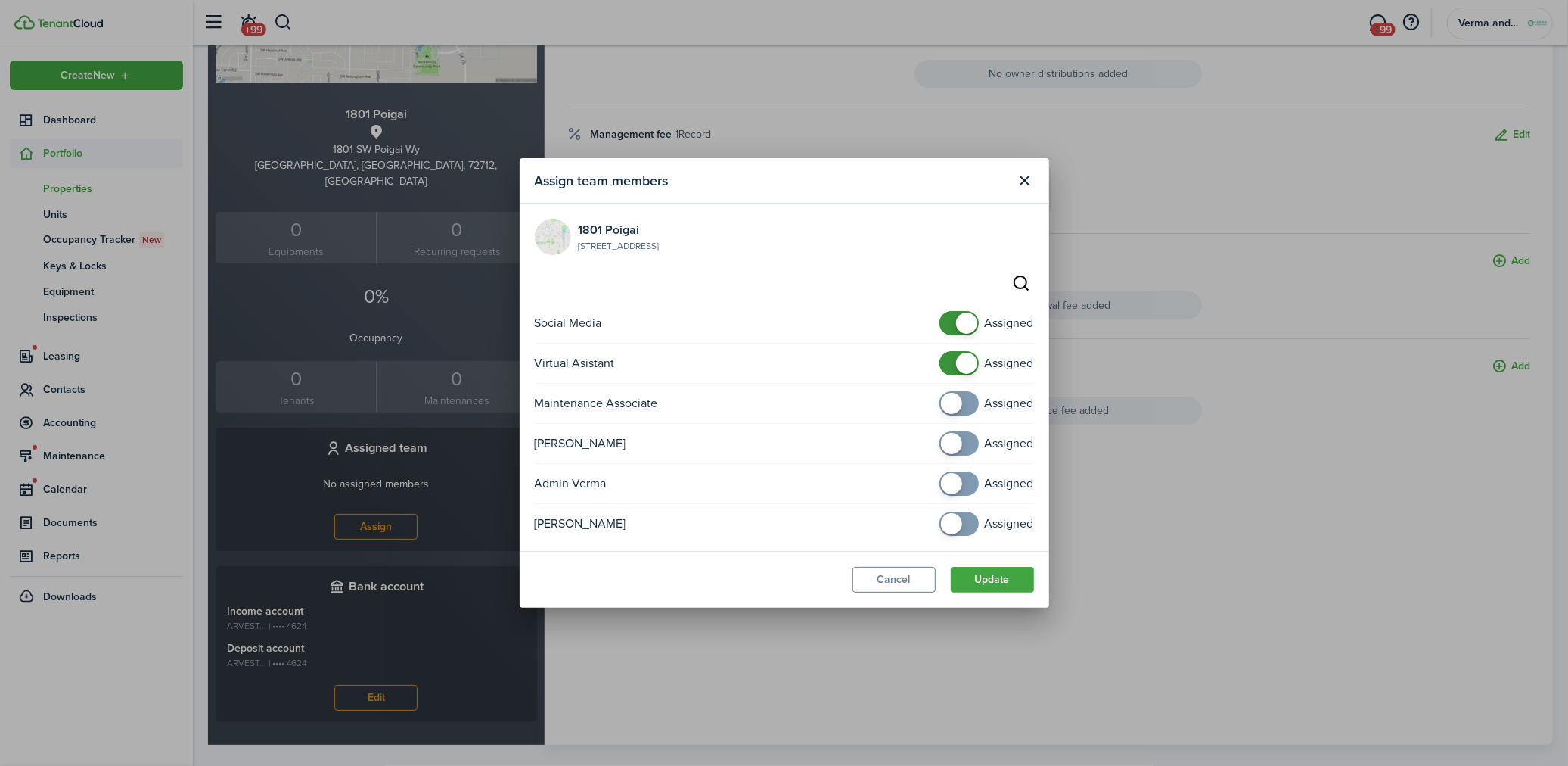
click at [966, 395] on span at bounding box center [959, 403] width 15 height 24
click at [972, 428] on div "Social Media Assigned Virtual Asistant Assigned Maintenance Associate Assigned …" at bounding box center [784, 423] width 499 height 224
checkbox input "true"
click at [966, 451] on span at bounding box center [959, 443] width 15 height 24
click at [968, 496] on div "Admin Verma Assigned" at bounding box center [784, 487] width 499 height 32
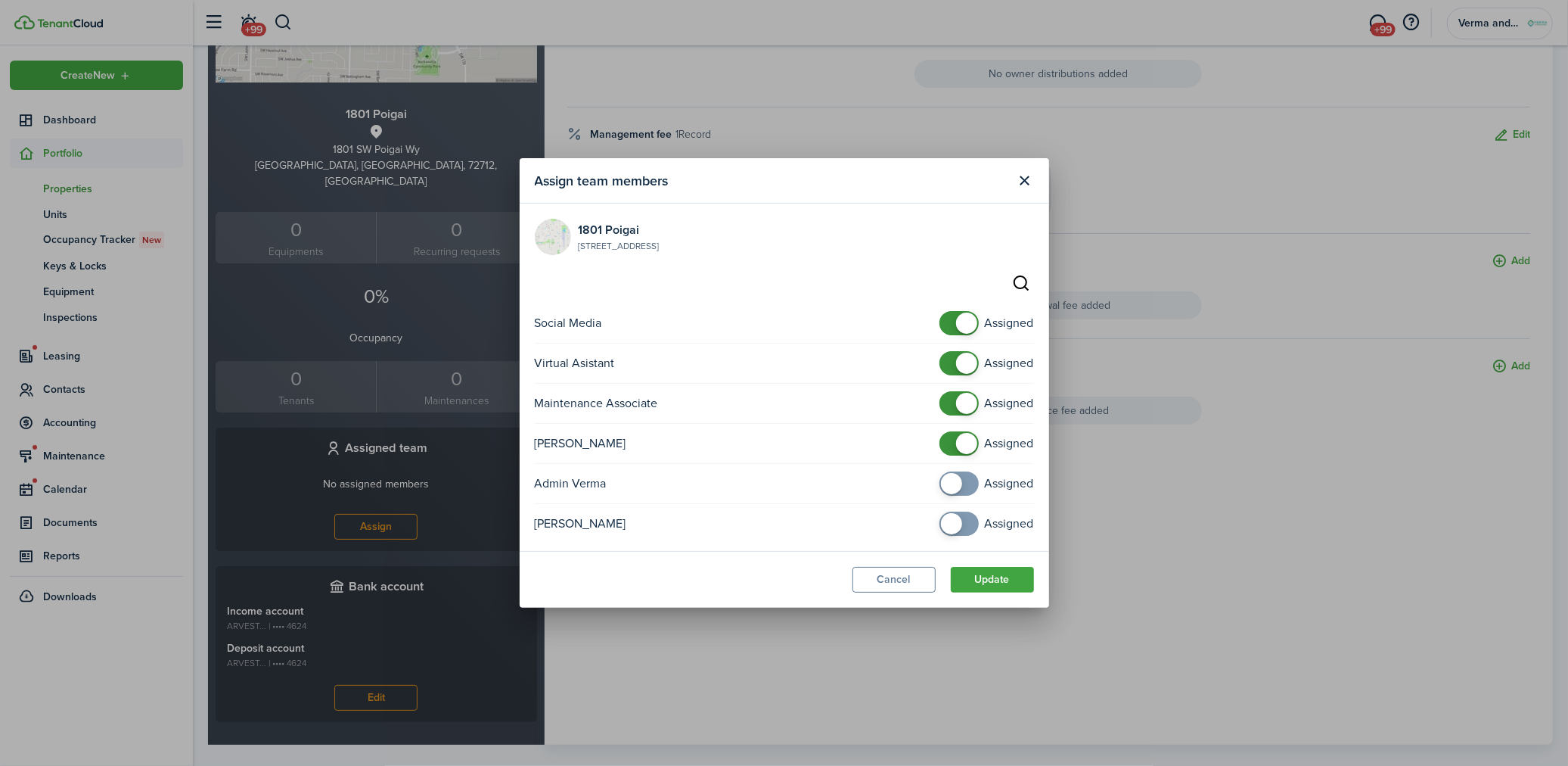
checkbox input "true"
click at [959, 519] on span at bounding box center [951, 523] width 21 height 21
checkbox input "true"
click at [961, 475] on span at bounding box center [959, 483] width 15 height 24
click at [1000, 570] on button "Update" at bounding box center [993, 580] width 83 height 26
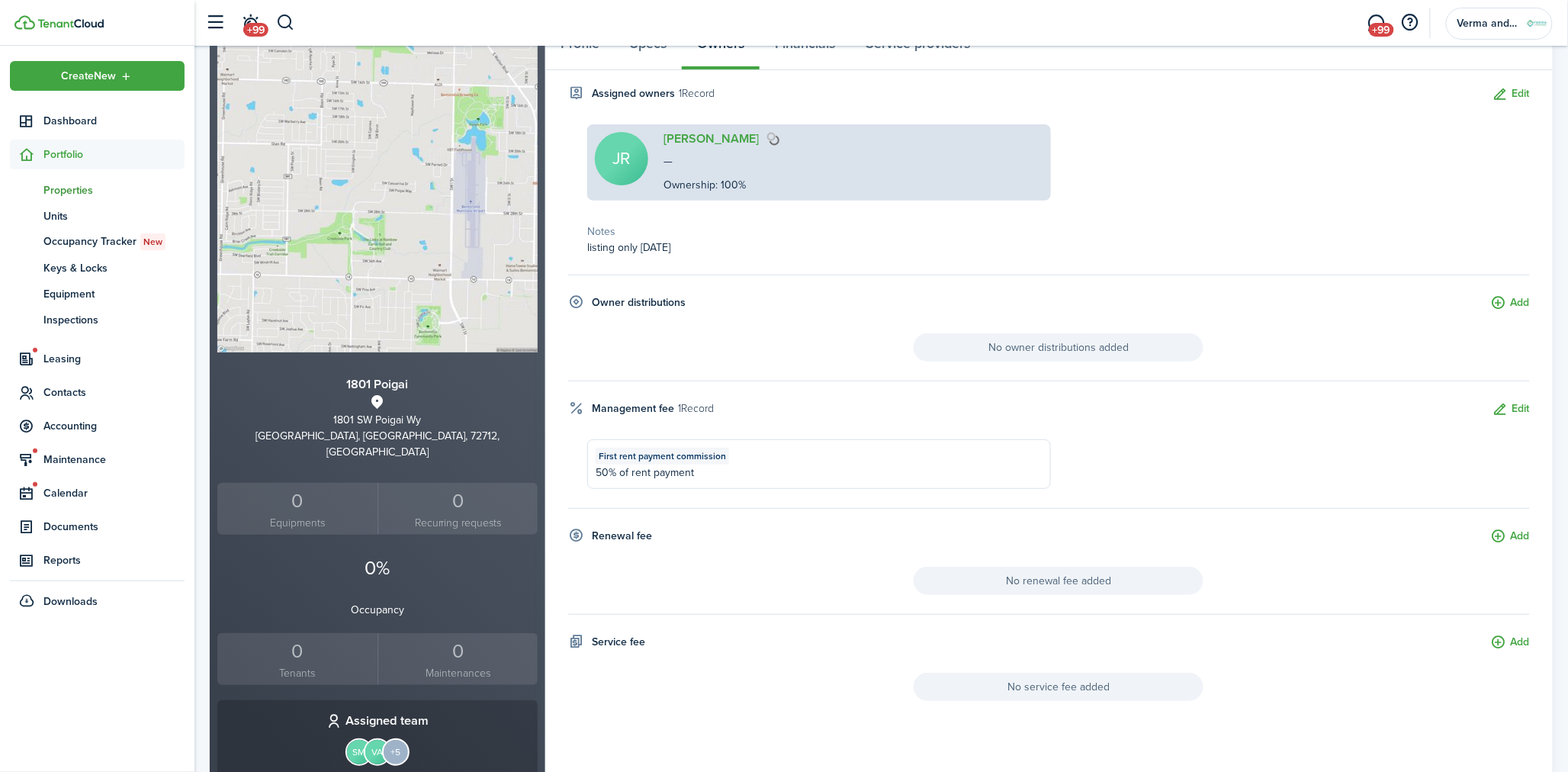
scroll to position [0, 0]
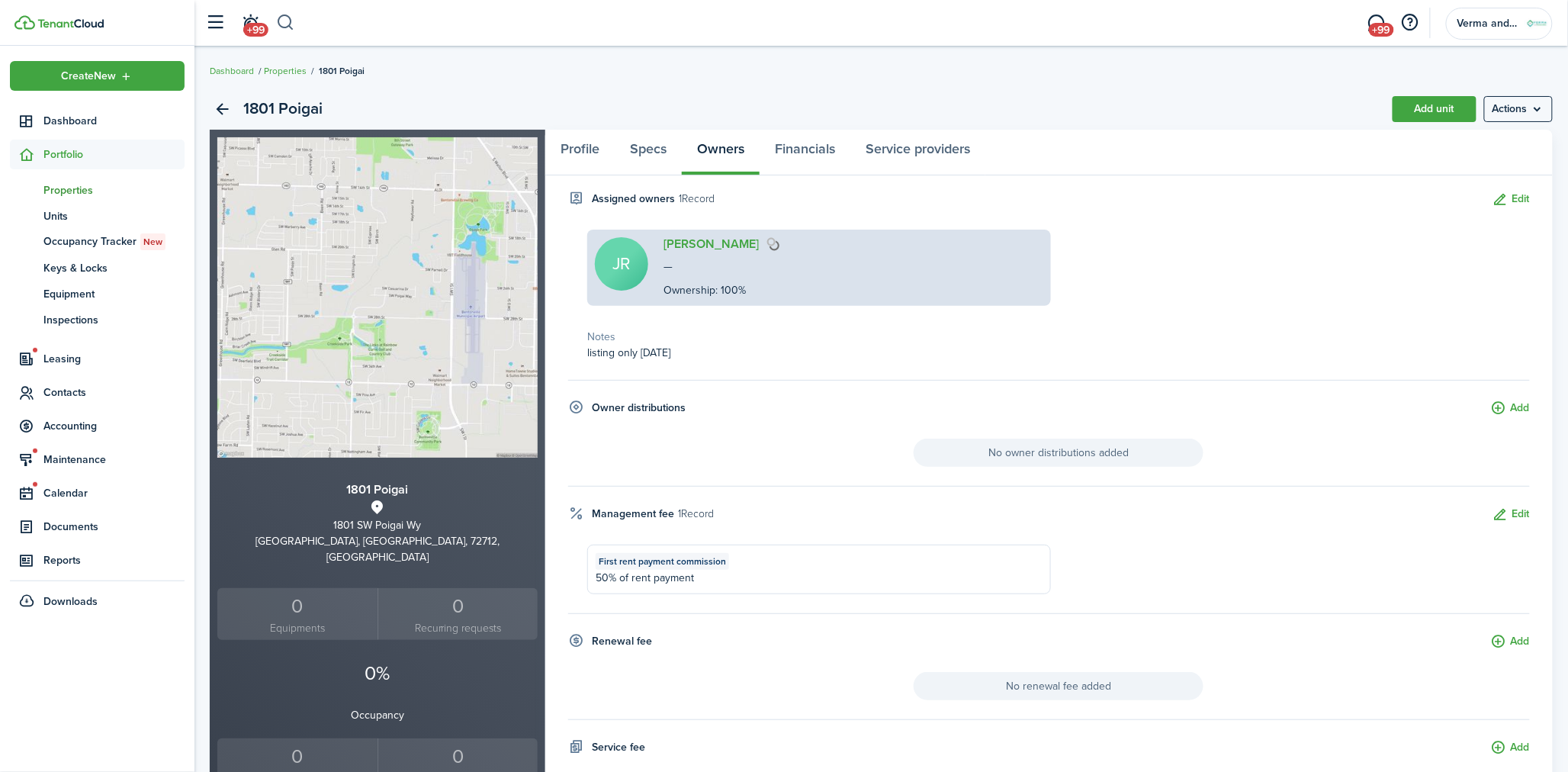
click at [278, 17] on button "button" at bounding box center [285, 23] width 19 height 26
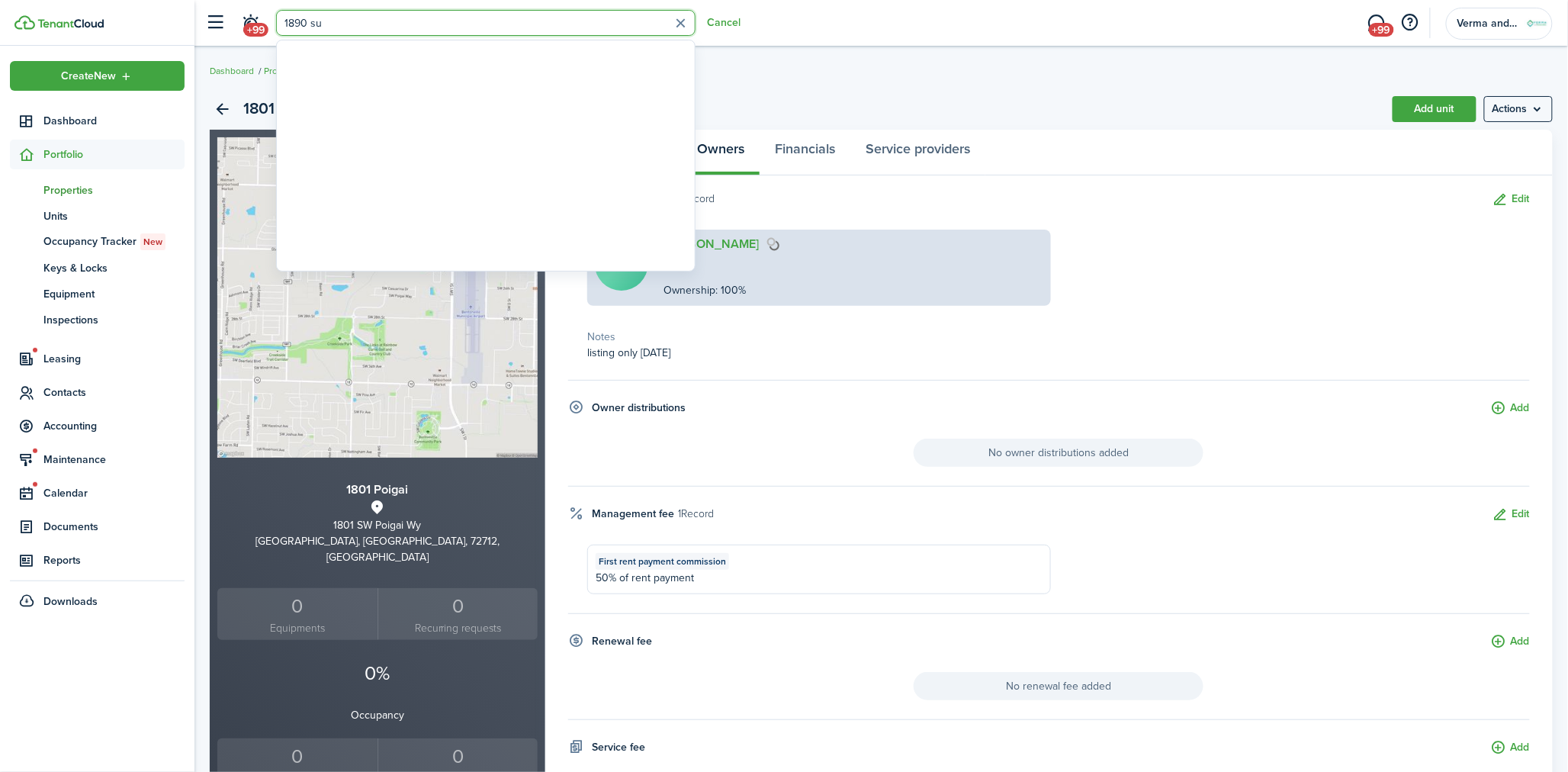
type input "1890 sun"
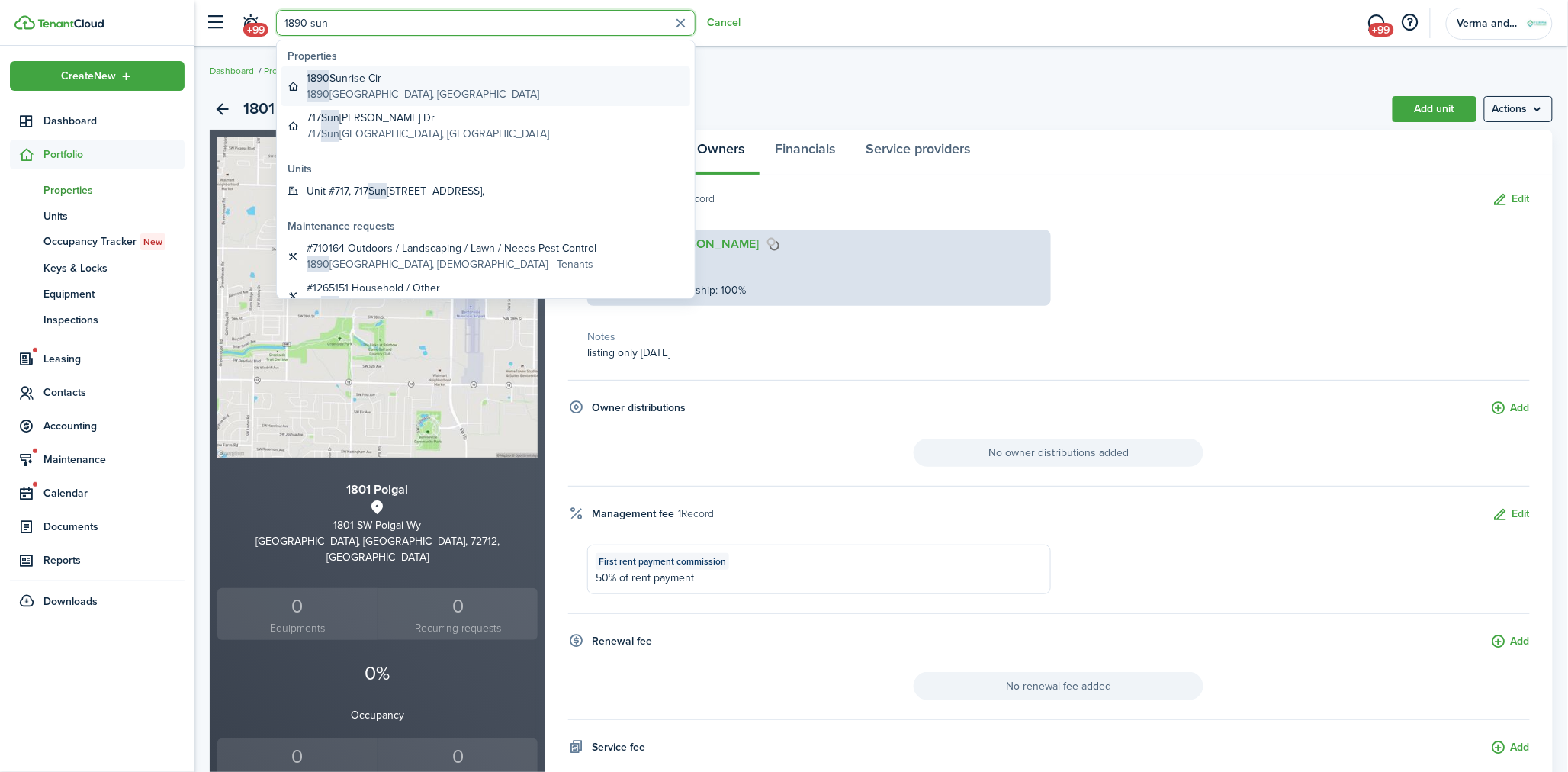
click at [454, 82] on global-search-item-title "1890 Sunrise Cir" at bounding box center [422, 78] width 232 height 16
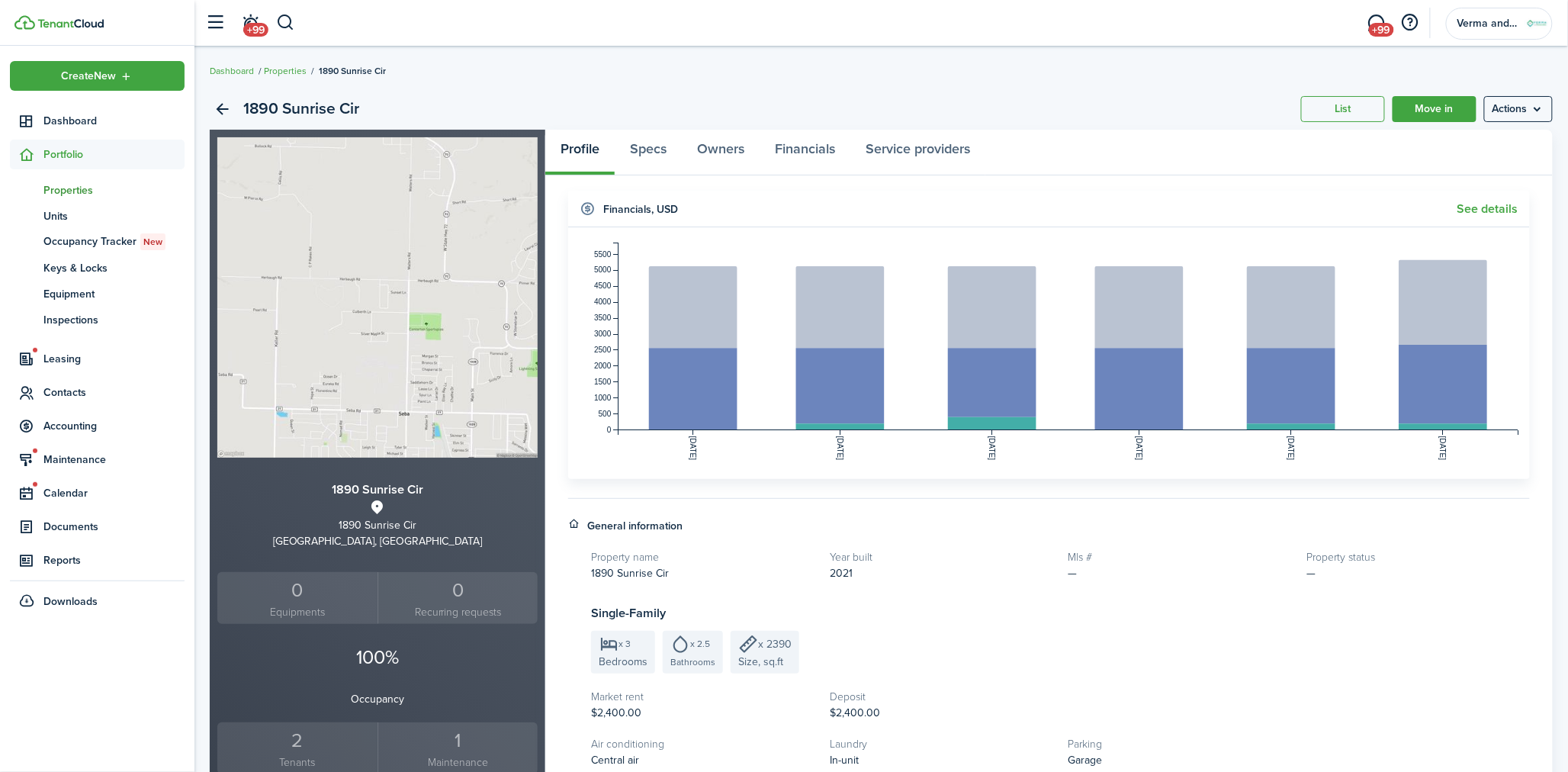
click at [301, 754] on small "Tenants" at bounding box center [297, 762] width 153 height 16
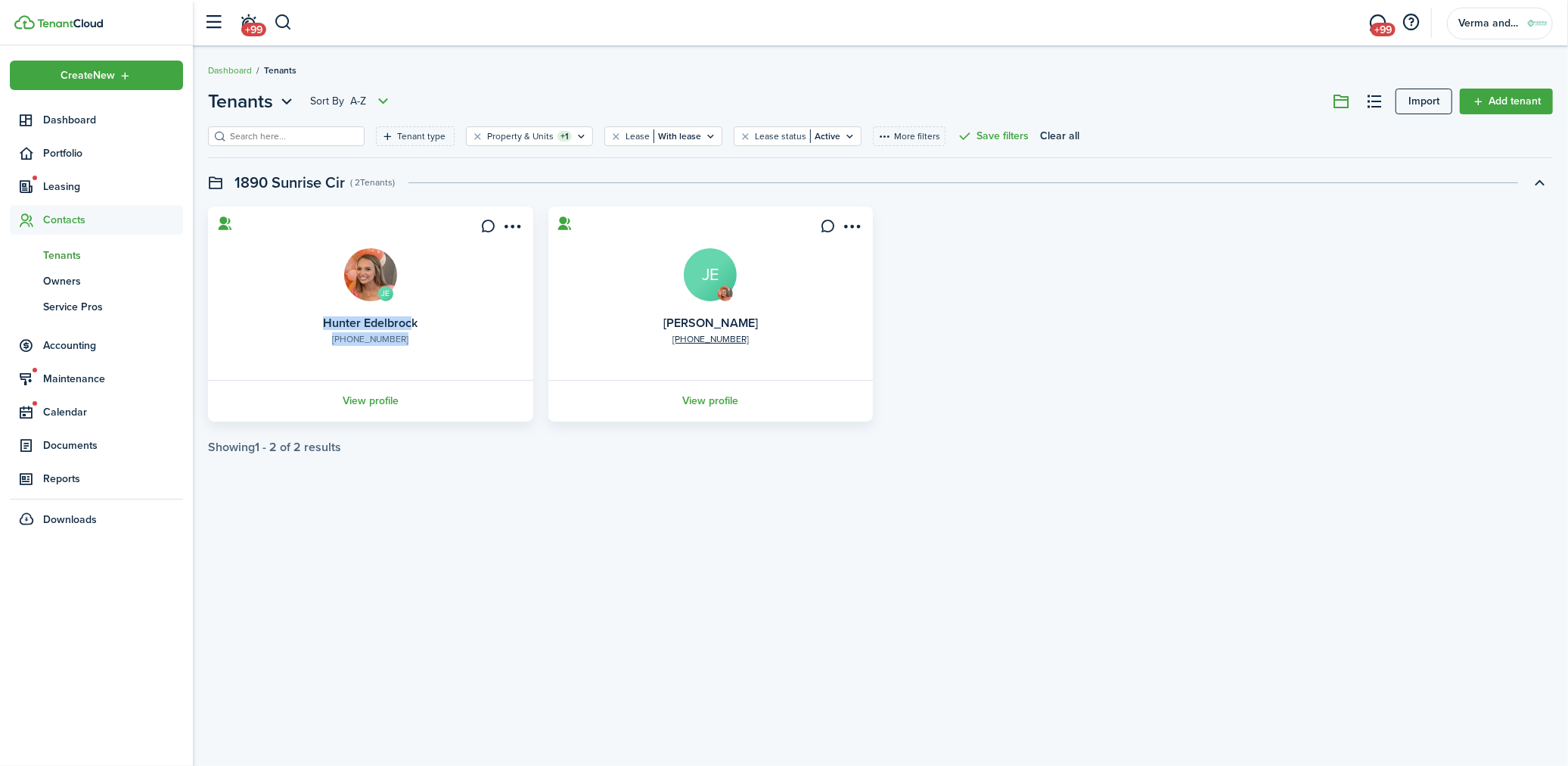
drag, startPoint x: 412, startPoint y: 337, endPoint x: 339, endPoint y: 342, distance: 73.2
click at [339, 342] on card "JE [PHONE_NUMBER] [PERSON_NAME] View profile" at bounding box center [371, 314] width 325 height 215
click at [467, 368] on card "JE [PHONE_NUMBER] [PERSON_NAME] View profile" at bounding box center [371, 314] width 325 height 215
drag, startPoint x: 401, startPoint y: 339, endPoint x: 331, endPoint y: 339, distance: 70.0
click at [331, 339] on card "JE [PHONE_NUMBER] [PERSON_NAME] View profile" at bounding box center [371, 314] width 325 height 215
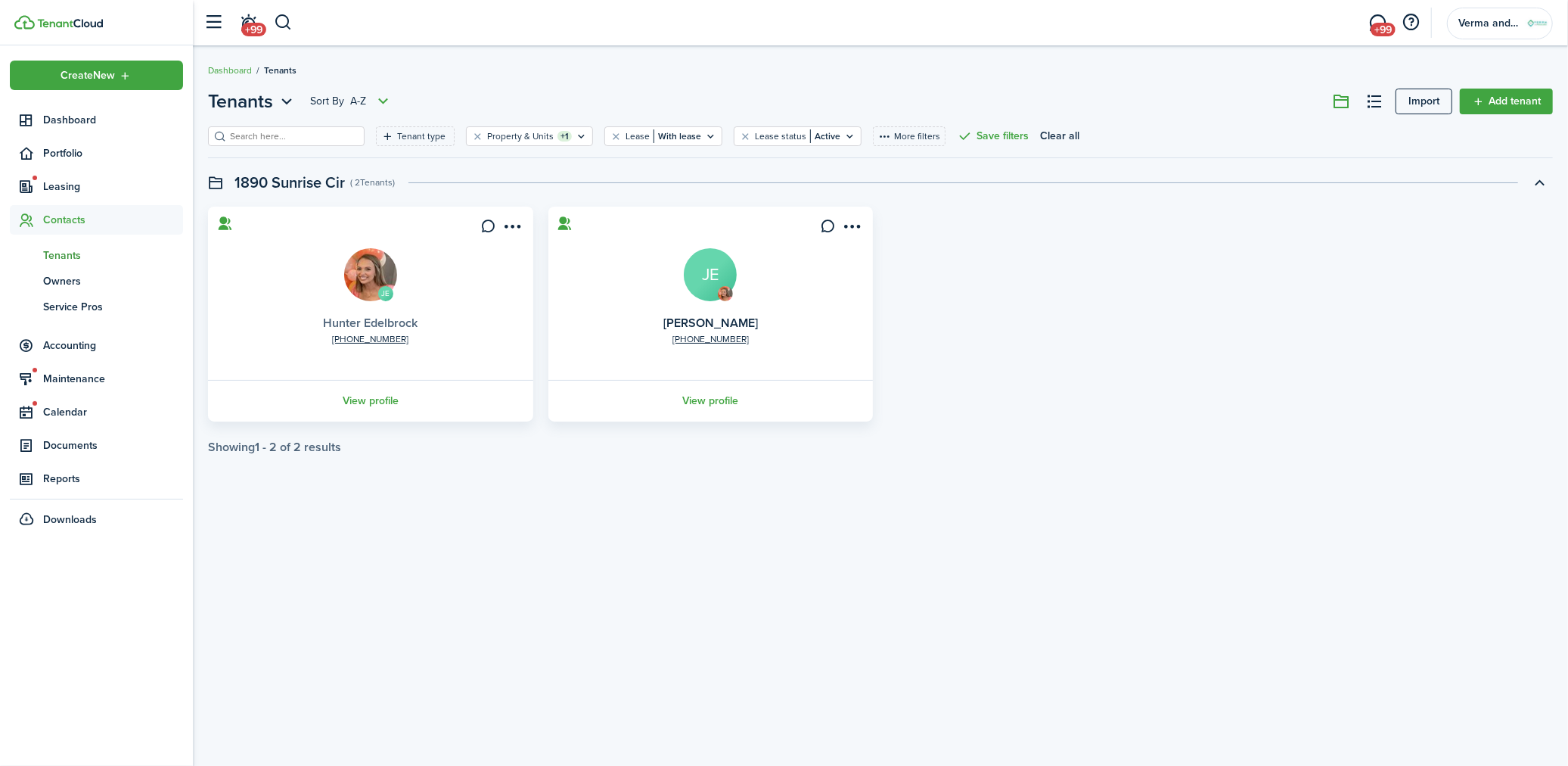
copy link "[PHONE_NUMBER]"
click at [278, 20] on button "button" at bounding box center [283, 23] width 19 height 26
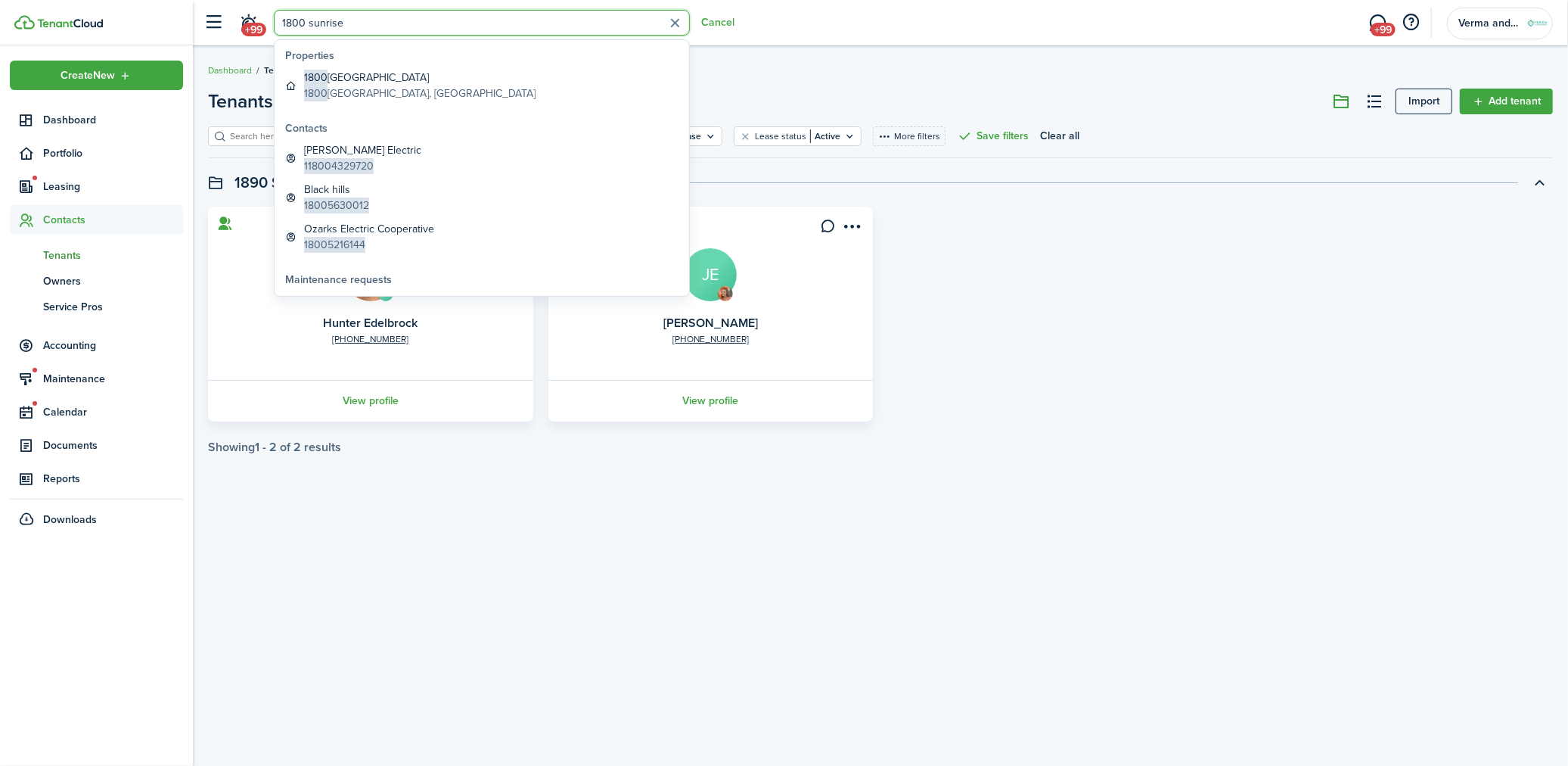
type input "1800 sunrise"
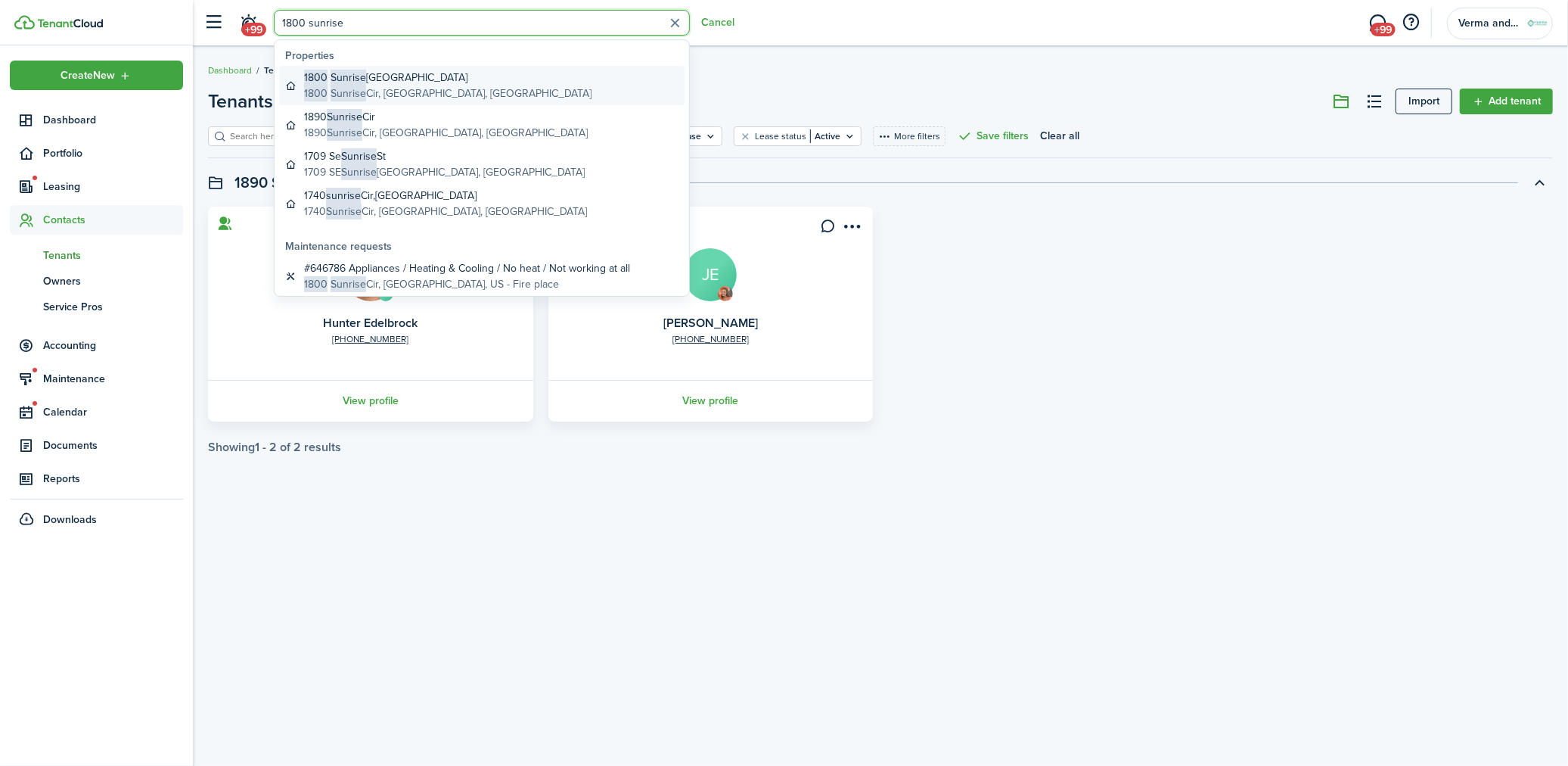
click at [410, 86] on global-search-item-description "[STREET_ADDRESS]" at bounding box center [448, 94] width 287 height 16
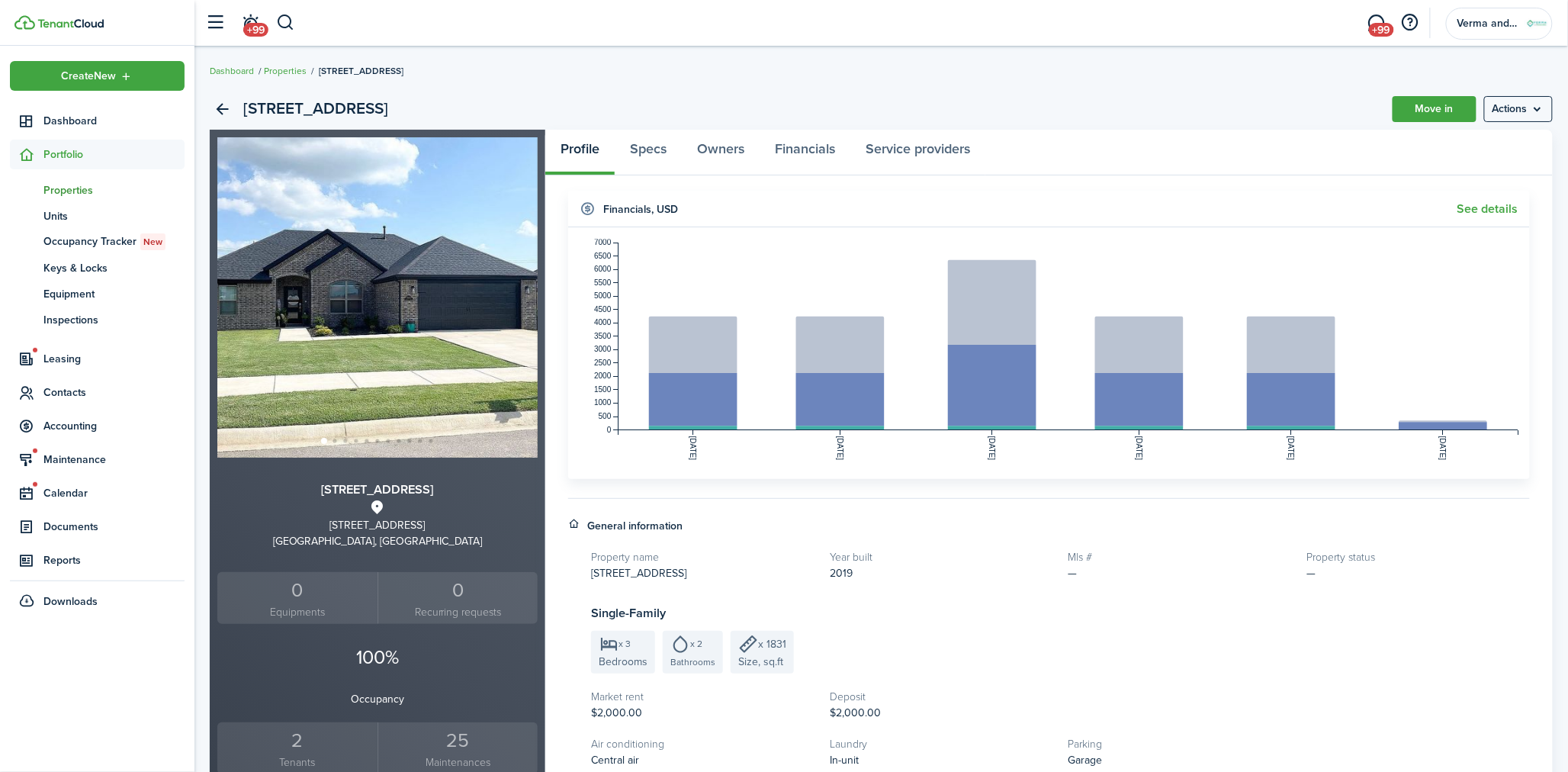
scroll to position [254, 0]
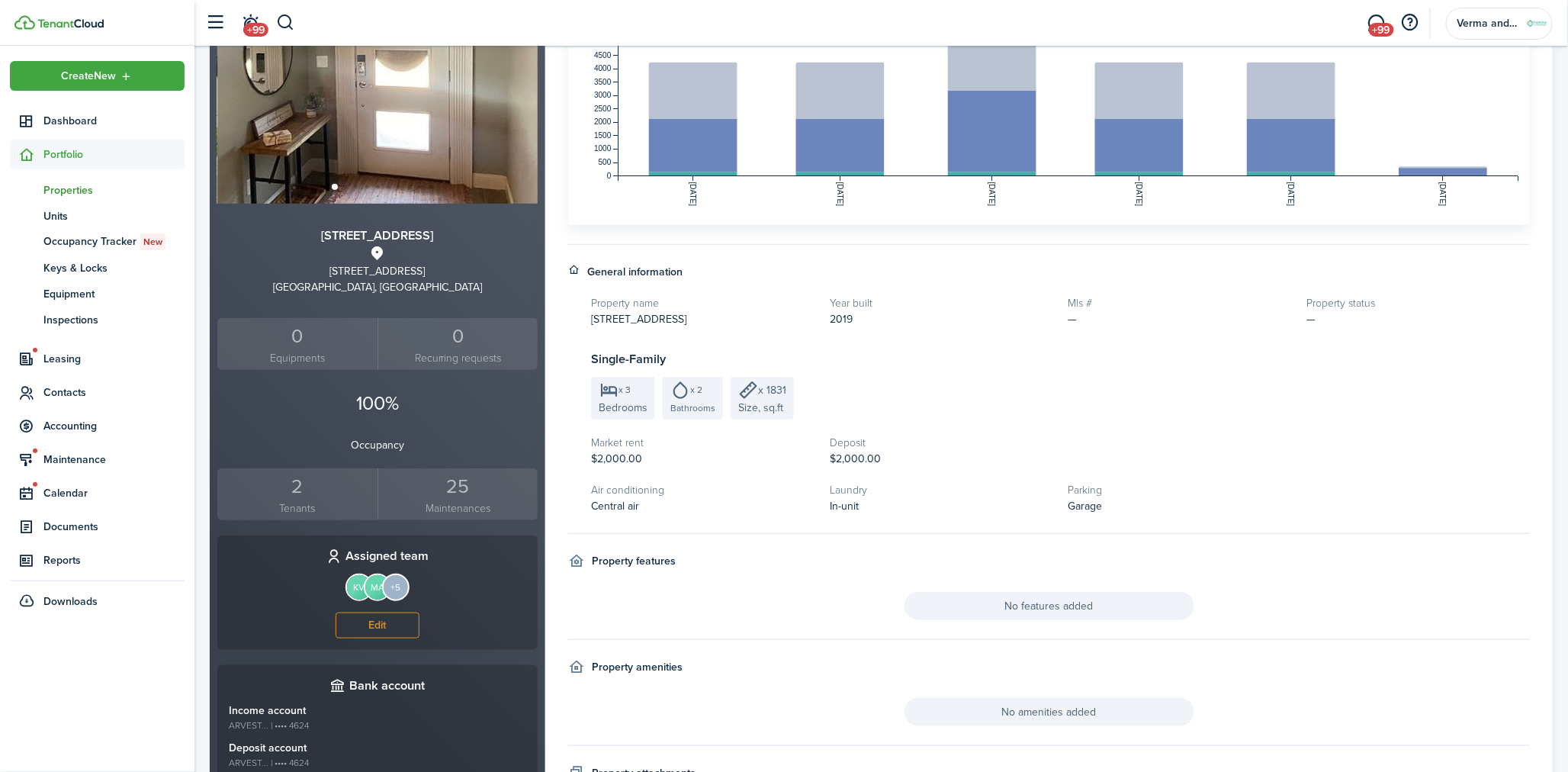
click at [307, 496] on div "2" at bounding box center [297, 487] width 153 height 29
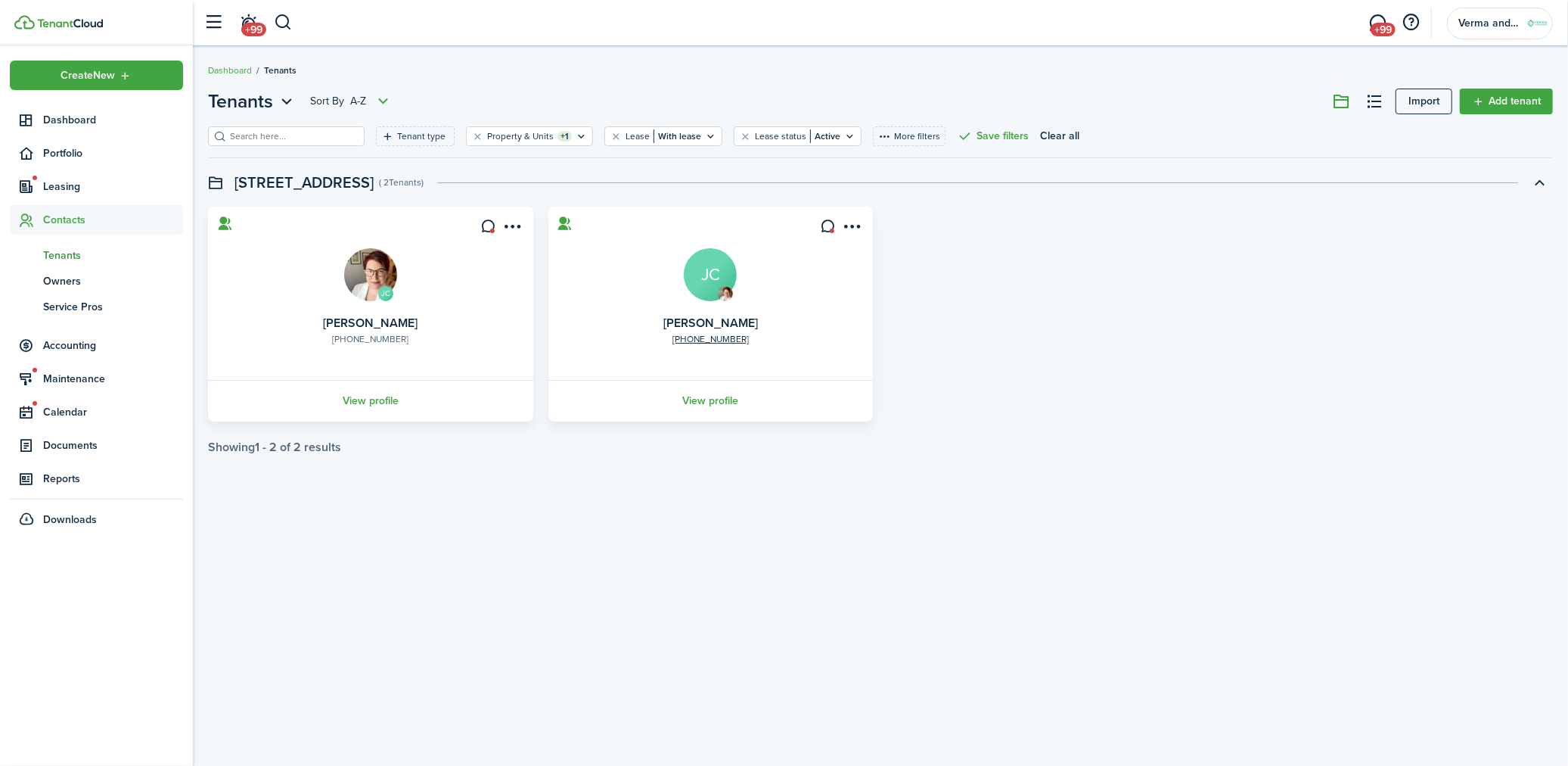
drag, startPoint x: 404, startPoint y: 337, endPoint x: 372, endPoint y: 341, distance: 32.2
click at [372, 341] on card "JC [PHONE_NUMBER] [PERSON_NAME] View profile" at bounding box center [371, 314] width 325 height 215
click at [388, 402] on link "View profile" at bounding box center [371, 400] width 330 height 42
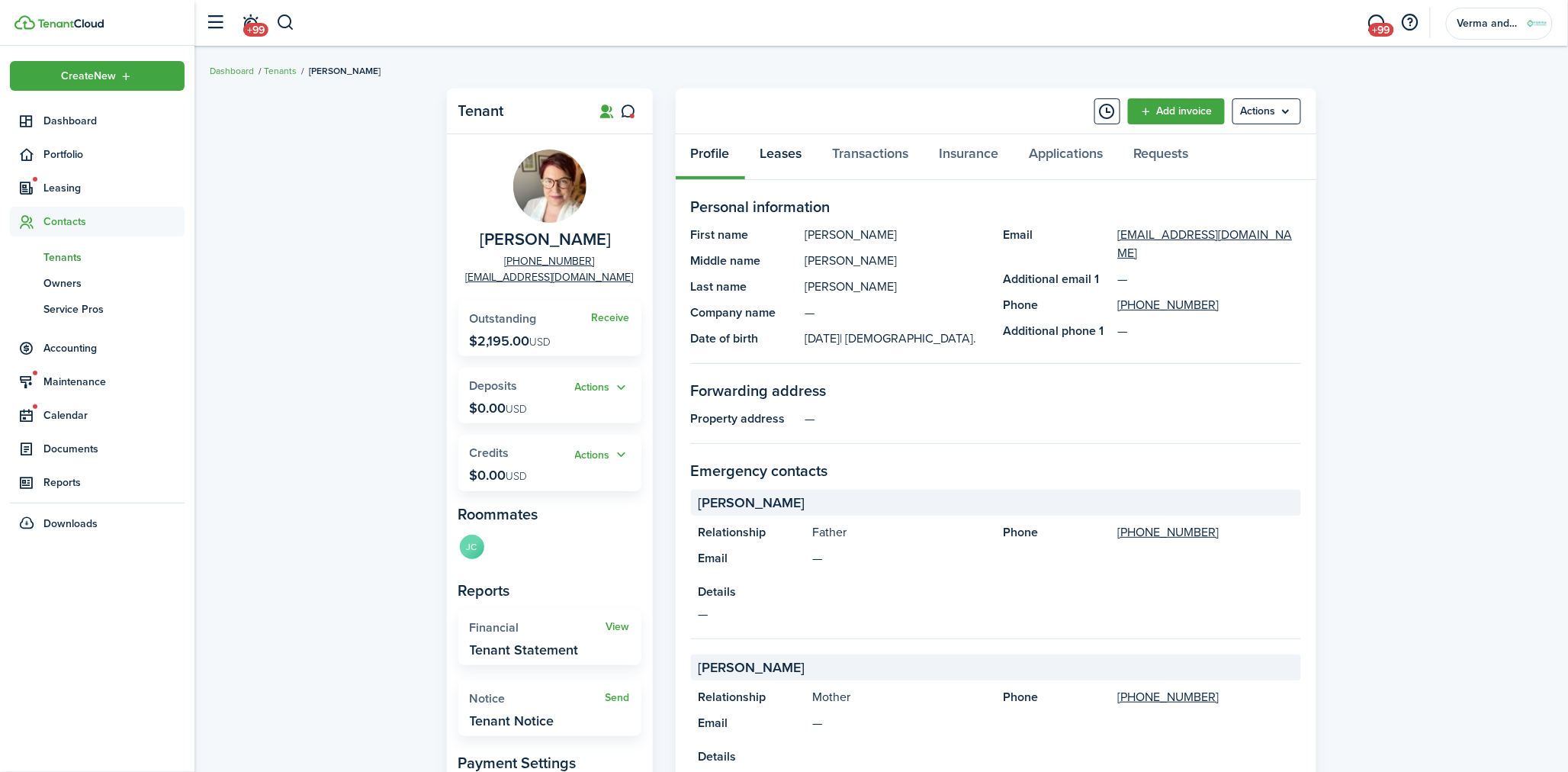
click at [773, 160] on link "Leases" at bounding box center [781, 157] width 73 height 45
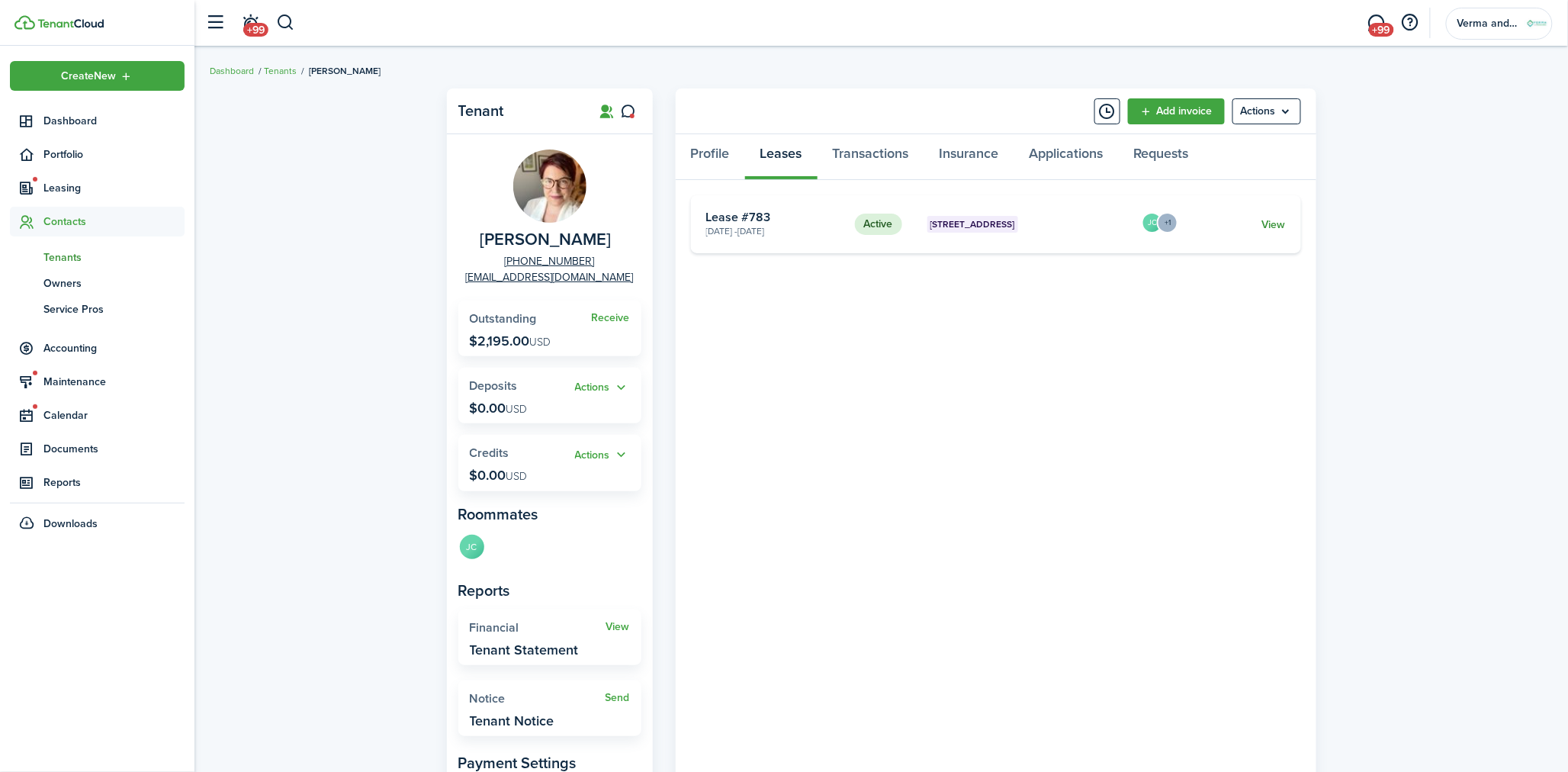
click at [1266, 223] on link "View" at bounding box center [1273, 224] width 24 height 16
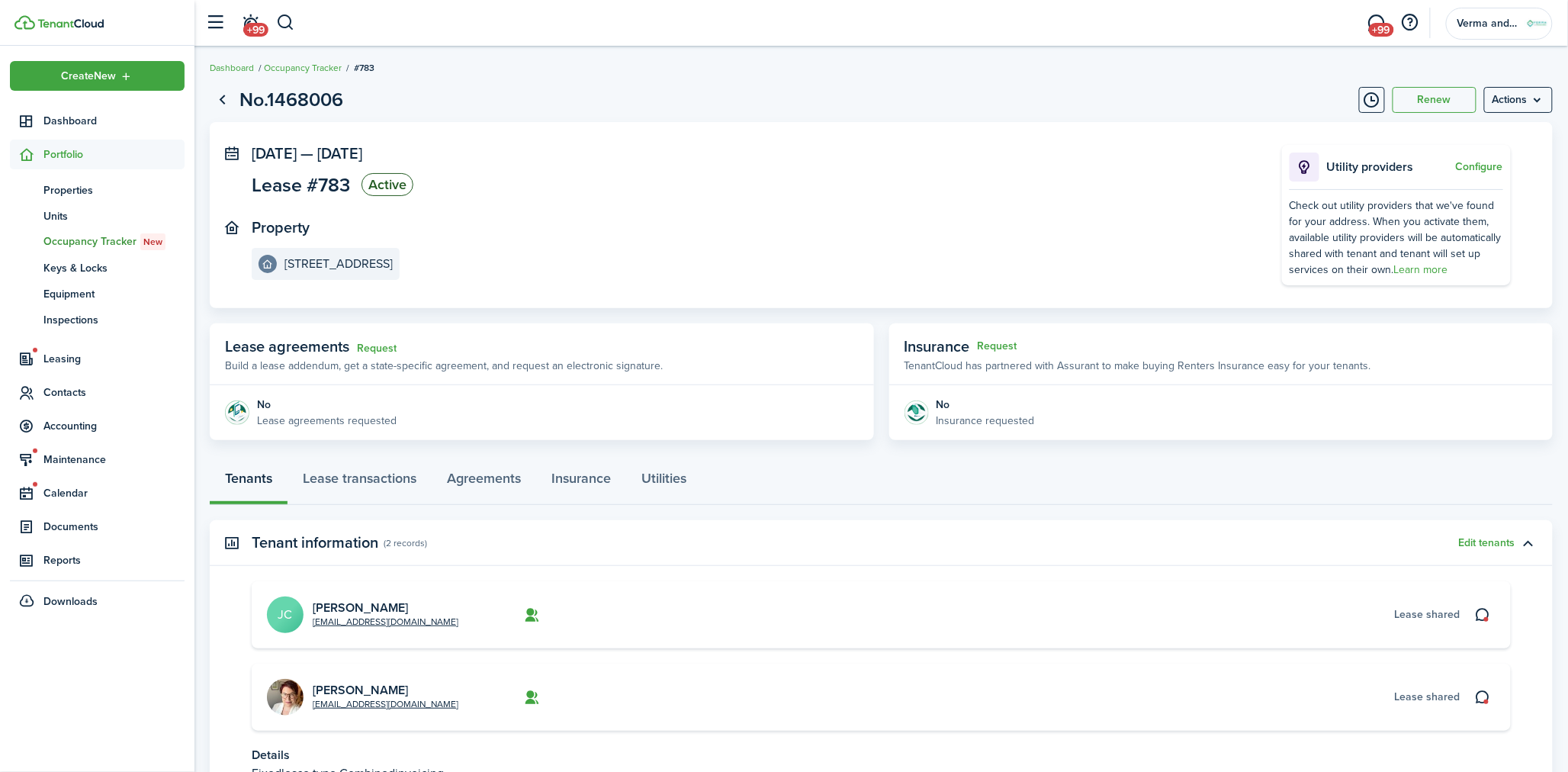
scroll to position [139, 0]
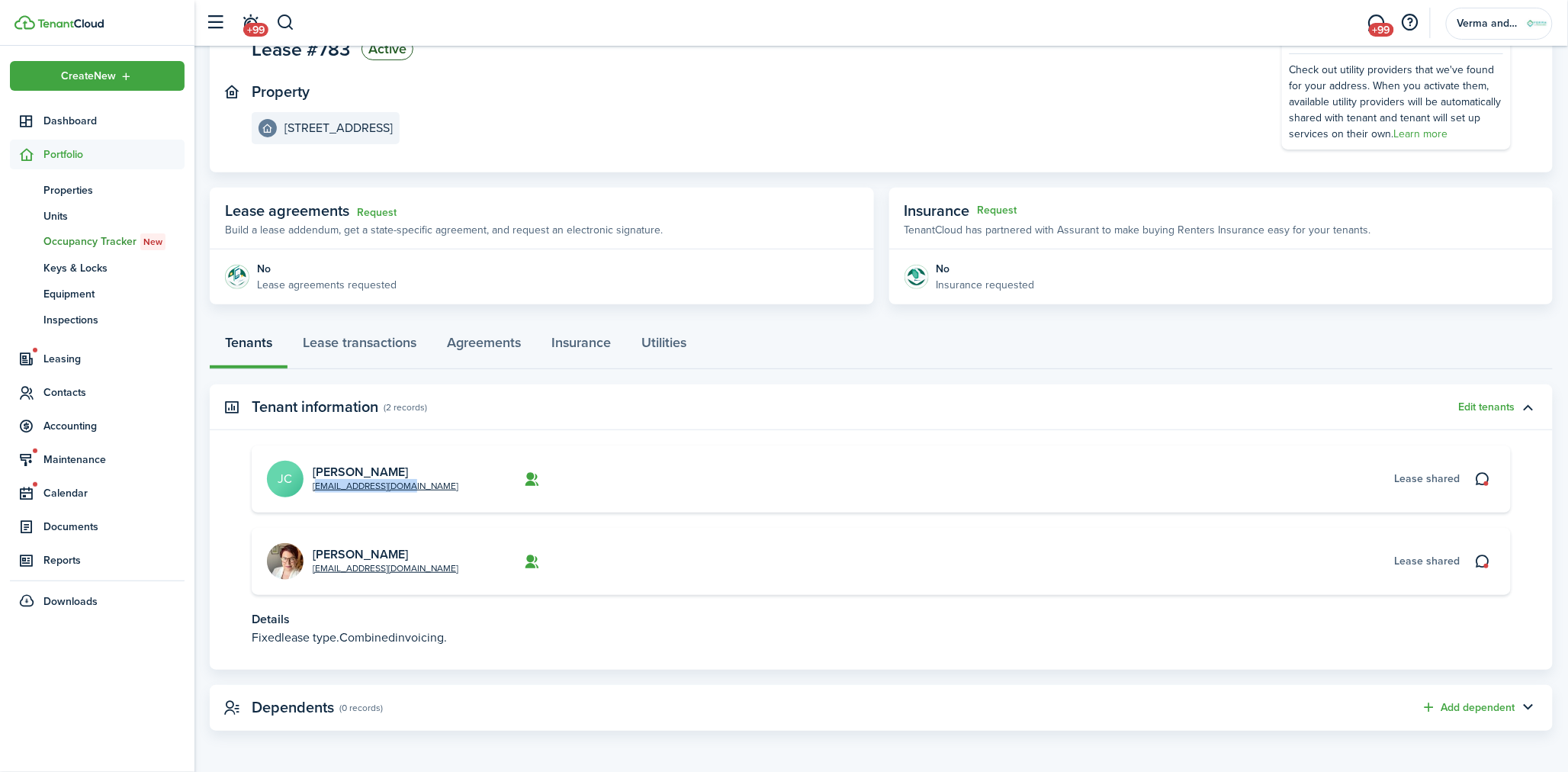
drag, startPoint x: 374, startPoint y: 482, endPoint x: 309, endPoint y: 485, distance: 65.1
click at [309, 485] on card "[EMAIL_ADDRESS][DOMAIN_NAME] [PERSON_NAME] [PERSON_NAME] shared" at bounding box center [881, 479] width 1259 height 67
copy link "[EMAIL_ADDRESS][DOMAIN_NAME]"
drag, startPoint x: 392, startPoint y: 573, endPoint x: 311, endPoint y: 567, distance: 81.2
click at [313, 567] on card-description "[EMAIL_ADDRESS][DOMAIN_NAME]" at bounding box center [414, 568] width 202 height 14
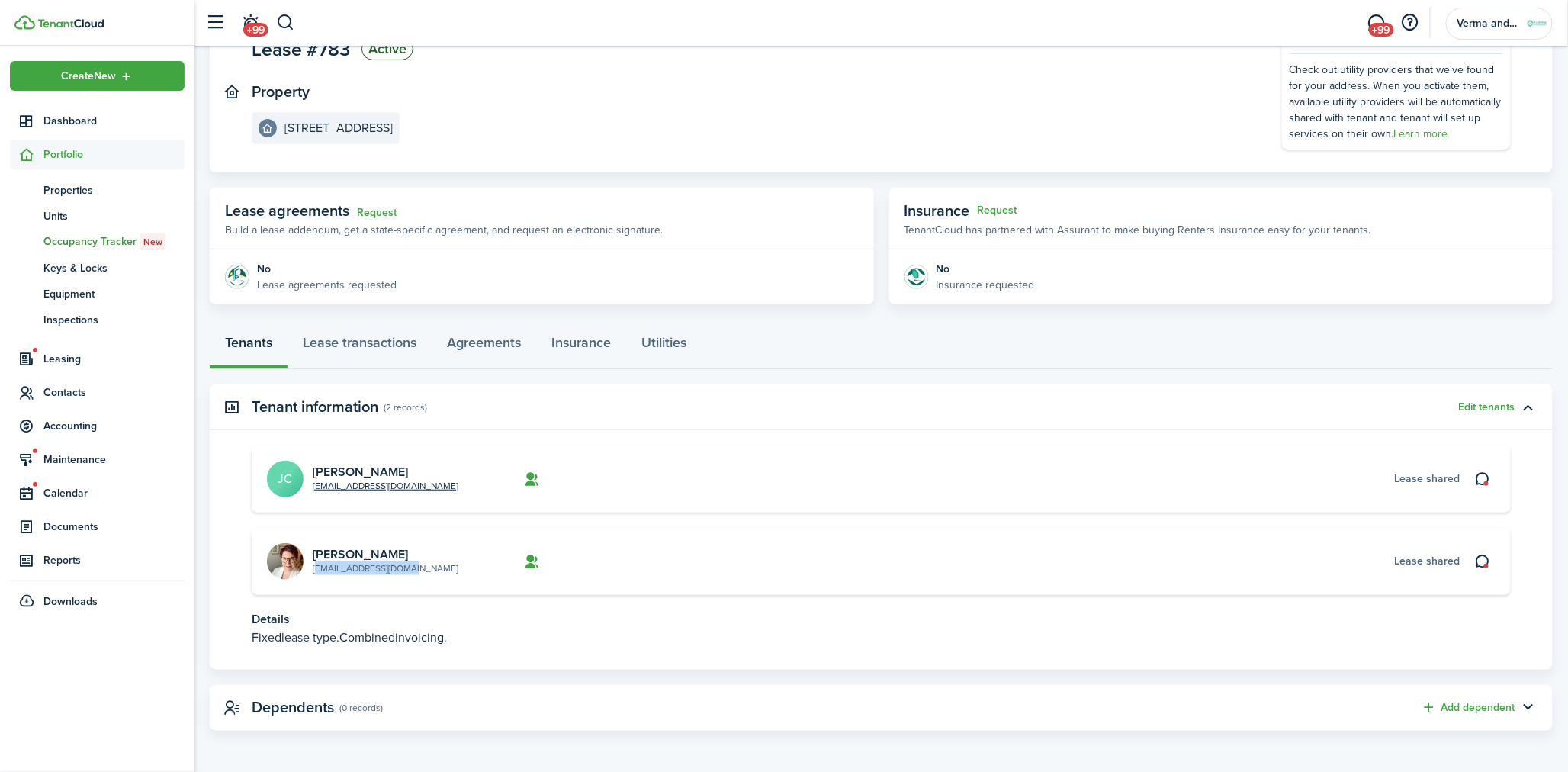
copy link "[EMAIL_ADDRESS][DOMAIN_NAME]"
click at [344, 464] on link "[PERSON_NAME]" at bounding box center [360, 471] width 95 height 17
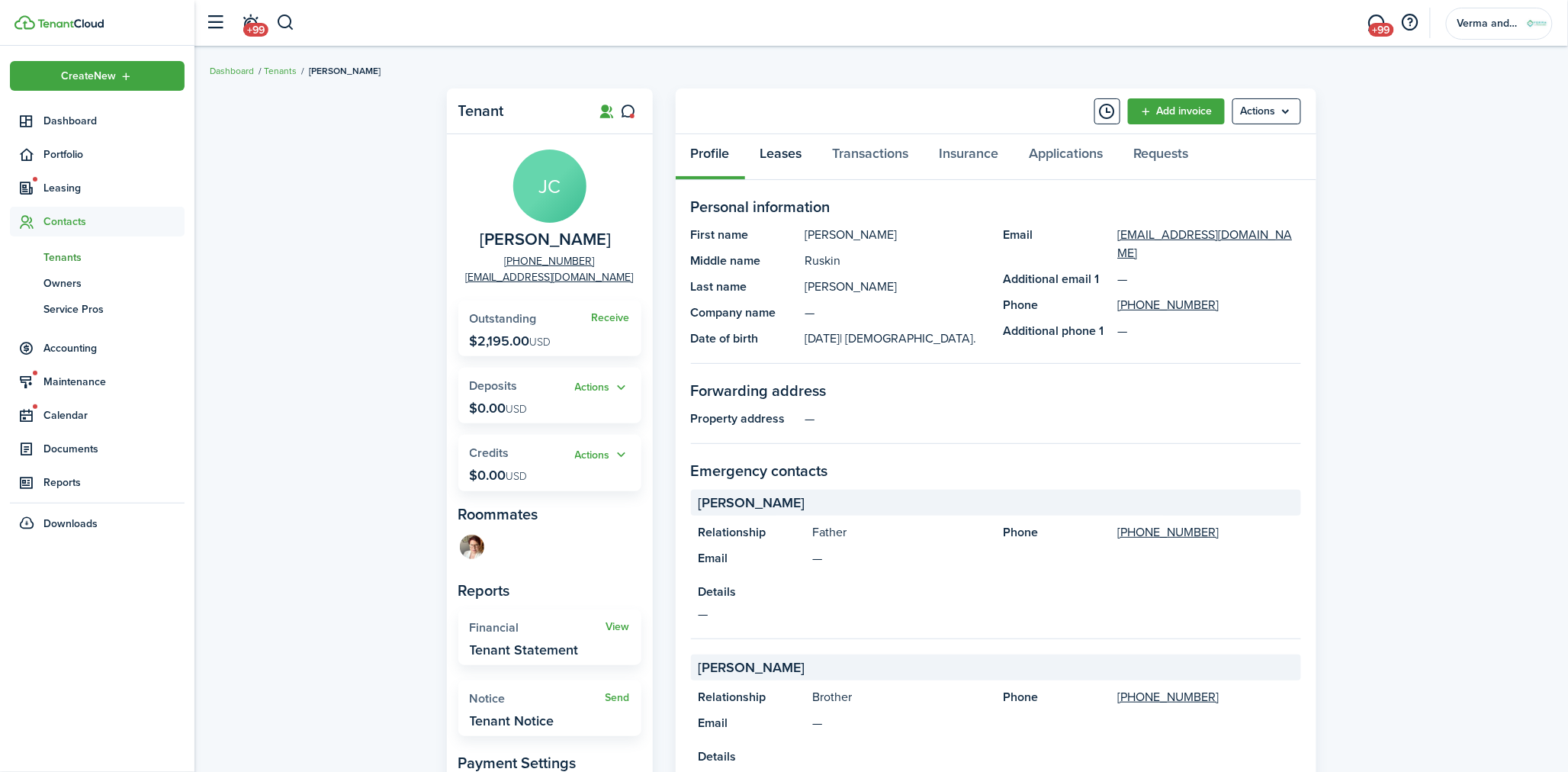
click at [778, 150] on link "Leases" at bounding box center [781, 157] width 73 height 45
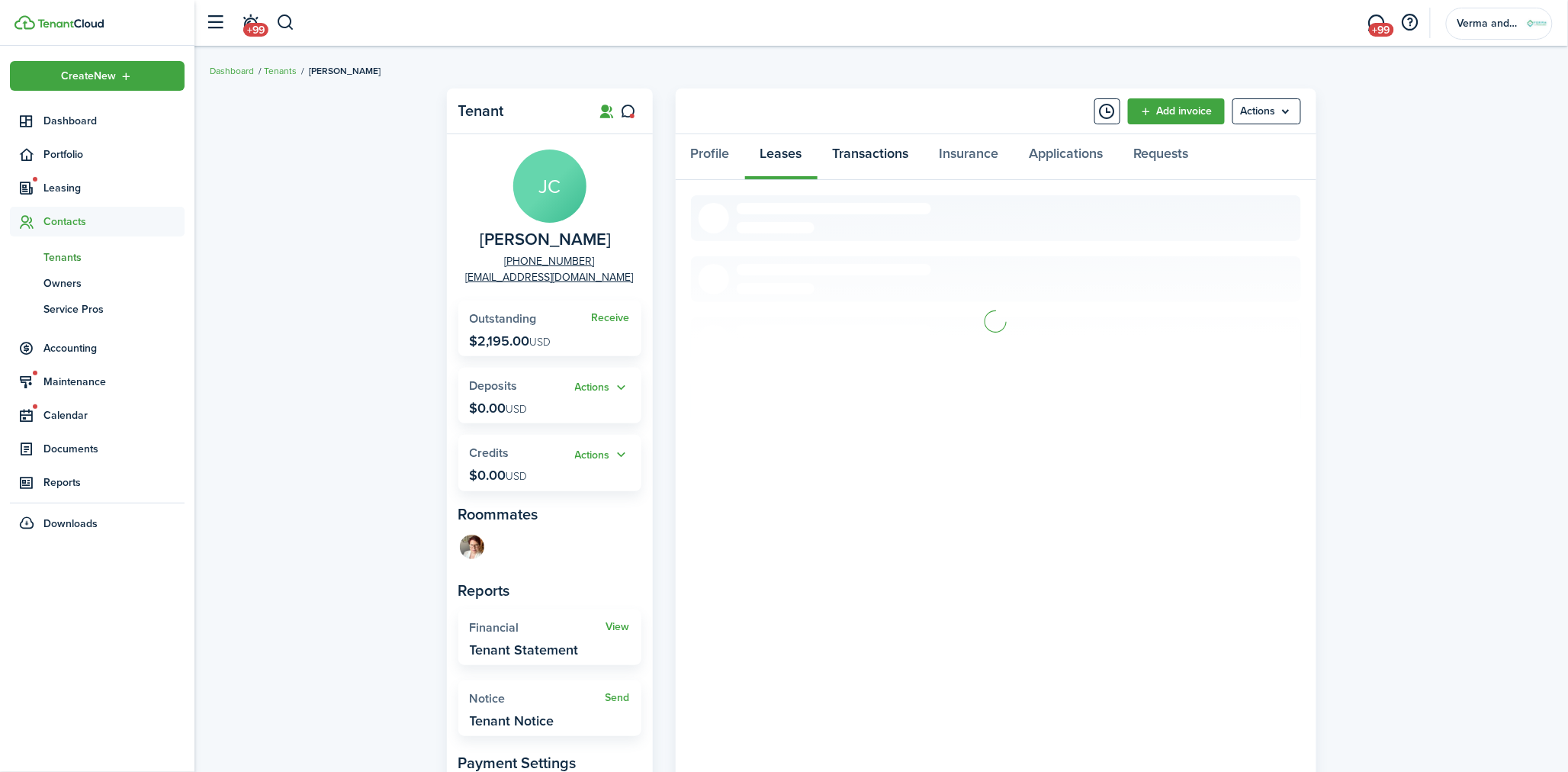
click at [880, 166] on link "Transactions" at bounding box center [871, 157] width 107 height 45
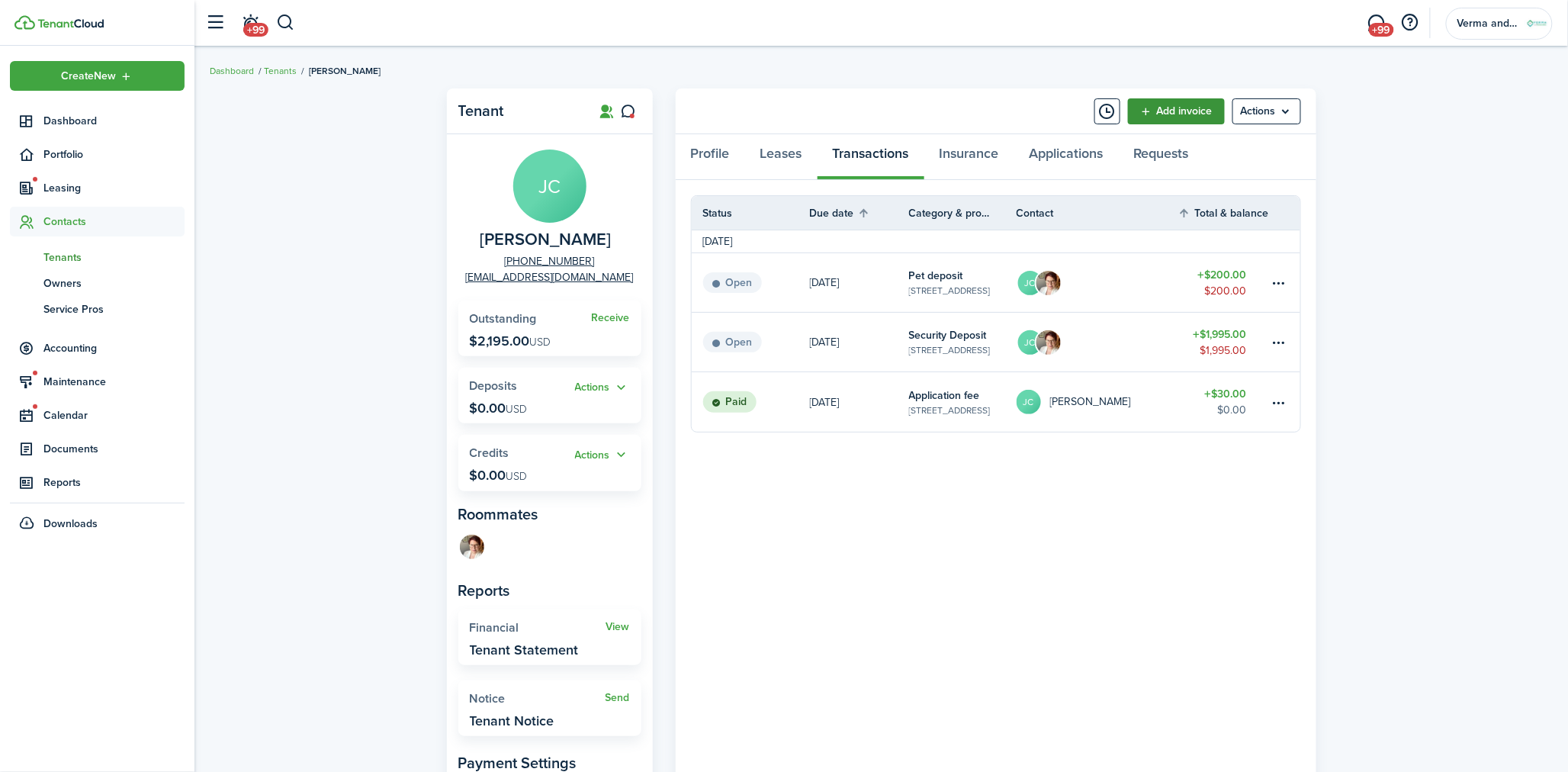
click at [1179, 100] on link "Add invoice" at bounding box center [1176, 111] width 97 height 26
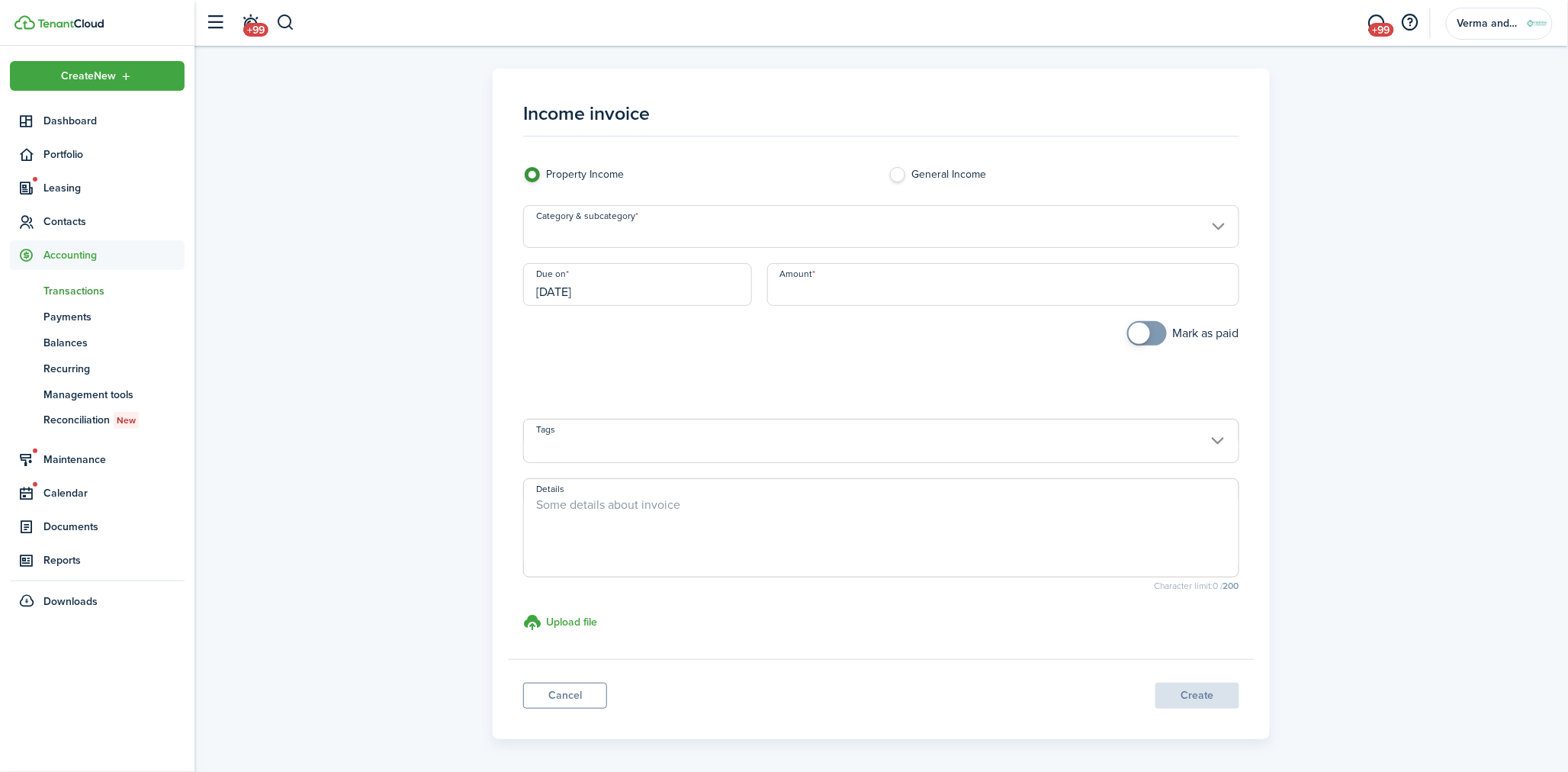
click at [821, 224] on input "Category & subcategory" at bounding box center [882, 226] width 716 height 43
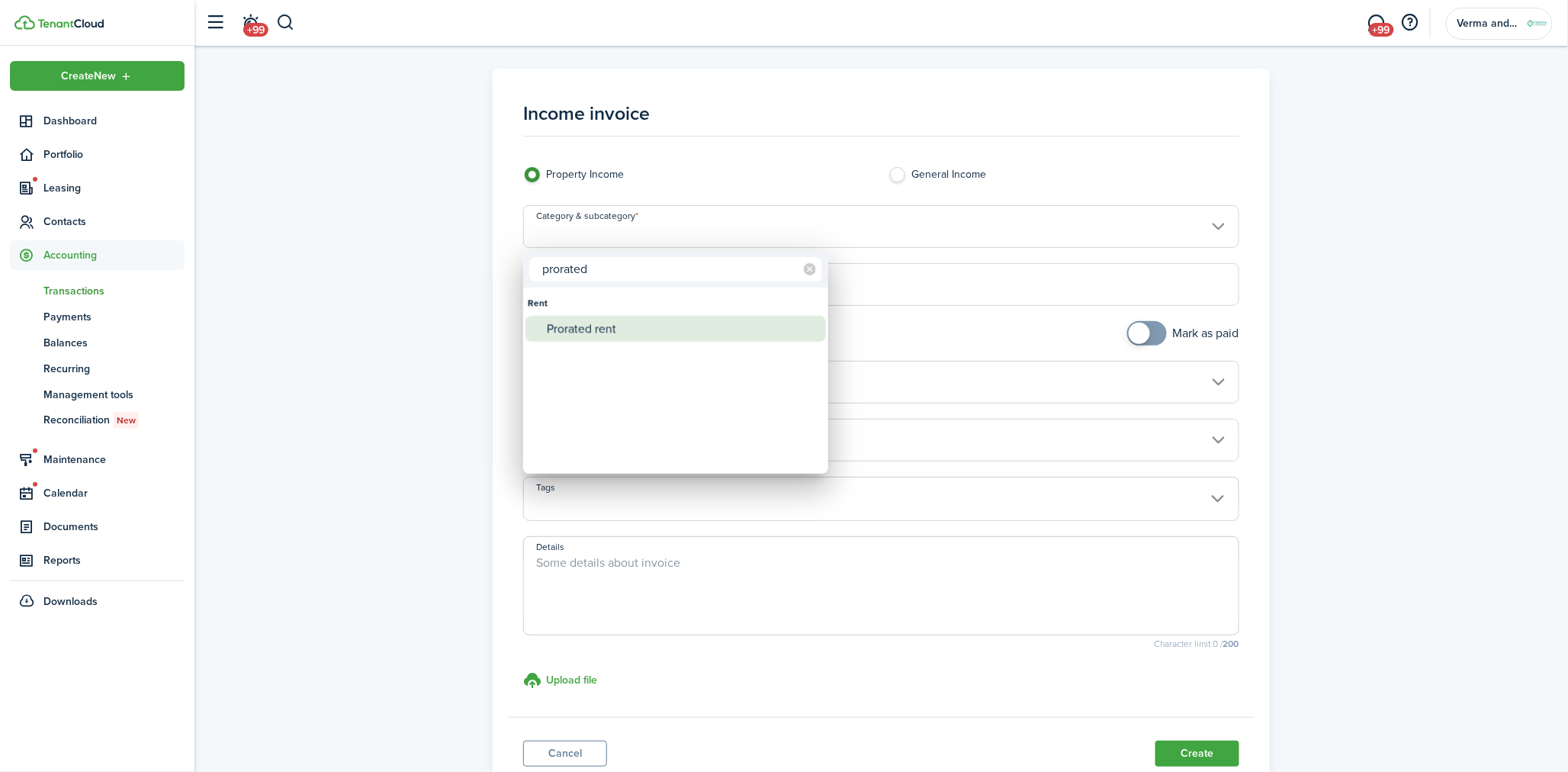
type input "prorated"
click at [669, 331] on div "Prorated rent" at bounding box center [681, 328] width 270 height 26
type input "Rent / Prorated rent"
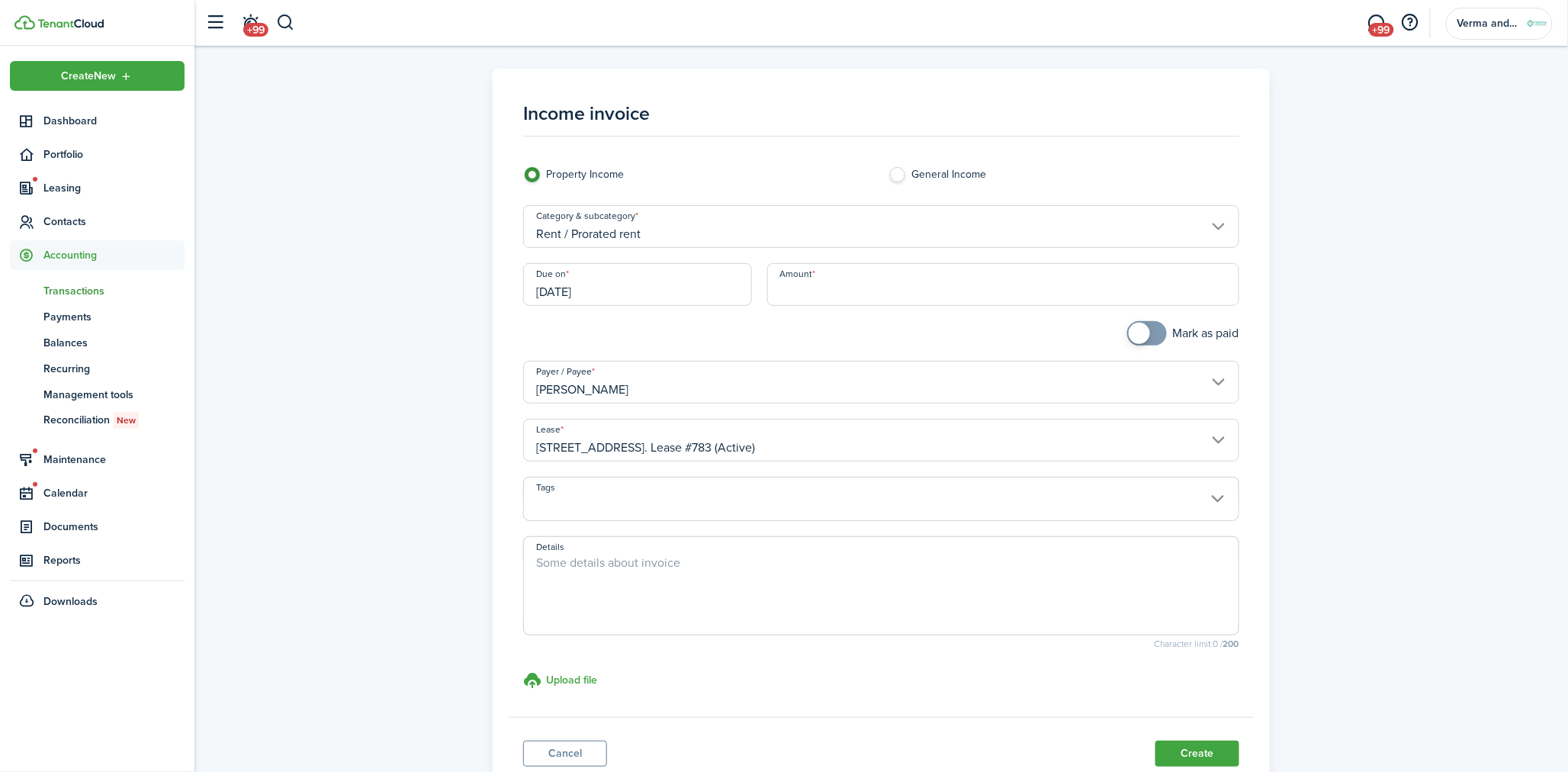
click at [674, 294] on input "[DATE]" at bounding box center [637, 284] width 229 height 43
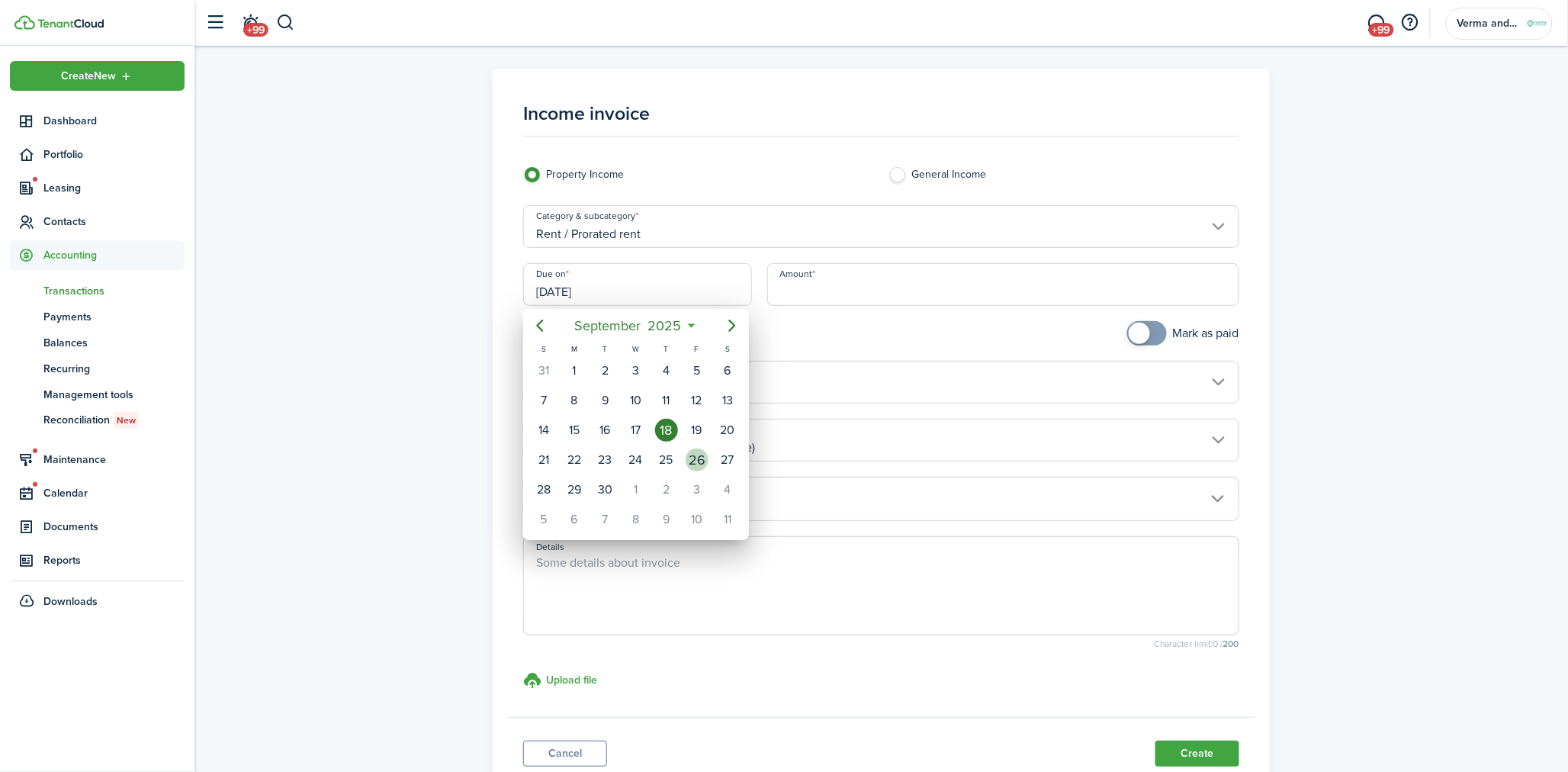
click at [703, 450] on div "26" at bounding box center [697, 459] width 23 height 23
type input "[DATE]"
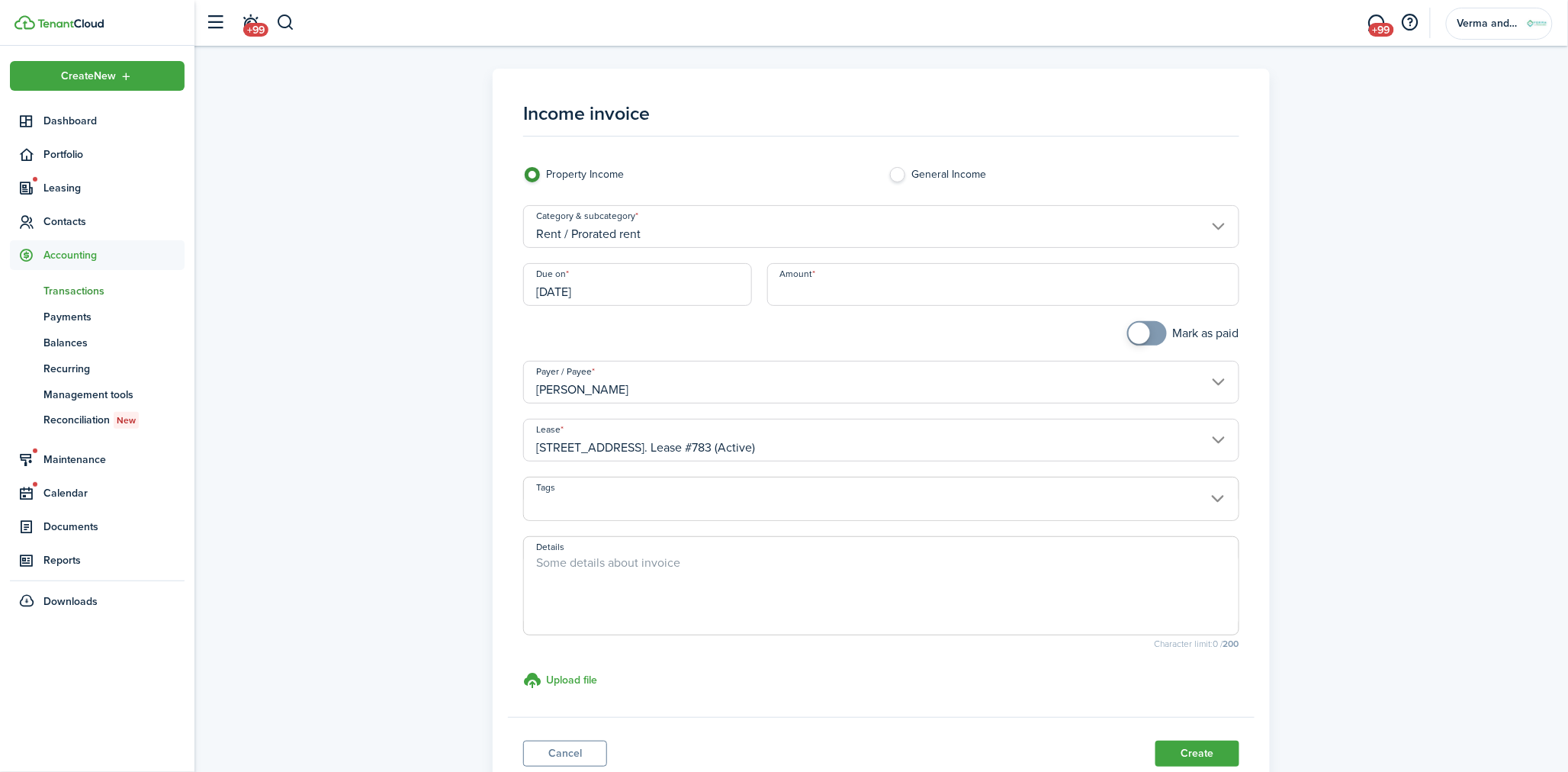
click at [848, 290] on input "Amount" at bounding box center [1002, 284] width 472 height 43
type input "$338.33"
click at [338, 463] on div "Income invoice Property Income General Income Category & subcategory Rent / Pro…" at bounding box center [881, 433] width 1358 height 728
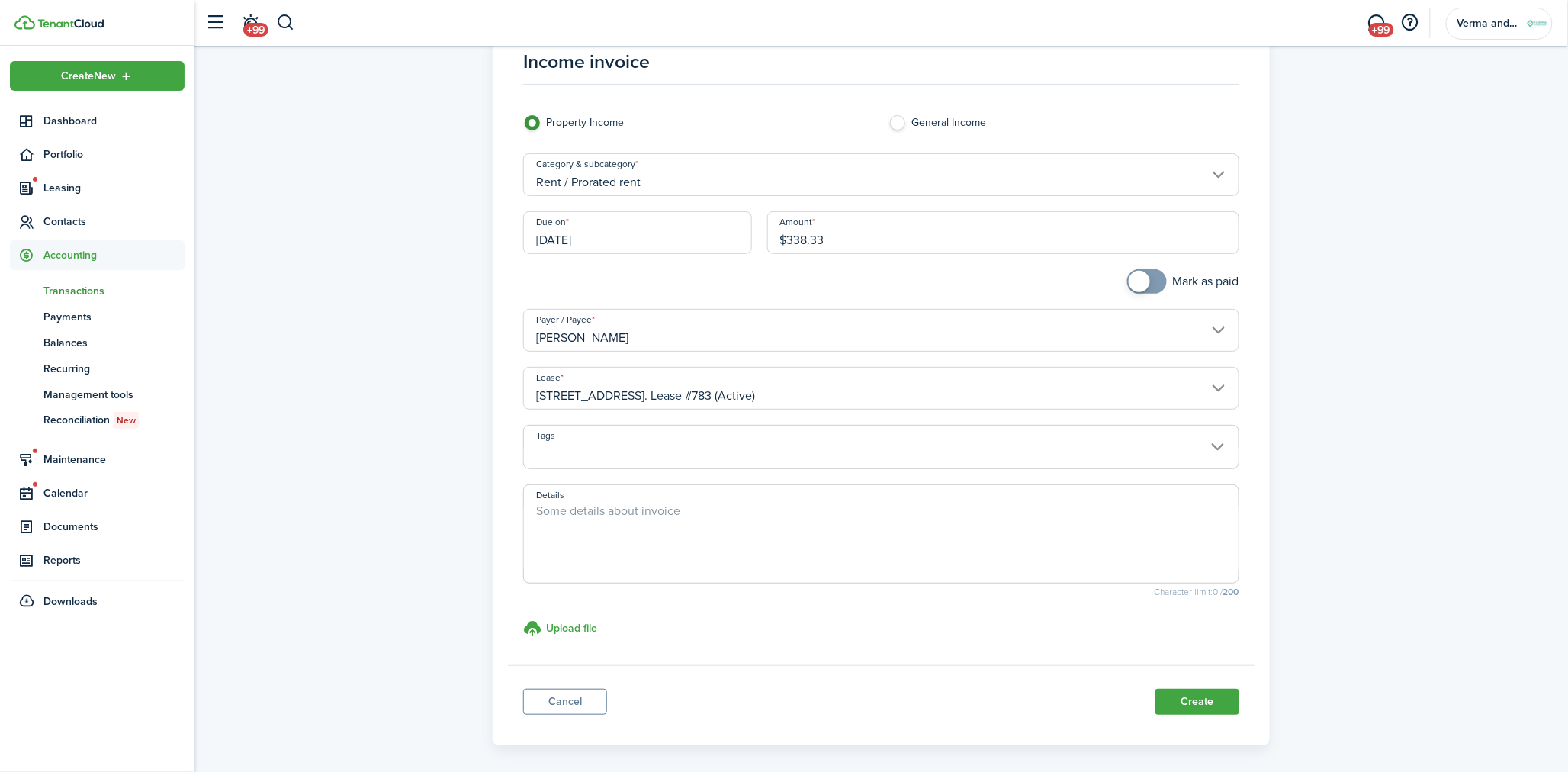
scroll to position [112, 0]
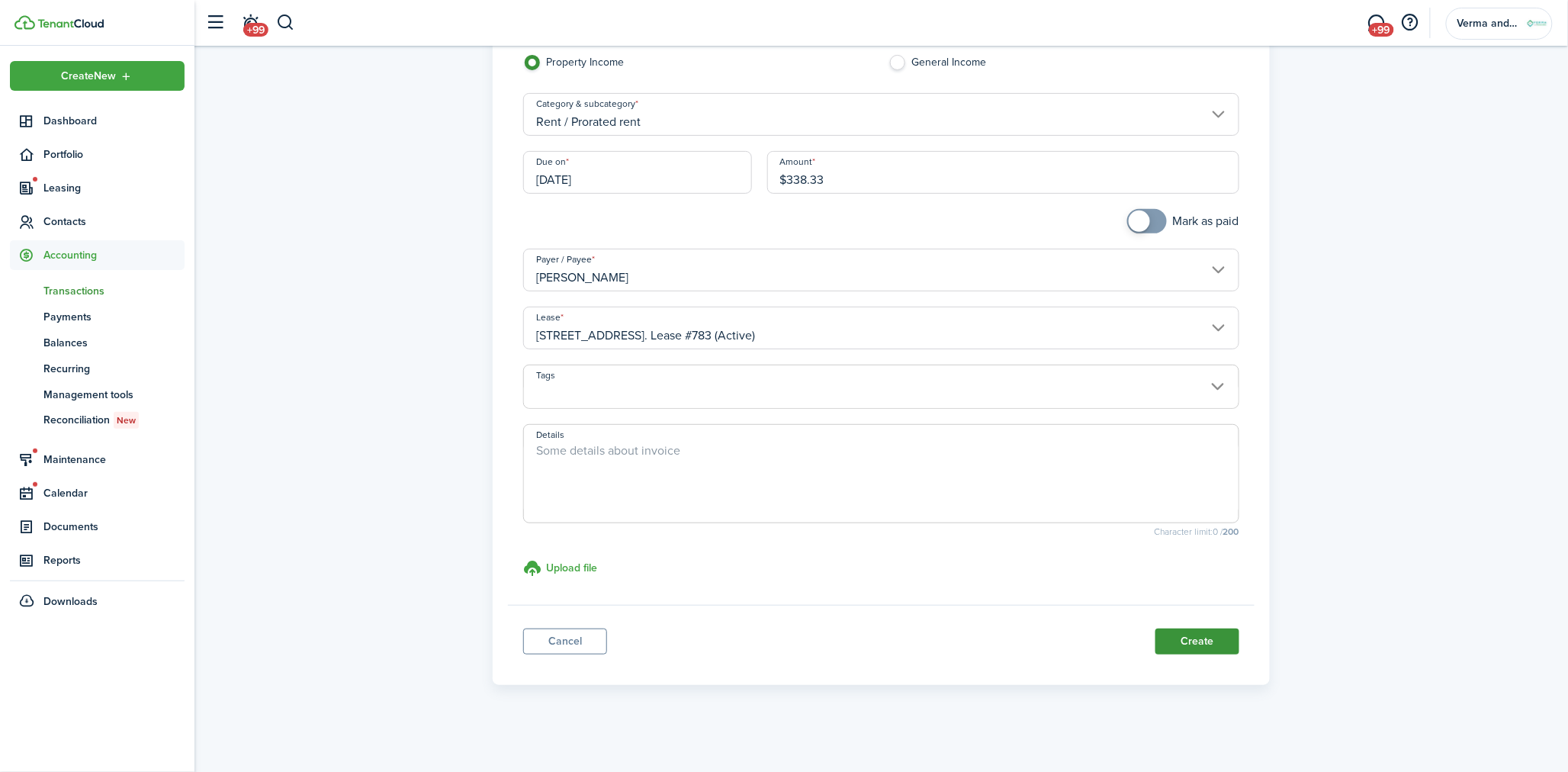
click at [1218, 641] on button "Create" at bounding box center [1197, 641] width 84 height 26
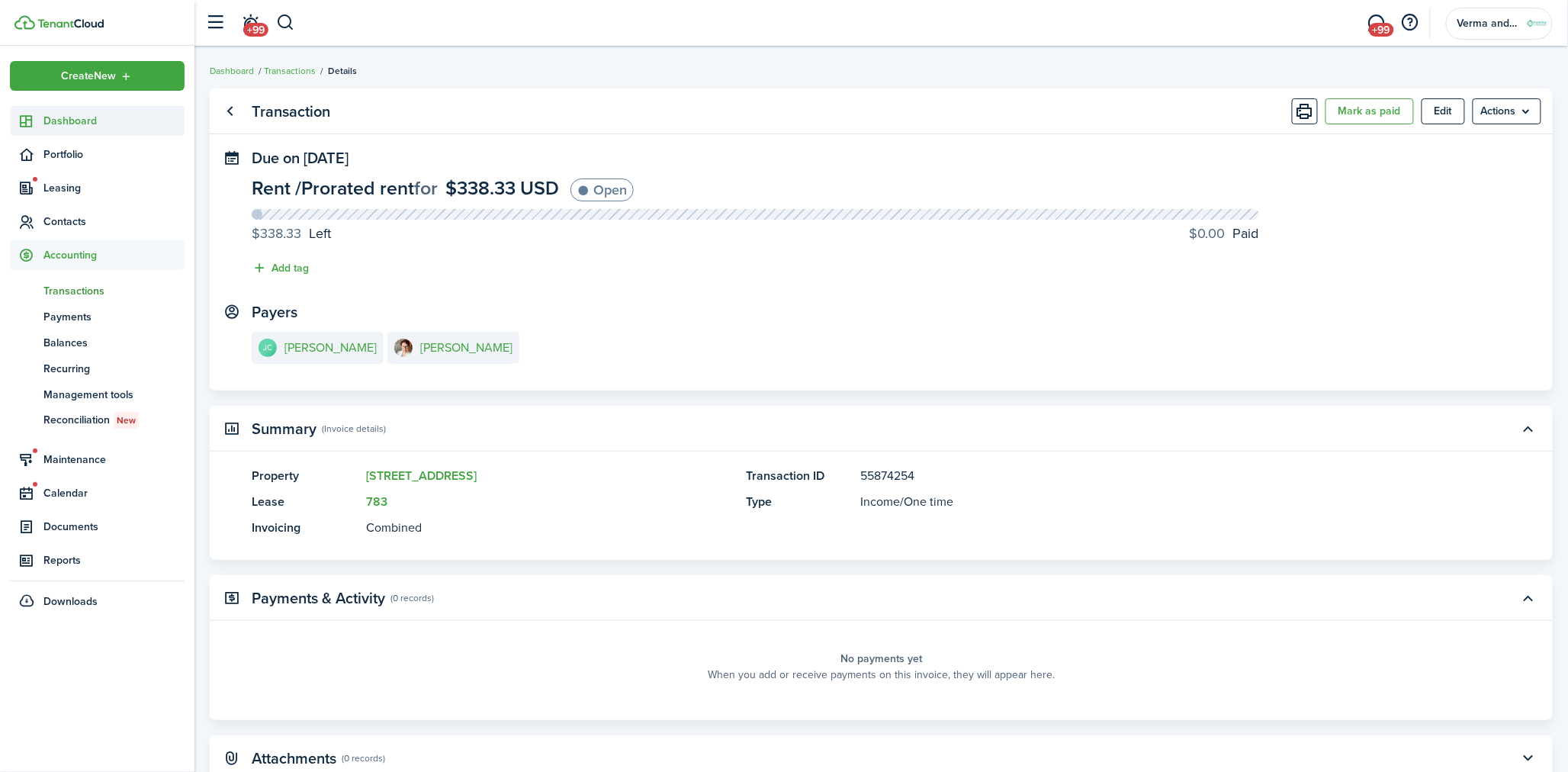
click at [55, 129] on span "Dashboard" at bounding box center [114, 121] width 141 height 16
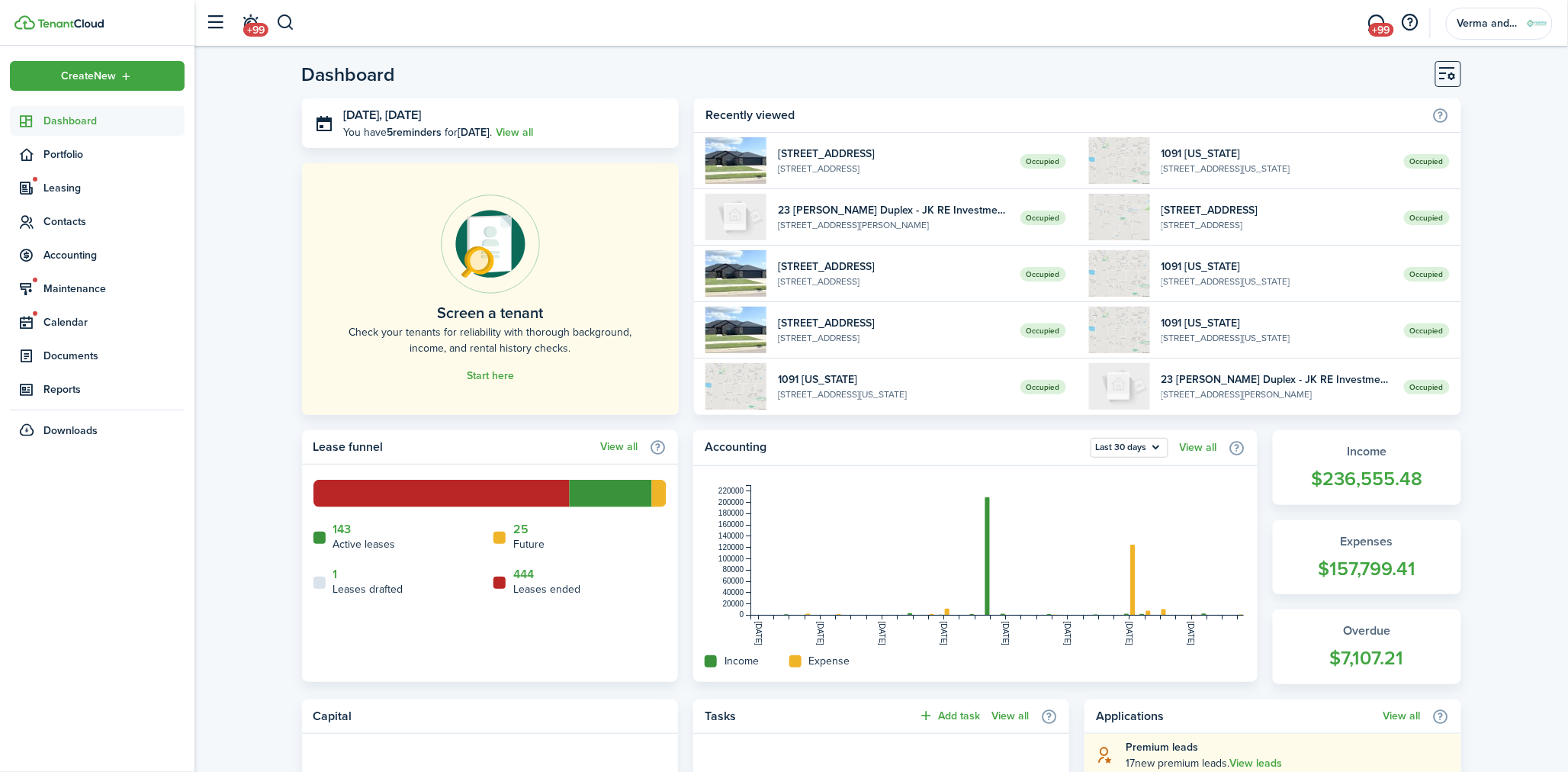
click at [931, 69] on header-page "Dashboard" at bounding box center [881, 80] width 1159 height 38
